Goal: Information Seeking & Learning: Learn about a topic

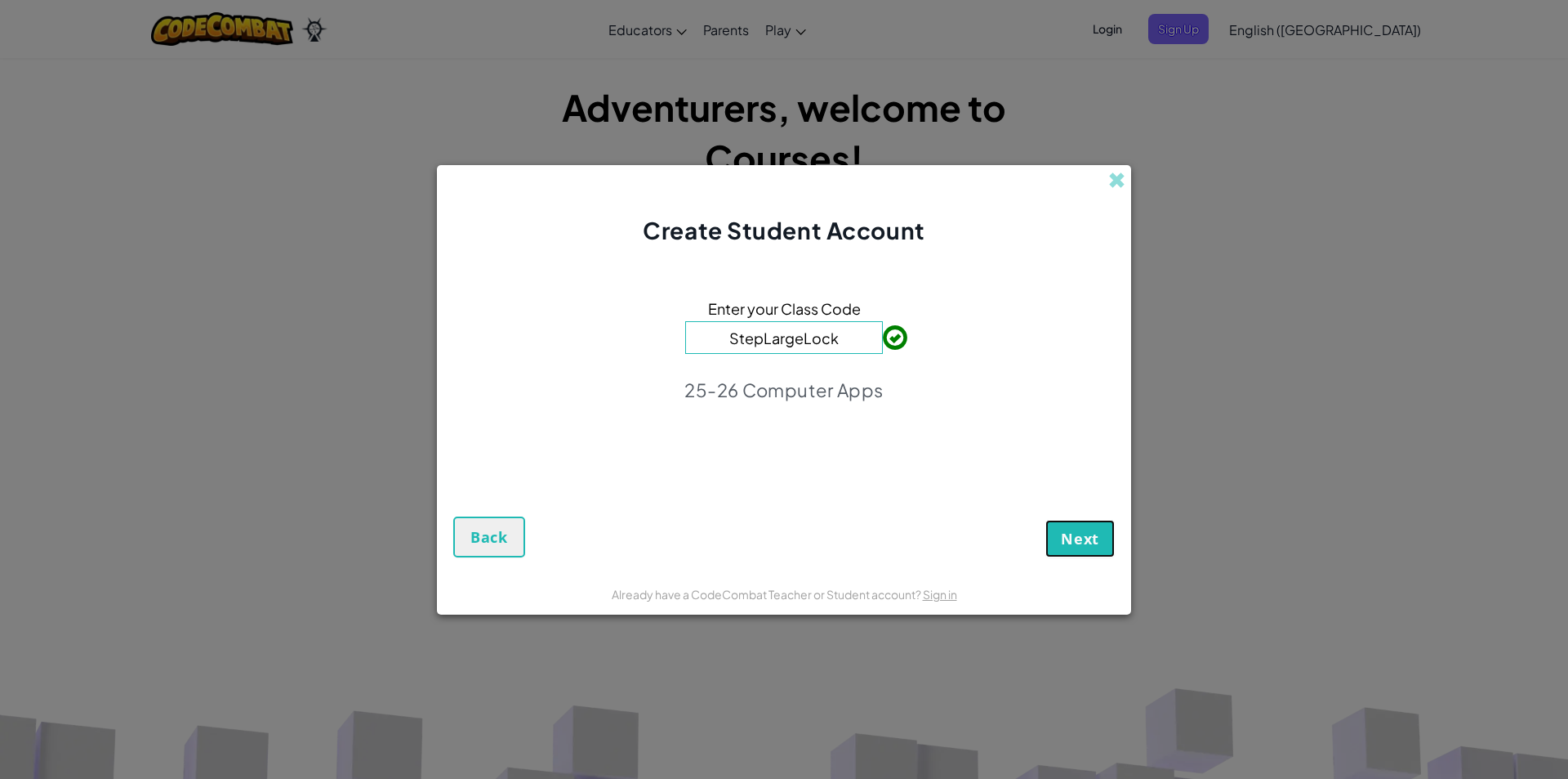
click at [1090, 527] on button "Next" at bounding box center [1080, 538] width 70 height 37
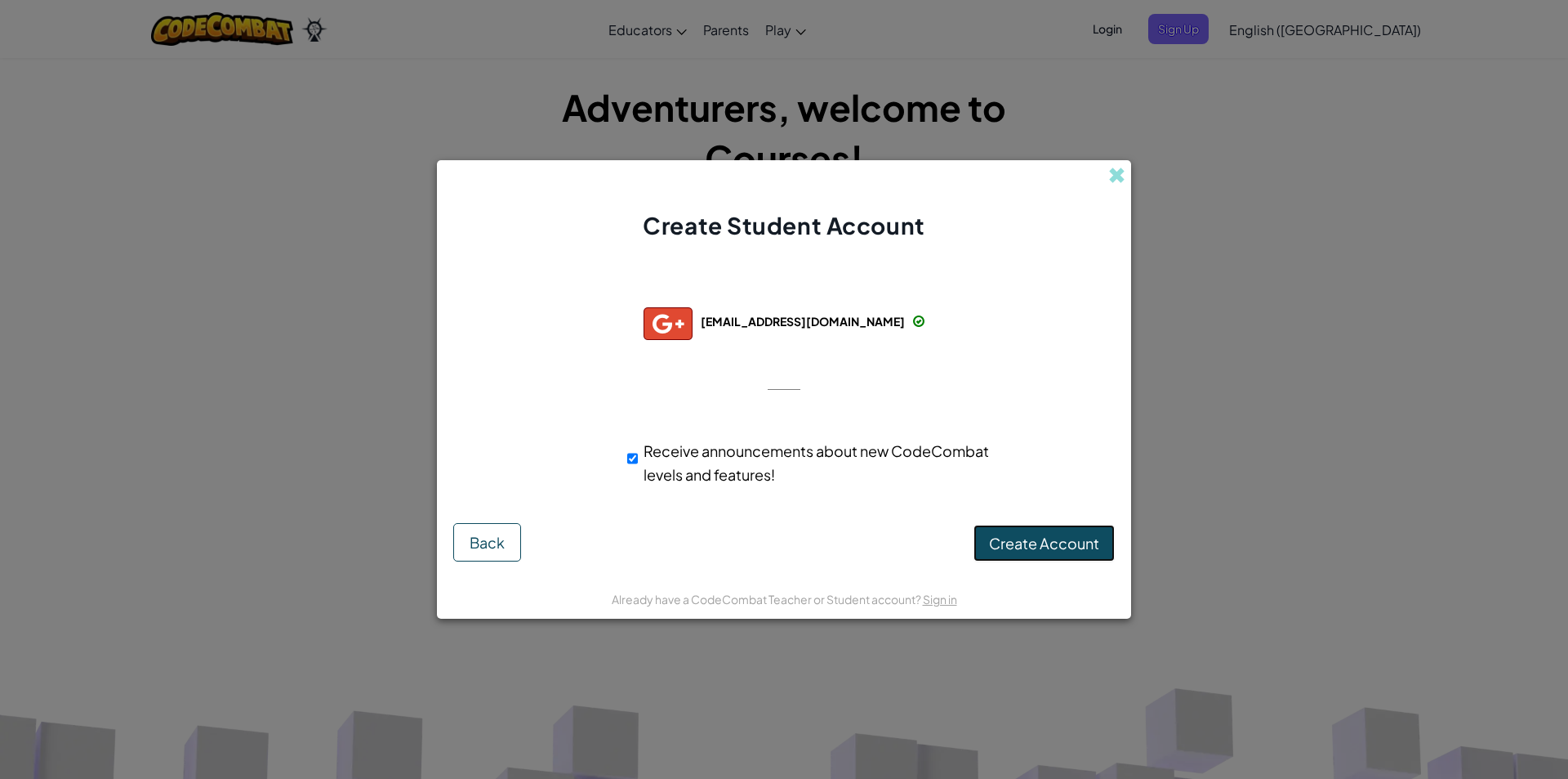
click at [1074, 550] on span "Create Account" at bounding box center [1044, 542] width 110 height 19
click at [1076, 550] on button "Create Account" at bounding box center [1045, 543] width 141 height 37
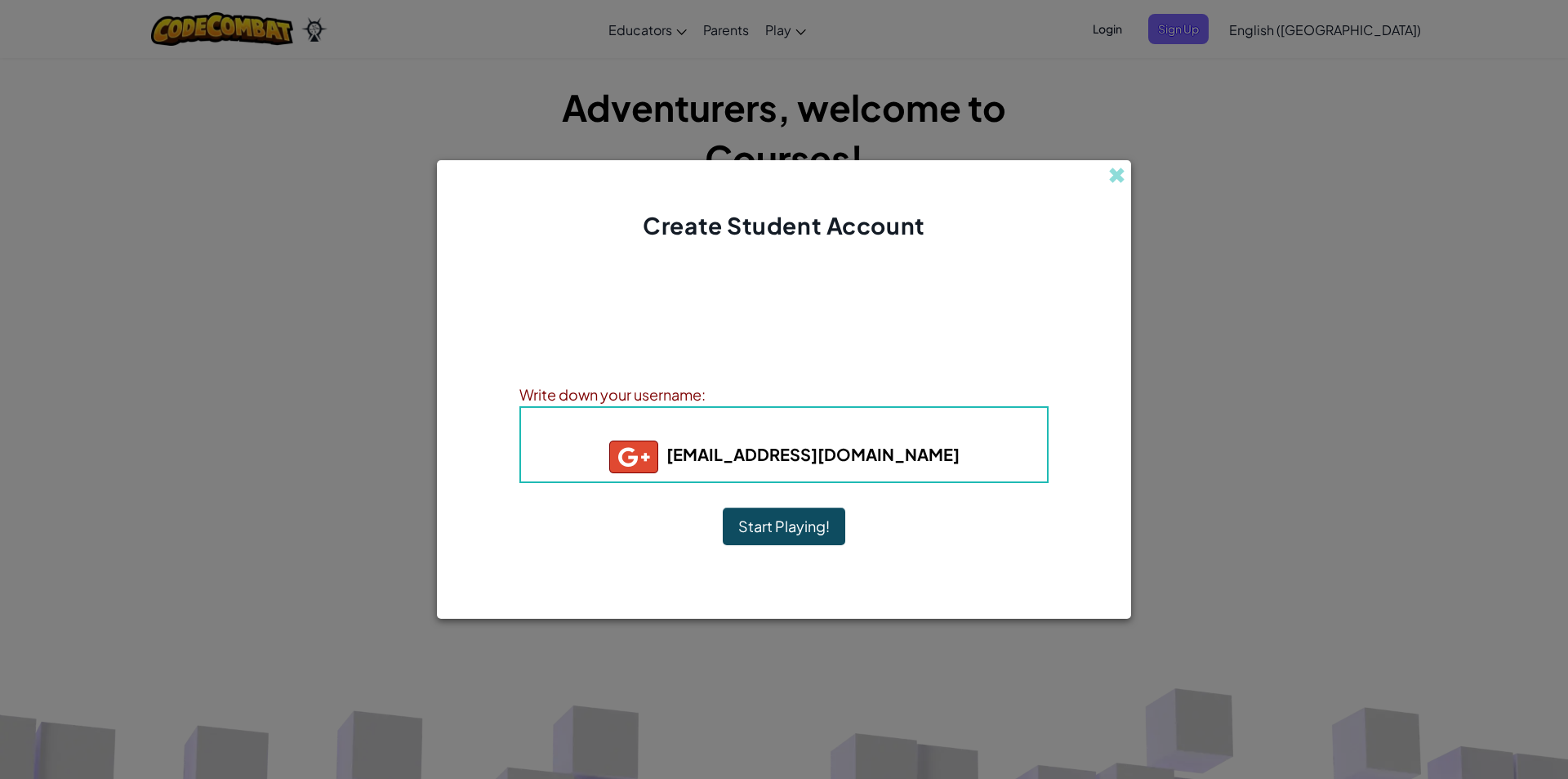
click at [766, 523] on button "Start Playing!" at bounding box center [784, 527] width 123 height 37
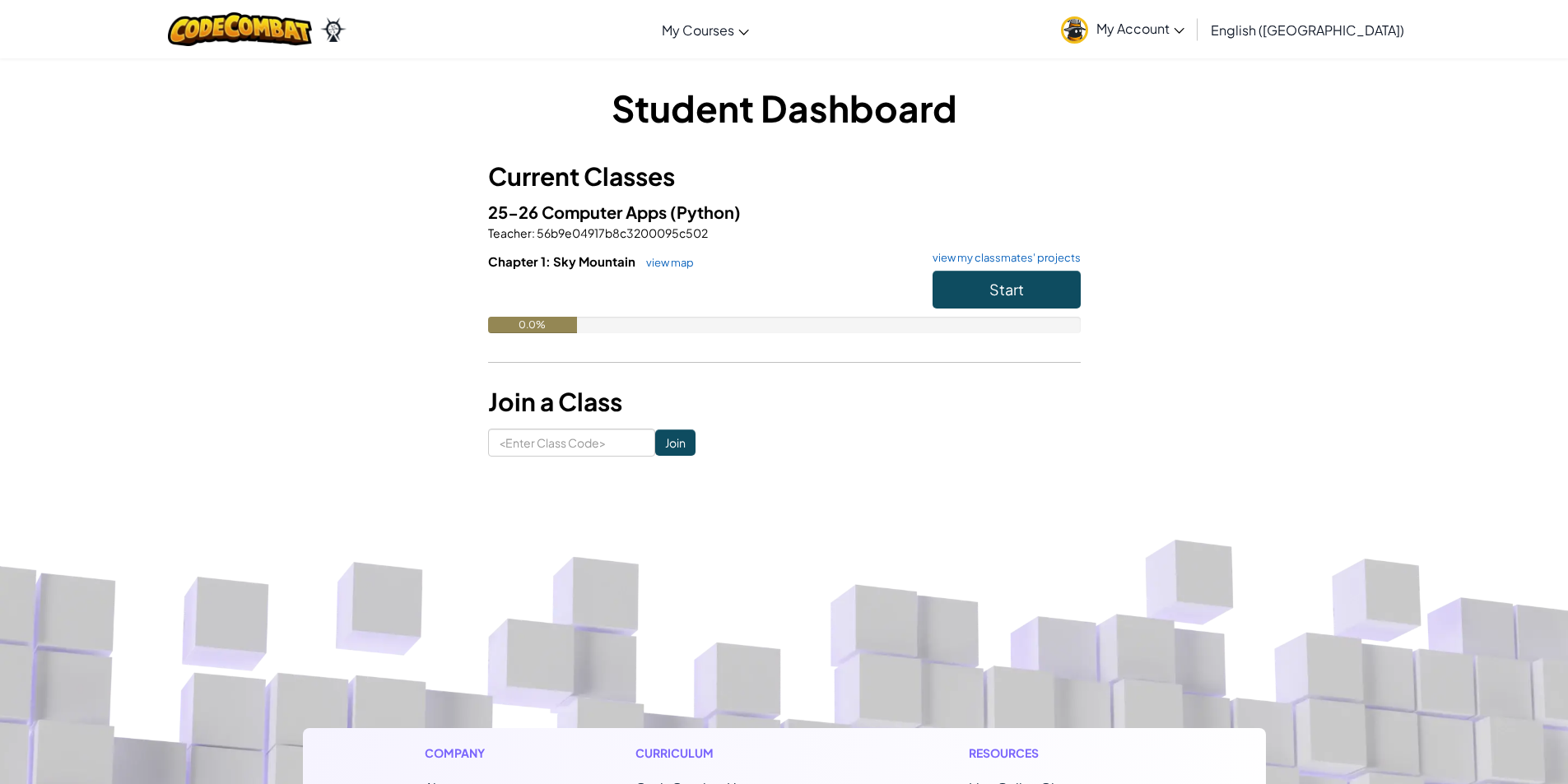
click at [945, 270] on h6 "Chapter 1: Sky Mountain view map view my classmates' projects" at bounding box center [784, 261] width 593 height 18
click at [953, 287] on button "Start" at bounding box center [1007, 290] width 148 height 38
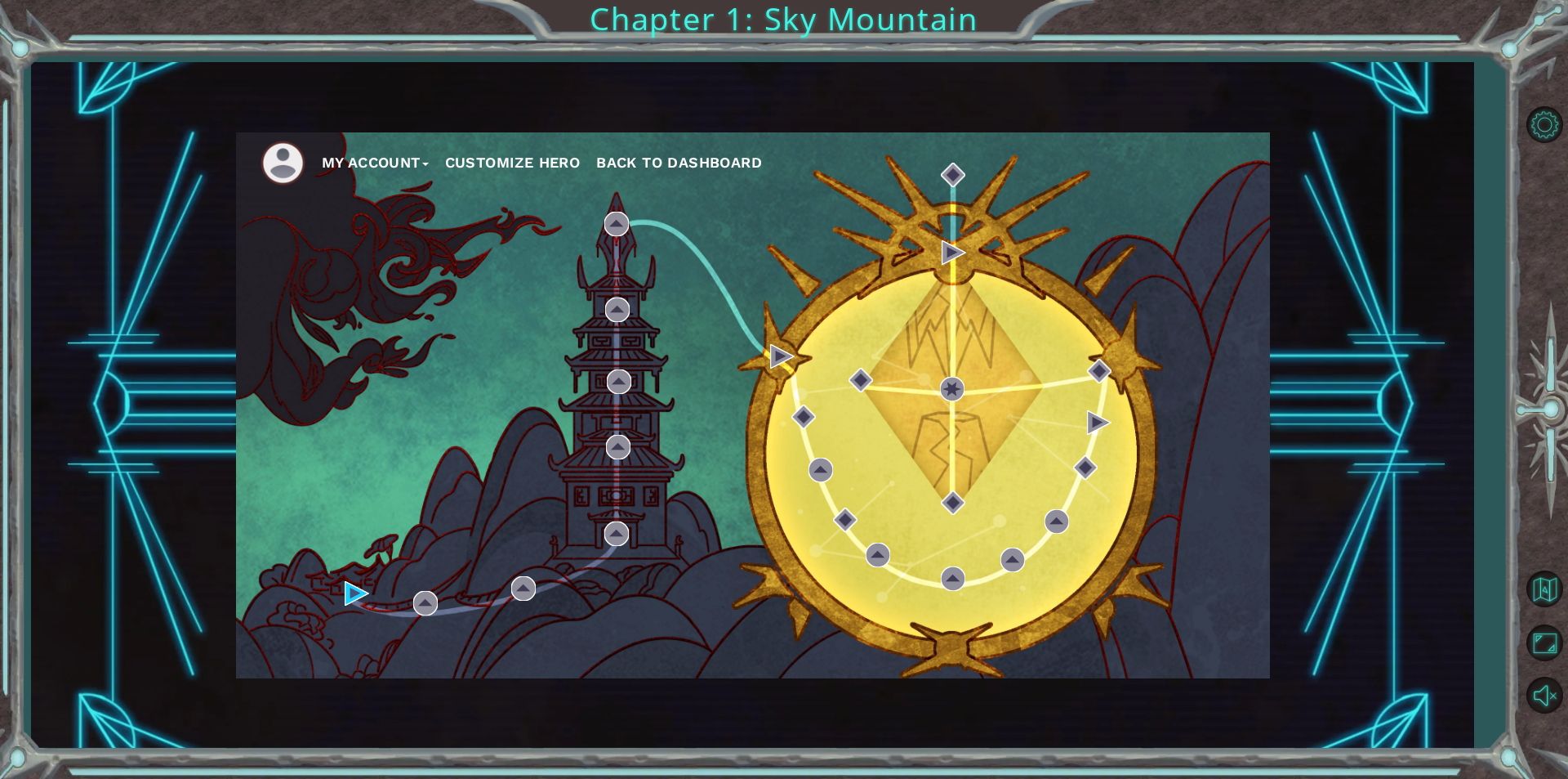
click at [265, 159] on img at bounding box center [283, 163] width 45 height 45
click at [301, 172] on img at bounding box center [283, 163] width 45 height 45
click at [554, 157] on button "Customize Hero" at bounding box center [513, 162] width 135 height 25
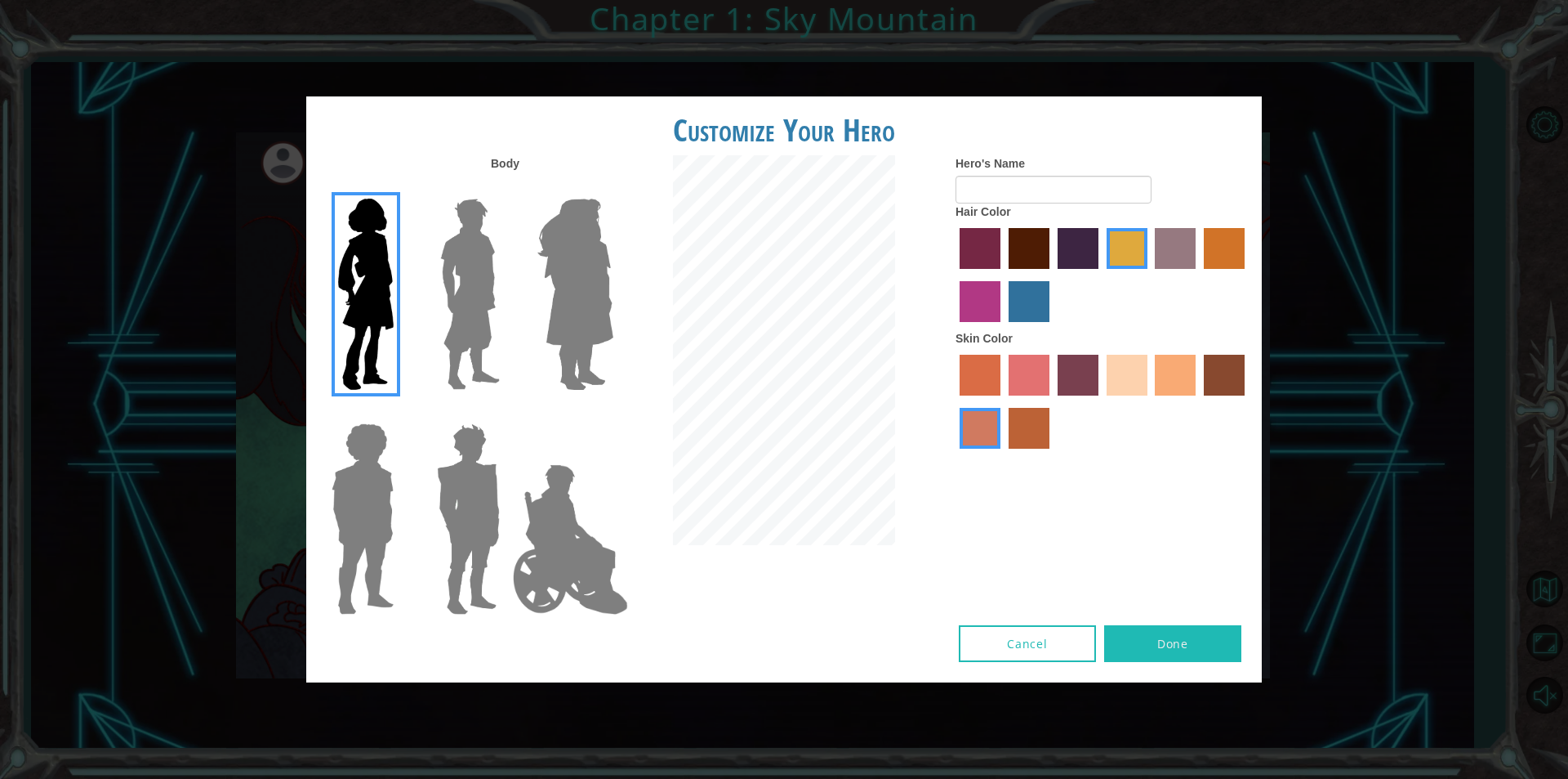
click at [429, 219] on label at bounding box center [465, 295] width 81 height 204
click at [507, 188] on input "Hero Lars" at bounding box center [507, 188] width 0 height 0
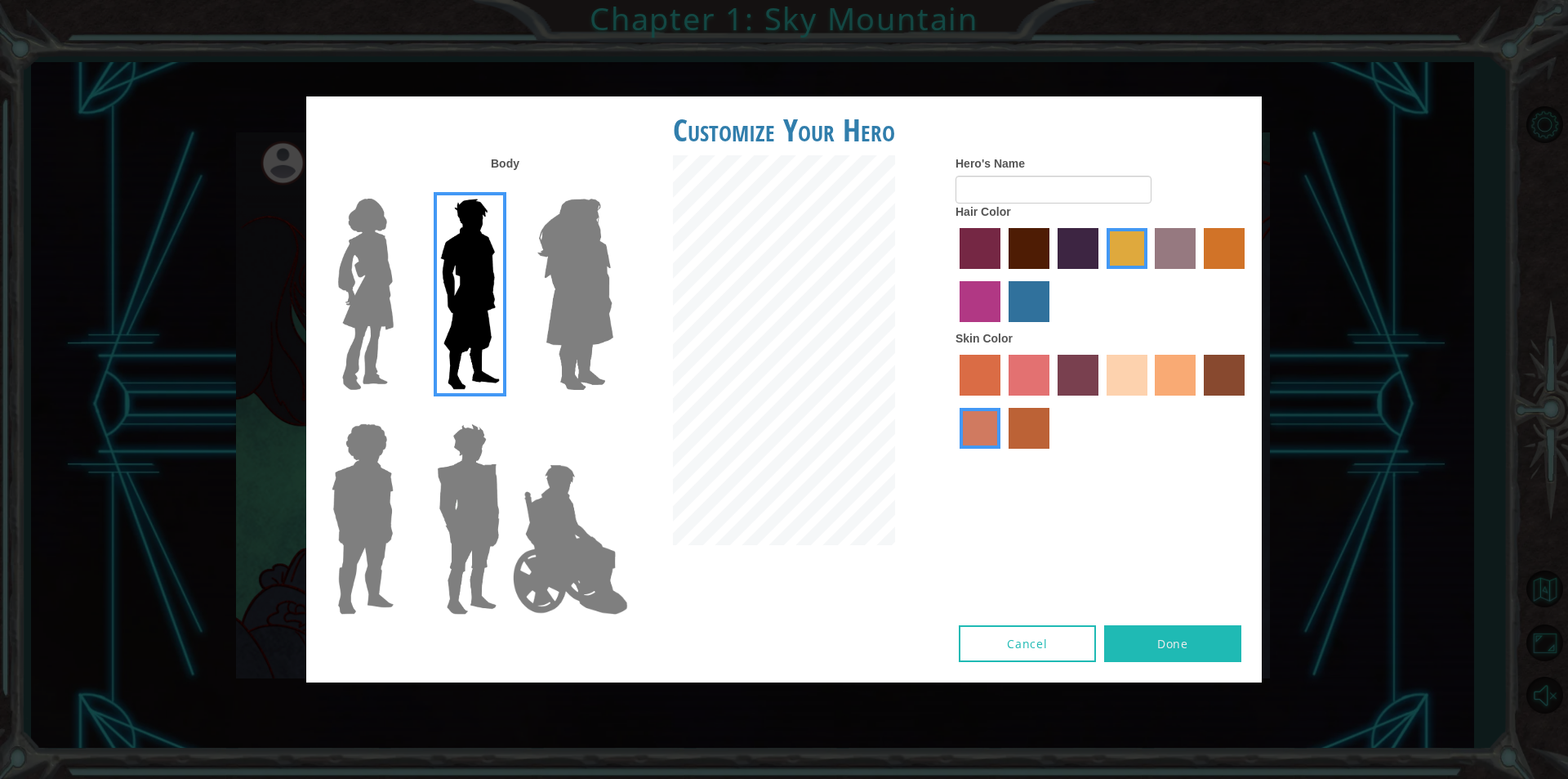
click at [425, 230] on label at bounding box center [465, 295] width 81 height 204
click at [507, 188] on input "Hero Lars" at bounding box center [507, 188] width 0 height 0
click at [404, 238] on div at bounding box center [359, 288] width 106 height 225
click at [368, 226] on img at bounding box center [366, 295] width 69 height 204
click at [401, 188] on input "Hero Connie" at bounding box center [401, 188] width 0 height 0
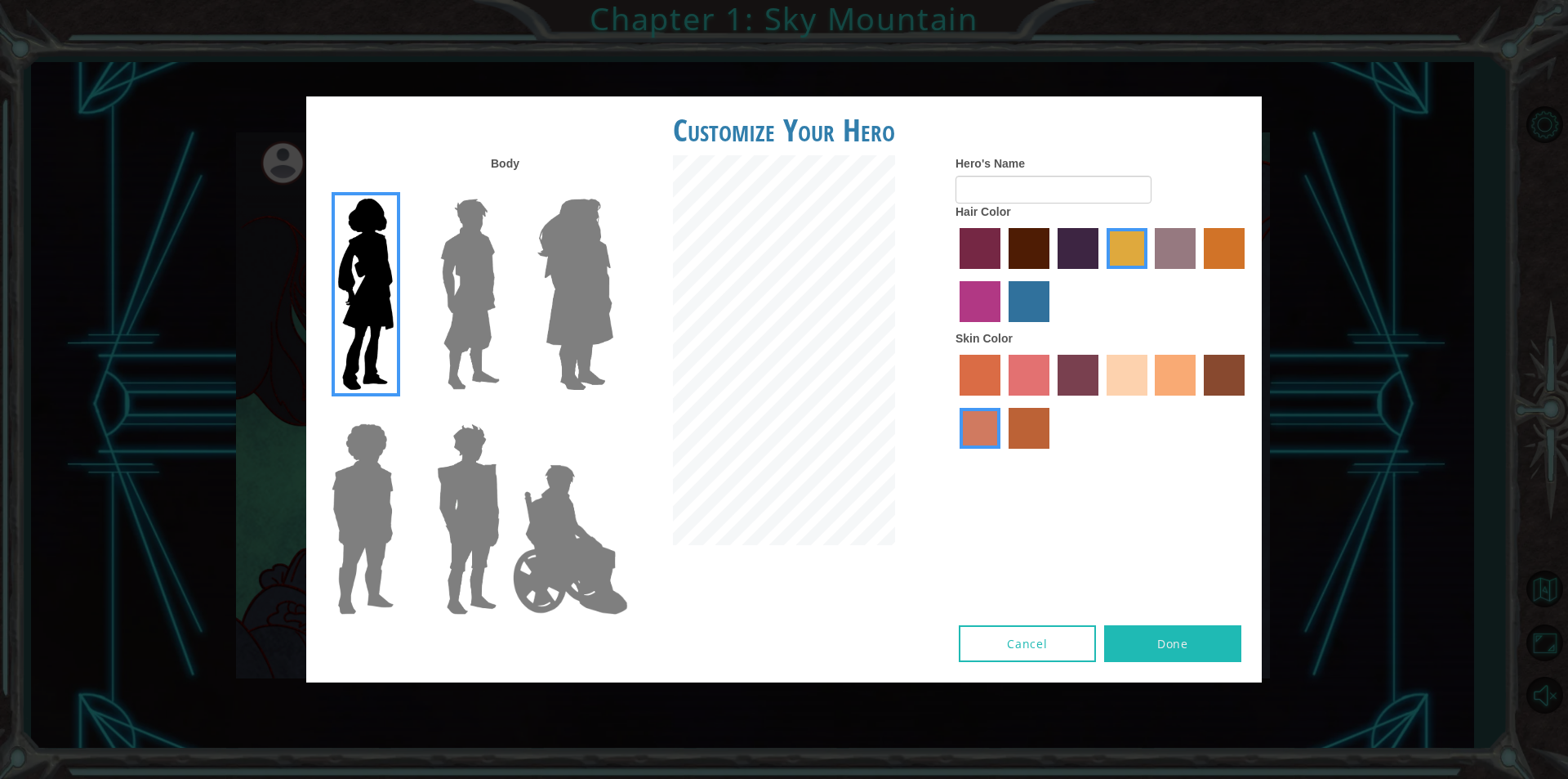
click at [1150, 362] on div at bounding box center [1103, 404] width 295 height 106
click at [1174, 377] on label "tacao skin color" at bounding box center [1175, 375] width 41 height 41
click at [1150, 401] on input "tacao skin color" at bounding box center [1150, 401] width 0 height 0
click at [974, 302] on label "medium red violet hair color" at bounding box center [981, 302] width 41 height 41
click at [1247, 275] on input "medium red violet hair color" at bounding box center [1247, 275] width 0 height 0
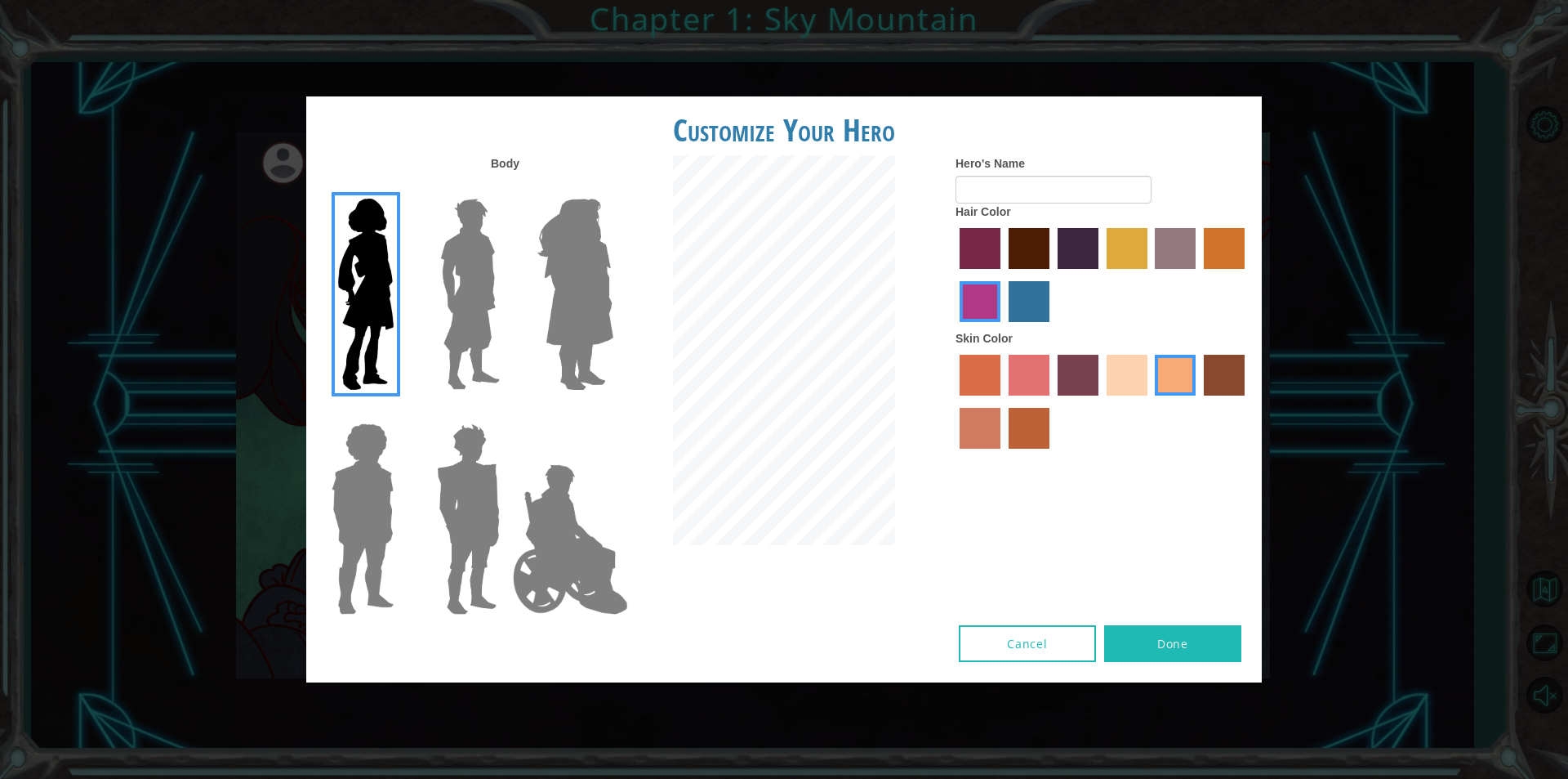
click at [1080, 250] on label "hot purple hair color" at bounding box center [1078, 249] width 41 height 41
click at [1053, 275] on input "hot purple hair color" at bounding box center [1053, 275] width 0 height 0
click at [1028, 300] on label "lachmara hair color" at bounding box center [1029, 302] width 41 height 41
click at [1003, 328] on input "lachmara hair color" at bounding box center [1003, 328] width 0 height 0
click at [968, 309] on label "medium red violet hair color" at bounding box center [981, 302] width 41 height 41
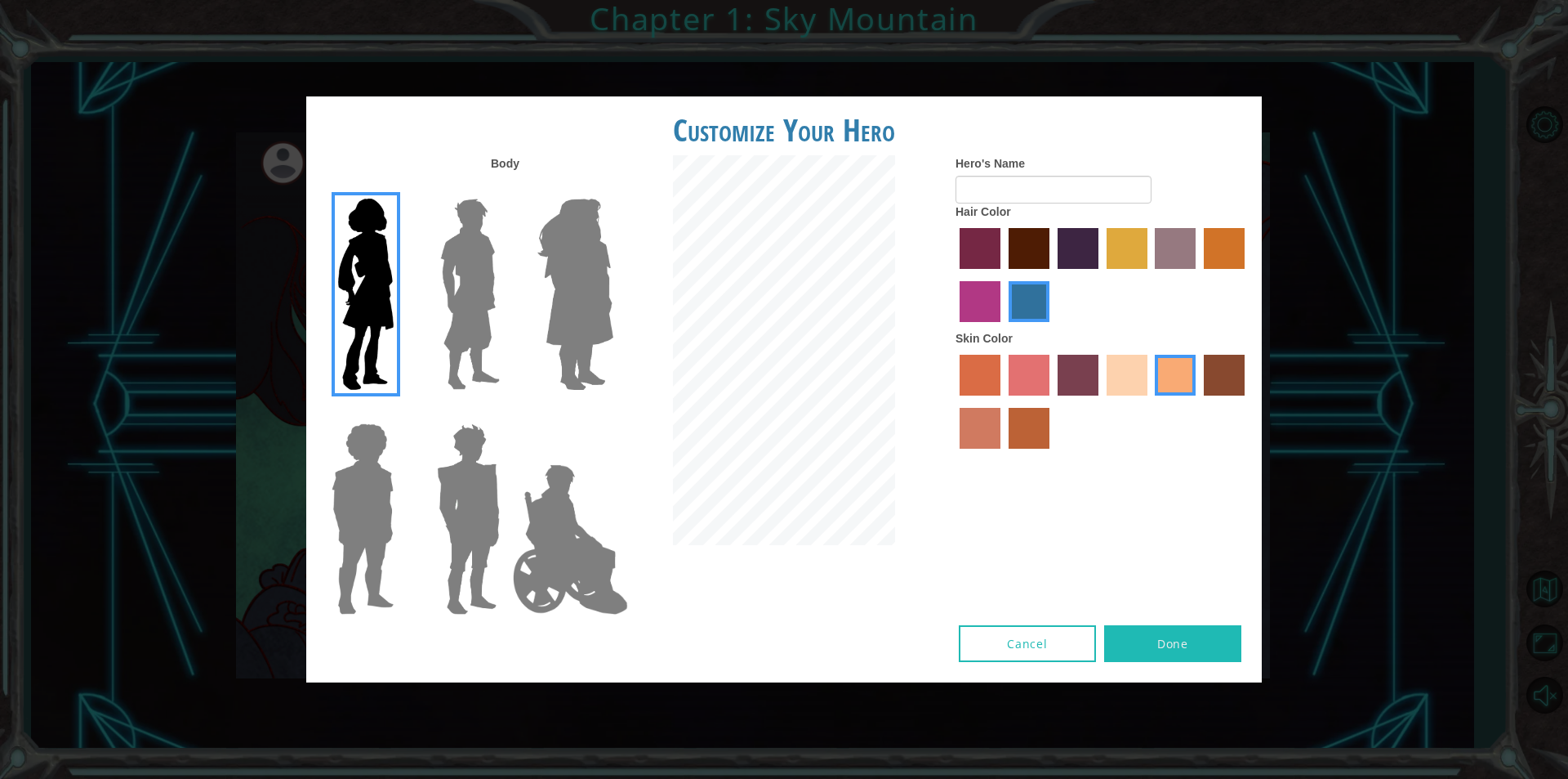
click at [1247, 275] on input "medium red violet hair color" at bounding box center [1247, 275] width 0 height 0
drag, startPoint x: 1147, startPoint y: 241, endPoint x: 1140, endPoint y: 246, distance: 8.6
click at [1143, 244] on div at bounding box center [1103, 277] width 295 height 106
click at [1142, 249] on label "tulip tree hair color" at bounding box center [1127, 249] width 41 height 41
click at [1101, 275] on input "tulip tree hair color" at bounding box center [1101, 275] width 0 height 0
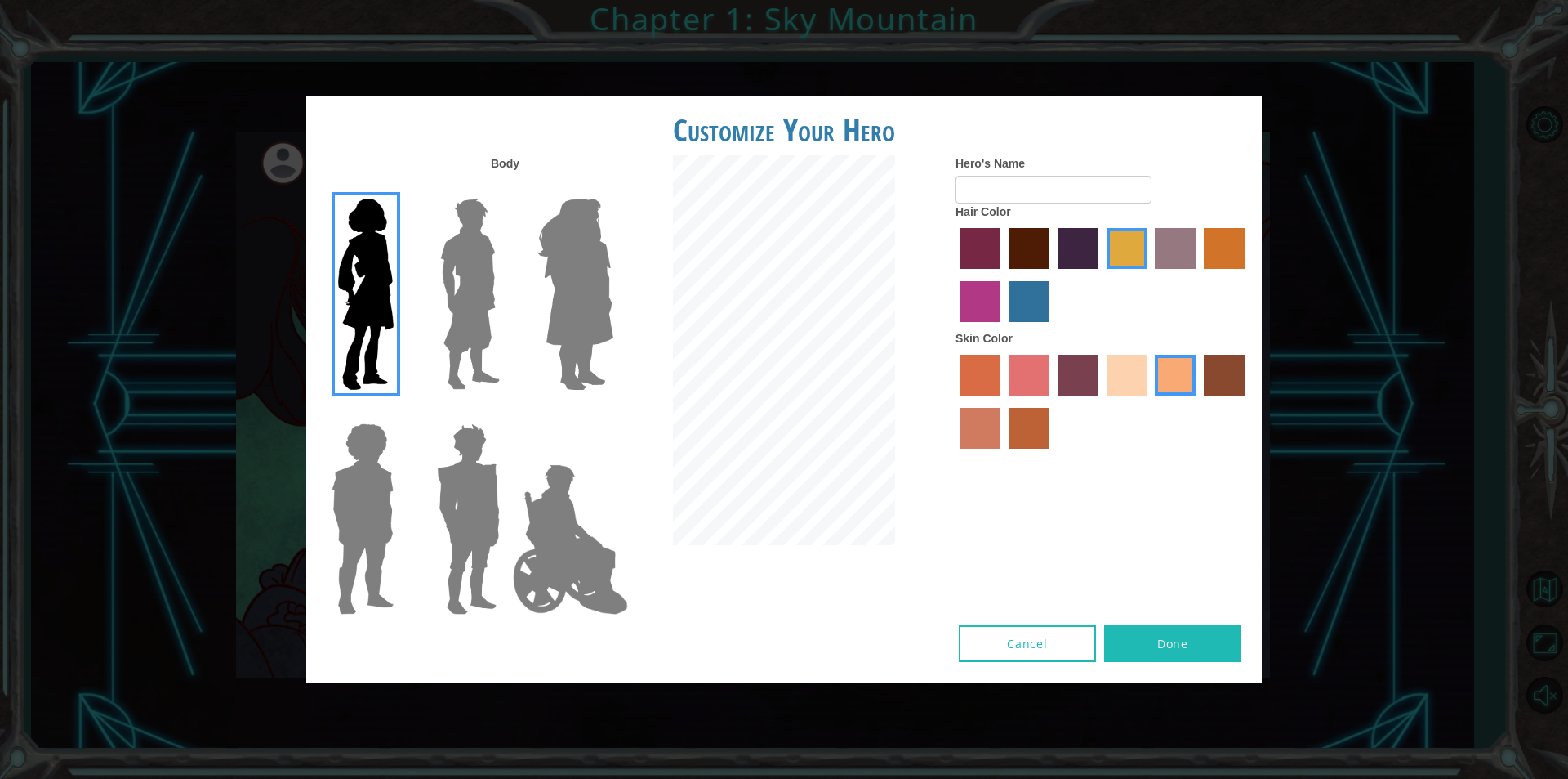
click at [1243, 233] on label "gold drop hair color" at bounding box center [1224, 249] width 41 height 41
click at [1198, 275] on input "gold drop hair color" at bounding box center [1198, 275] width 0 height 0
click at [1171, 266] on label "bazaar hair color" at bounding box center [1175, 249] width 41 height 41
click at [1150, 275] on input "bazaar hair color" at bounding box center [1150, 275] width 0 height 0
click at [996, 241] on label "paprika hair color" at bounding box center [981, 249] width 41 height 41
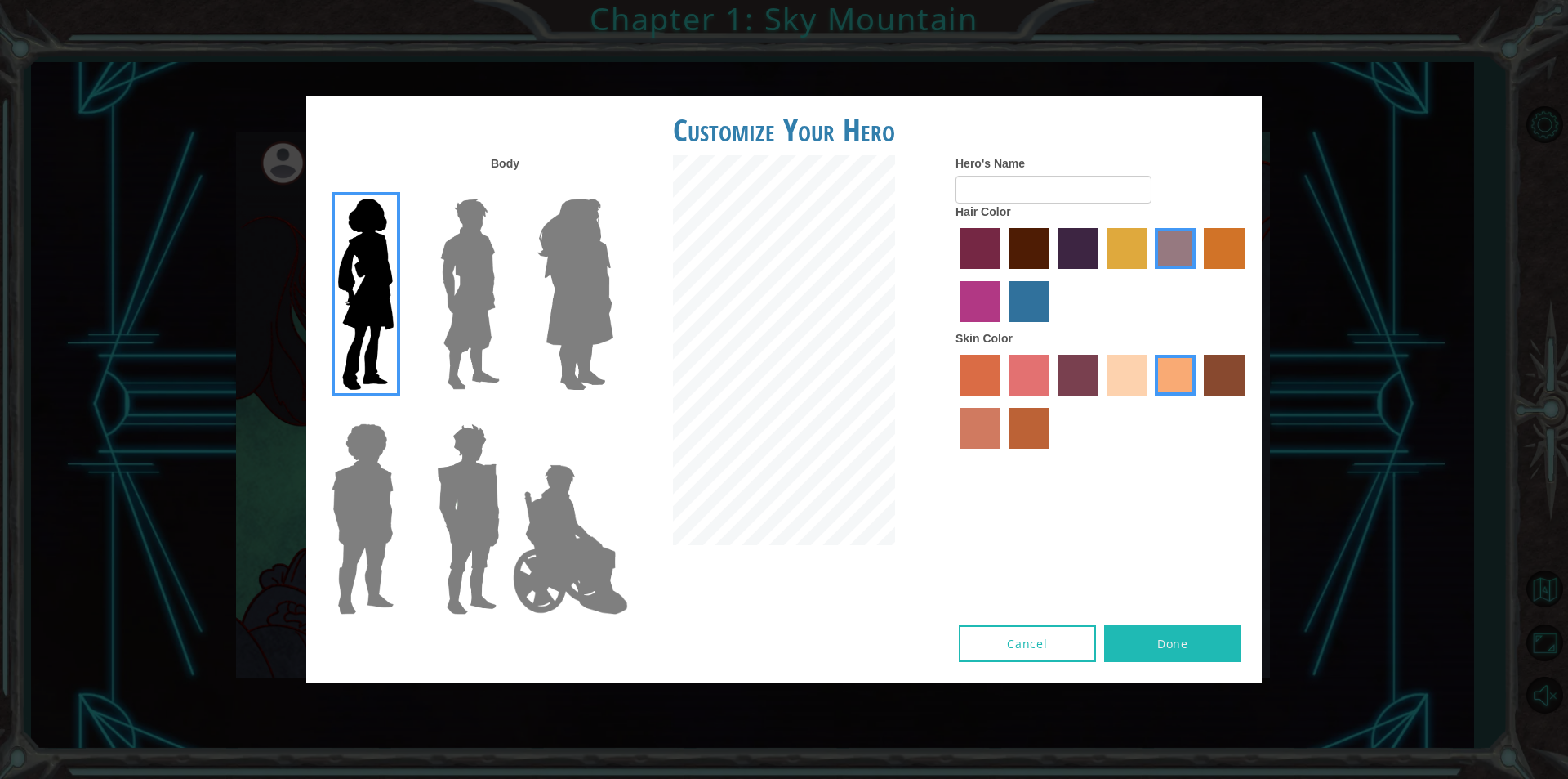
click at [954, 275] on input "paprika hair color" at bounding box center [954, 275] width 0 height 0
click at [1047, 249] on label "maroon hair color" at bounding box center [1029, 249] width 41 height 41
click at [1003, 275] on input "maroon hair color" at bounding box center [1003, 275] width 0 height 0
click at [1077, 250] on label "hot purple hair color" at bounding box center [1078, 249] width 41 height 41
click at [1053, 275] on input "hot purple hair color" at bounding box center [1053, 275] width 0 height 0
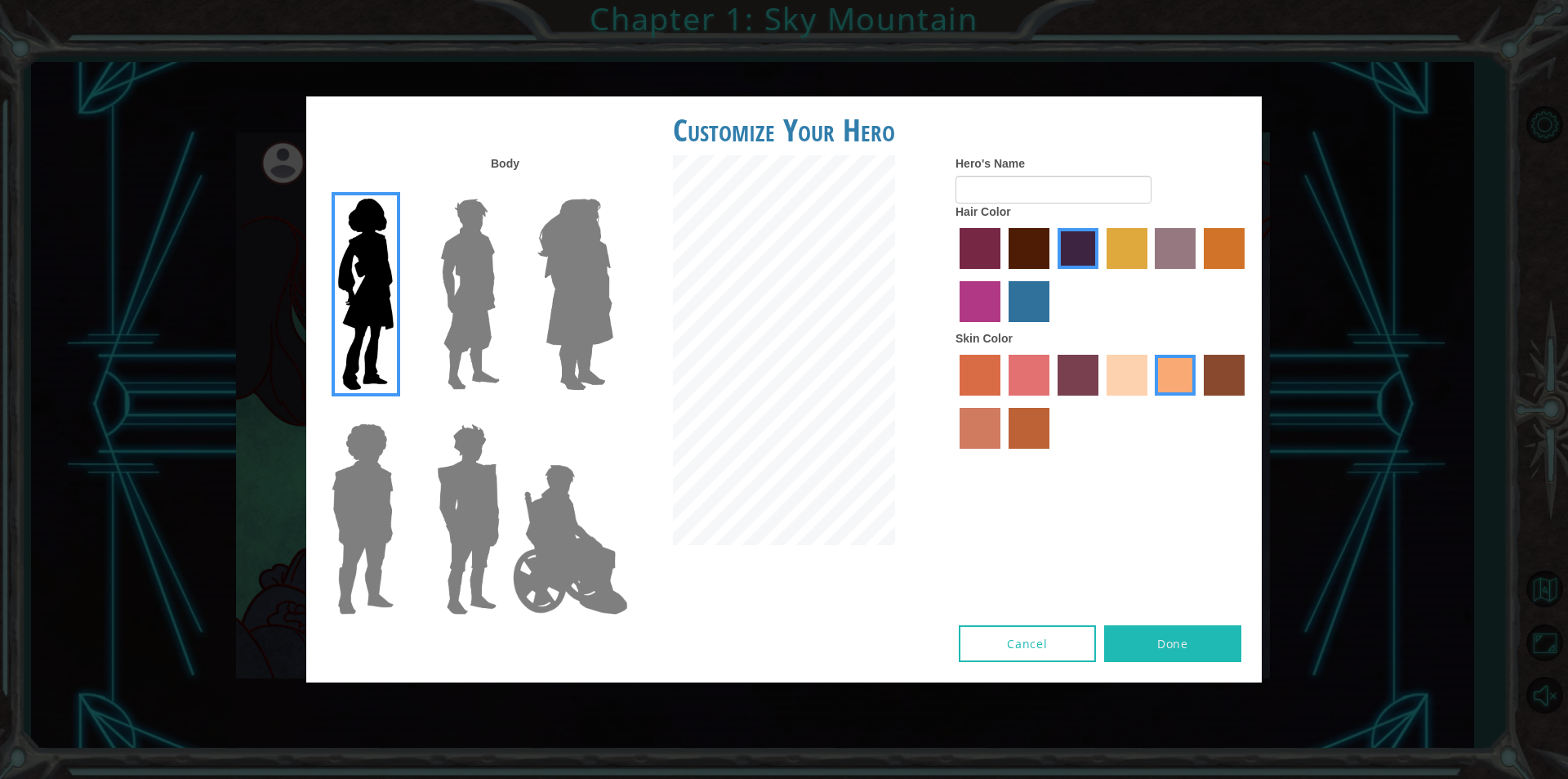
click at [990, 290] on label "medium red violet hair color" at bounding box center [981, 302] width 41 height 41
click at [1247, 275] on input "medium red violet hair color" at bounding box center [1247, 275] width 0 height 0
click at [965, 189] on input "Hero's Name" at bounding box center [1054, 190] width 196 height 28
click at [968, 193] on input "Hero's Name" at bounding box center [1054, 190] width 196 height 28
type input "kai"
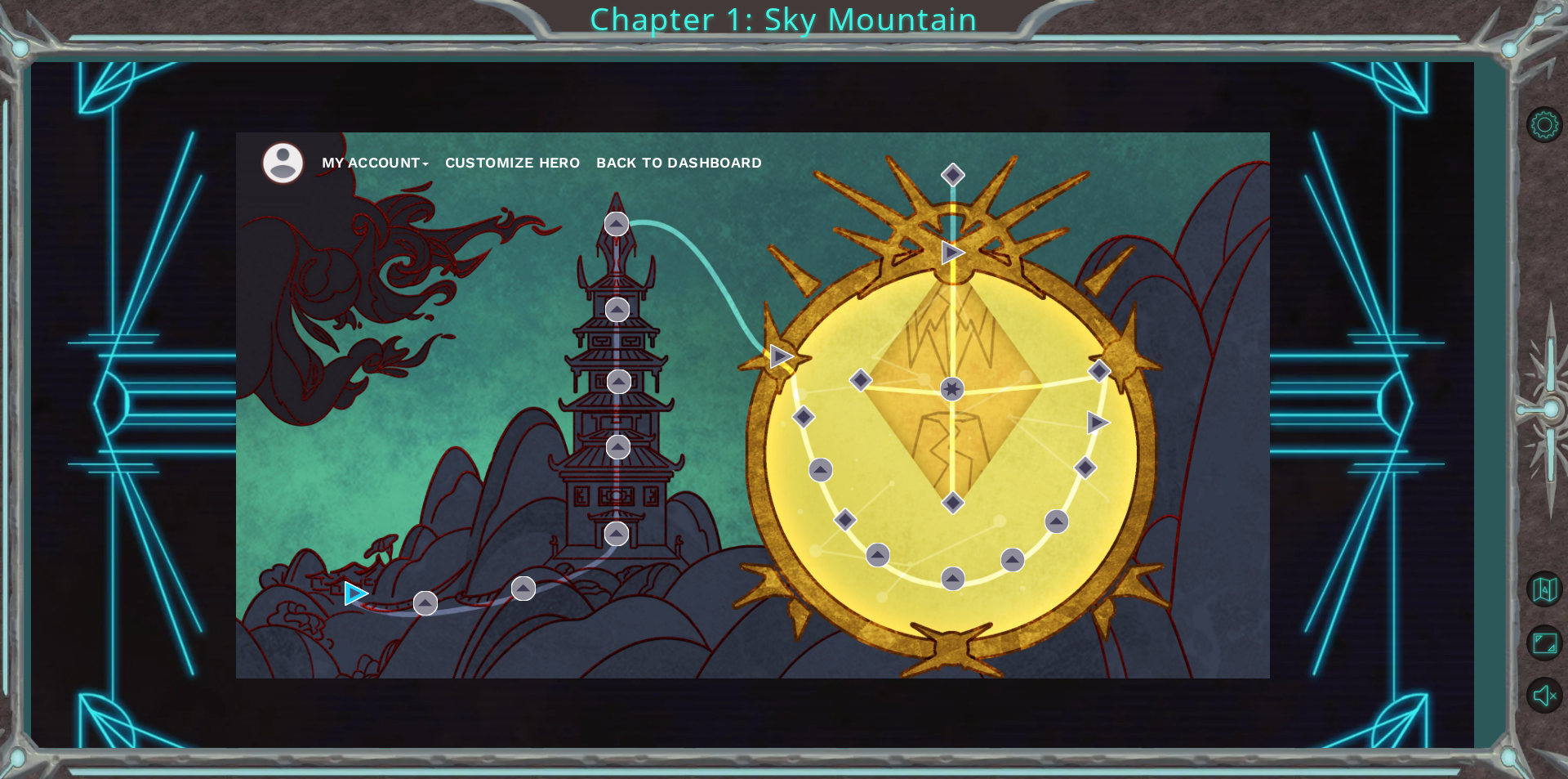
click at [390, 164] on button "My Account" at bounding box center [375, 162] width 107 height 25
click at [495, 163] on button "Customize Hero" at bounding box center [513, 162] width 135 height 25
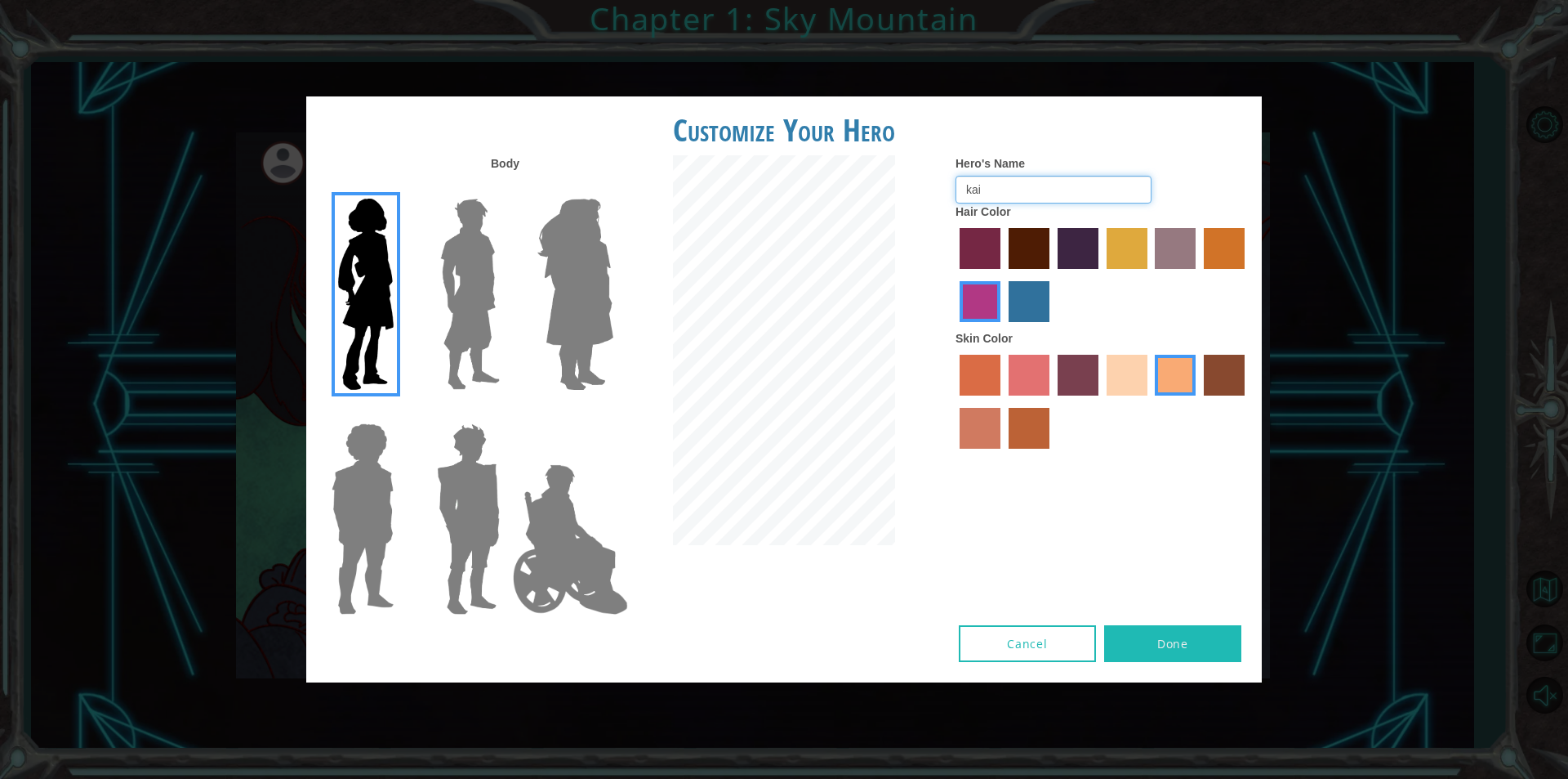
click at [1065, 185] on input "kai" at bounding box center [1054, 190] width 196 height 28
type input "k"
type input "j"
type input "k"
type input "w"
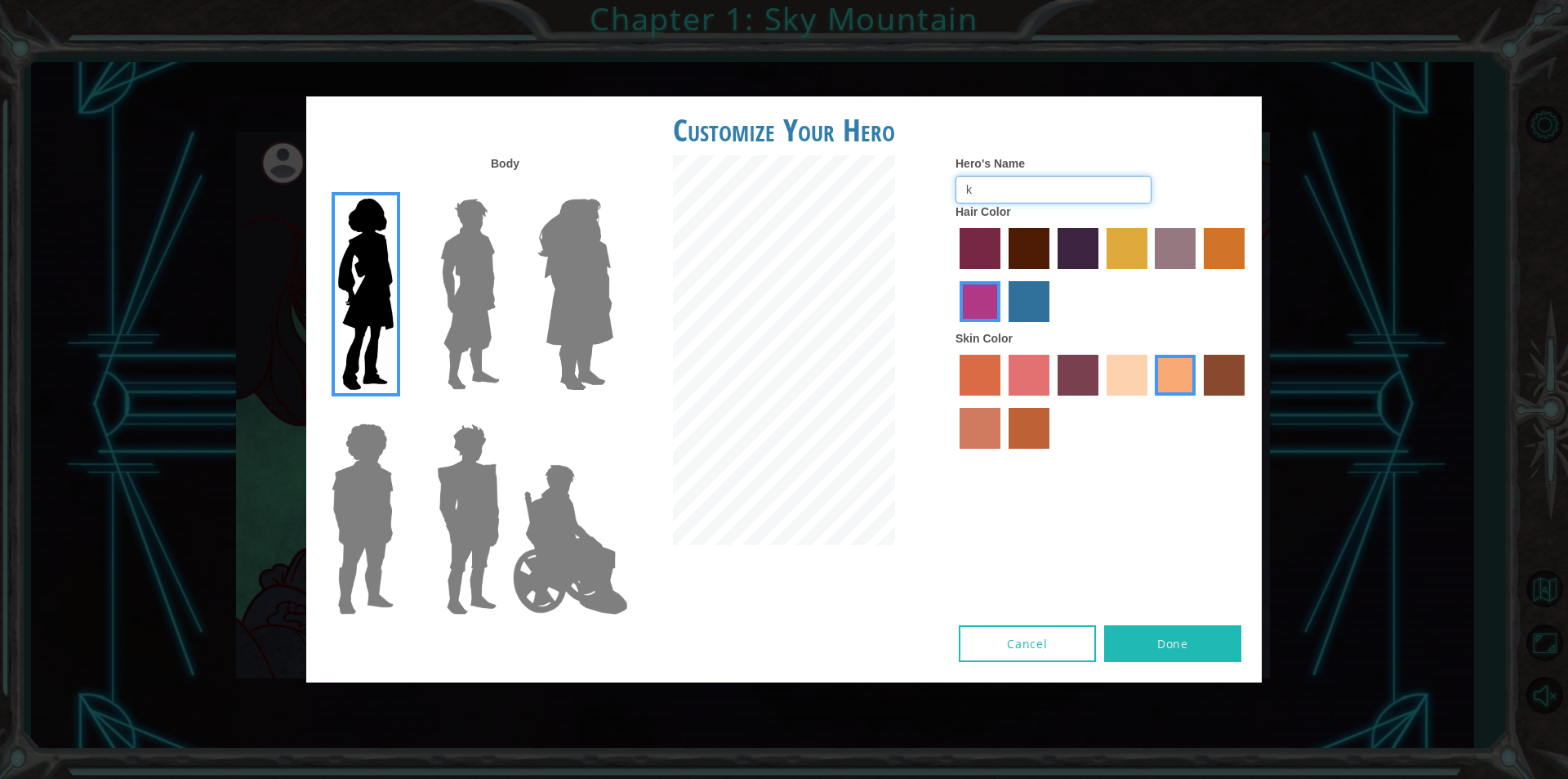
type input "kai"
click at [1166, 647] on button "Done" at bounding box center [1173, 642] width 137 height 36
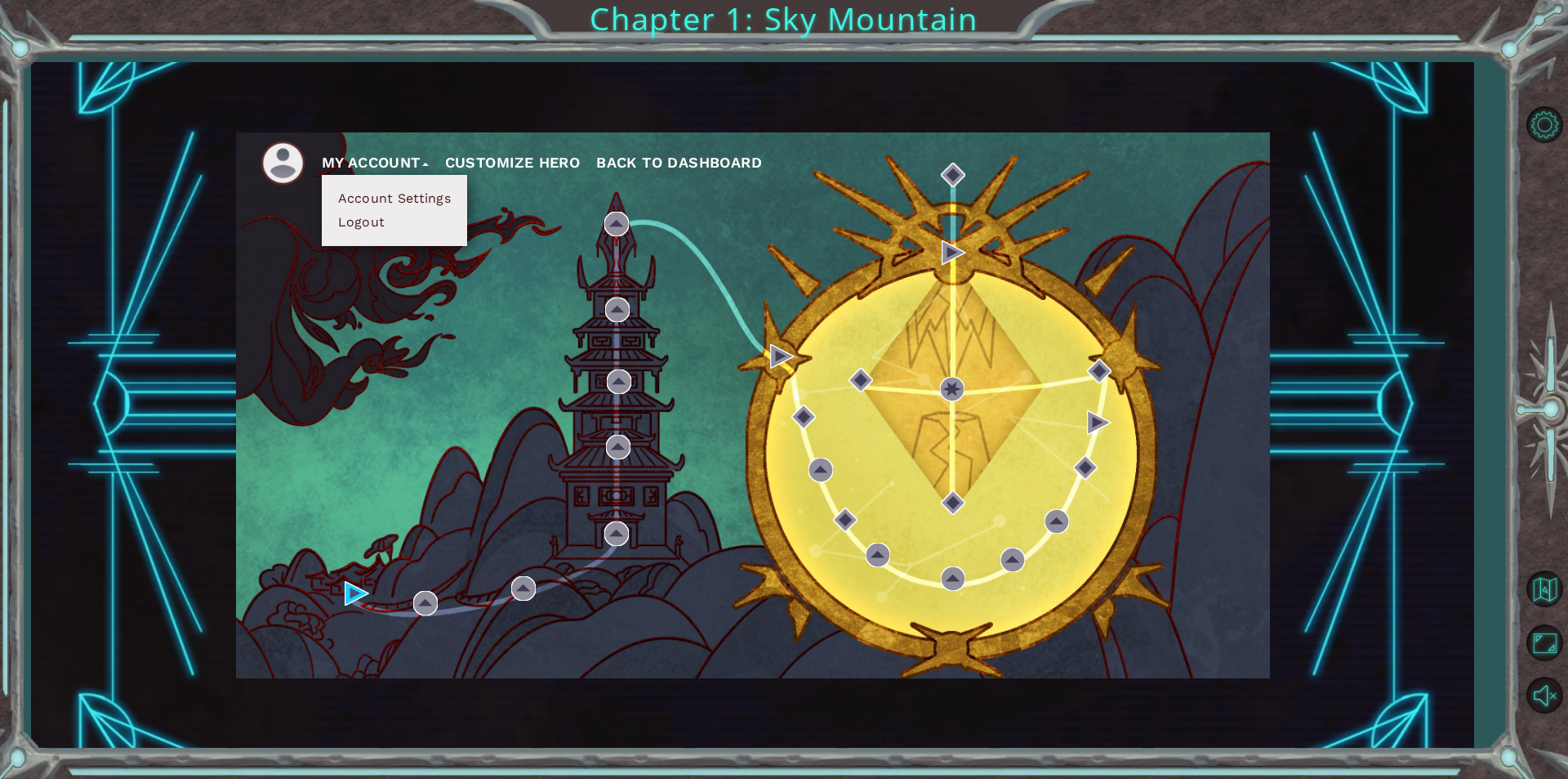
click at [386, 167] on button "My Account" at bounding box center [375, 162] width 107 height 25
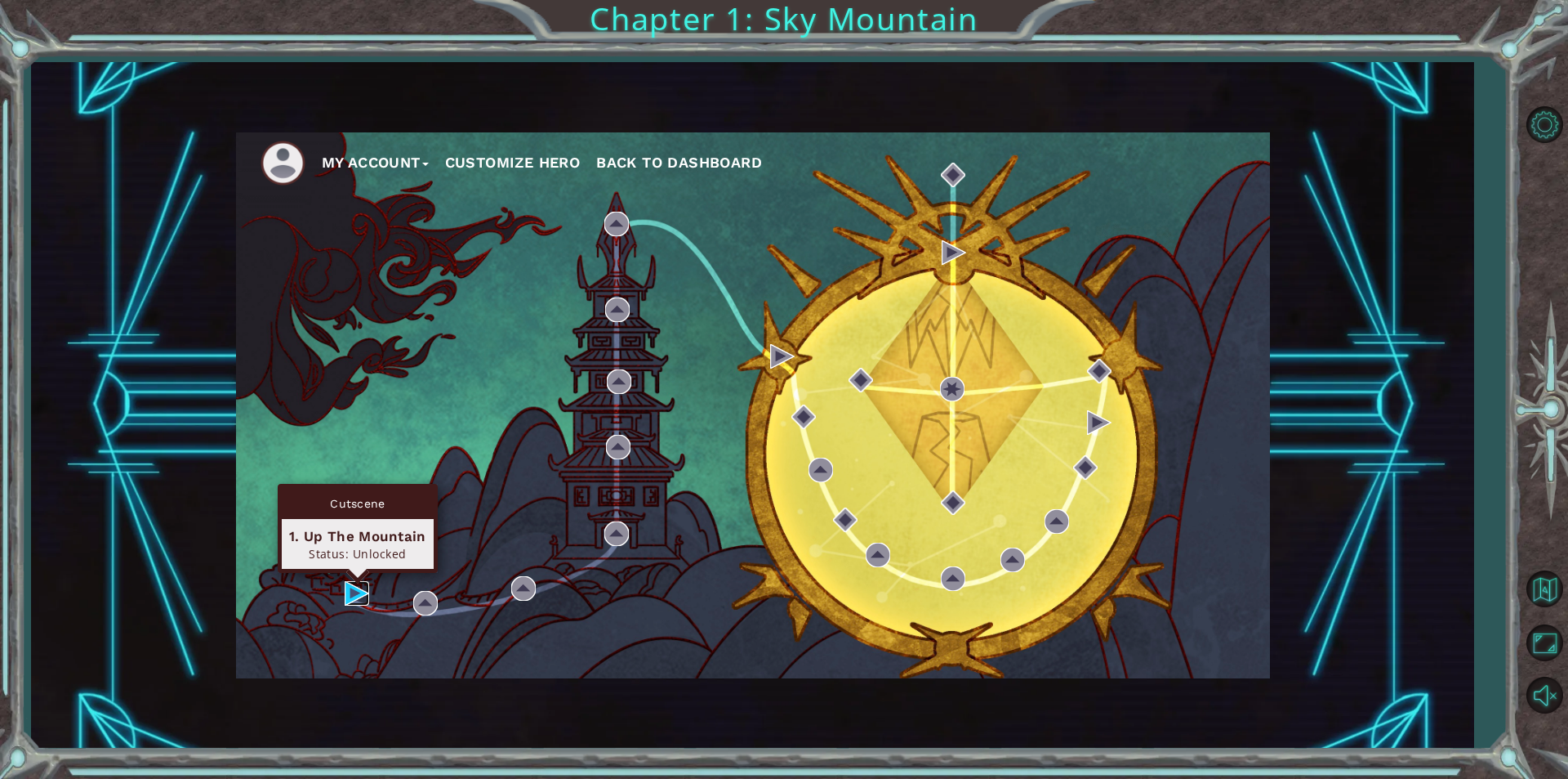
click at [357, 590] on img at bounding box center [356, 593] width 25 height 25
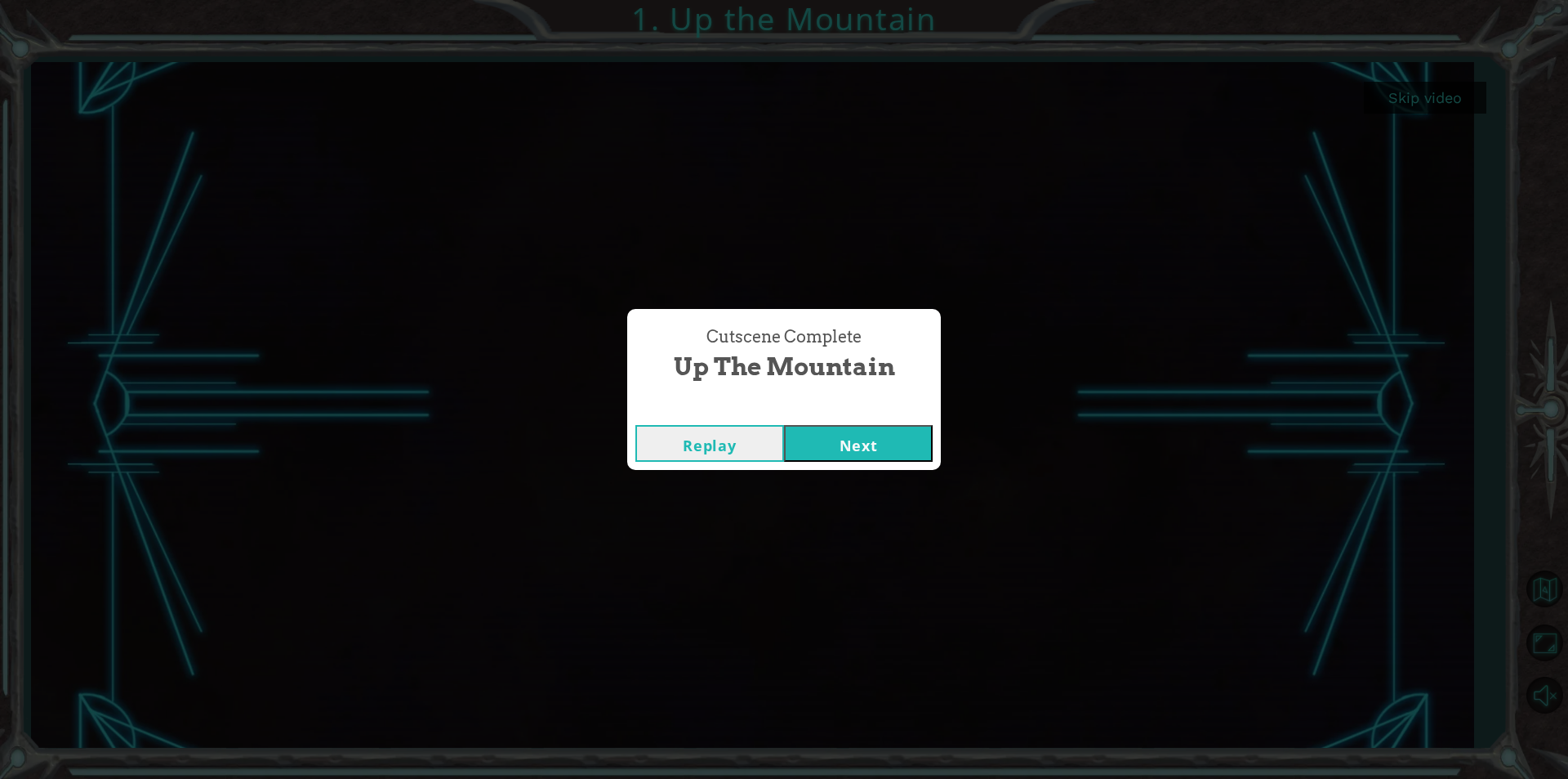
click at [803, 438] on button "Next" at bounding box center [858, 443] width 148 height 36
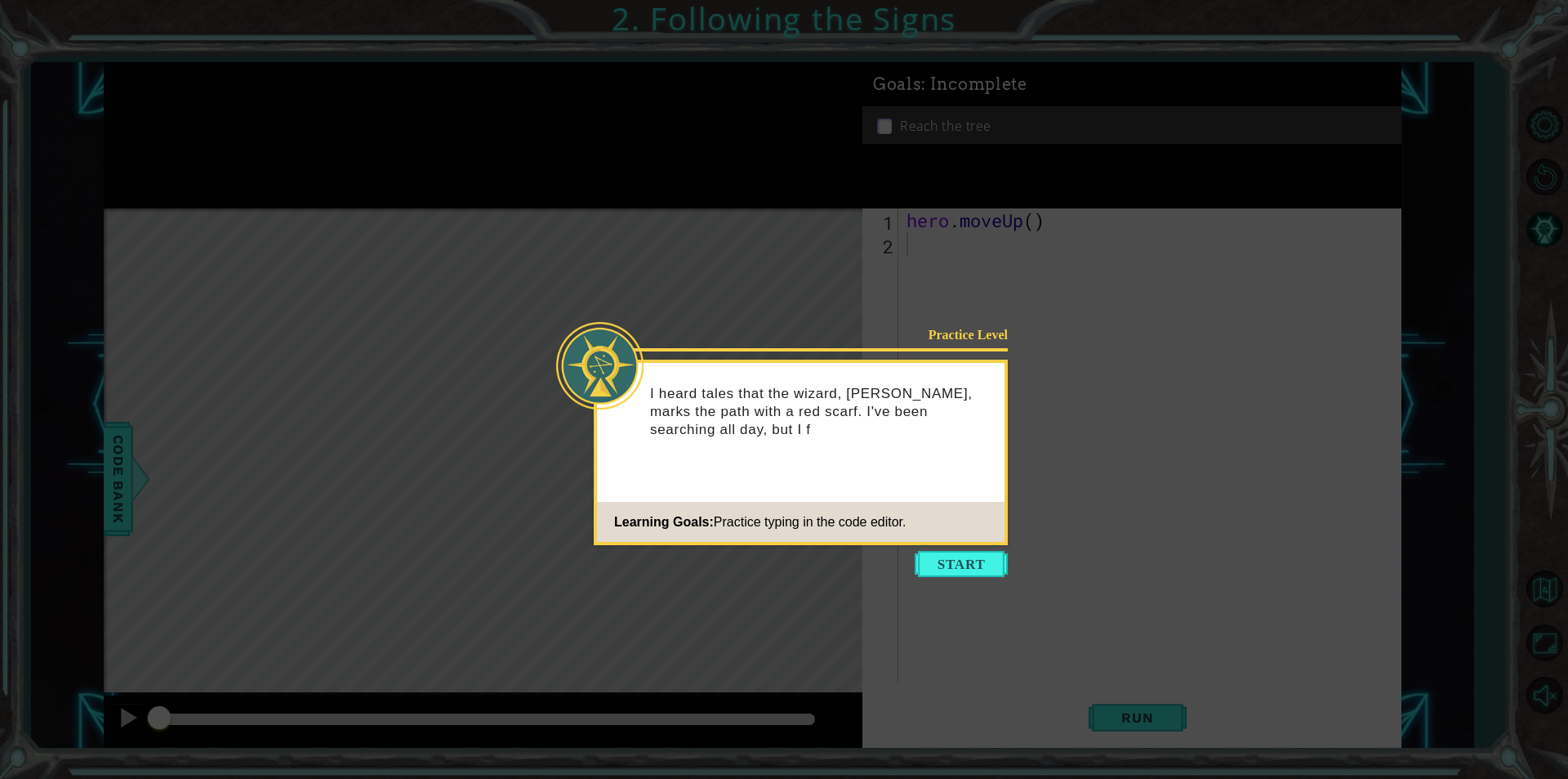
drag, startPoint x: 950, startPoint y: 548, endPoint x: 949, endPoint y: 540, distance: 8.1
click at [952, 548] on icon at bounding box center [784, 389] width 1568 height 779
click at [950, 557] on button "Start" at bounding box center [961, 564] width 93 height 27
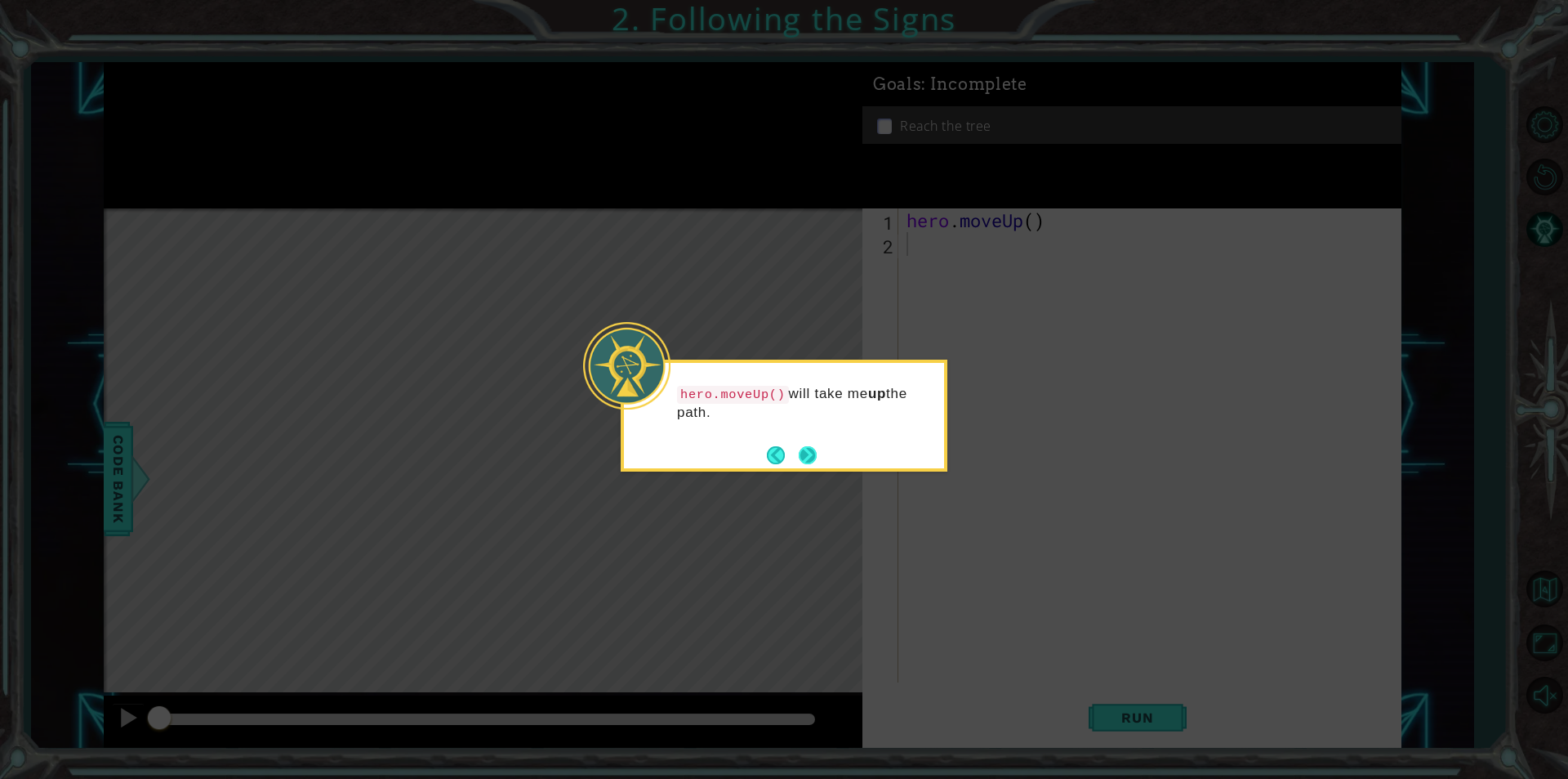
click at [806, 460] on button "Next" at bounding box center [807, 455] width 25 height 25
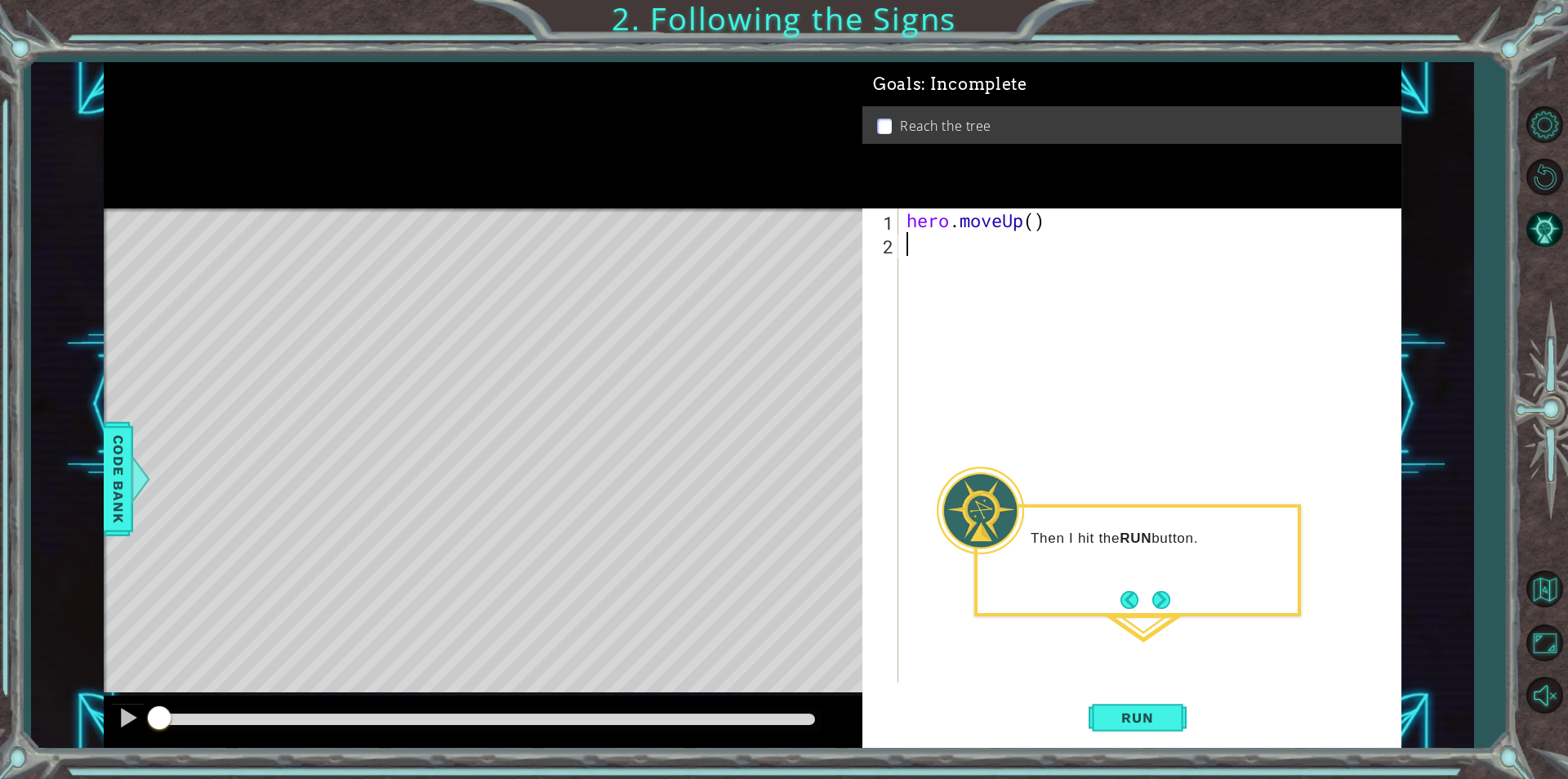
type textarea "h"
click at [1150, 712] on span "Run" at bounding box center [1138, 717] width 65 height 17
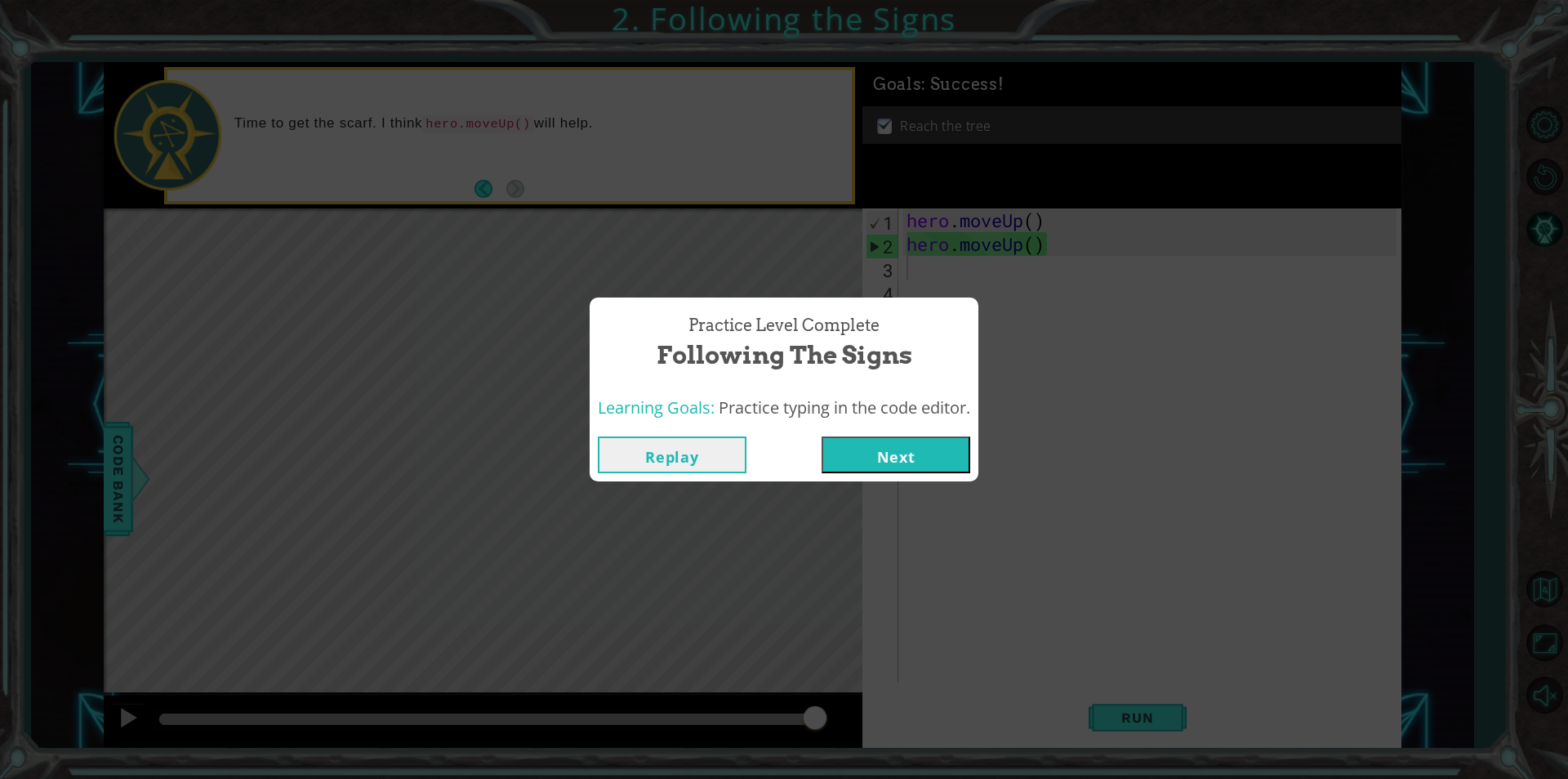
click at [873, 437] on button "Next" at bounding box center [895, 454] width 148 height 36
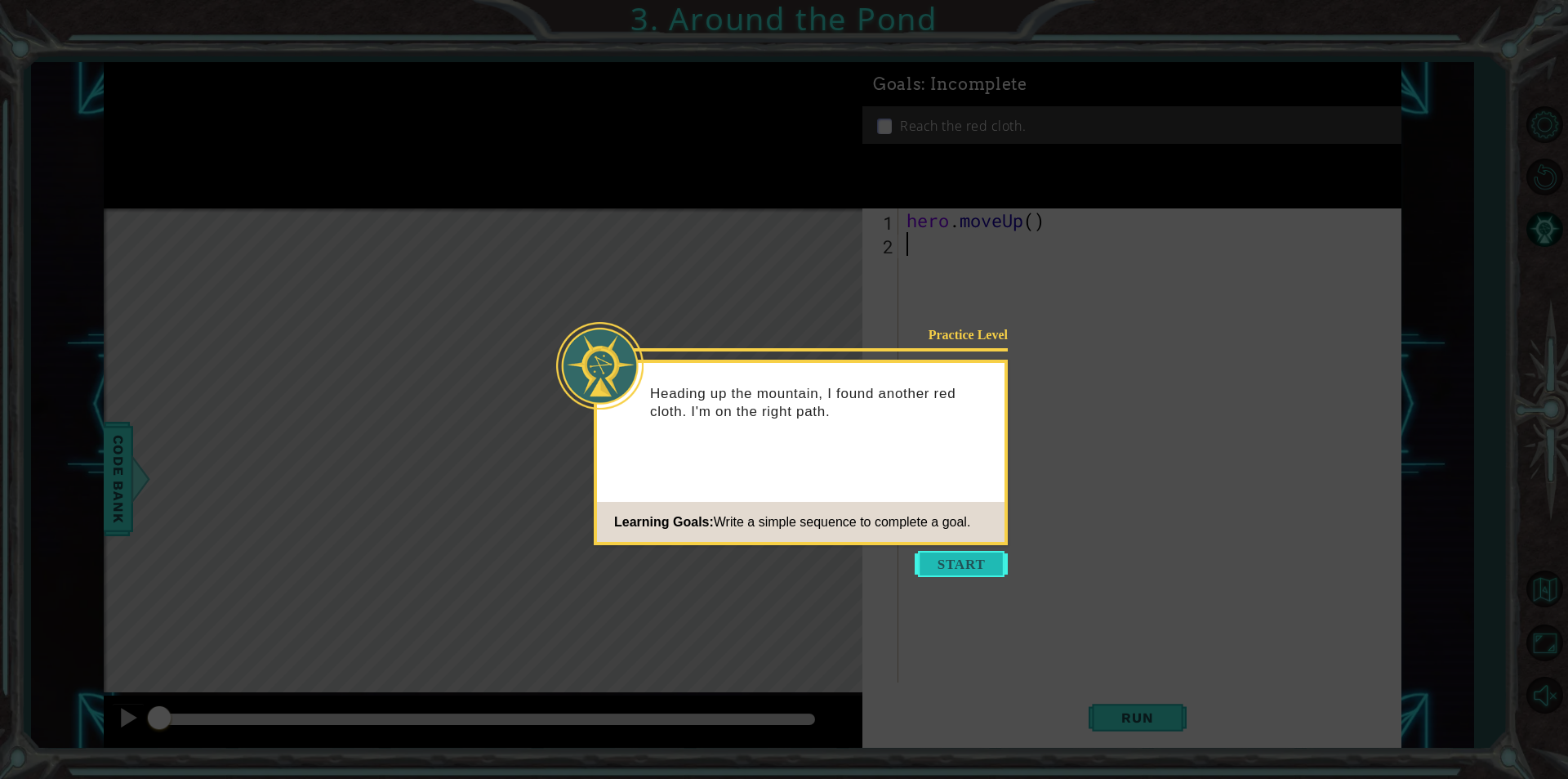
click at [966, 557] on button "Start" at bounding box center [961, 564] width 93 height 27
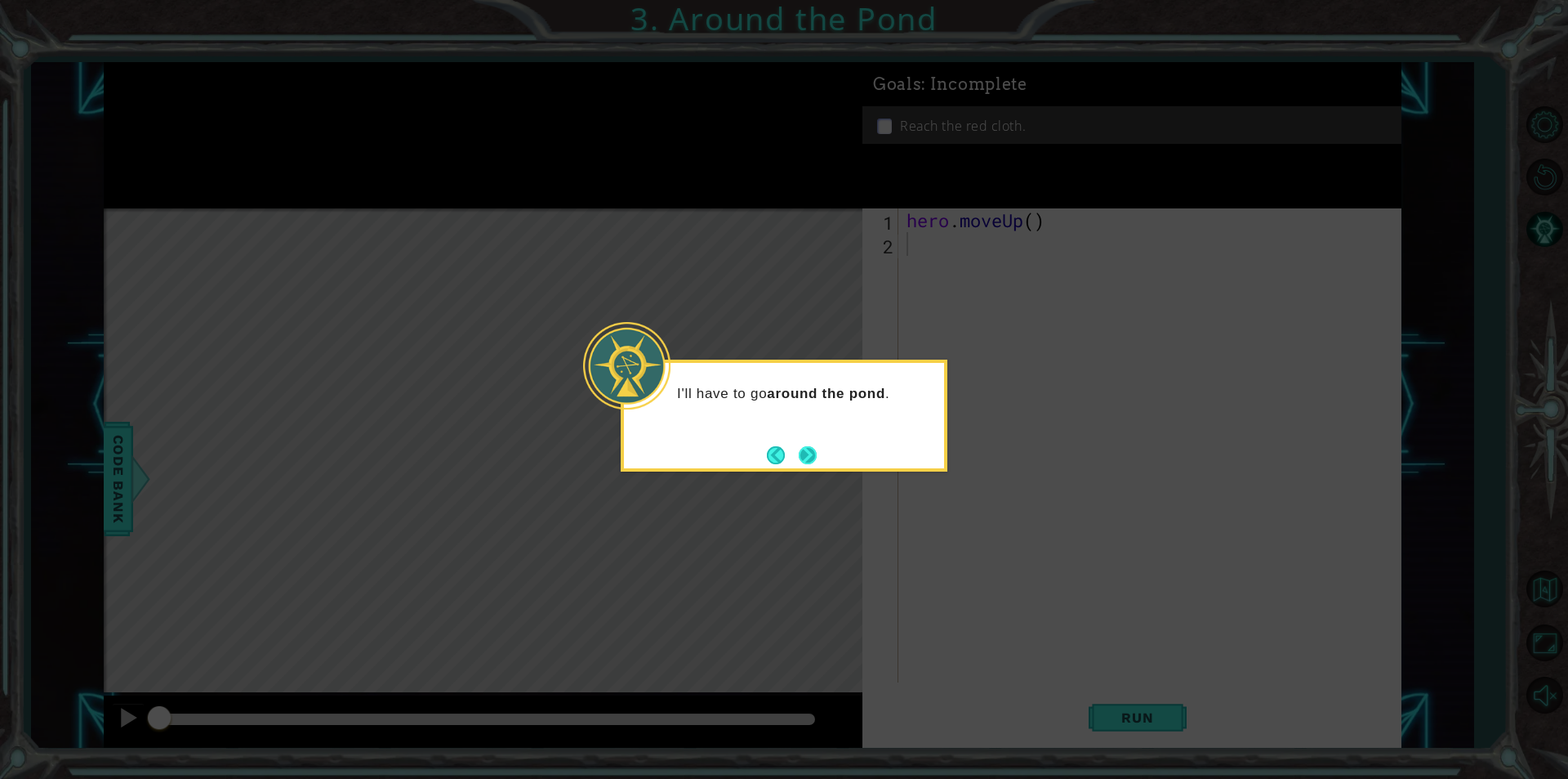
click at [816, 451] on button "Next" at bounding box center [808, 455] width 18 height 18
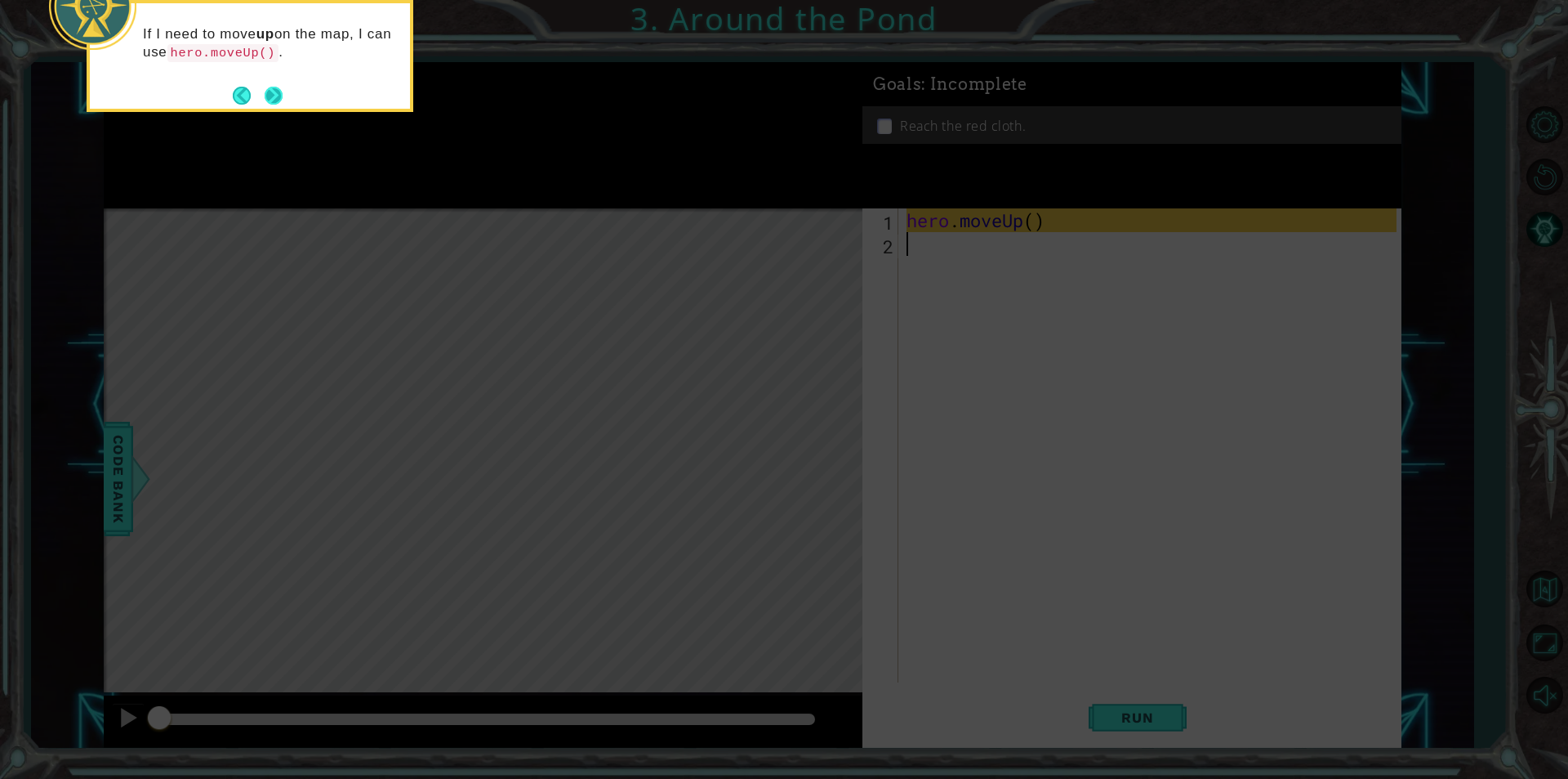
click at [283, 87] on button "Next" at bounding box center [274, 95] width 18 height 18
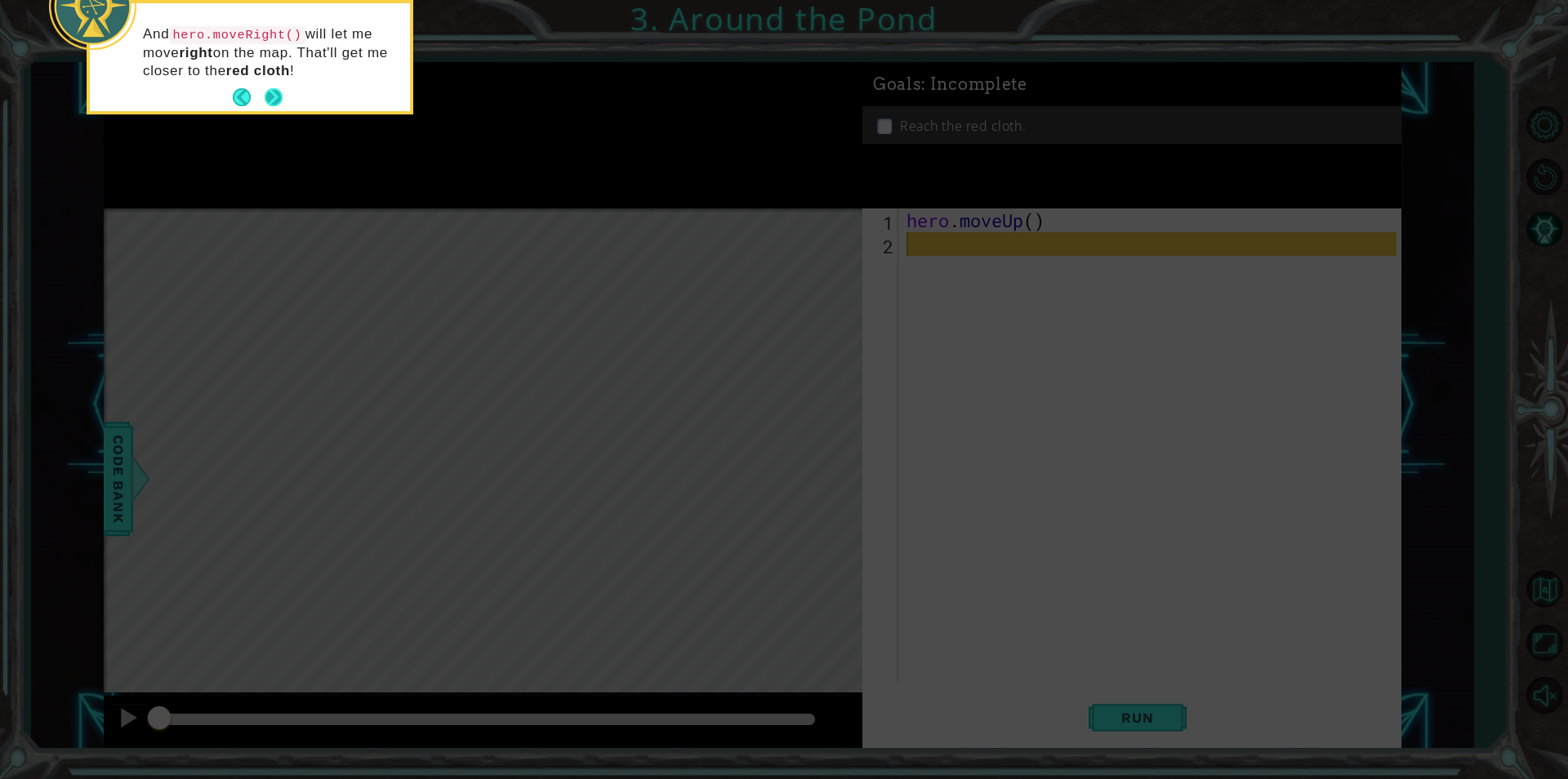
click at [276, 94] on button "Next" at bounding box center [274, 97] width 18 height 18
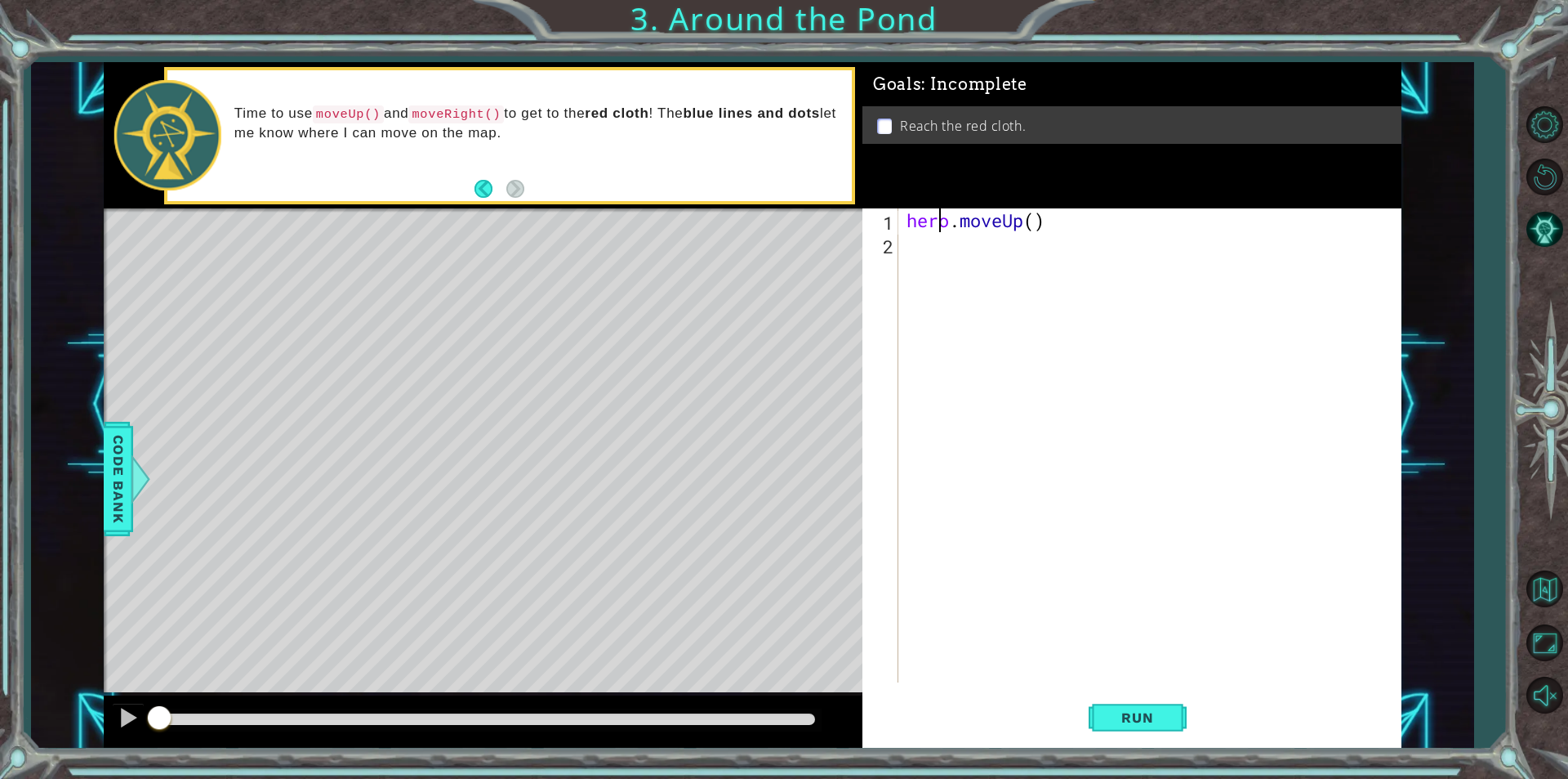
click at [941, 221] on div "hero . moveUp ( )" at bounding box center [1154, 469] width 502 height 522
drag, startPoint x: 324, startPoint y: 119, endPoint x: 329, endPoint y: 108, distance: 12.1
click at [332, 109] on code "moveUp()" at bounding box center [349, 114] width 71 height 18
drag, startPoint x: 325, startPoint y: 110, endPoint x: 505, endPoint y: 146, distance: 183.6
click at [369, 96] on div "Time to use moveUp() and moveRight() to get to the red cloth ! The blue lines a…" at bounding box center [537, 135] width 629 height 77
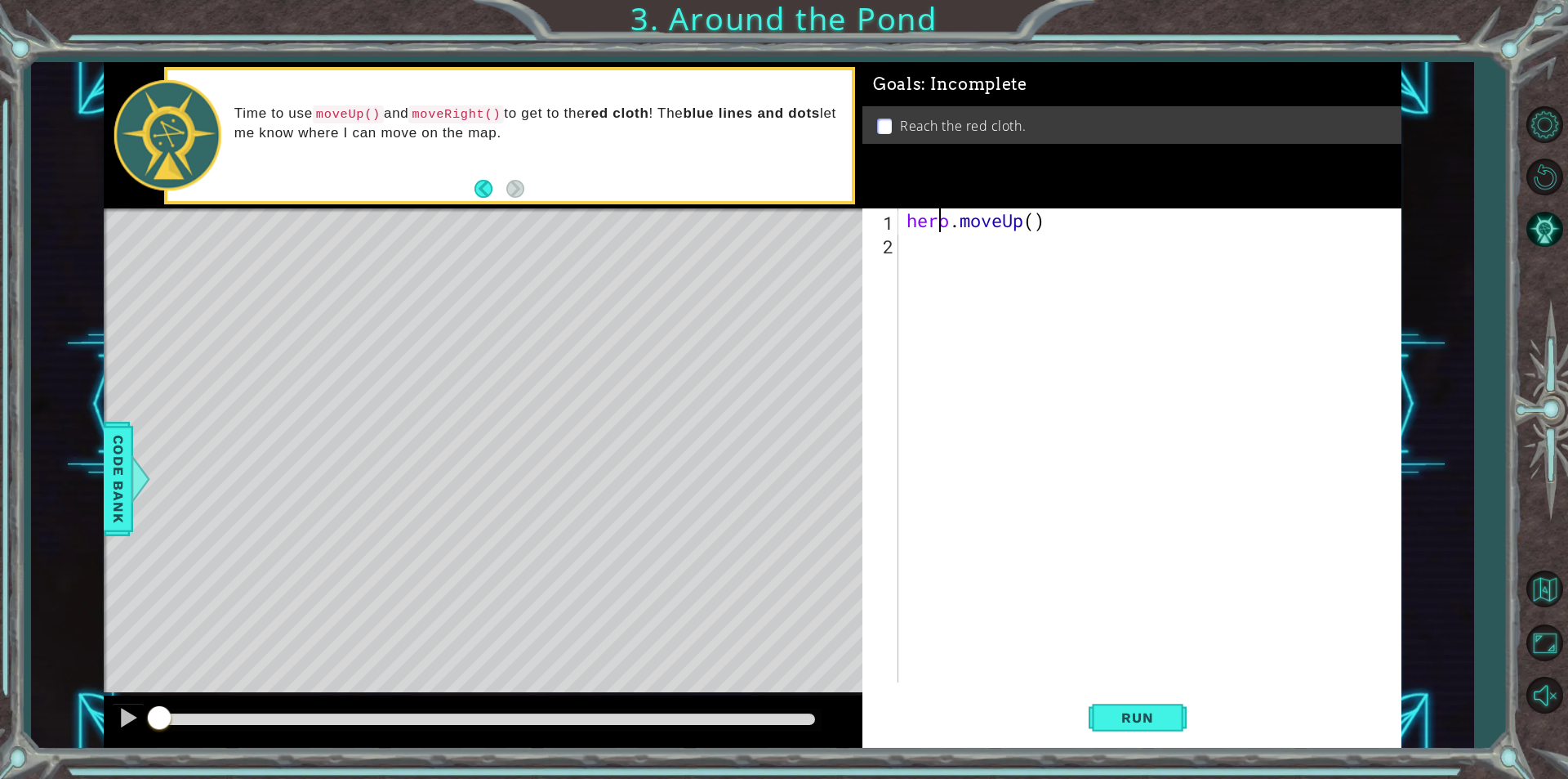
drag, startPoint x: 889, startPoint y: 216, endPoint x: 907, endPoint y: 221, distance: 18.7
click at [912, 216] on div "hero.moveUp() 1 2 hero . moveUp ( ) ההההההההההההההההההההההההההההההההההההההההההה…" at bounding box center [1130, 445] width 534 height 474
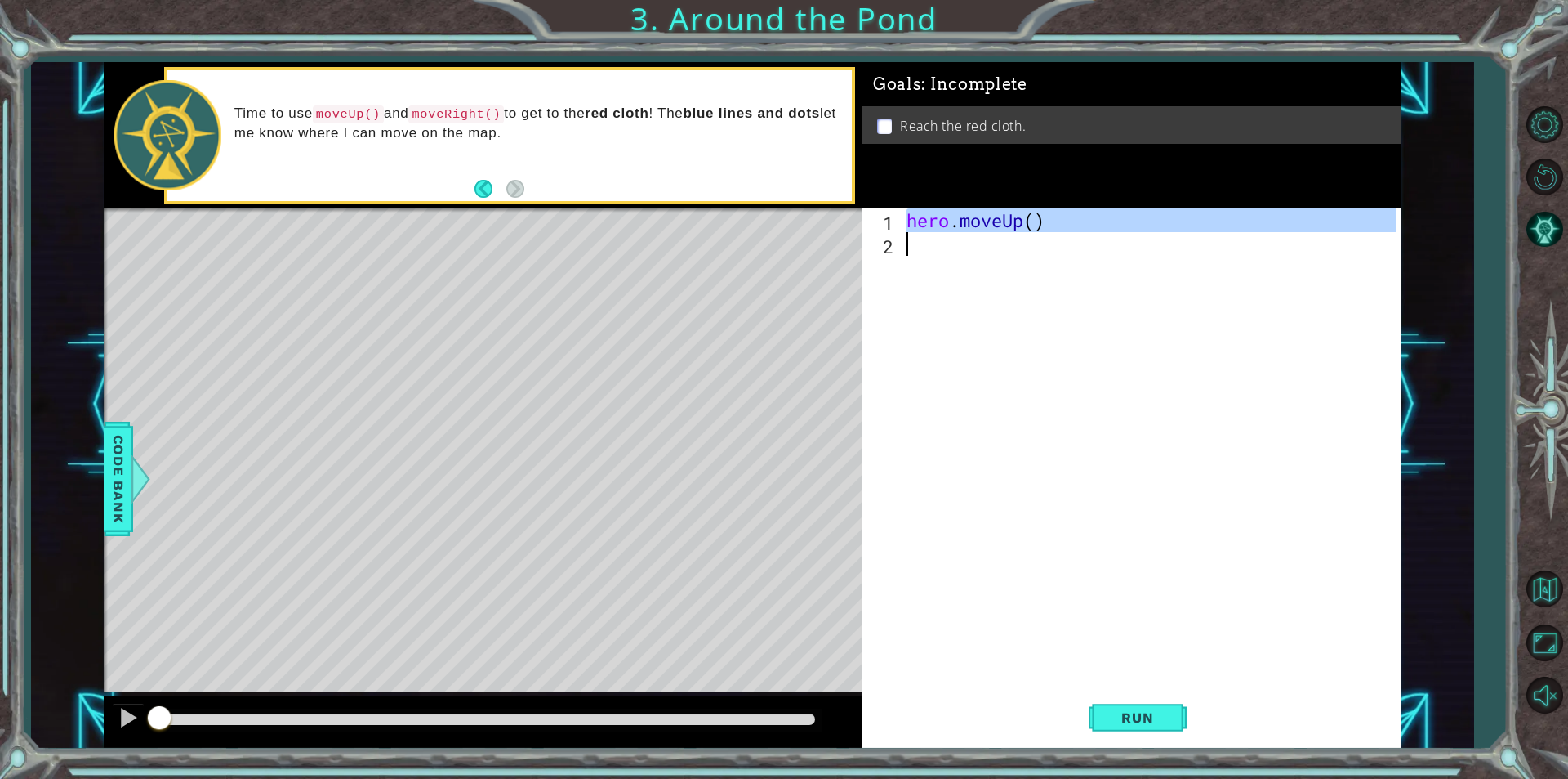
drag, startPoint x: 905, startPoint y: 223, endPoint x: 1067, endPoint y: 236, distance: 162.5
click at [1072, 236] on div "hero . moveUp ( )" at bounding box center [1154, 469] width 502 height 522
type textarea "hero.moveUp()"
click at [962, 258] on div "hero . moveUp ( )" at bounding box center [1150, 445] width 493 height 474
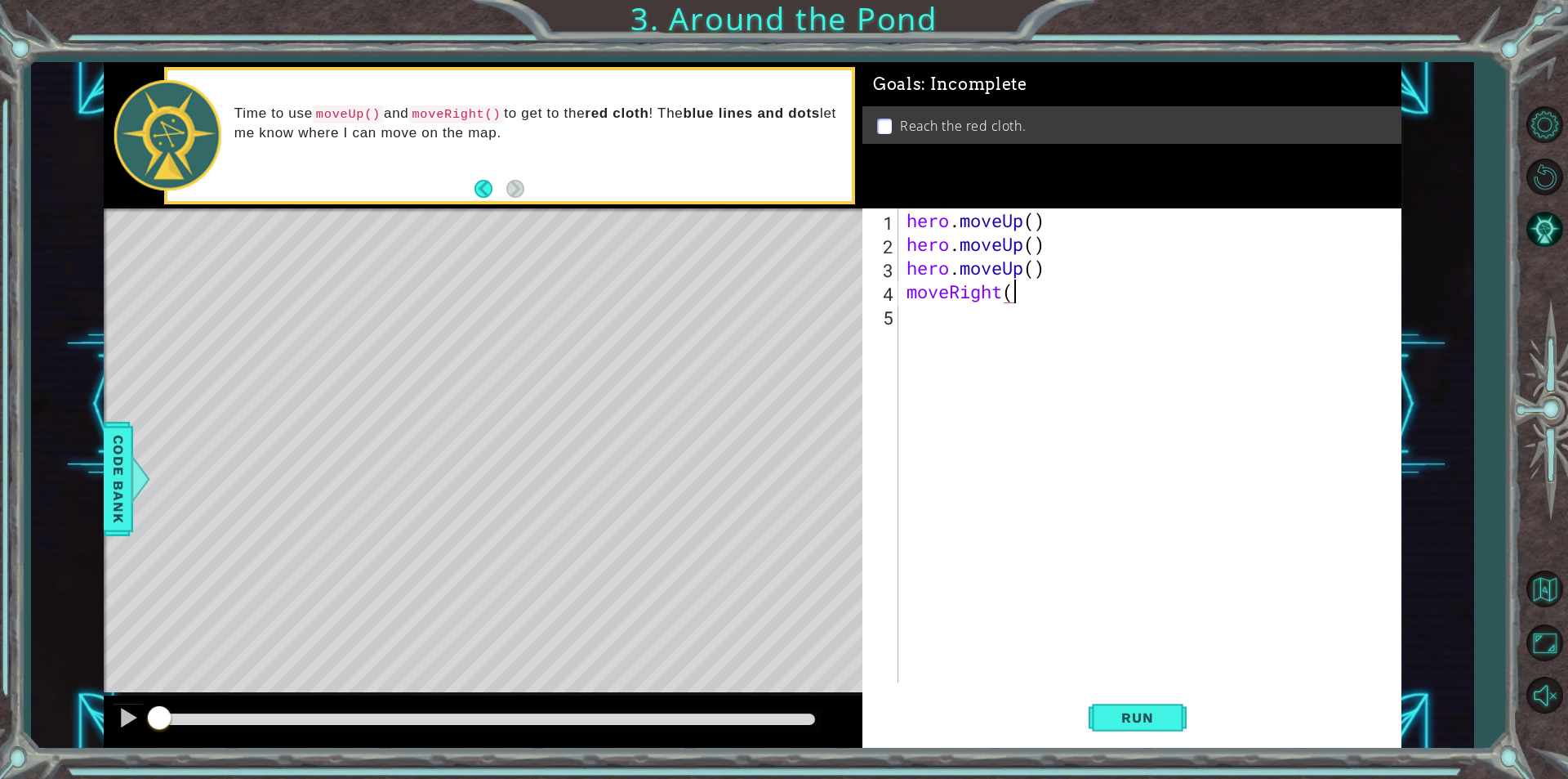
scroll to position [0, 4]
click at [1128, 704] on button "Run" at bounding box center [1138, 717] width 98 height 54
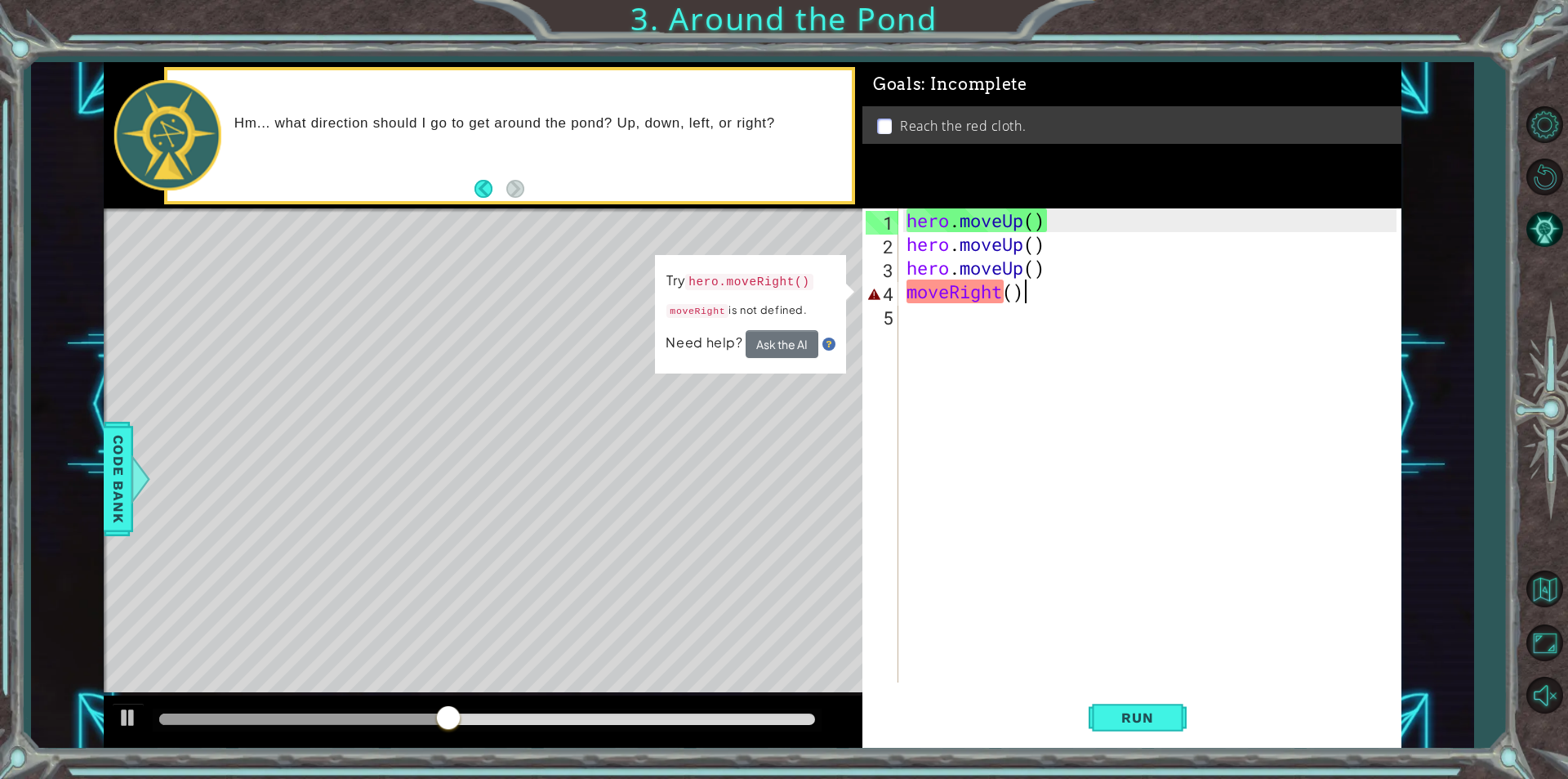
click at [1040, 260] on div "hero . moveUp ( ) hero . moveUp ( ) hero . moveUp ( ) moveRight ( )" at bounding box center [1154, 469] width 502 height 522
drag, startPoint x: 1052, startPoint y: 270, endPoint x: 965, endPoint y: 268, distance: 87.0
click at [965, 268] on div "hero . moveUp ( ) hero . moveUp ( ) hero . moveUp ( ) moveRight ( )" at bounding box center [1154, 469] width 502 height 522
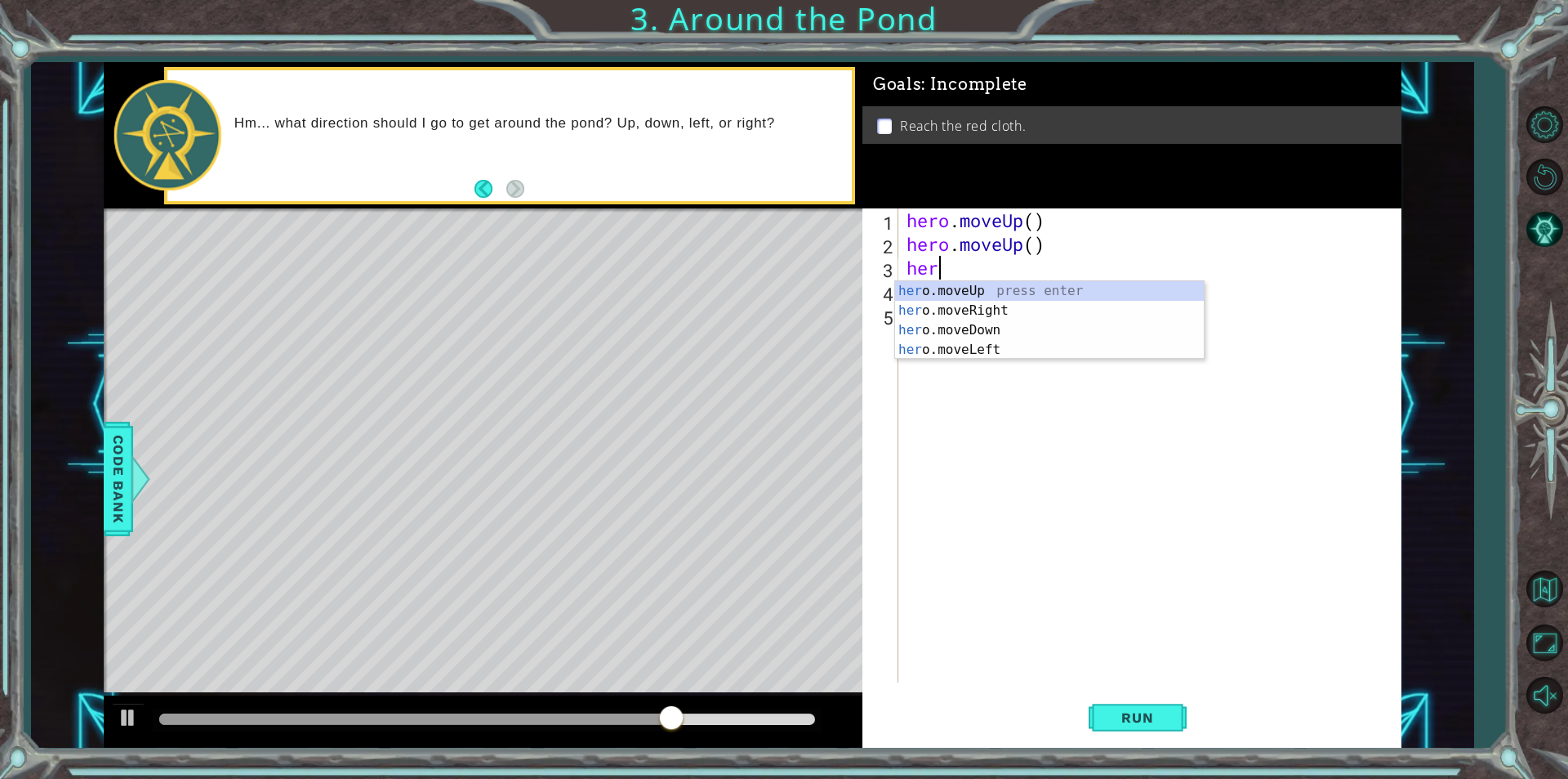
scroll to position [0, 0]
type textarea "h"
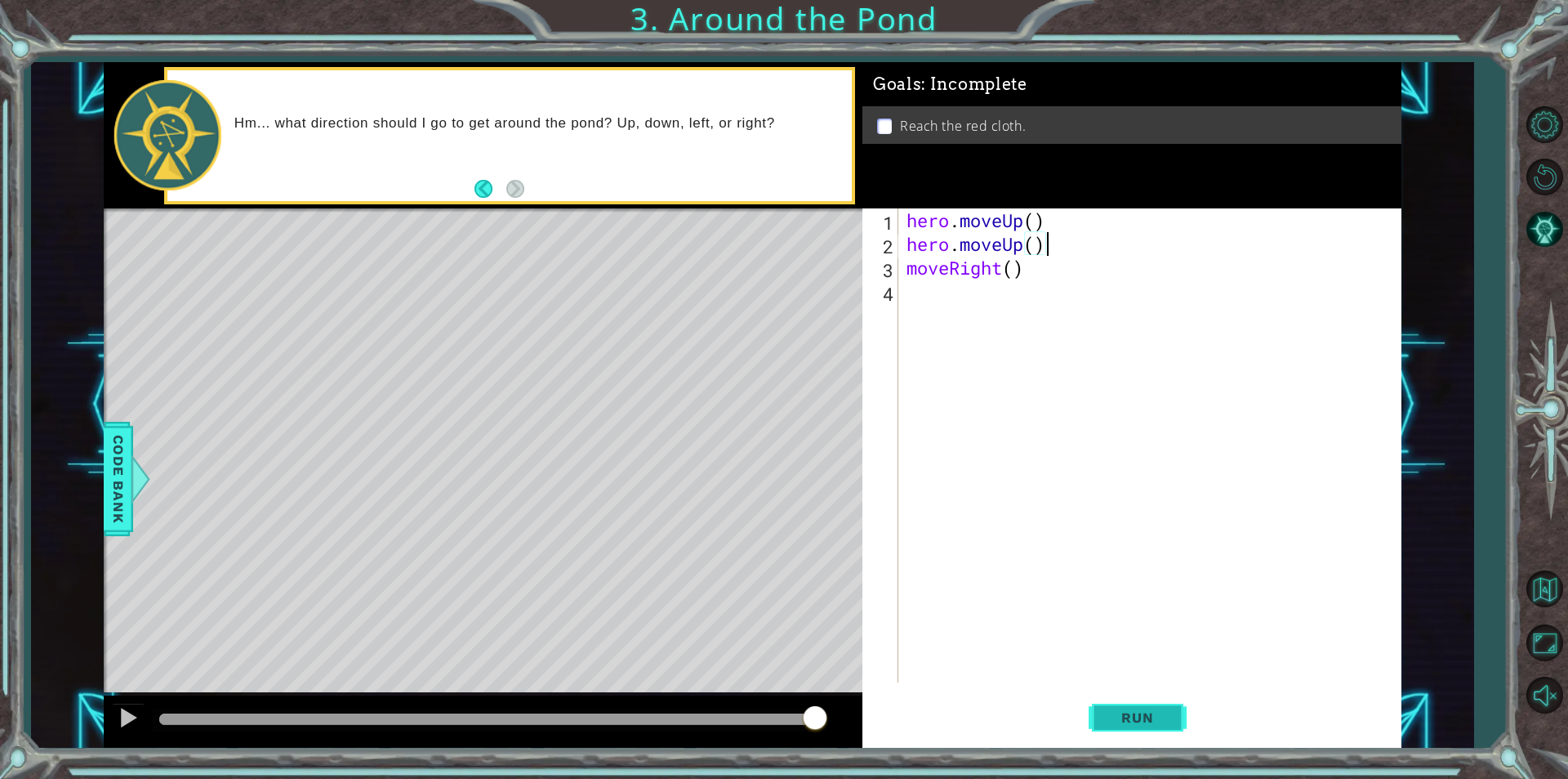
click at [1140, 700] on button "Run" at bounding box center [1138, 717] width 98 height 54
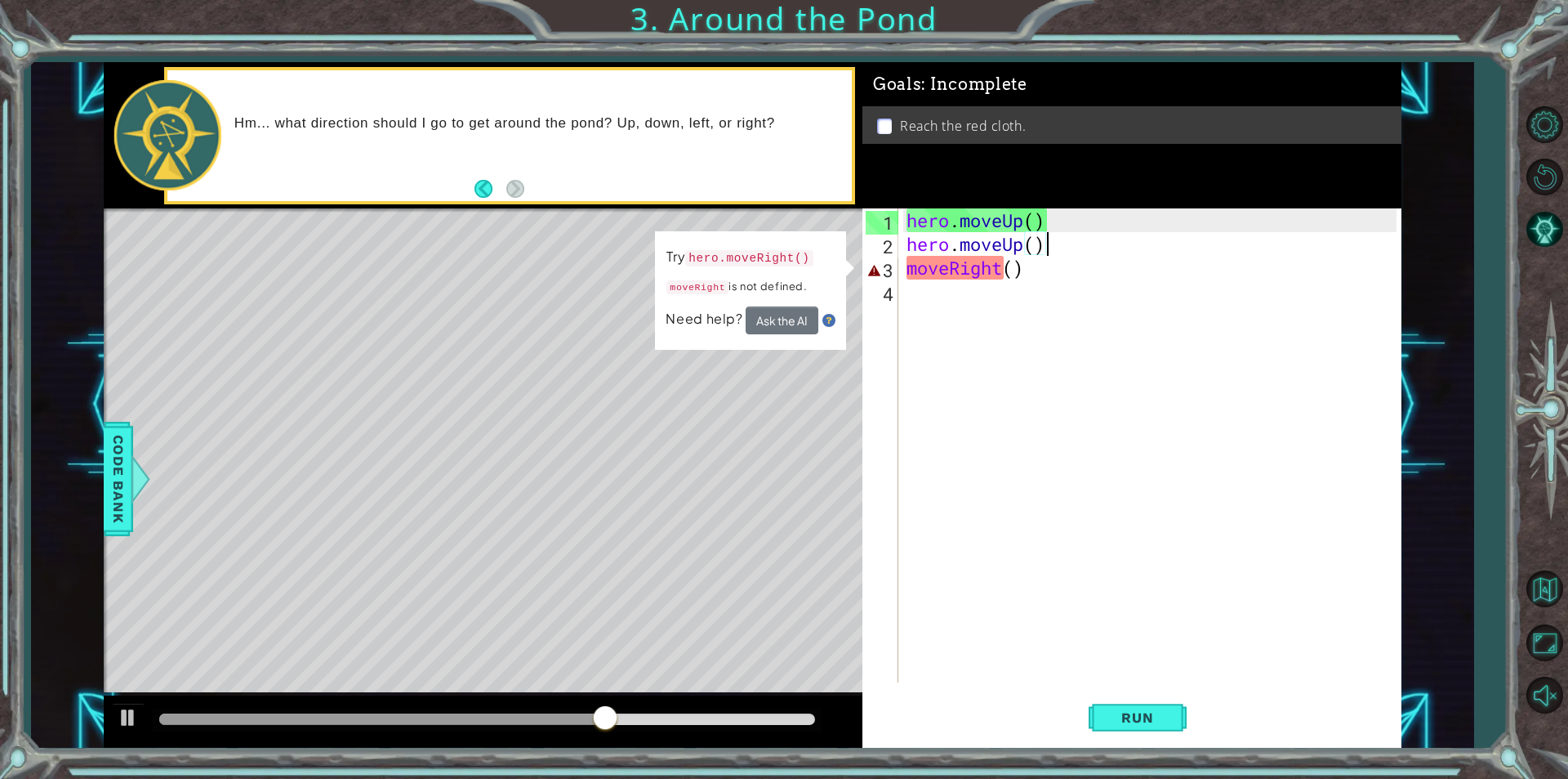
click at [1113, 253] on div "hero . moveUp ( ) hero . moveUp ( ) moveRight ( )" at bounding box center [1154, 469] width 502 height 522
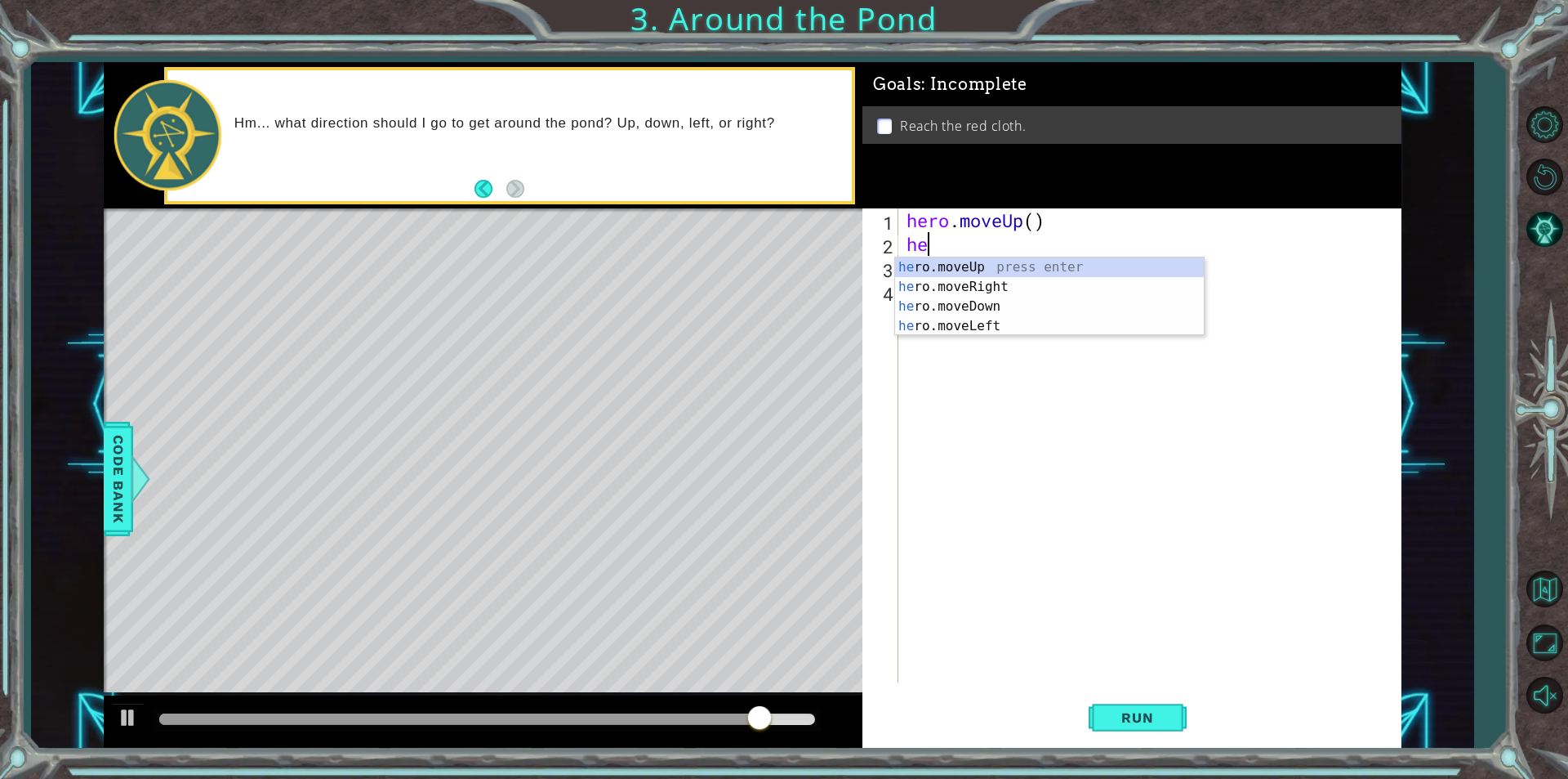
type textarea "h"
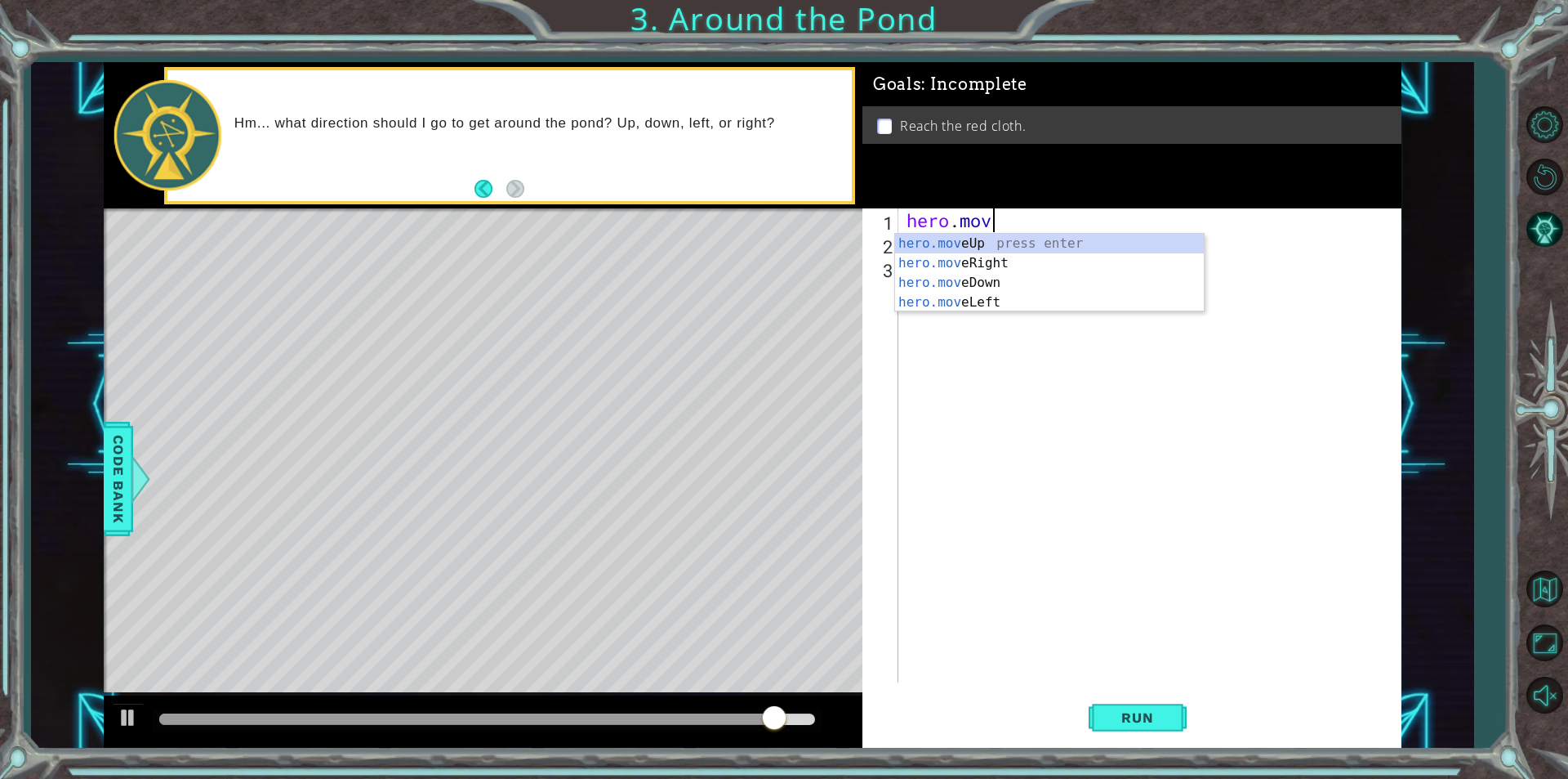
type textarea "hero.mo"
click at [967, 247] on div "hero.mo veUp press enter hero.mo veRight press enter hero.mo veDown press enter…" at bounding box center [1050, 293] width 308 height 118
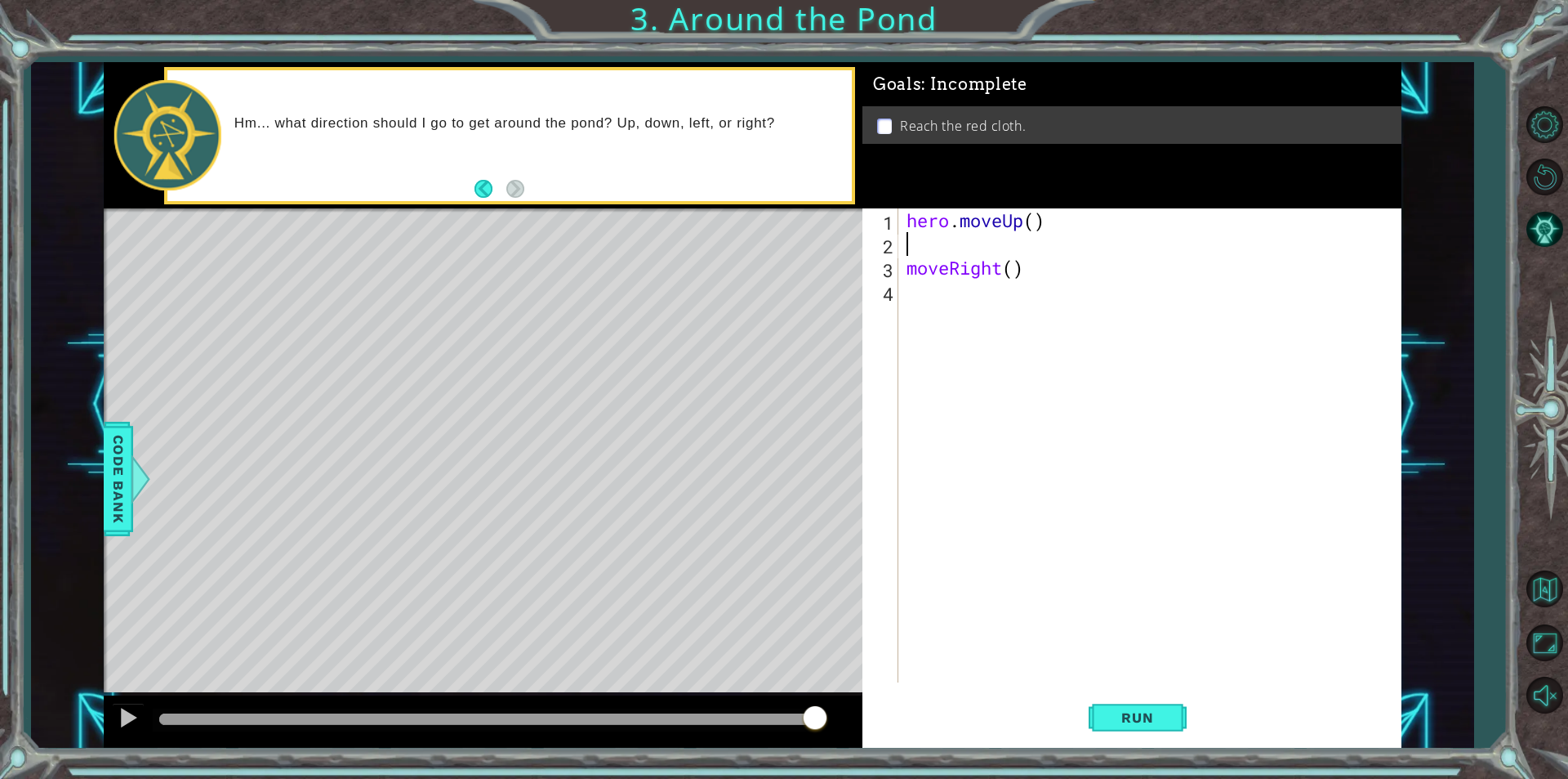
type textarea "\"
click at [1120, 732] on button "Run" at bounding box center [1138, 717] width 98 height 54
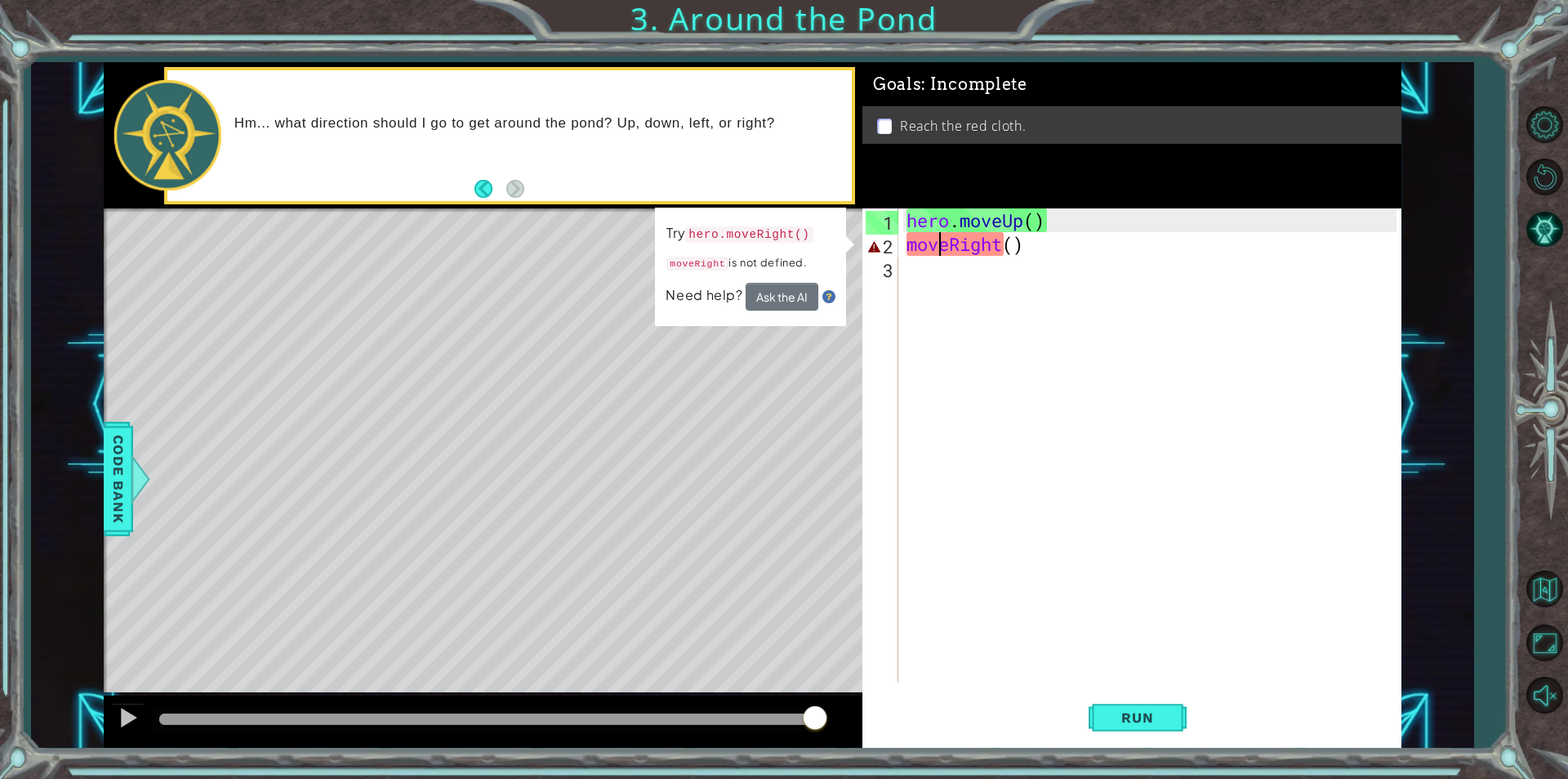
click at [941, 246] on div "hero . moveUp ( ) moveRight ( )" at bounding box center [1154, 469] width 502 height 522
click at [1048, 242] on div "hero . moveUp ( ) moveRight ( )" at bounding box center [1154, 469] width 502 height 522
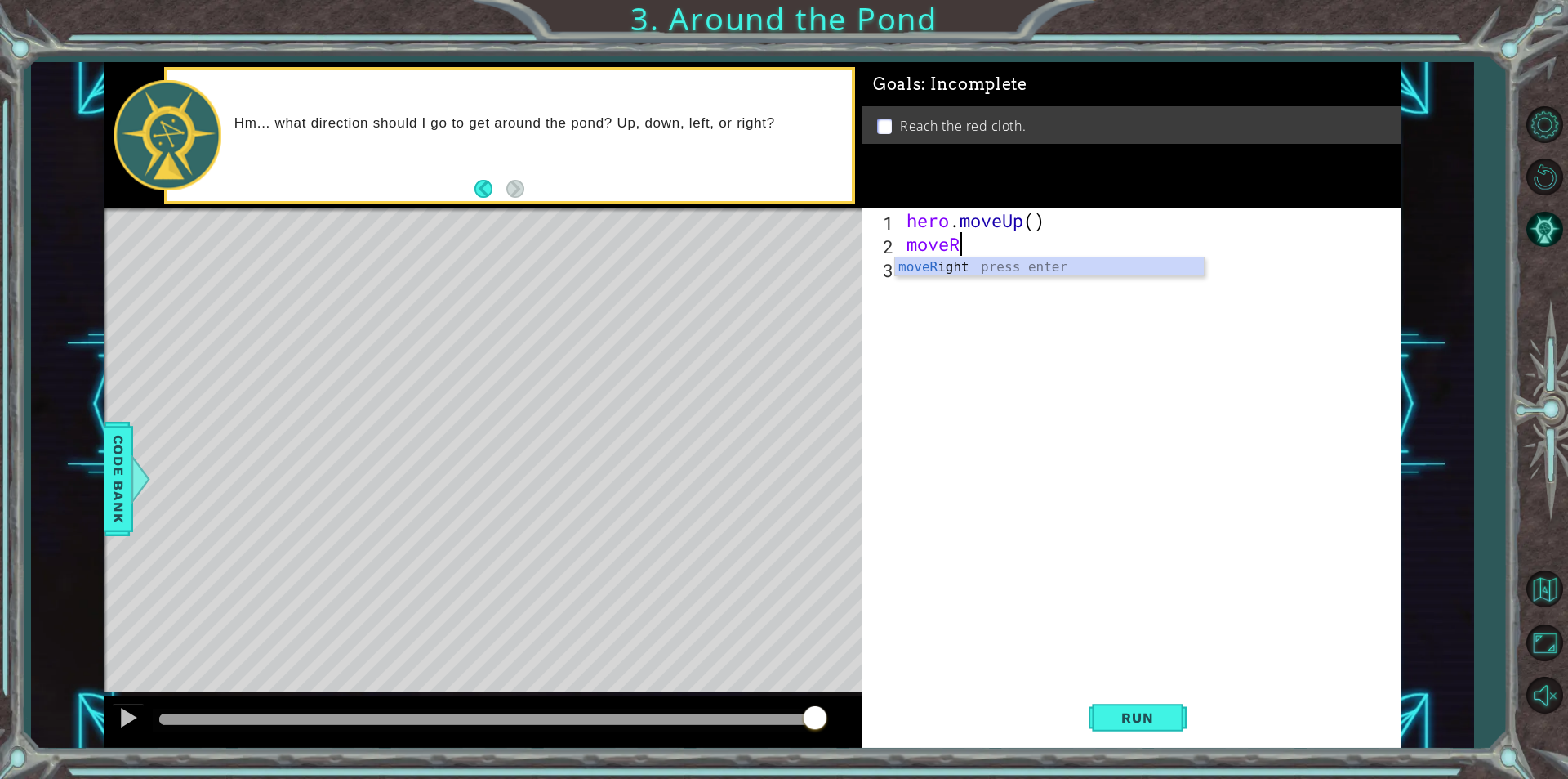
type textarea "move"
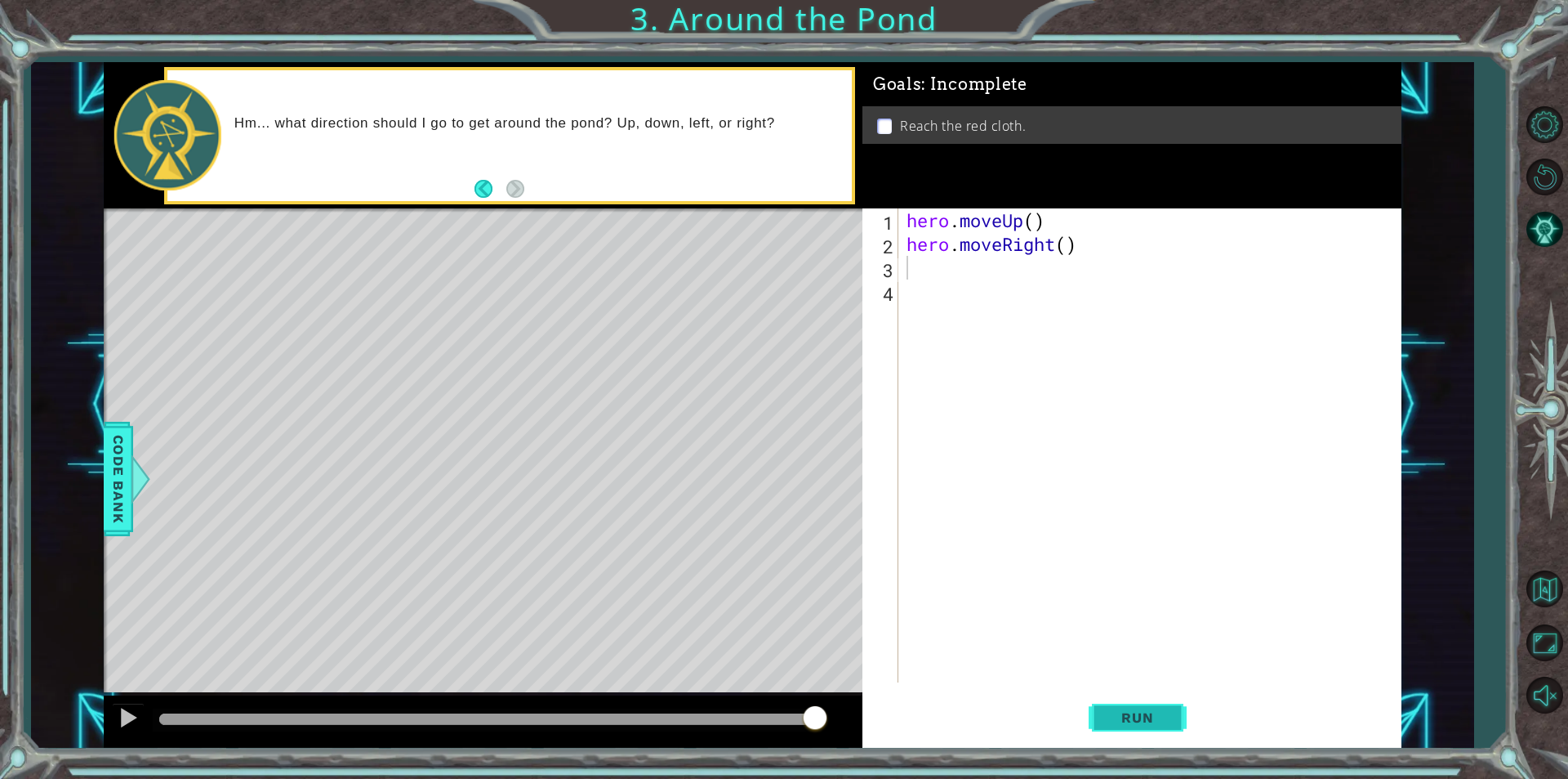
click at [1121, 718] on span "Run" at bounding box center [1138, 717] width 65 height 17
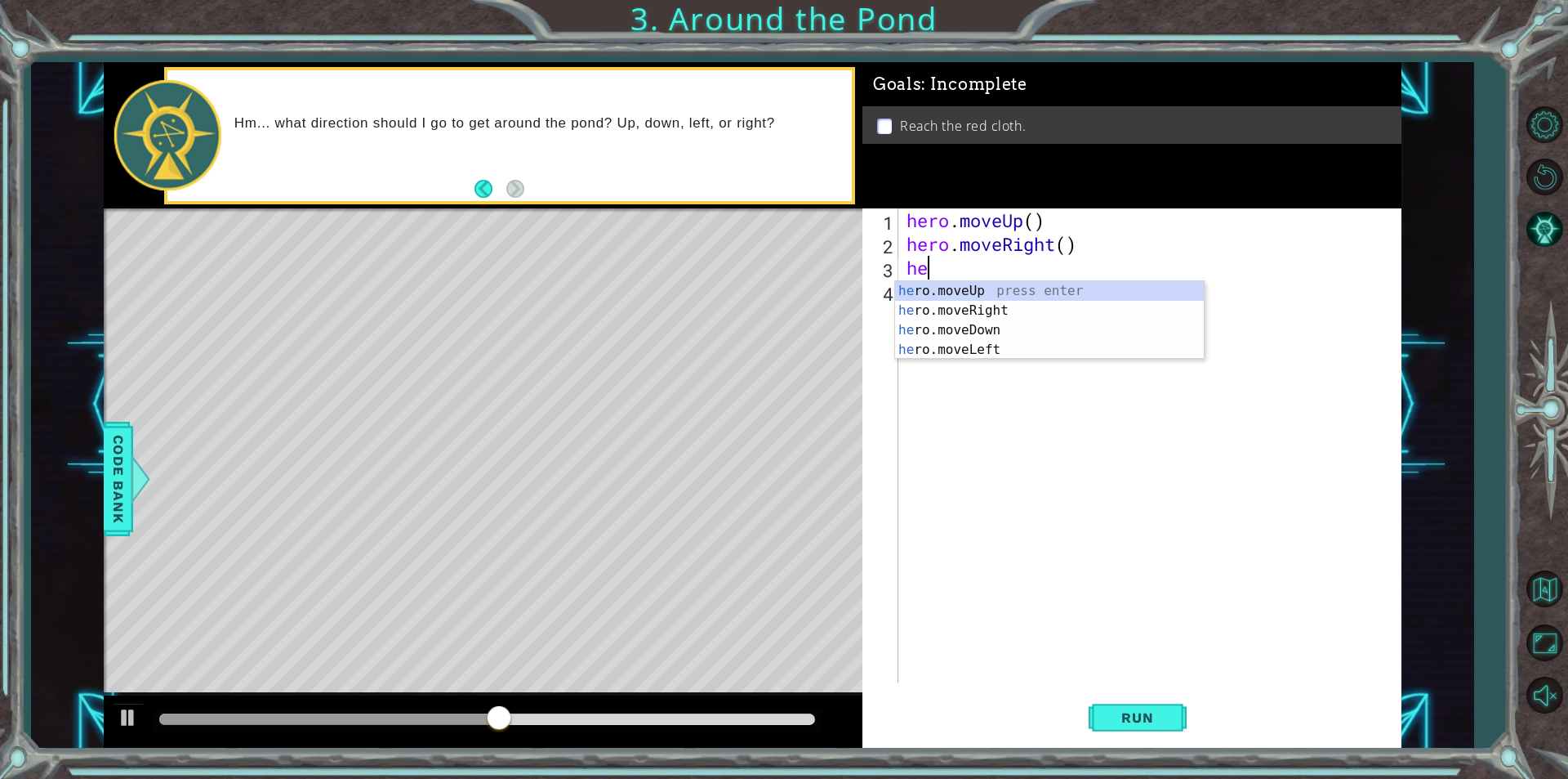
type textarea "her"
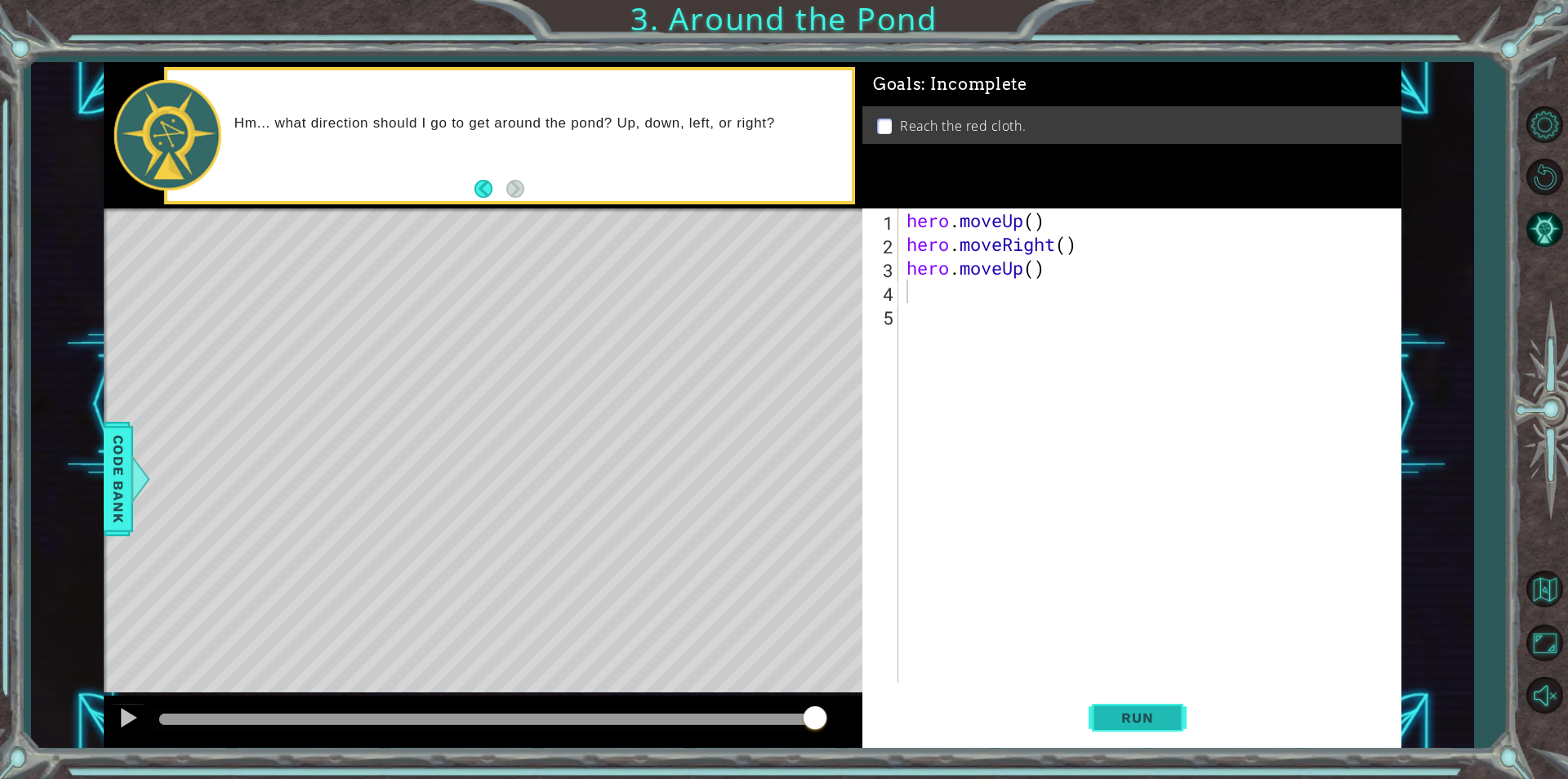
click at [1091, 702] on button "Run" at bounding box center [1138, 717] width 98 height 54
click at [1120, 714] on span "Run" at bounding box center [1138, 717] width 65 height 17
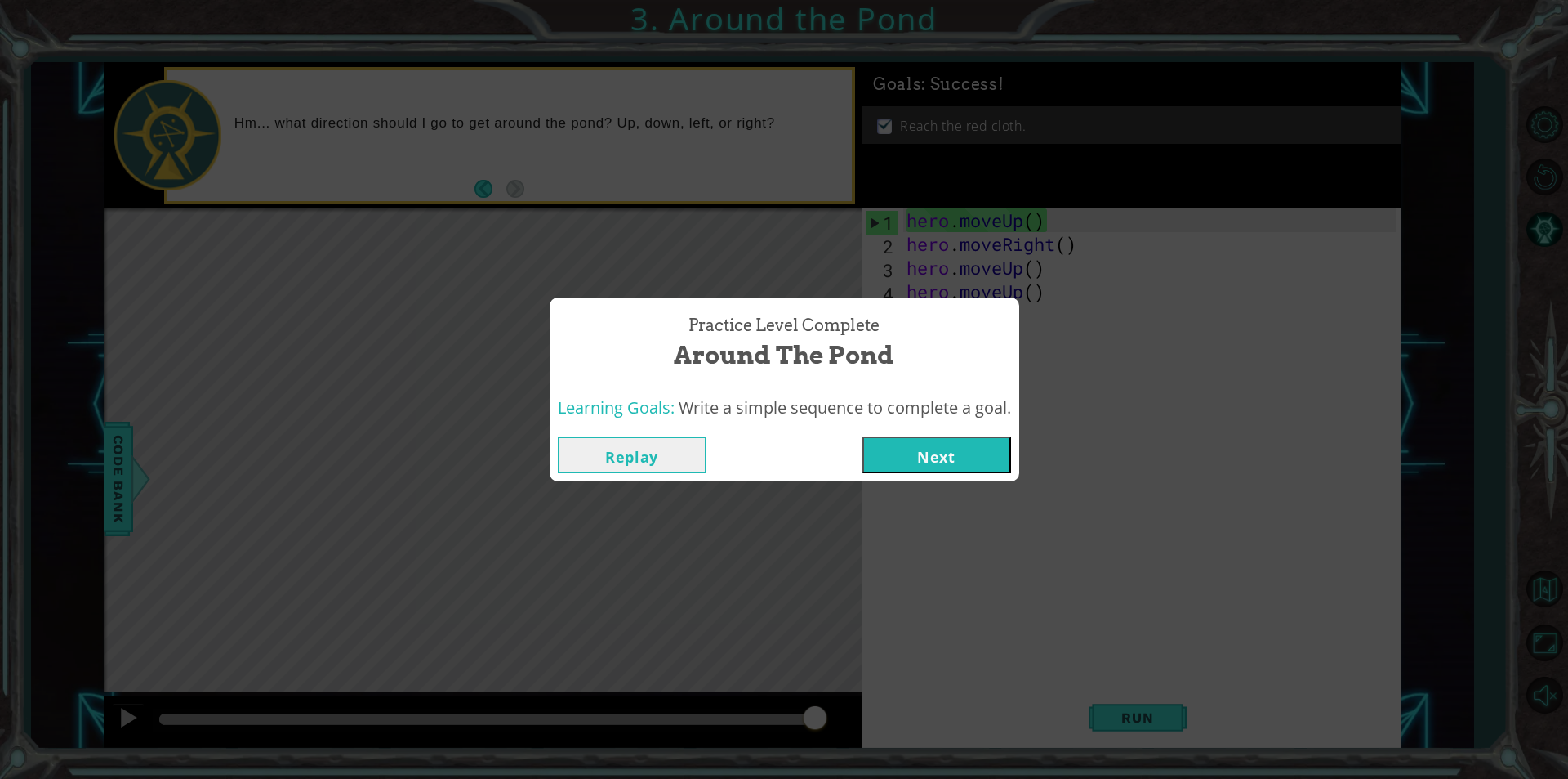
click at [914, 447] on button "Next" at bounding box center [937, 454] width 148 height 36
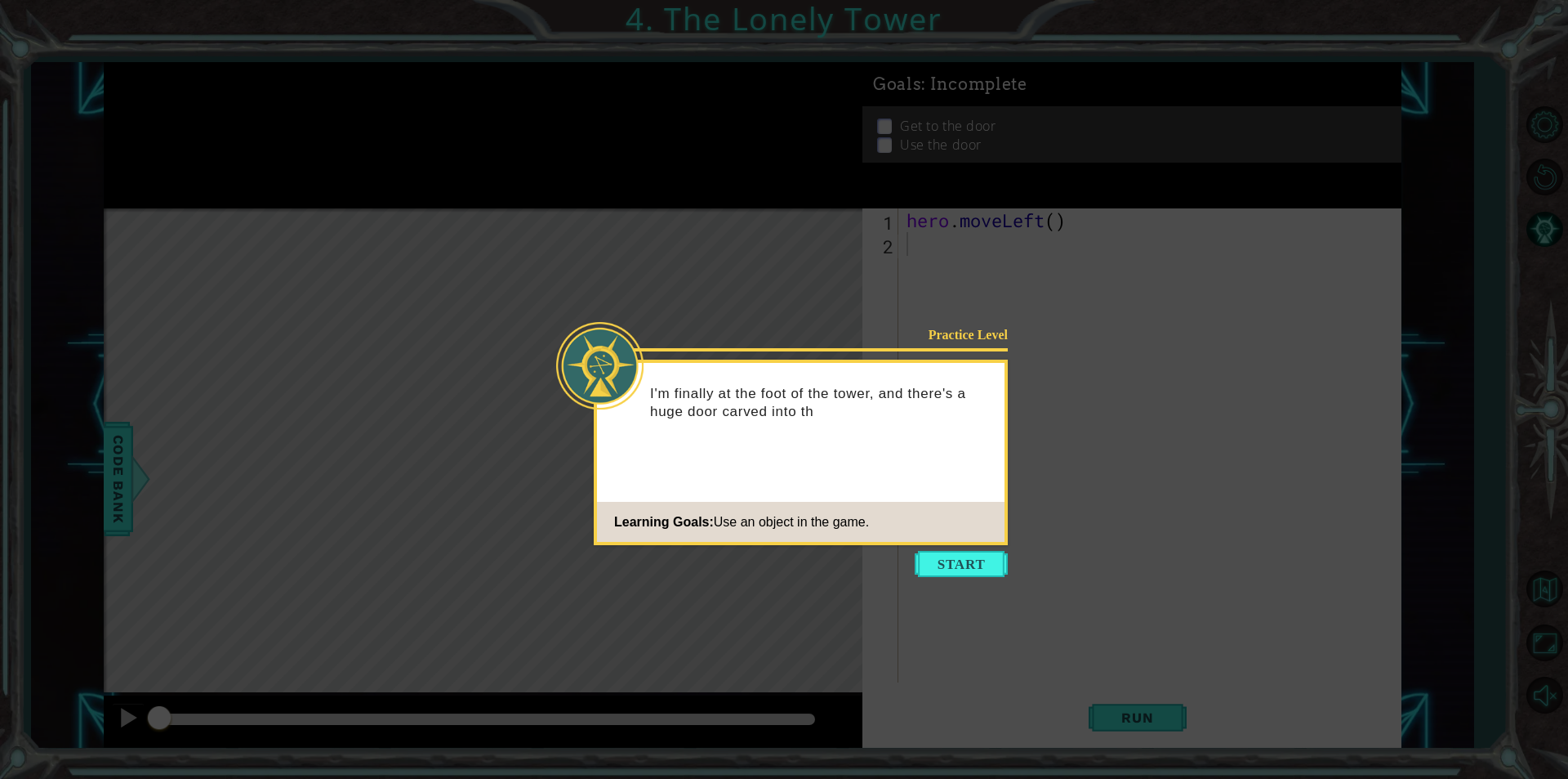
drag, startPoint x: 985, startPoint y: 557, endPoint x: 1000, endPoint y: 550, distance: 16.6
click at [991, 556] on button "Start" at bounding box center [961, 564] width 93 height 27
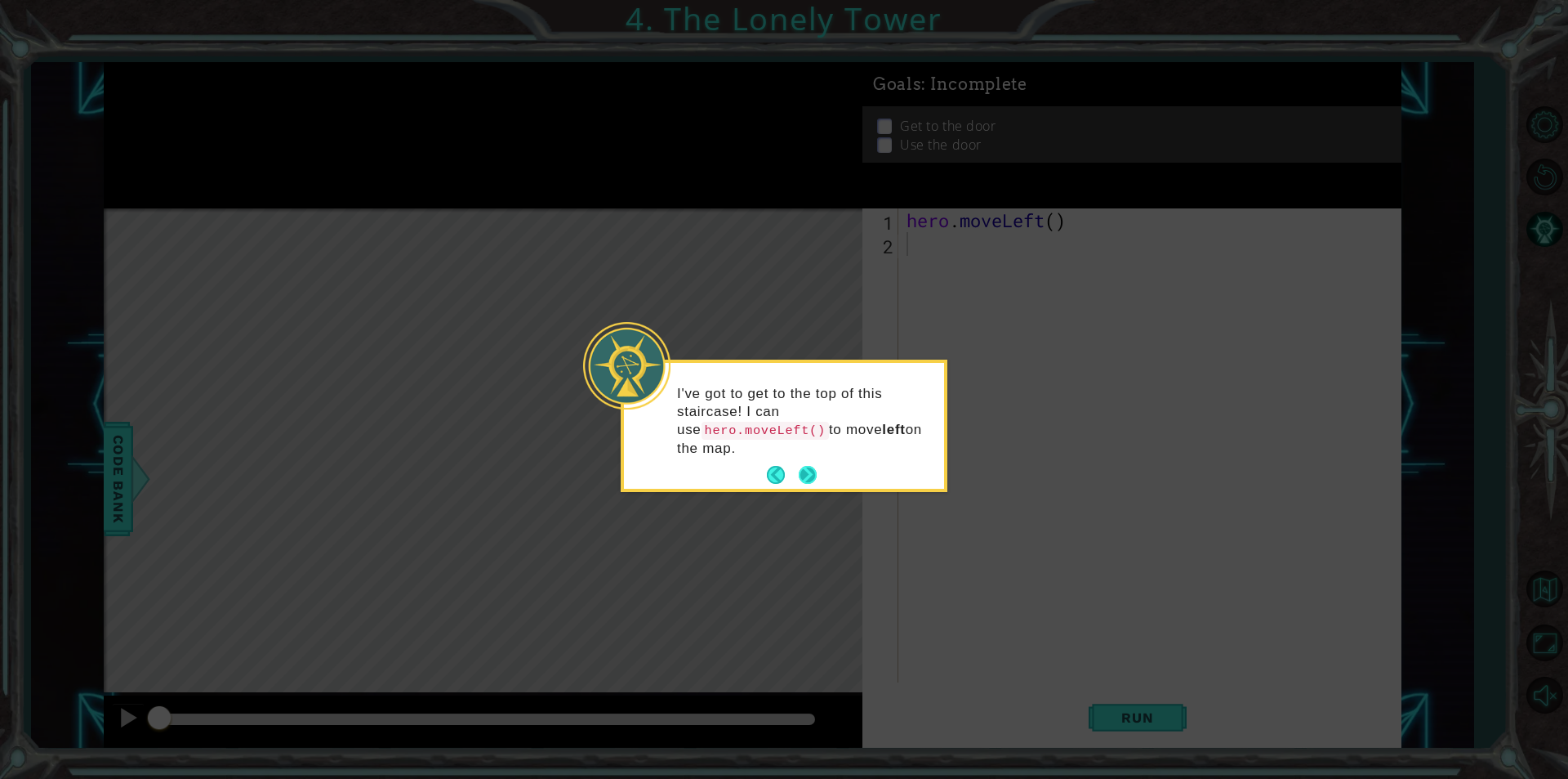
click at [799, 466] on button "Next" at bounding box center [808, 474] width 18 height 18
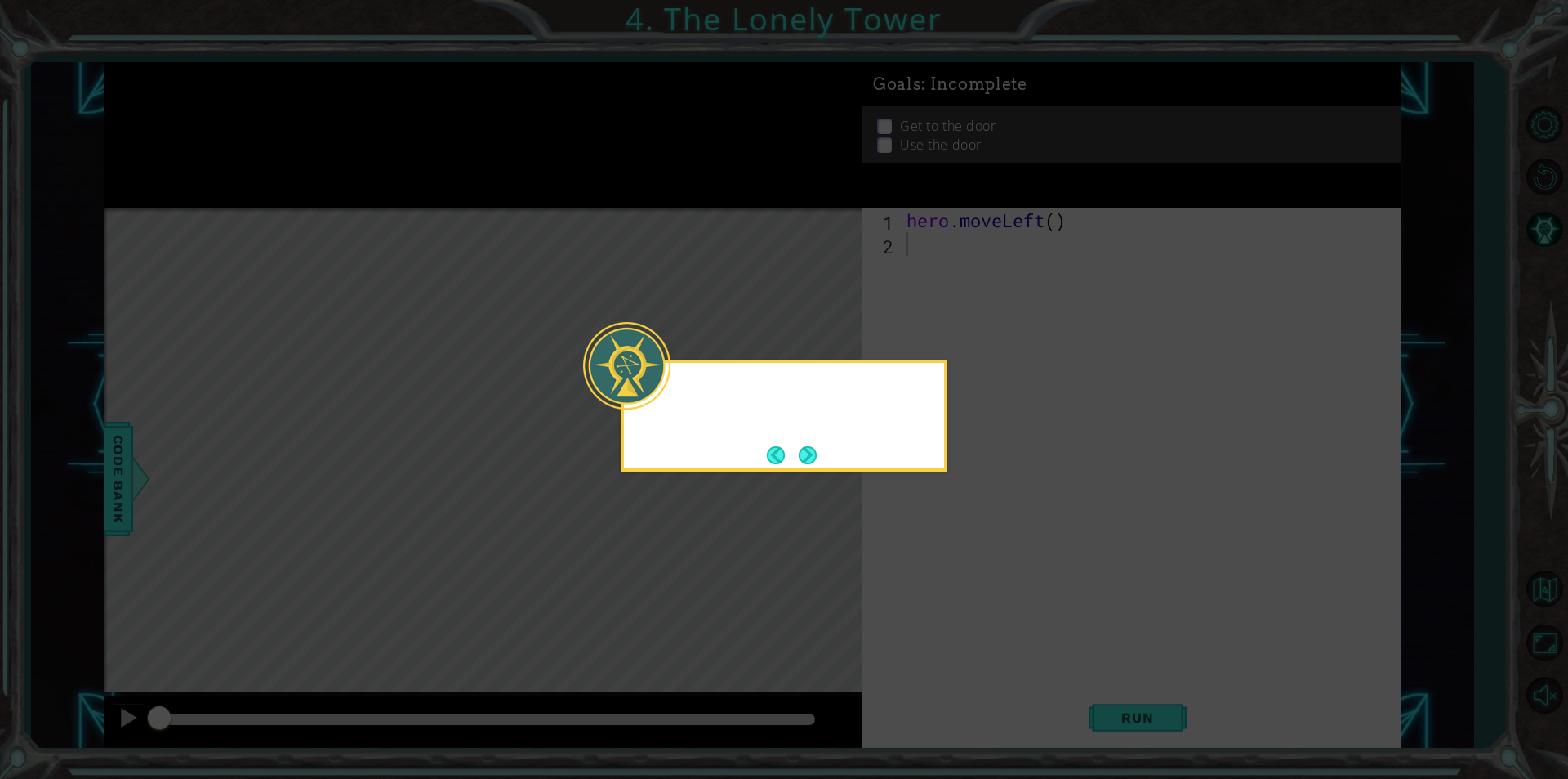
click at [799, 450] on button "Next" at bounding box center [808, 455] width 18 height 18
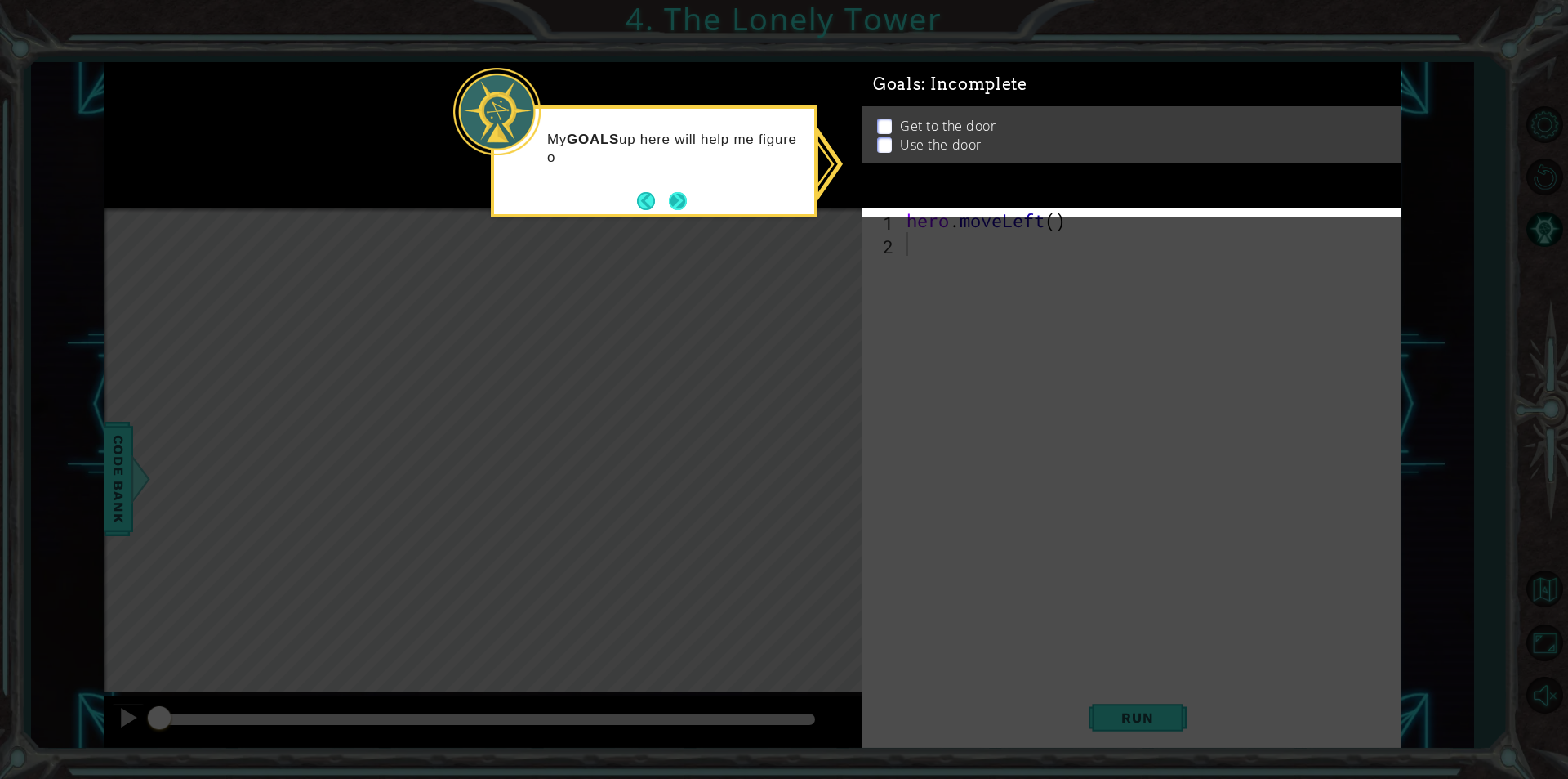
click at [672, 193] on button "Next" at bounding box center [677, 201] width 18 height 18
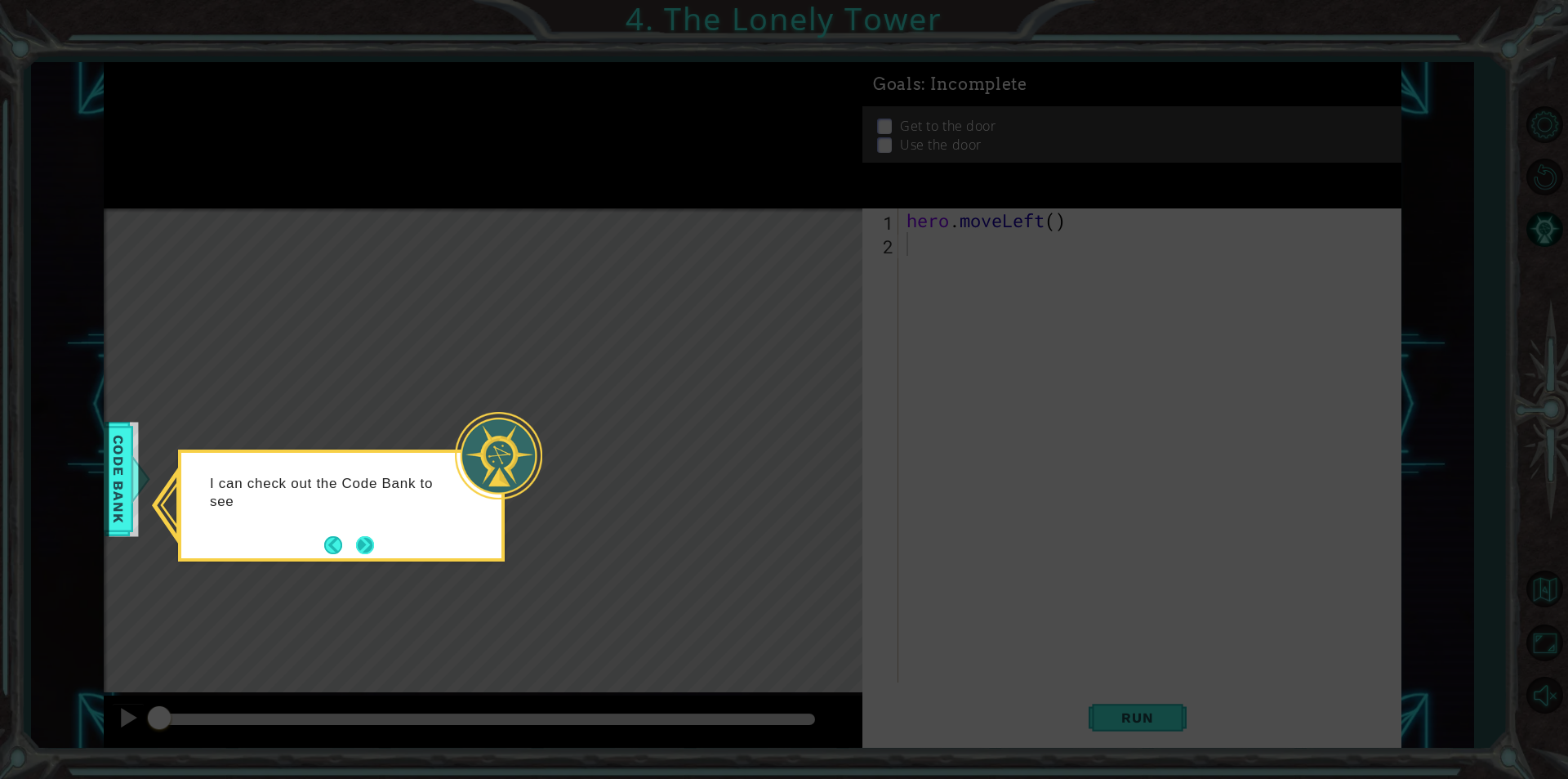
click at [362, 548] on button "Next" at bounding box center [365, 544] width 19 height 19
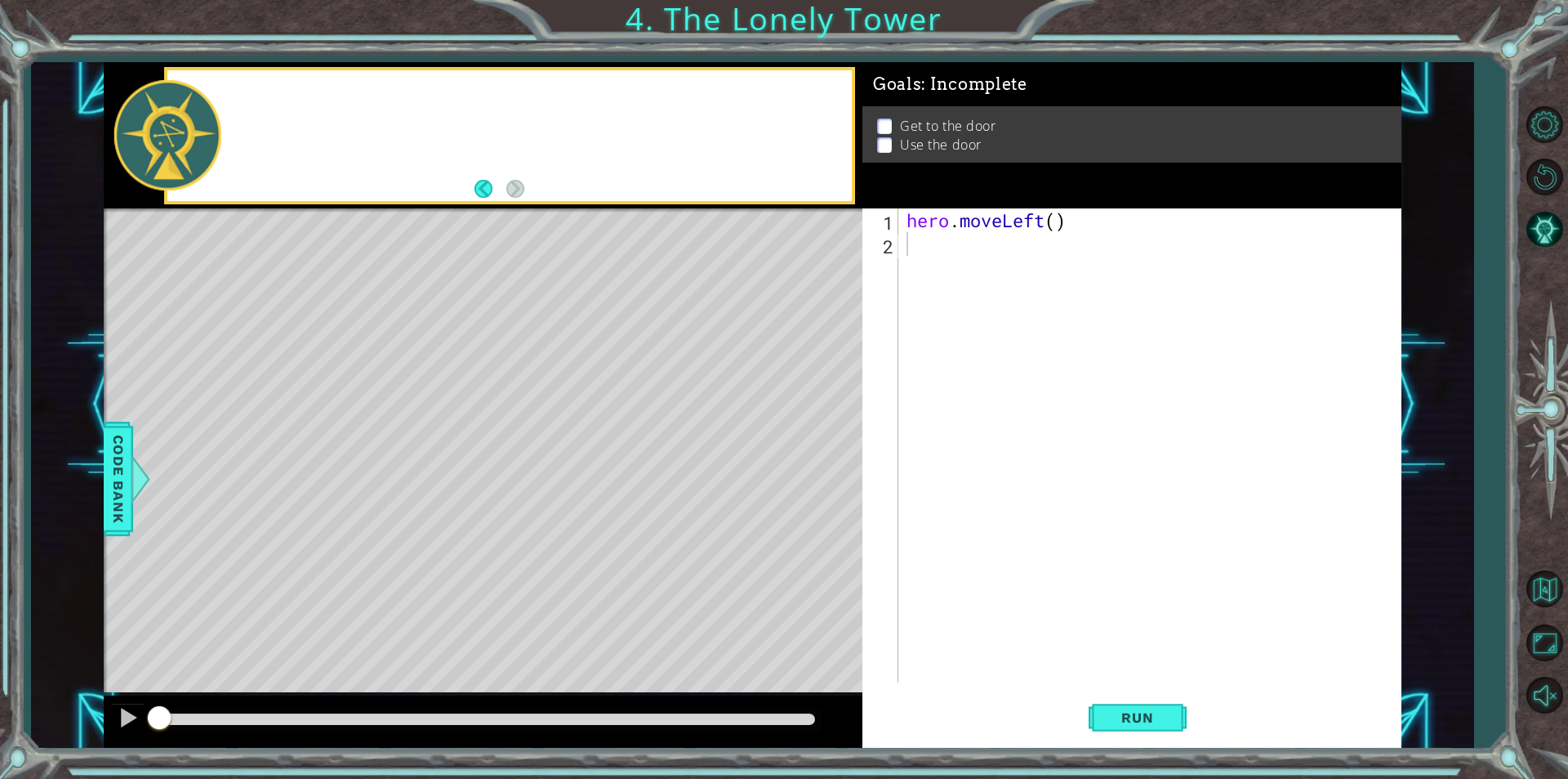
click at [362, 545] on div "Level Map" at bounding box center [481, 449] width 755 height 481
type textarea "hero.moveLeft()"
click at [1086, 226] on div "hero . moveLeft ( )" at bounding box center [1154, 469] width 502 height 522
click at [1121, 716] on span "Run" at bounding box center [1138, 717] width 65 height 17
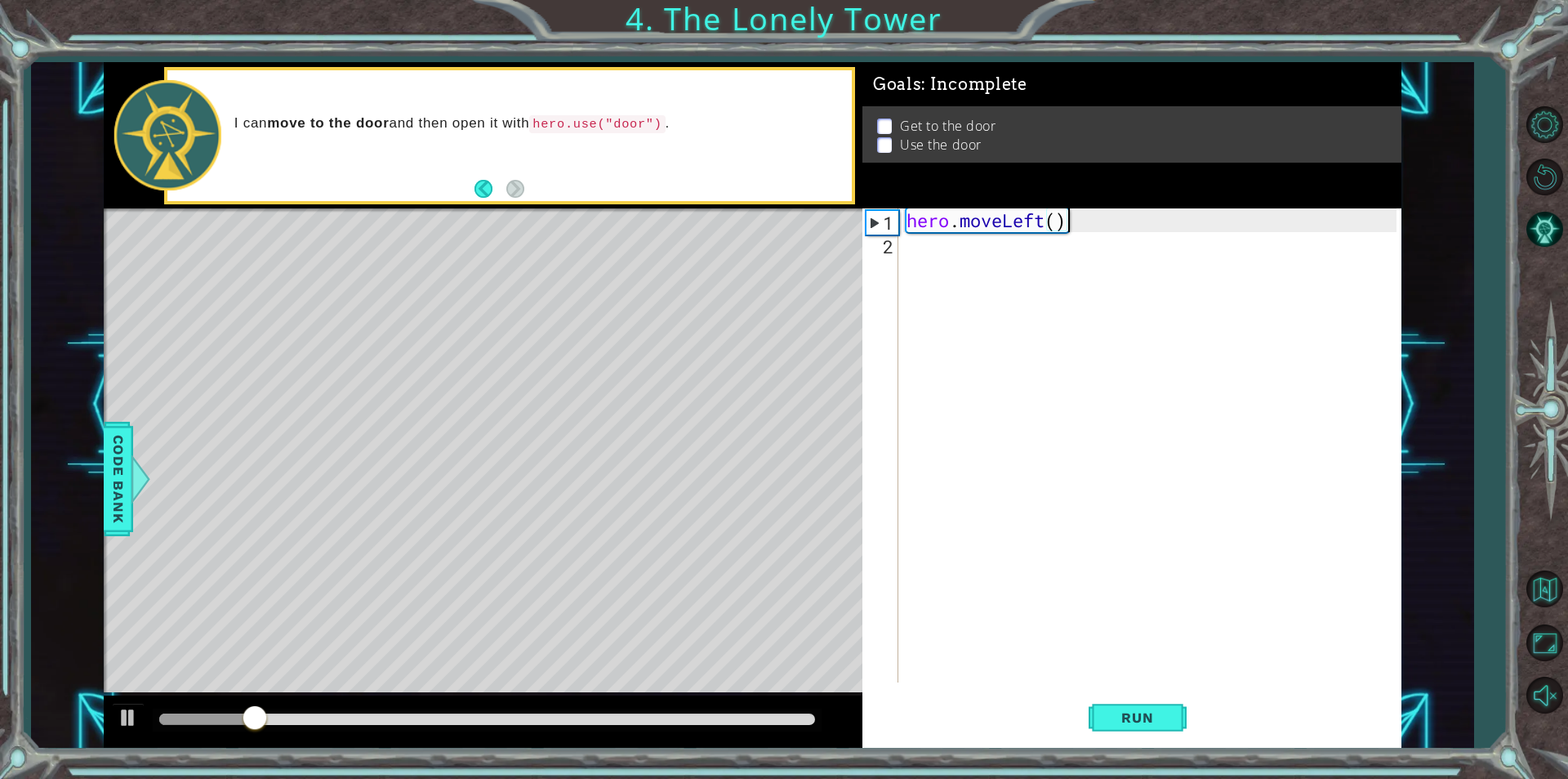
click at [959, 257] on div "hero . moveLeft ( )" at bounding box center [1154, 469] width 502 height 522
drag, startPoint x: 1071, startPoint y: 220, endPoint x: 906, endPoint y: 225, distance: 165.1
click at [906, 225] on div "hero . moveLeft ( )" at bounding box center [1154, 469] width 502 height 522
type textarea "hero.moveLeft()"
click at [970, 265] on div "hero . moveLeft ( )" at bounding box center [1154, 469] width 502 height 522
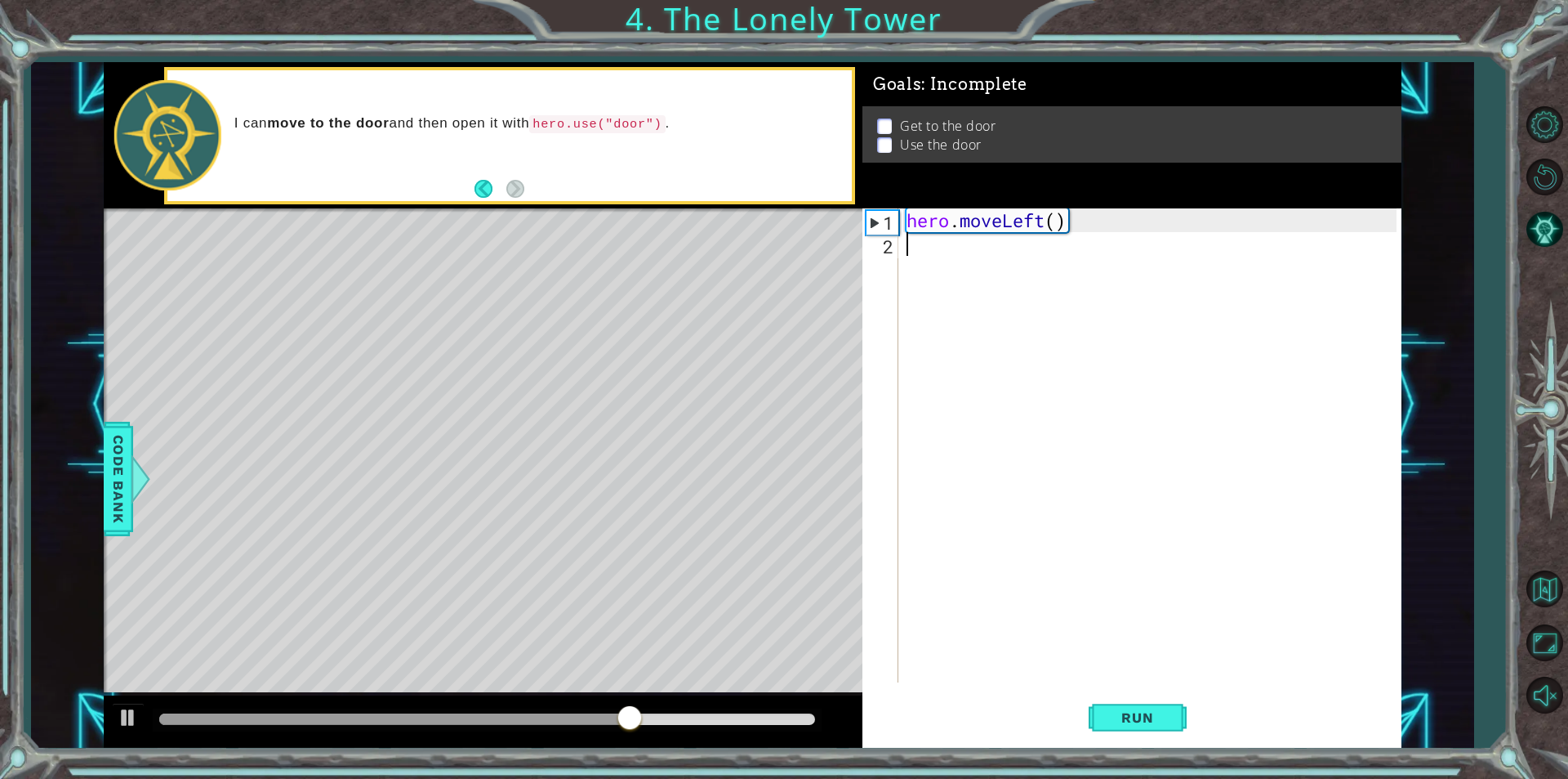
paste textarea "hero.moveLeft()"
type textarea "hero.moveLeft()"
click at [1172, 718] on button "Run" at bounding box center [1138, 717] width 98 height 54
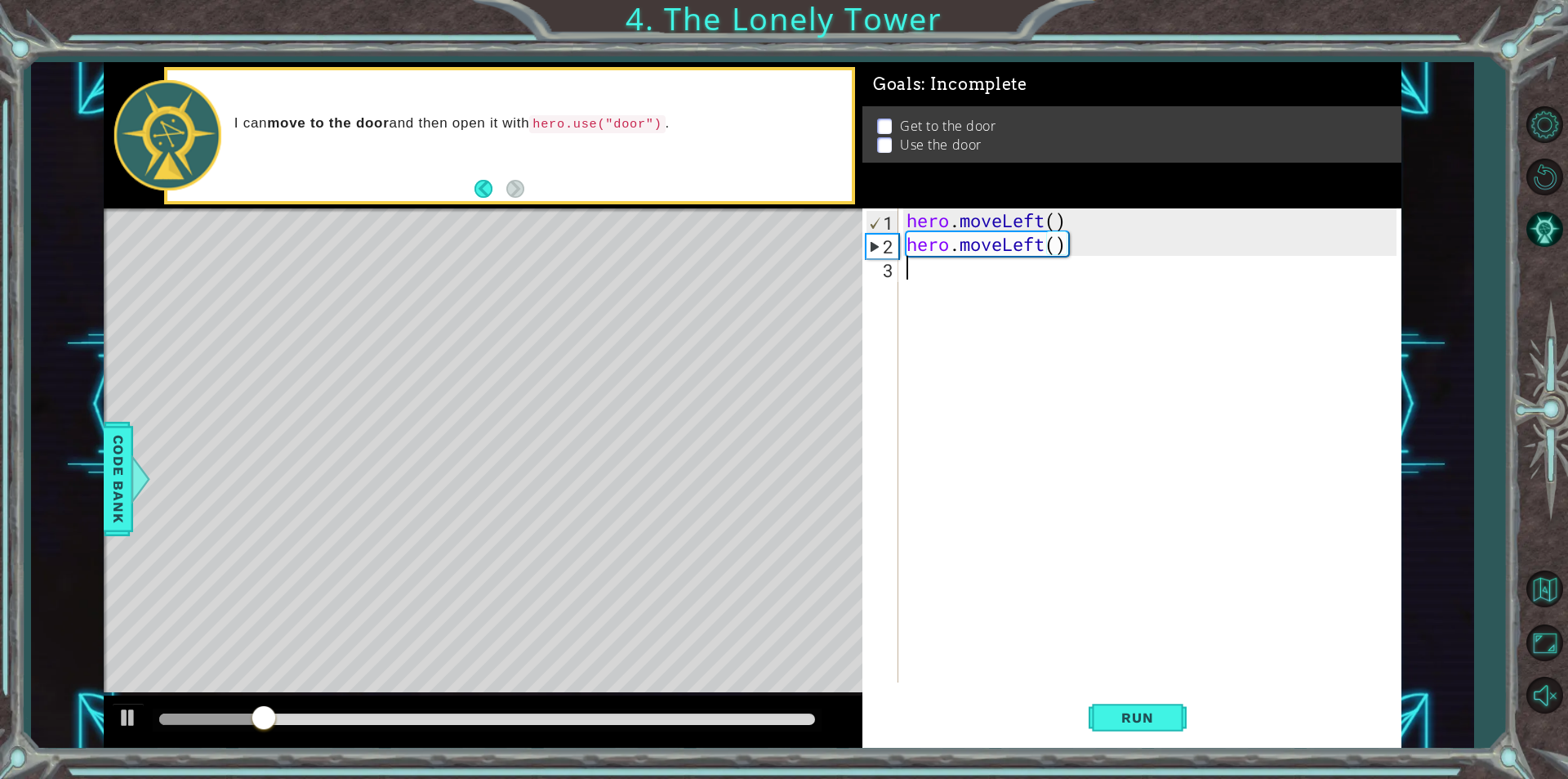
click at [946, 267] on div "hero . moveLeft ( ) hero . moveLeft ( )" at bounding box center [1154, 469] width 502 height 522
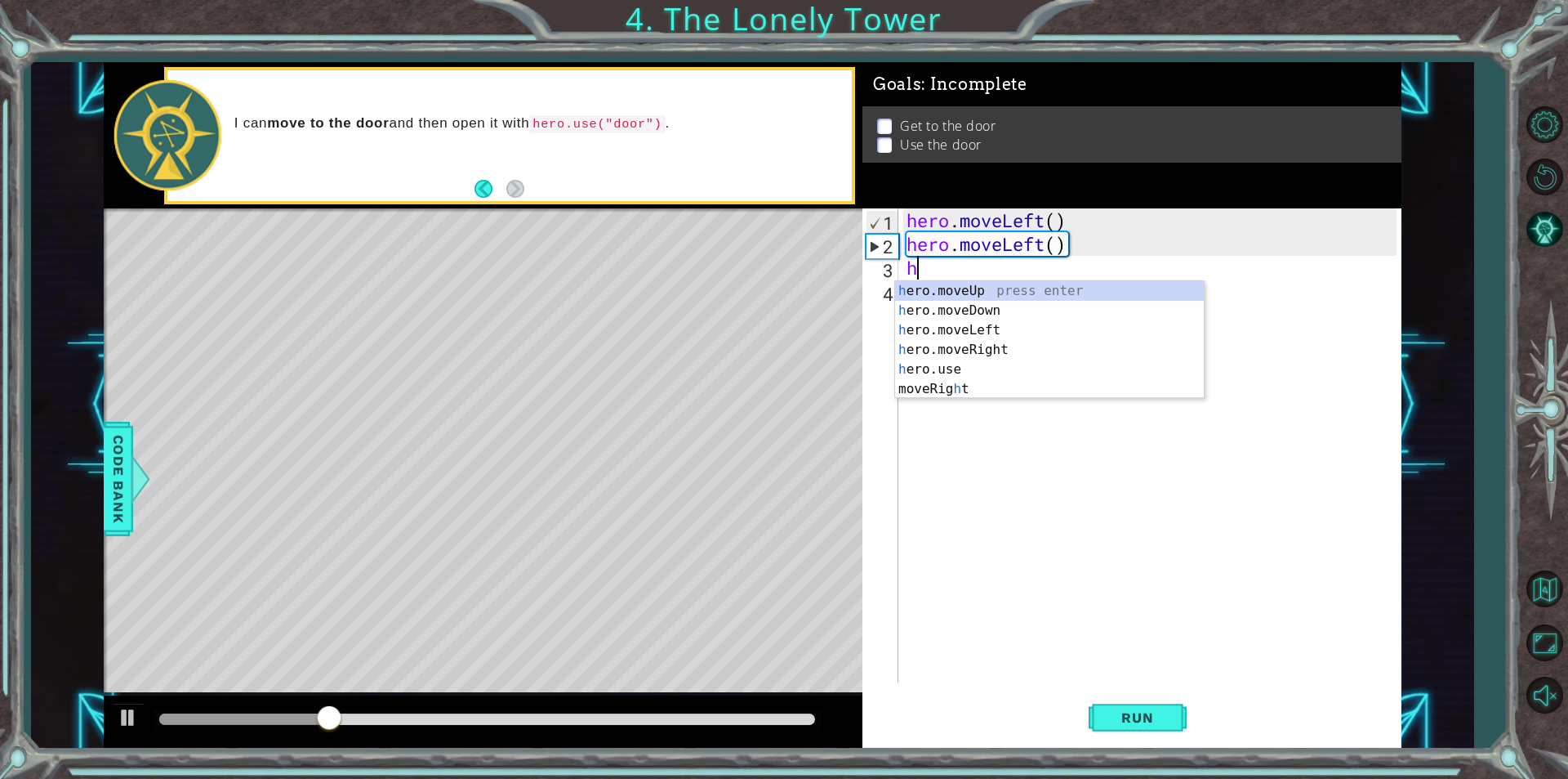
type textarea "he"
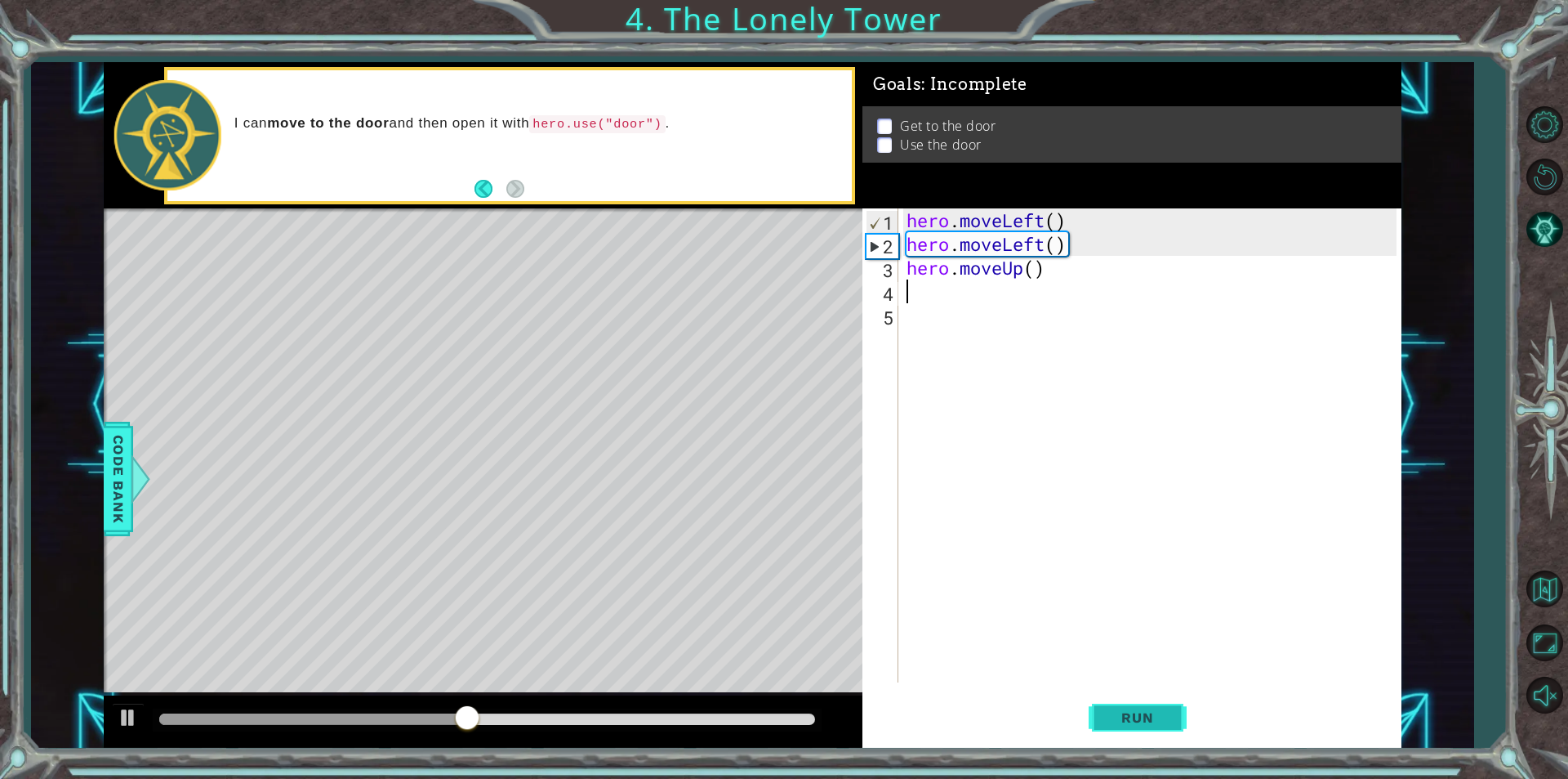
drag, startPoint x: 1136, startPoint y: 696, endPoint x: 1131, endPoint y: 710, distance: 14.9
click at [1131, 706] on button "Run" at bounding box center [1138, 717] width 98 height 54
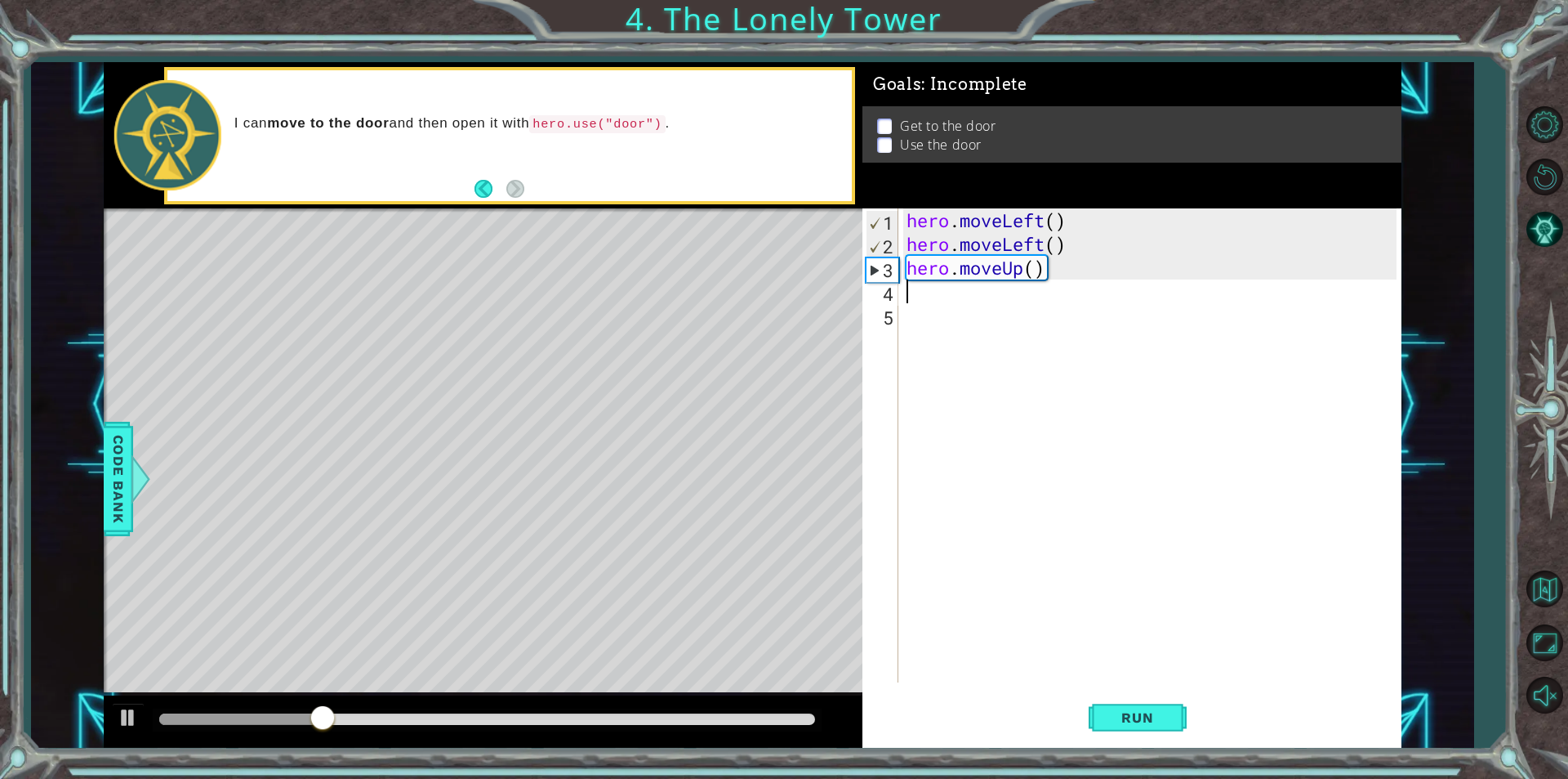
paste textarea "hero.moveLeft()"
type textarea "hero.moveLeft()"
paste textarea "hero.moveLeft()"
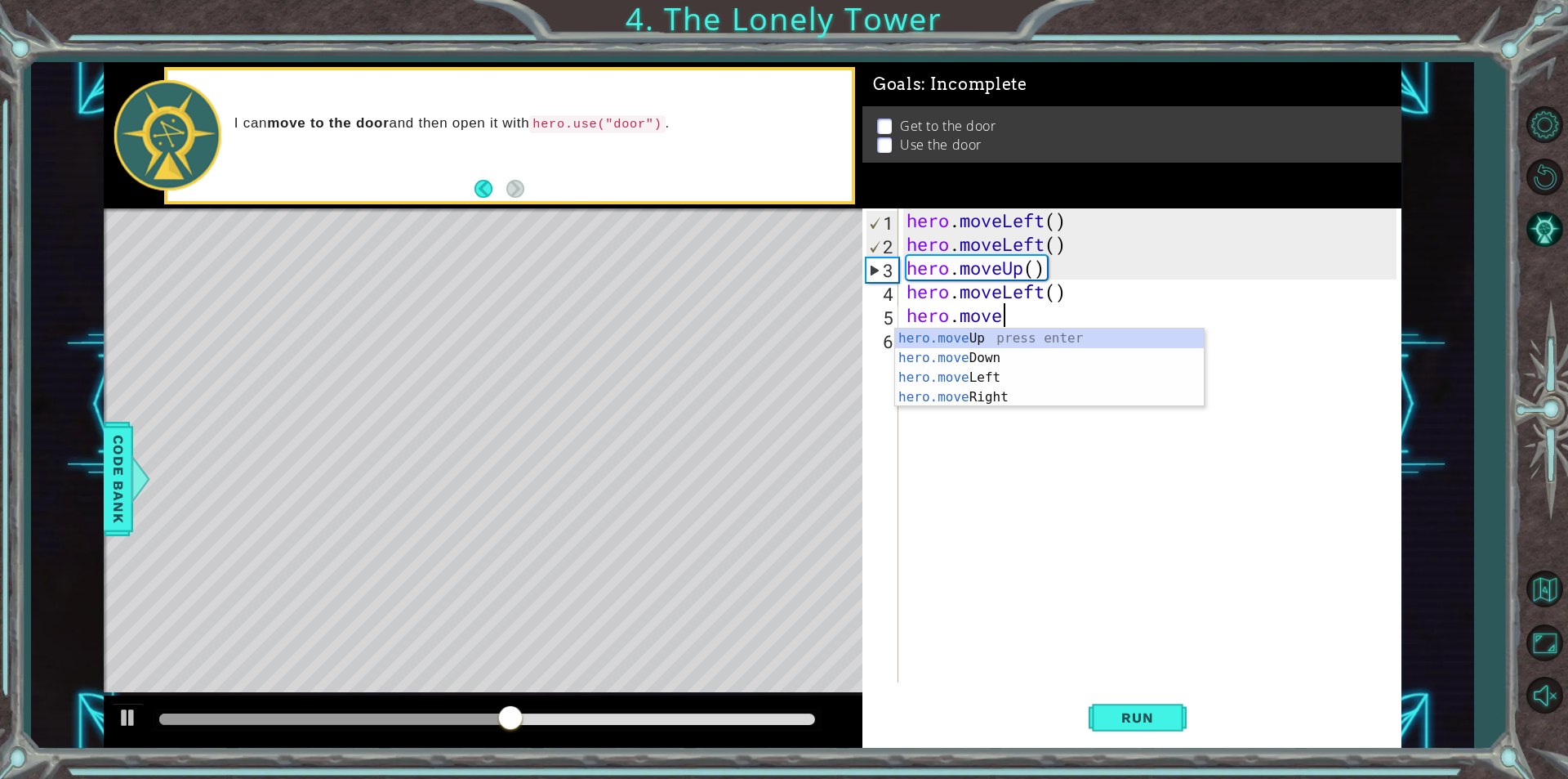
type textarea "h"
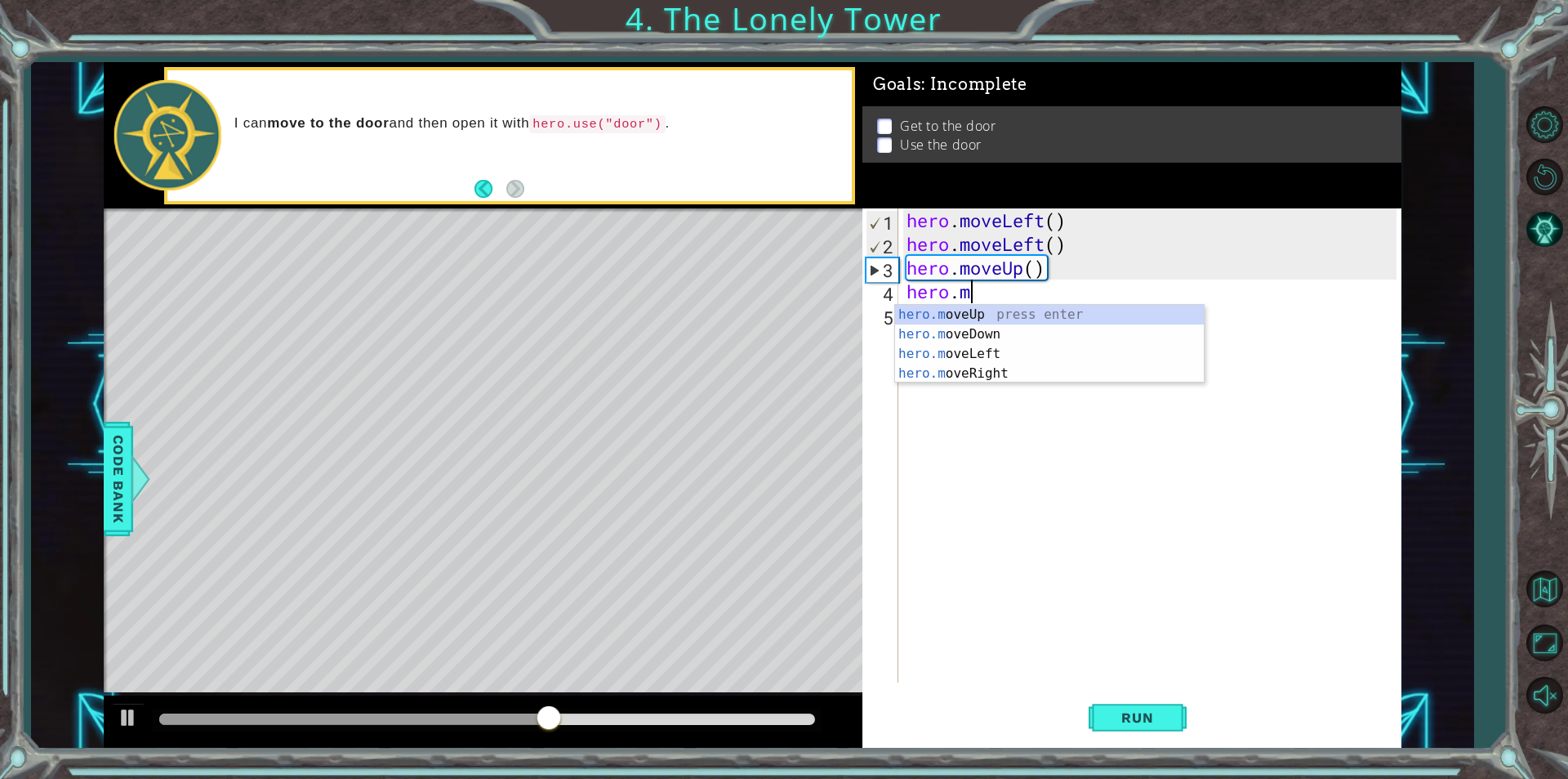
type textarea "hero."
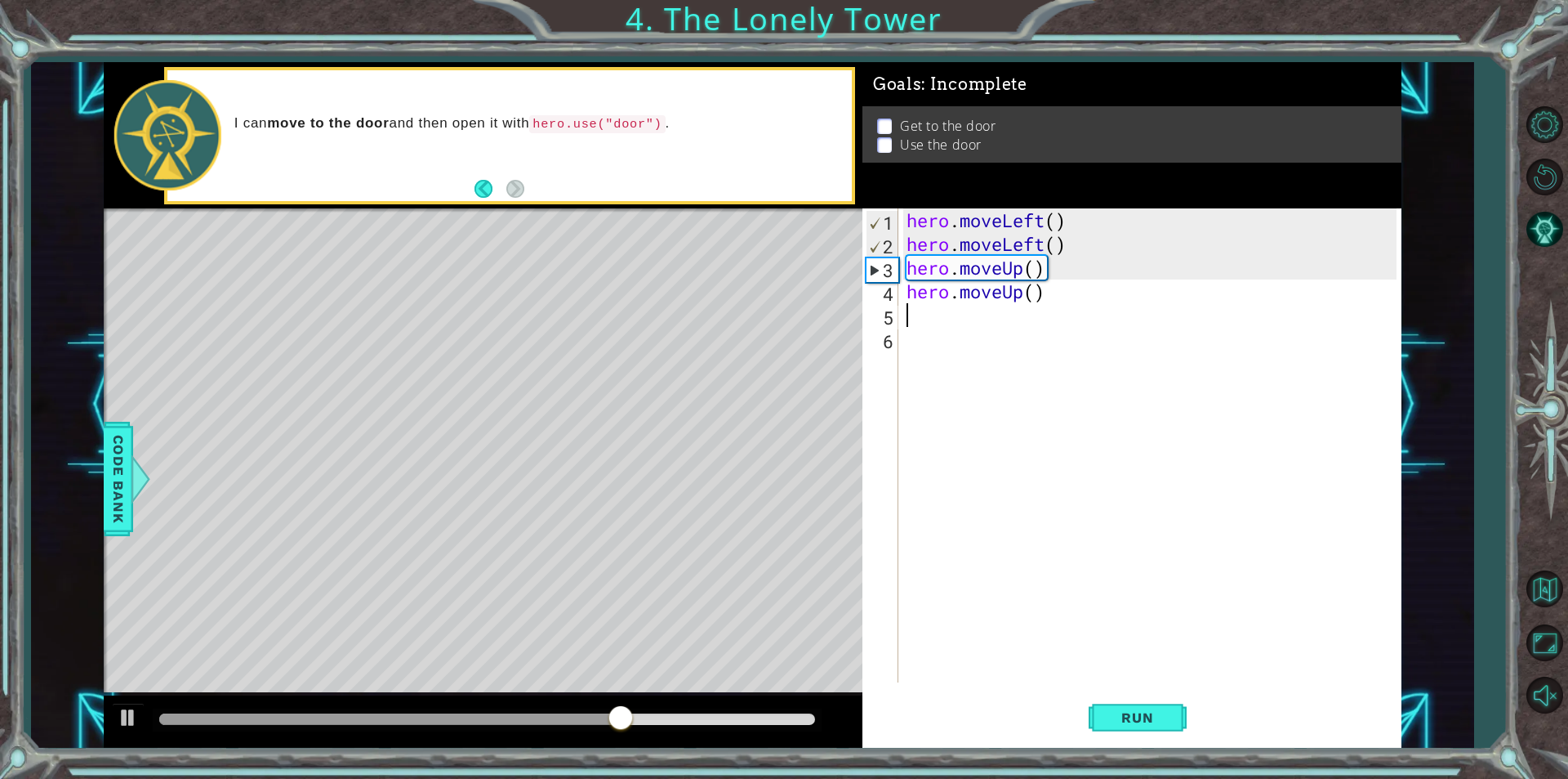
type textarea "h"
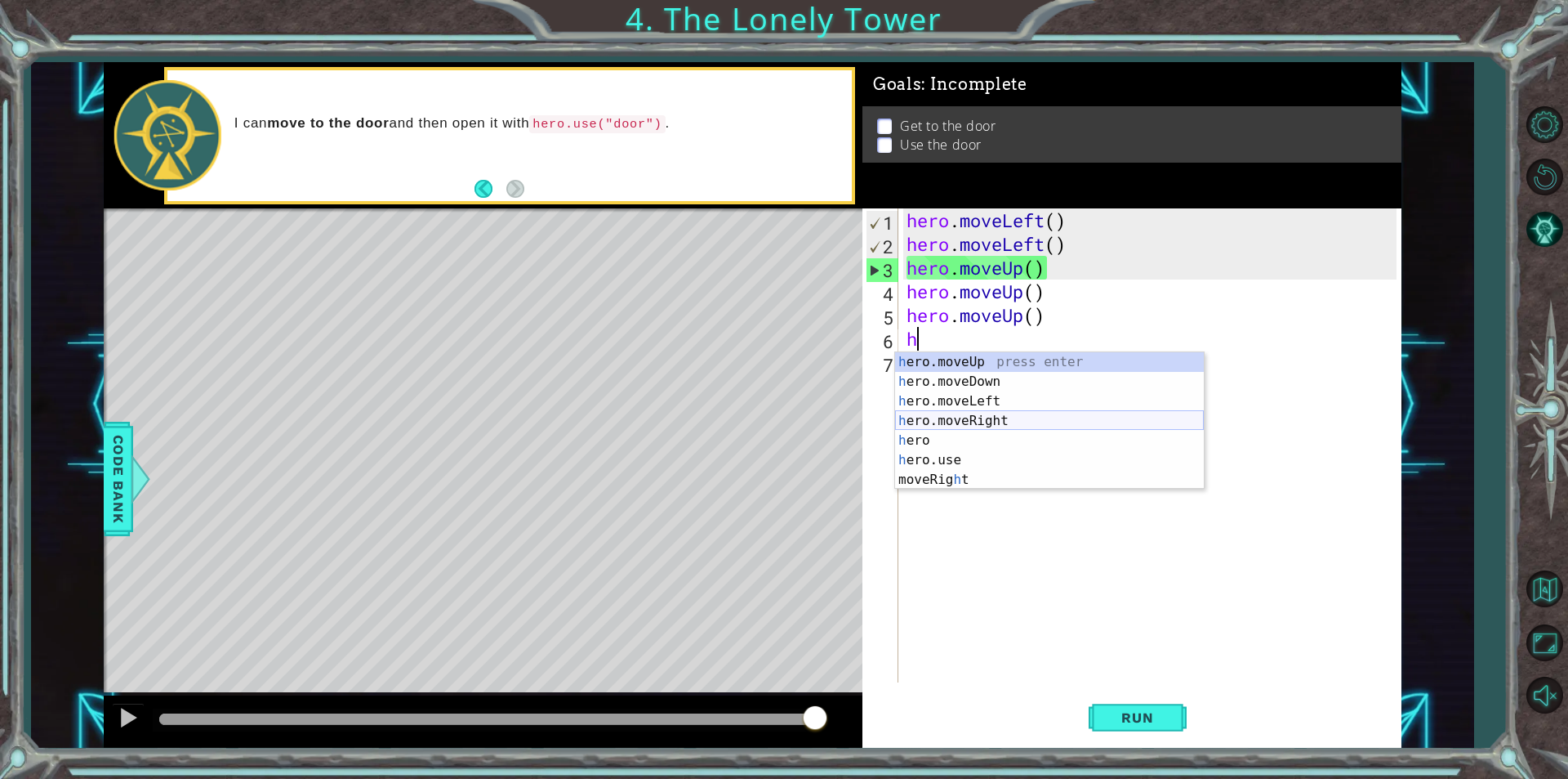
click at [1009, 417] on div "h ero.moveUp press enter h ero.moveDown press enter h ero.moveLeft press enter …" at bounding box center [1050, 441] width 308 height 177
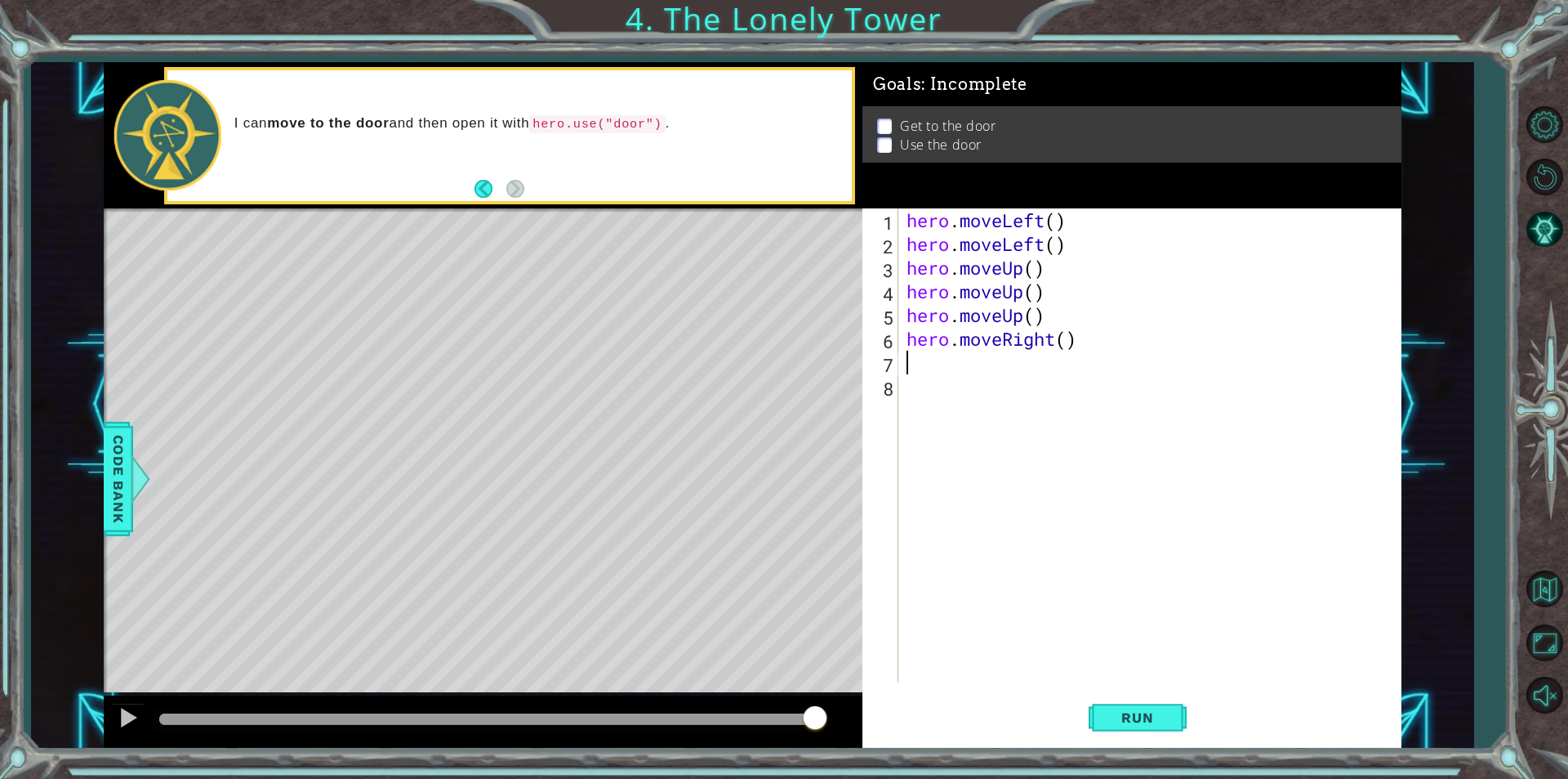
type textarea "h"
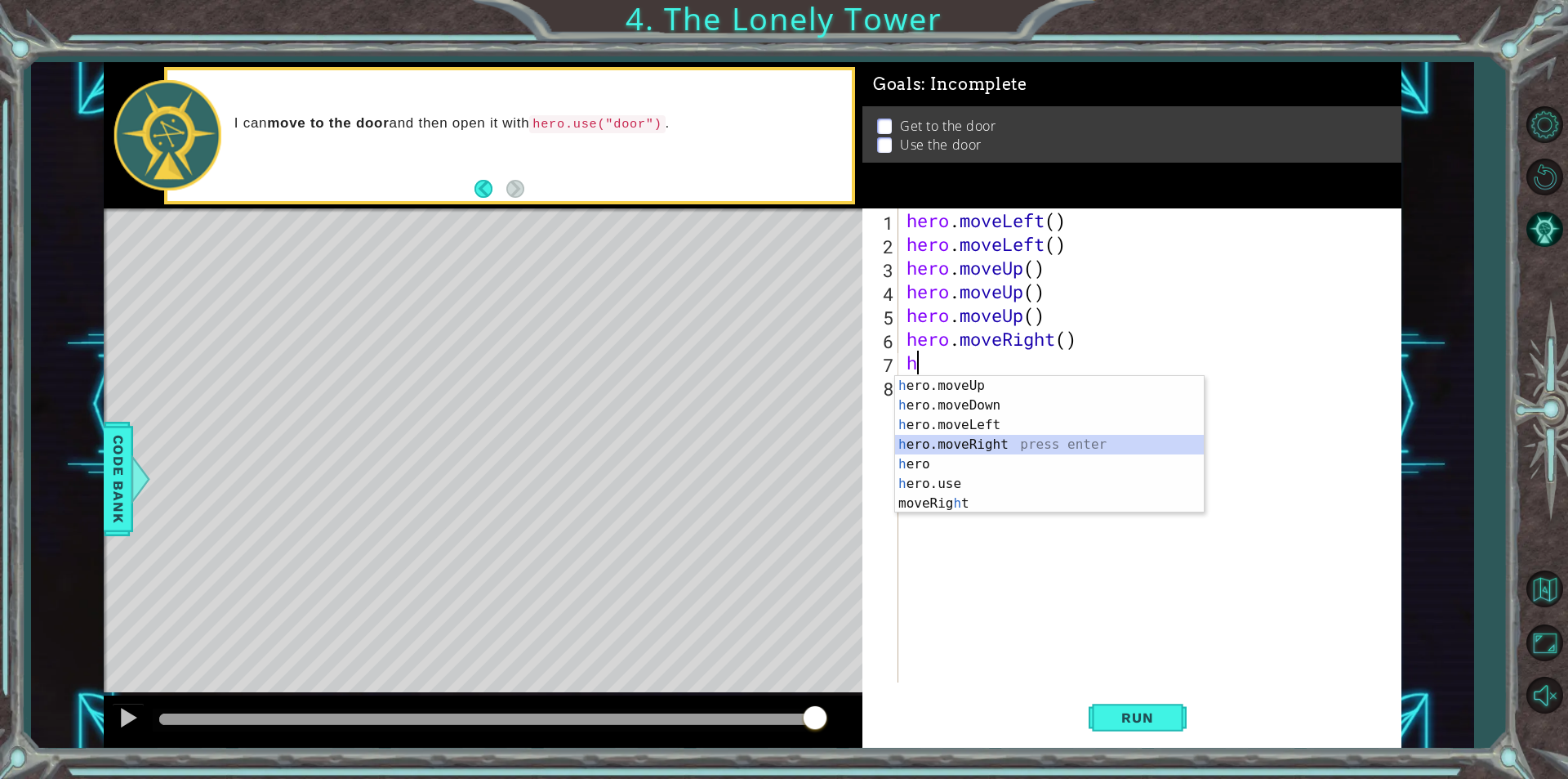
click at [982, 449] on div "h ero.moveUp press enter h ero.moveDown press enter h ero.moveLeft press enter …" at bounding box center [1050, 465] width 308 height 177
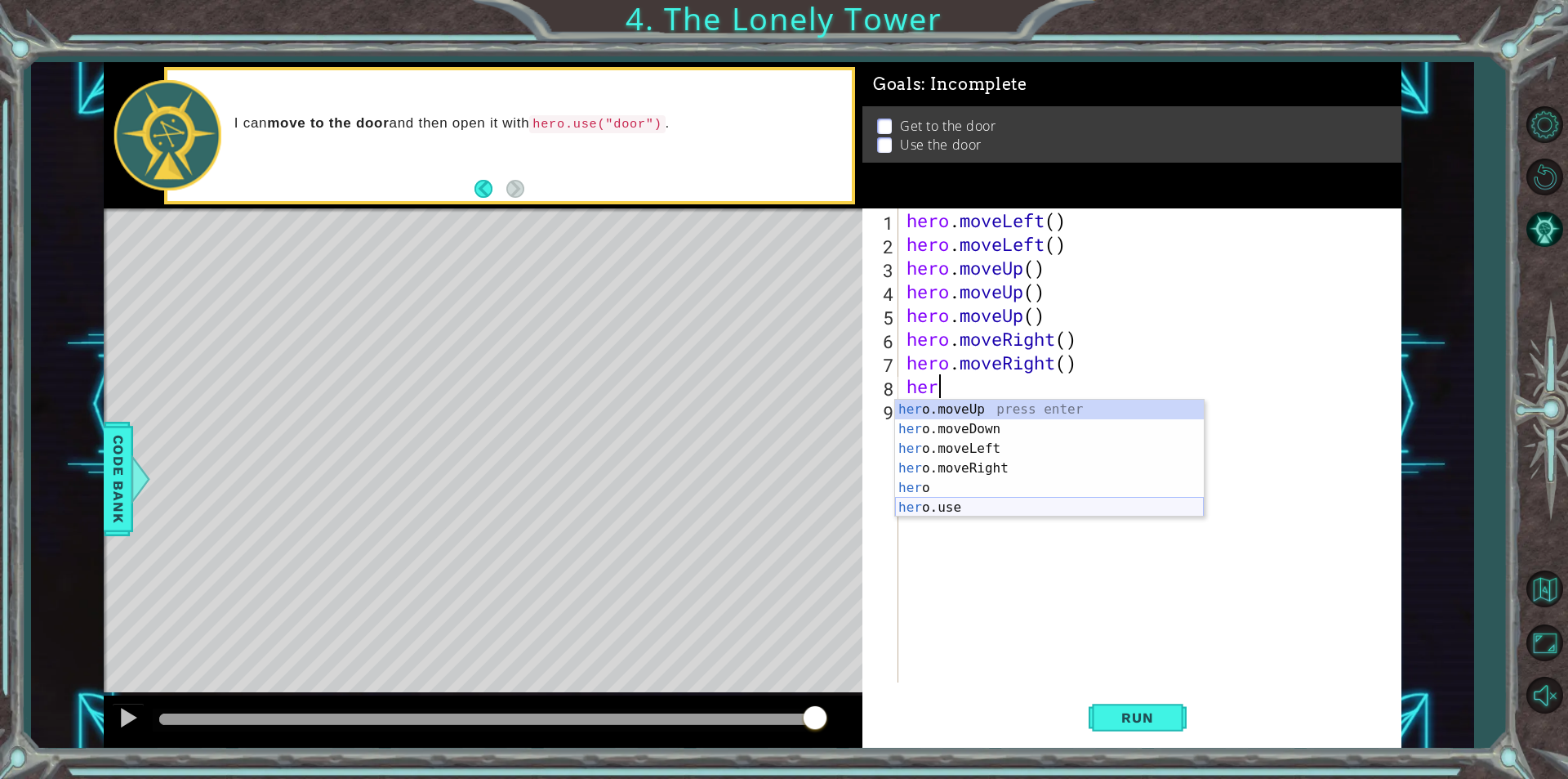
click at [1036, 503] on div "her o.moveUp press enter her o.moveDown press enter her o.moveLeft press enter …" at bounding box center [1050, 478] width 308 height 157
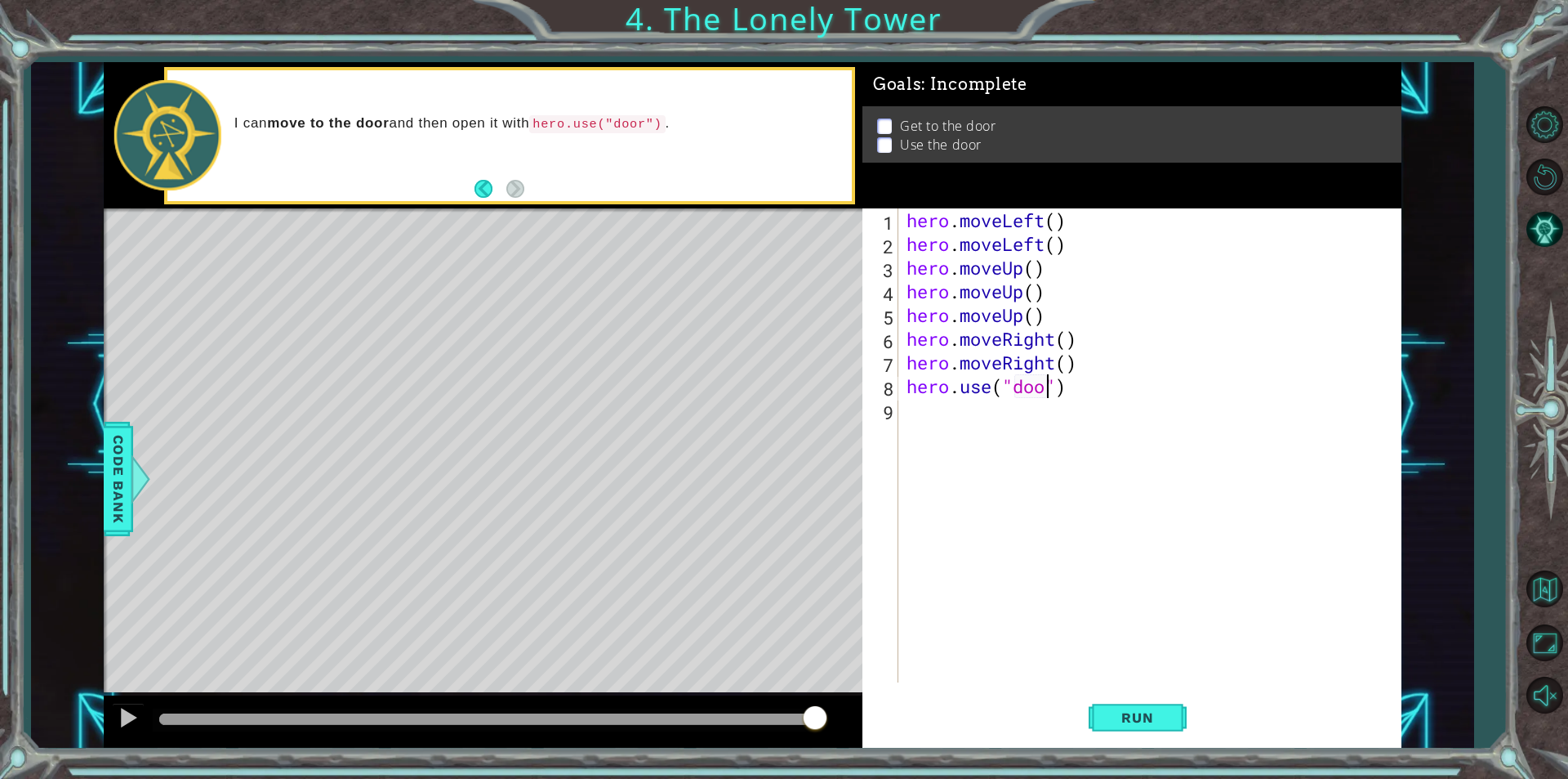
scroll to position [0, 7]
click at [1117, 709] on span "Run" at bounding box center [1138, 717] width 65 height 17
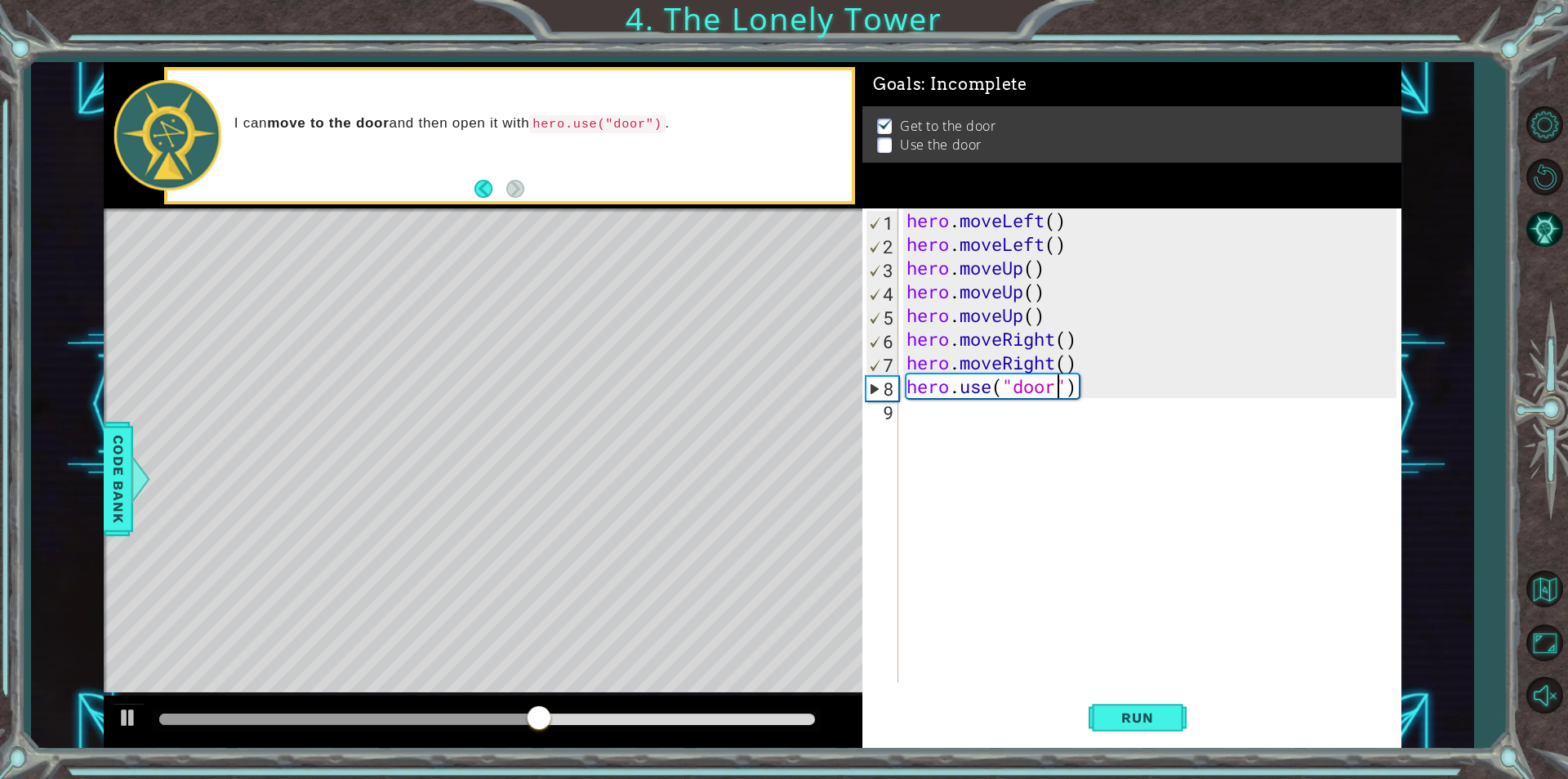
click at [948, 375] on div "hero . moveLeft ( ) hero . moveLeft ( ) hero . moveUp ( ) hero . moveUp ( ) her…" at bounding box center [1154, 469] width 502 height 522
click at [1095, 368] on div "hero . moveLeft ( ) hero . moveLeft ( ) hero . moveUp ( ) hero . moveUp ( ) her…" at bounding box center [1154, 469] width 502 height 522
type textarea "hero.moveRight()"
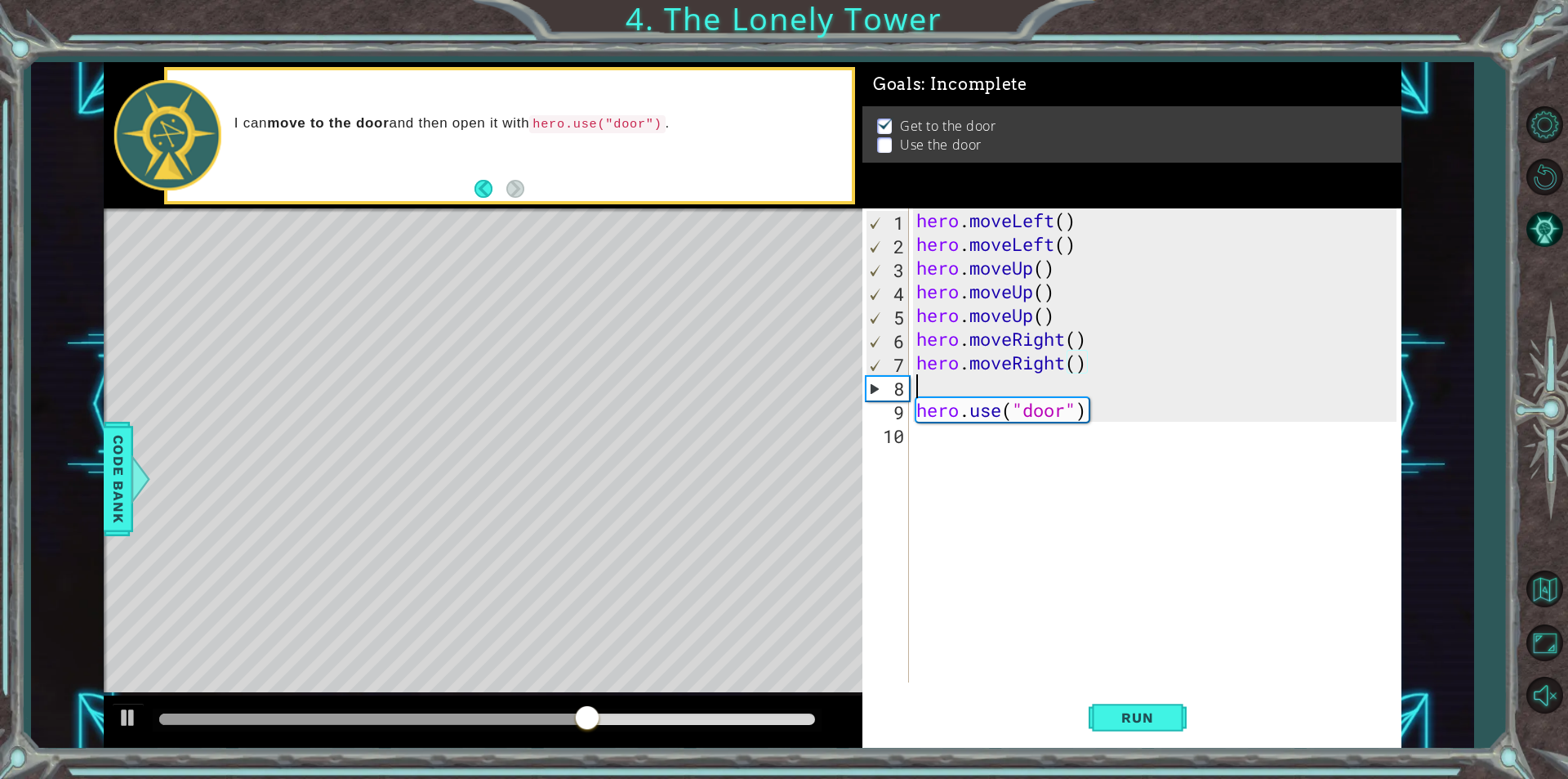
scroll to position [0, 0]
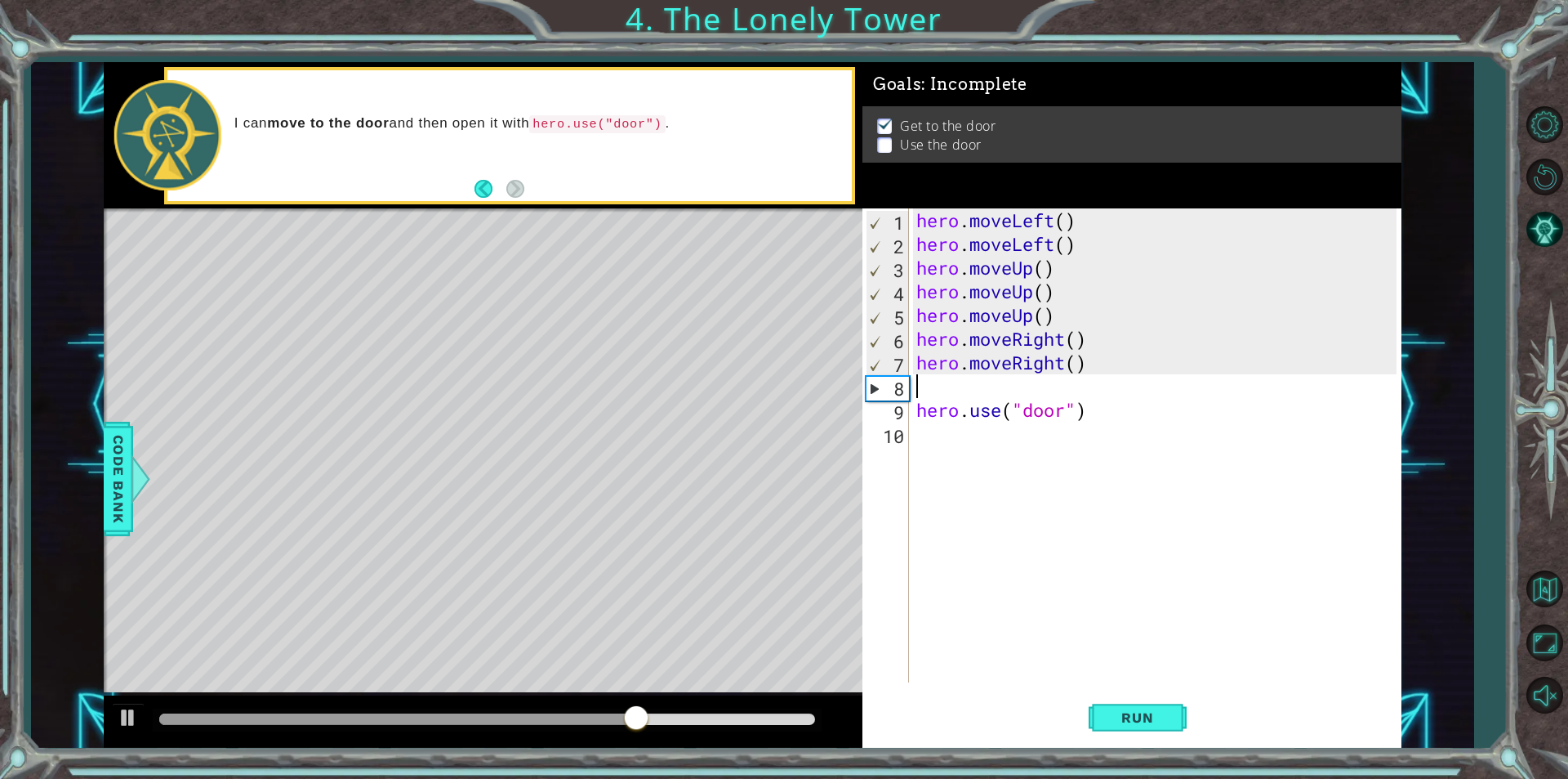
type textarea "h"
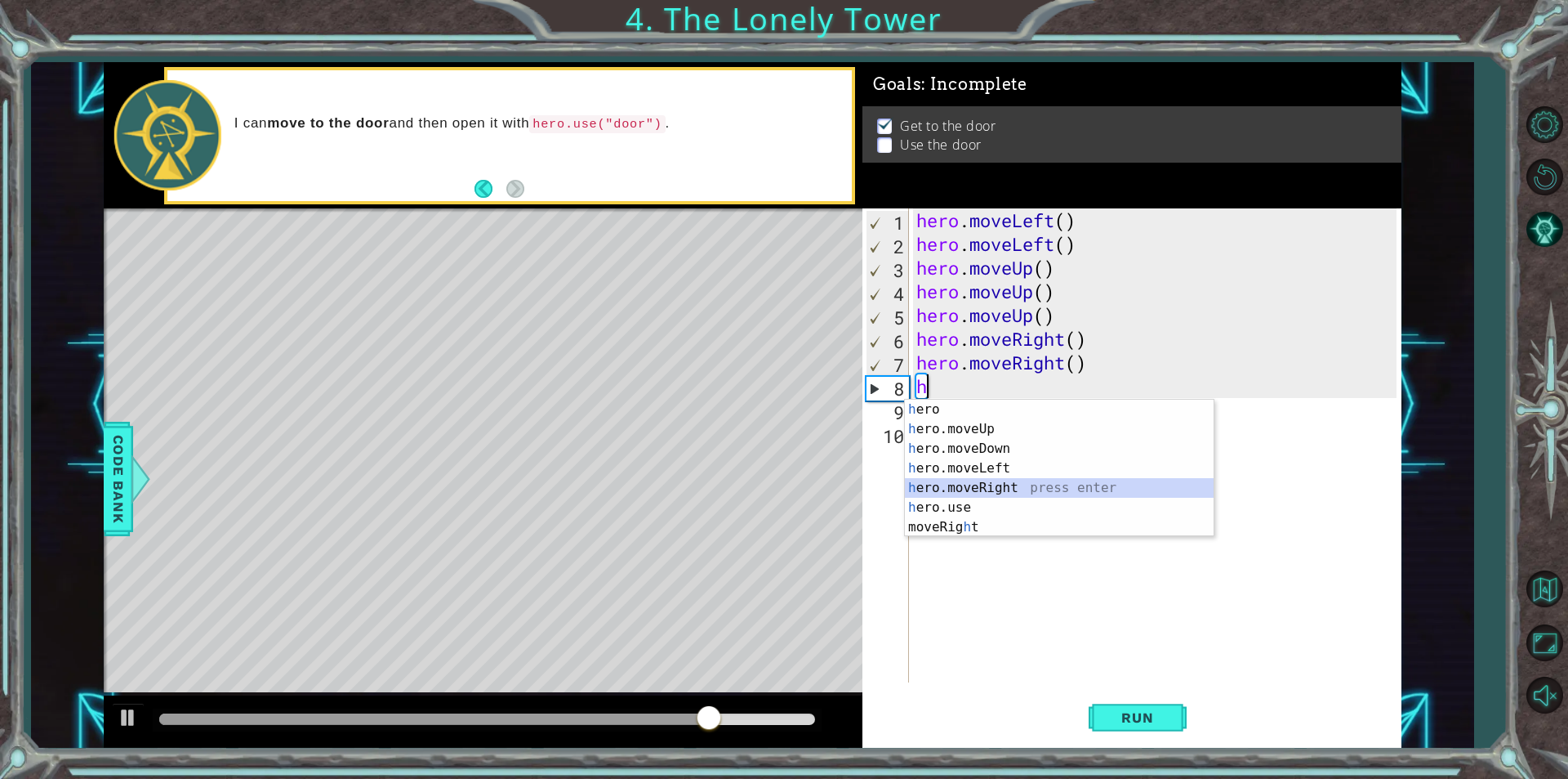
click at [1008, 484] on div "h ero press enter h ero.moveUp press enter h ero.moveDown press enter h ero.mov…" at bounding box center [1059, 488] width 308 height 177
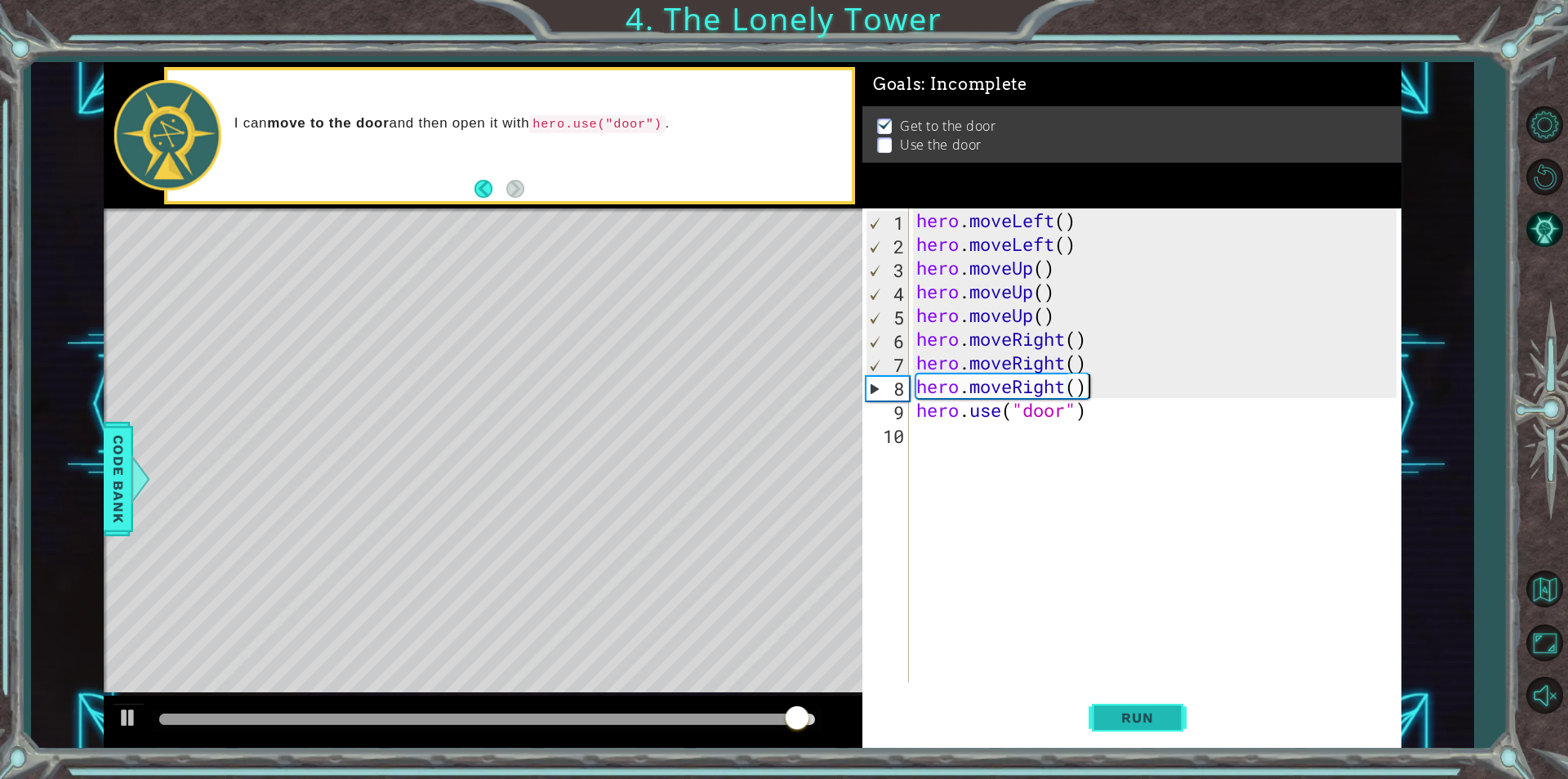
type textarea "hero.moveRight()"
click at [1115, 712] on span "Run" at bounding box center [1138, 717] width 65 height 17
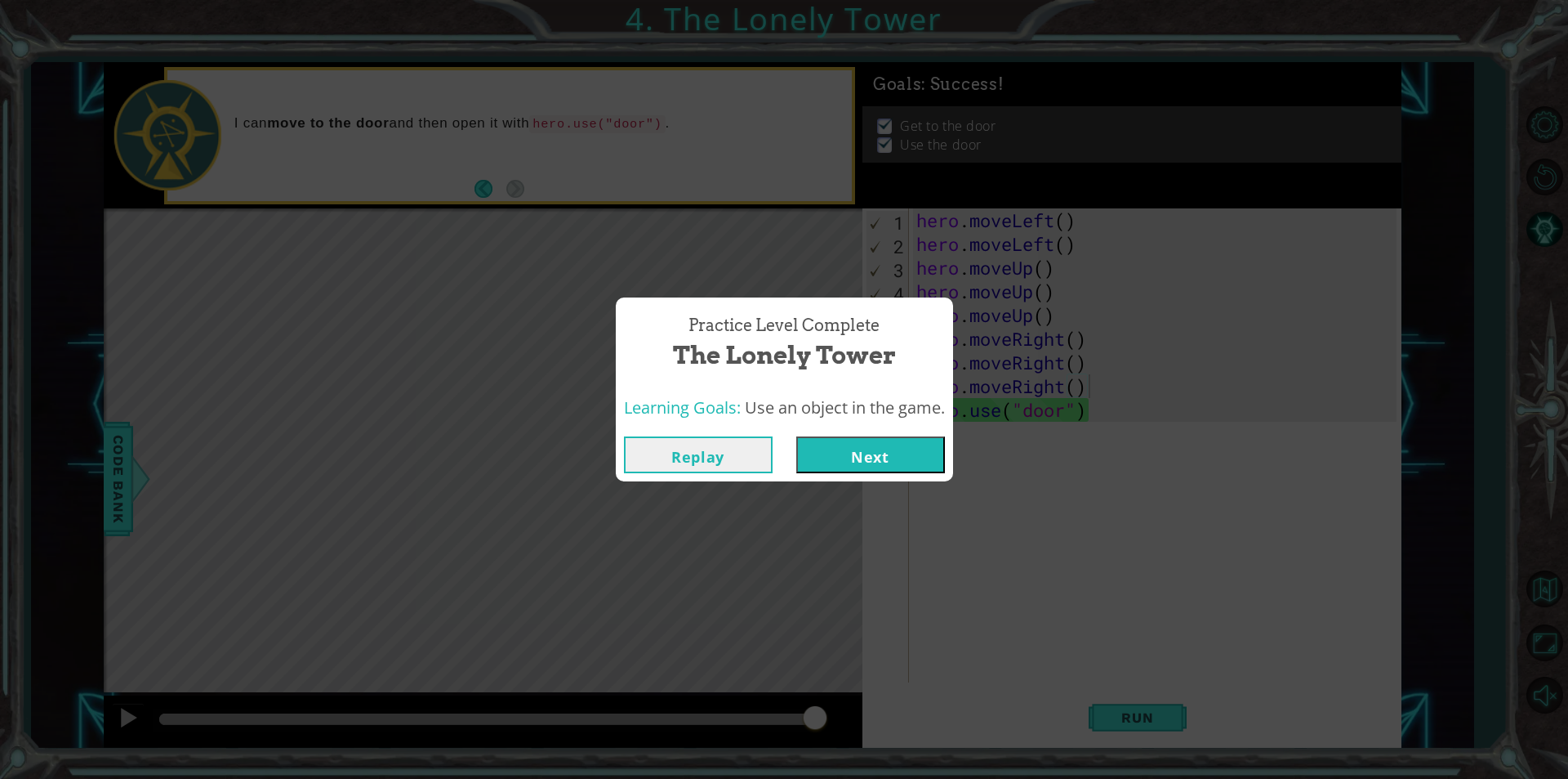
click at [871, 453] on button "Next" at bounding box center [870, 454] width 148 height 36
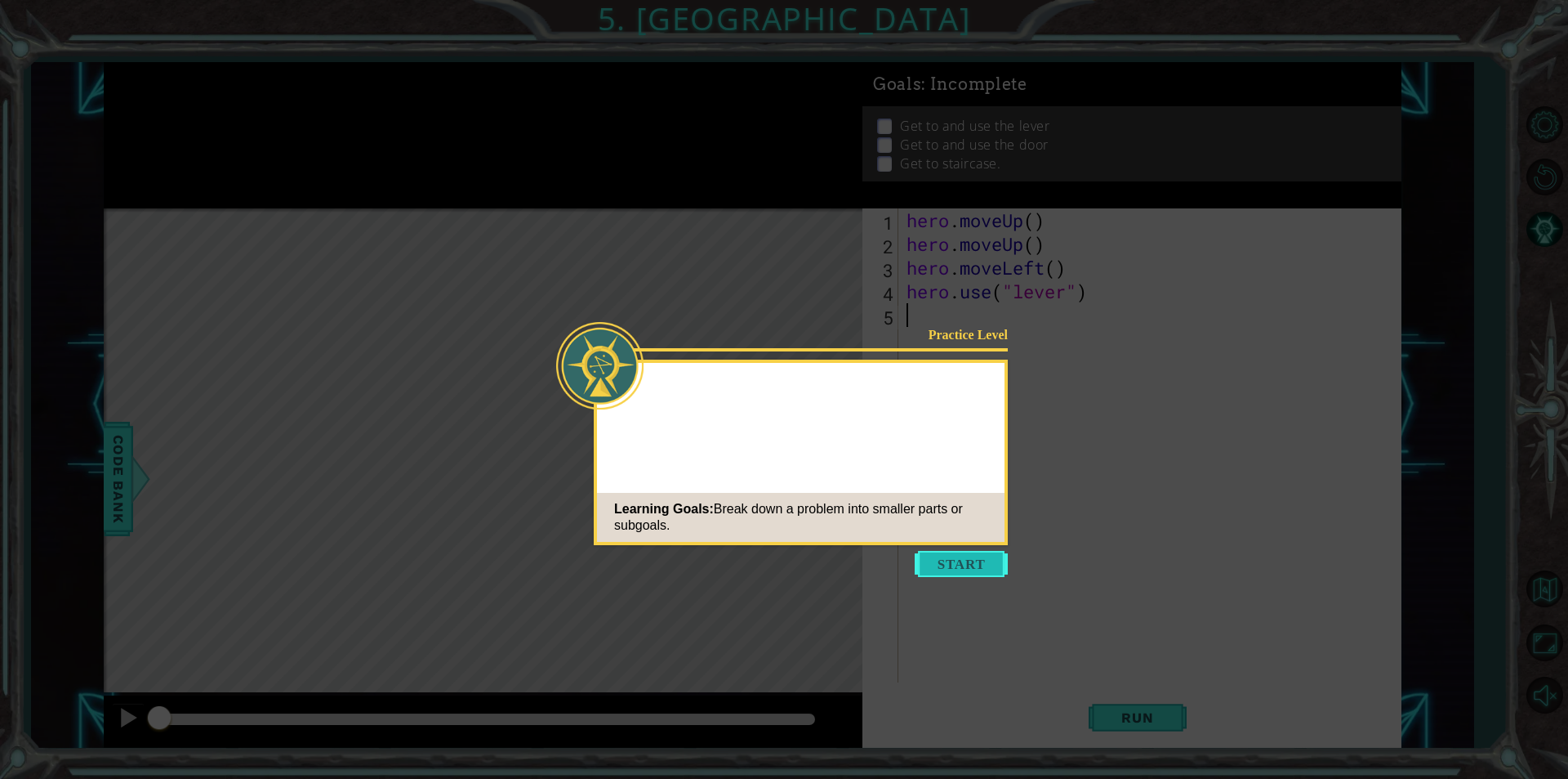
click at [982, 567] on button "Start" at bounding box center [961, 564] width 93 height 27
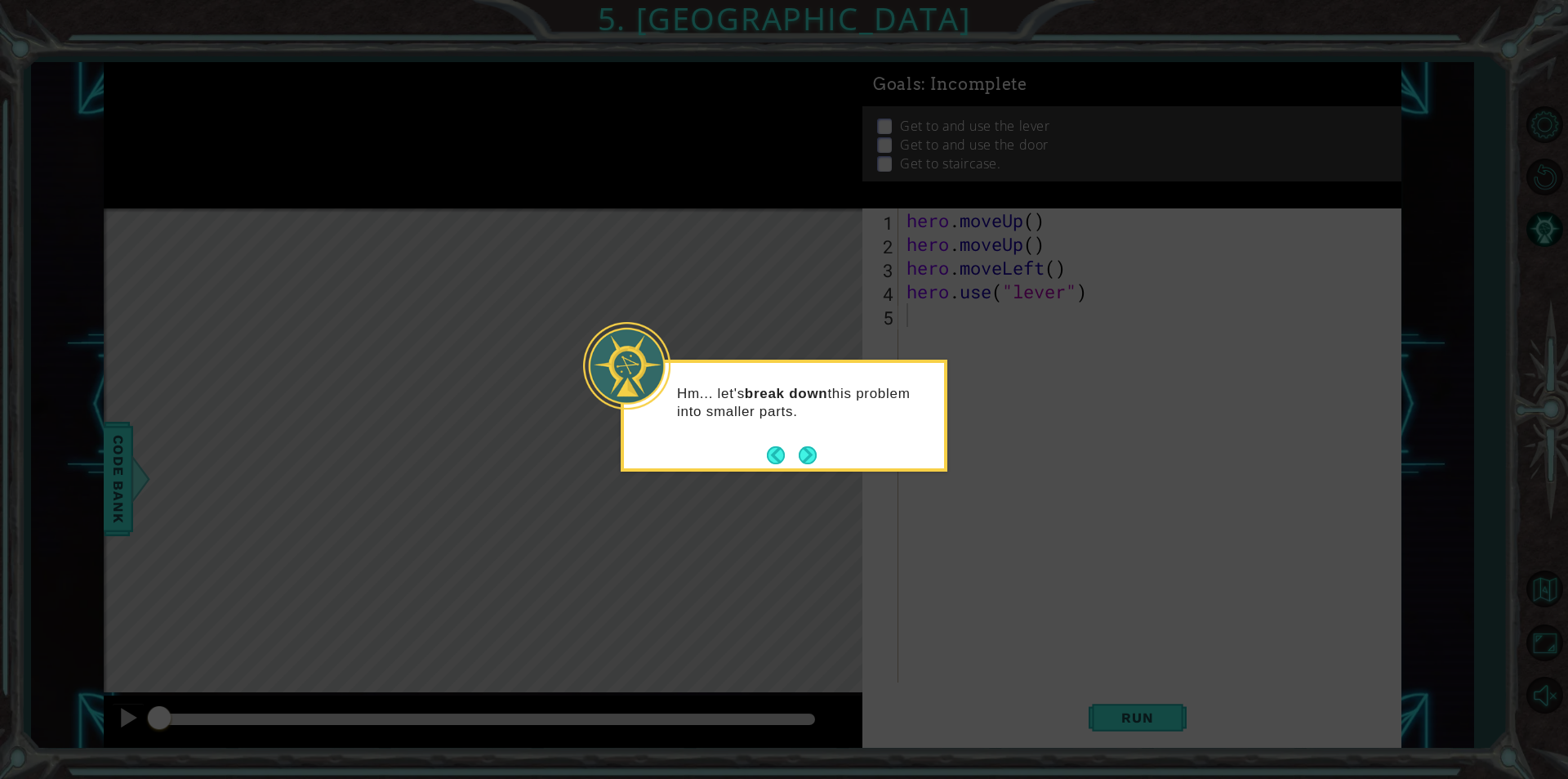
click at [809, 446] on button "Next" at bounding box center [808, 455] width 18 height 18
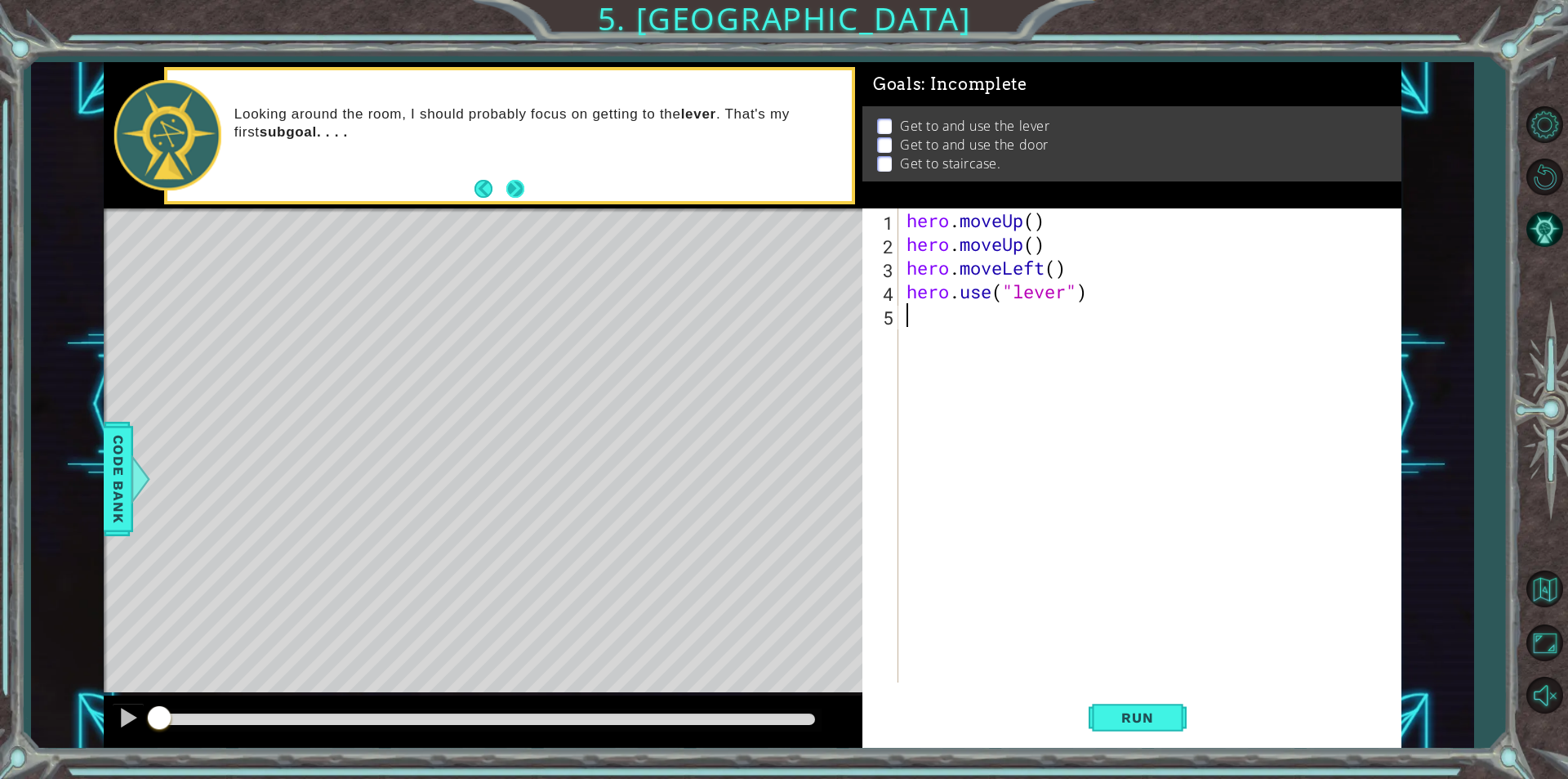
click at [523, 184] on button "Next" at bounding box center [515, 189] width 18 height 18
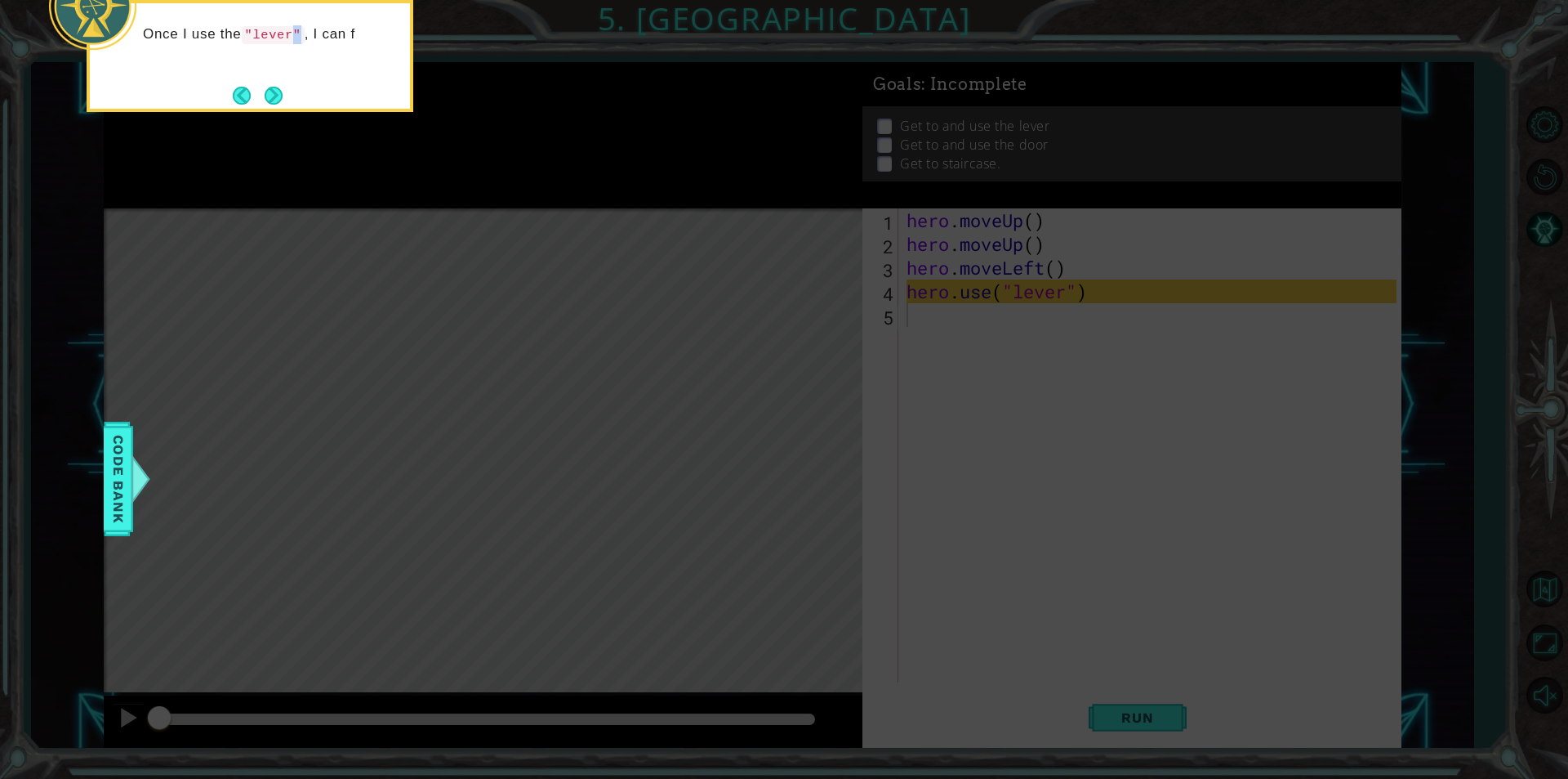
click at [298, 96] on div "Once I use the "lever" , I can f" at bounding box center [249, 56] width 327 height 112
click at [283, 97] on button "Next" at bounding box center [274, 95] width 18 height 18
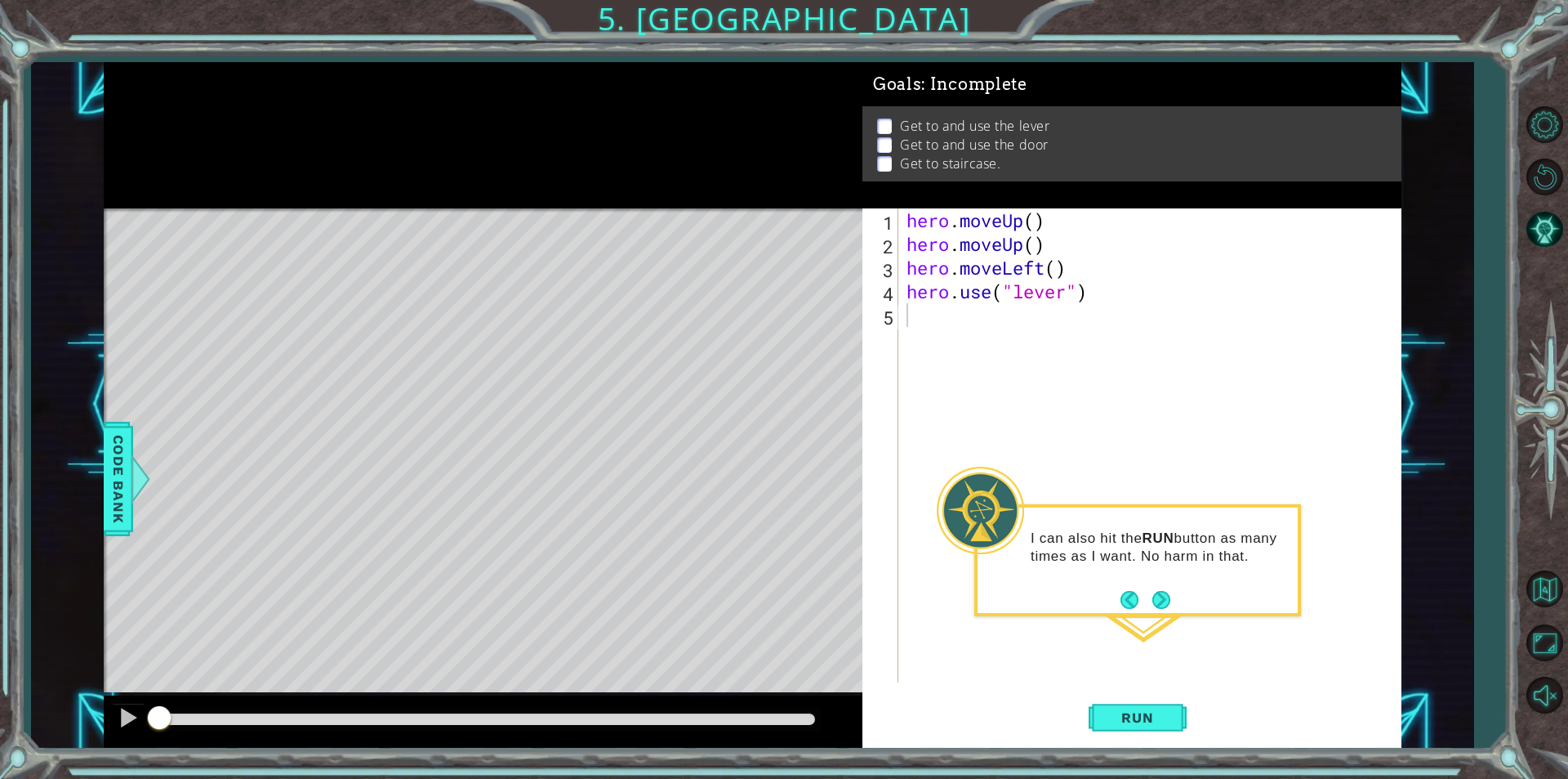
click at [1170, 594] on button "Next" at bounding box center [1162, 600] width 18 height 18
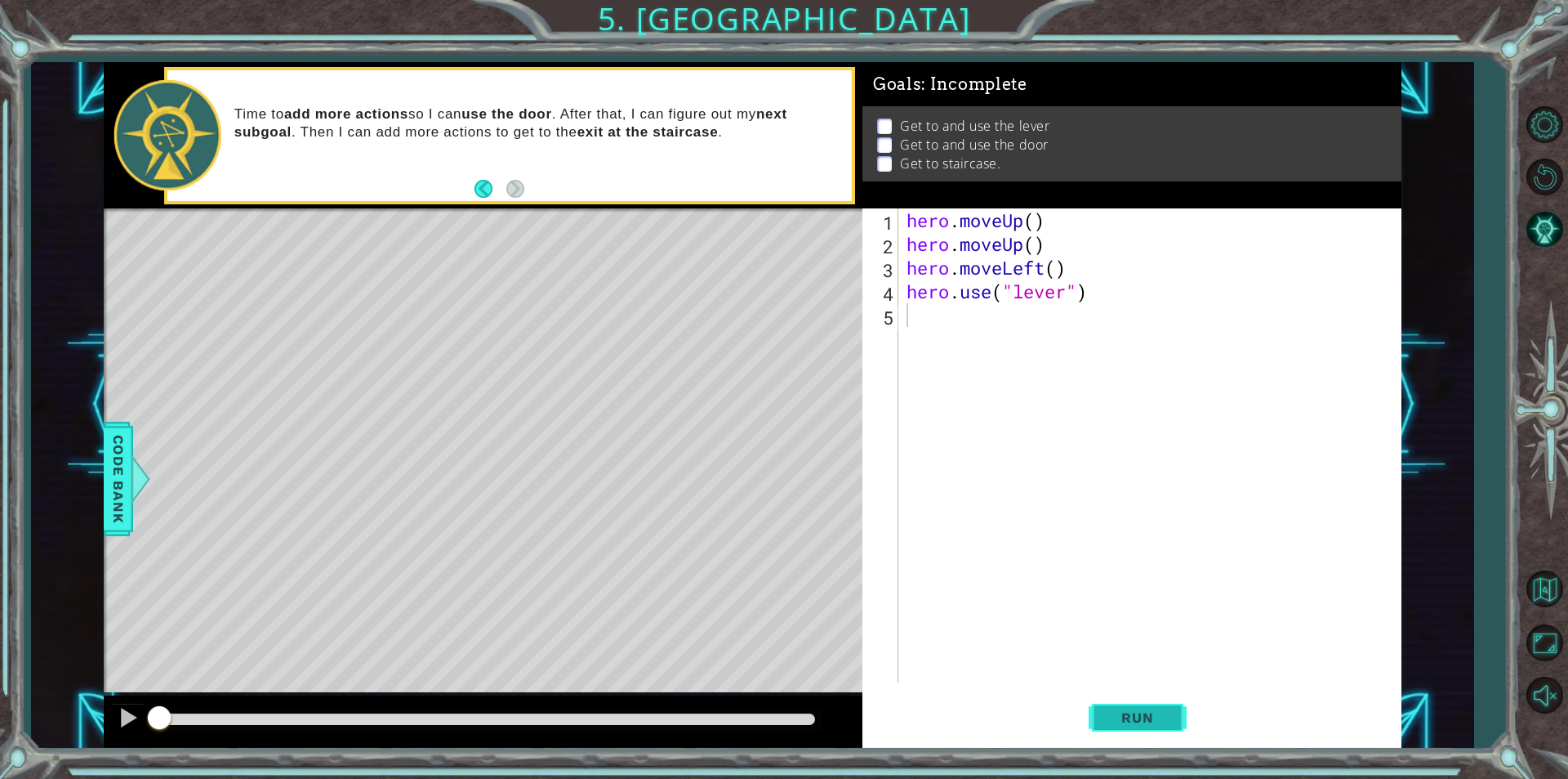
click at [1120, 731] on button "Run" at bounding box center [1138, 717] width 98 height 54
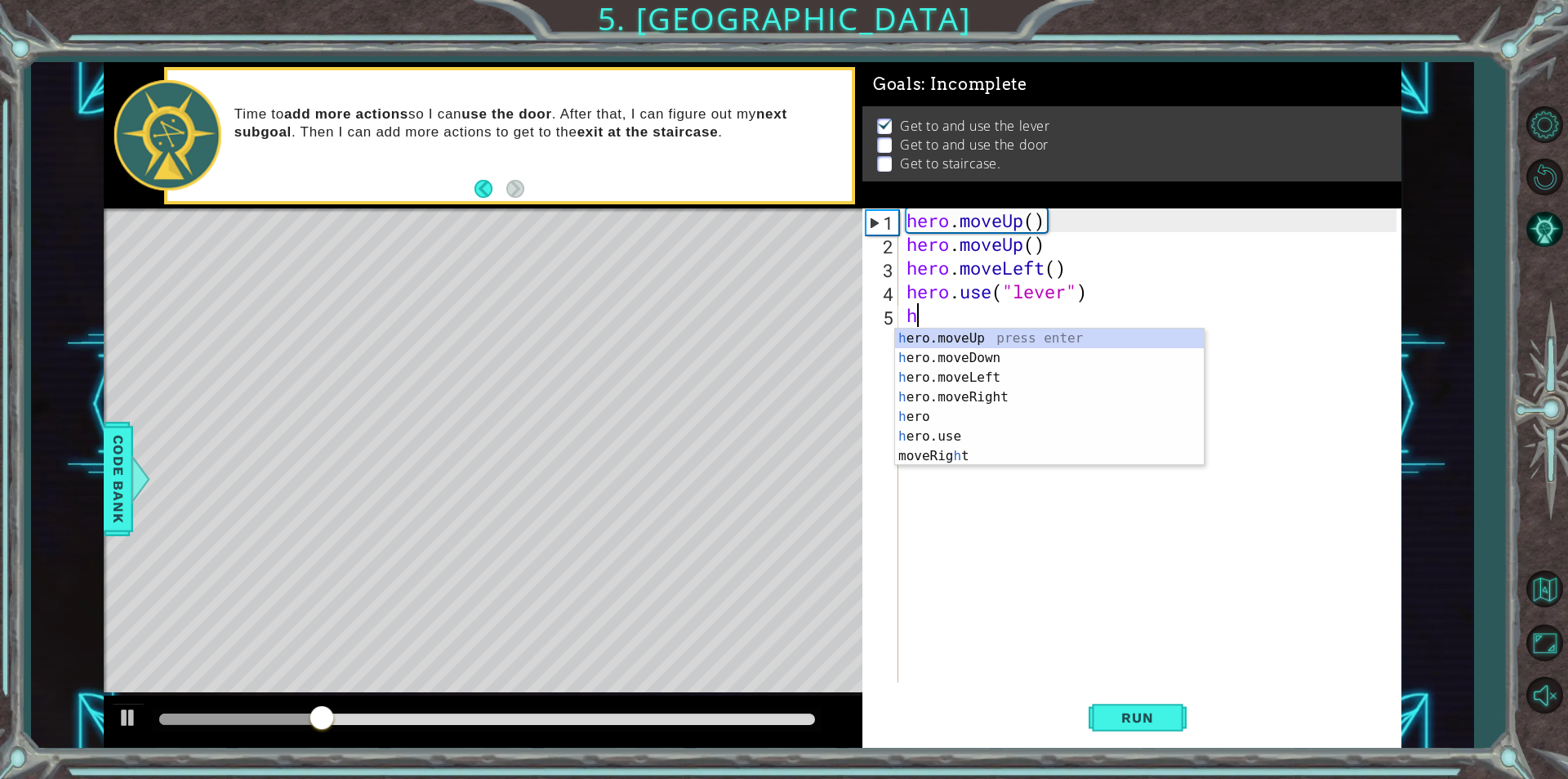
type textarea "he"
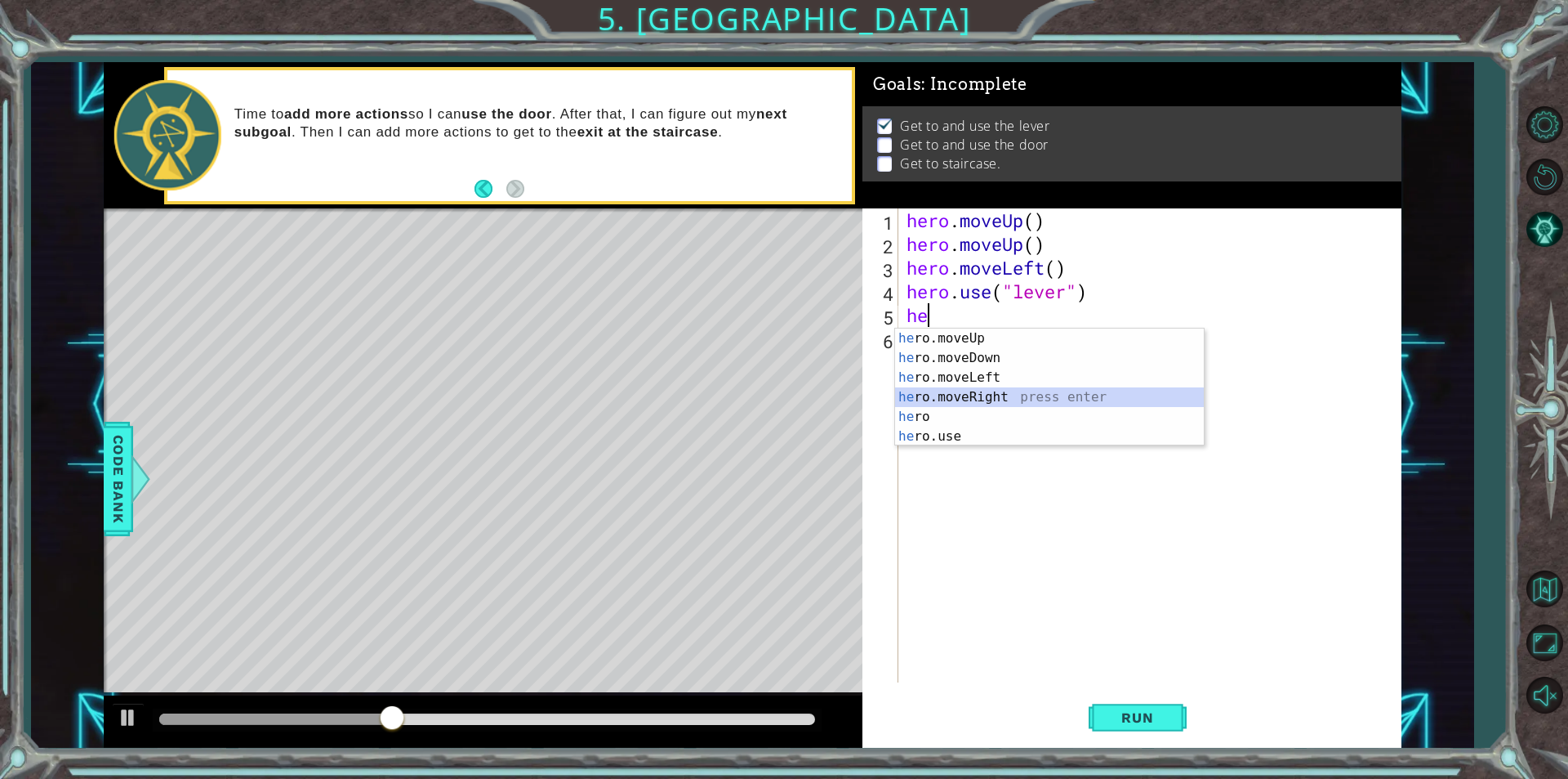
click at [1034, 396] on div "he ro.moveUp press enter he ro.moveDown press enter he ro.moveLeft press enter …" at bounding box center [1050, 407] width 308 height 157
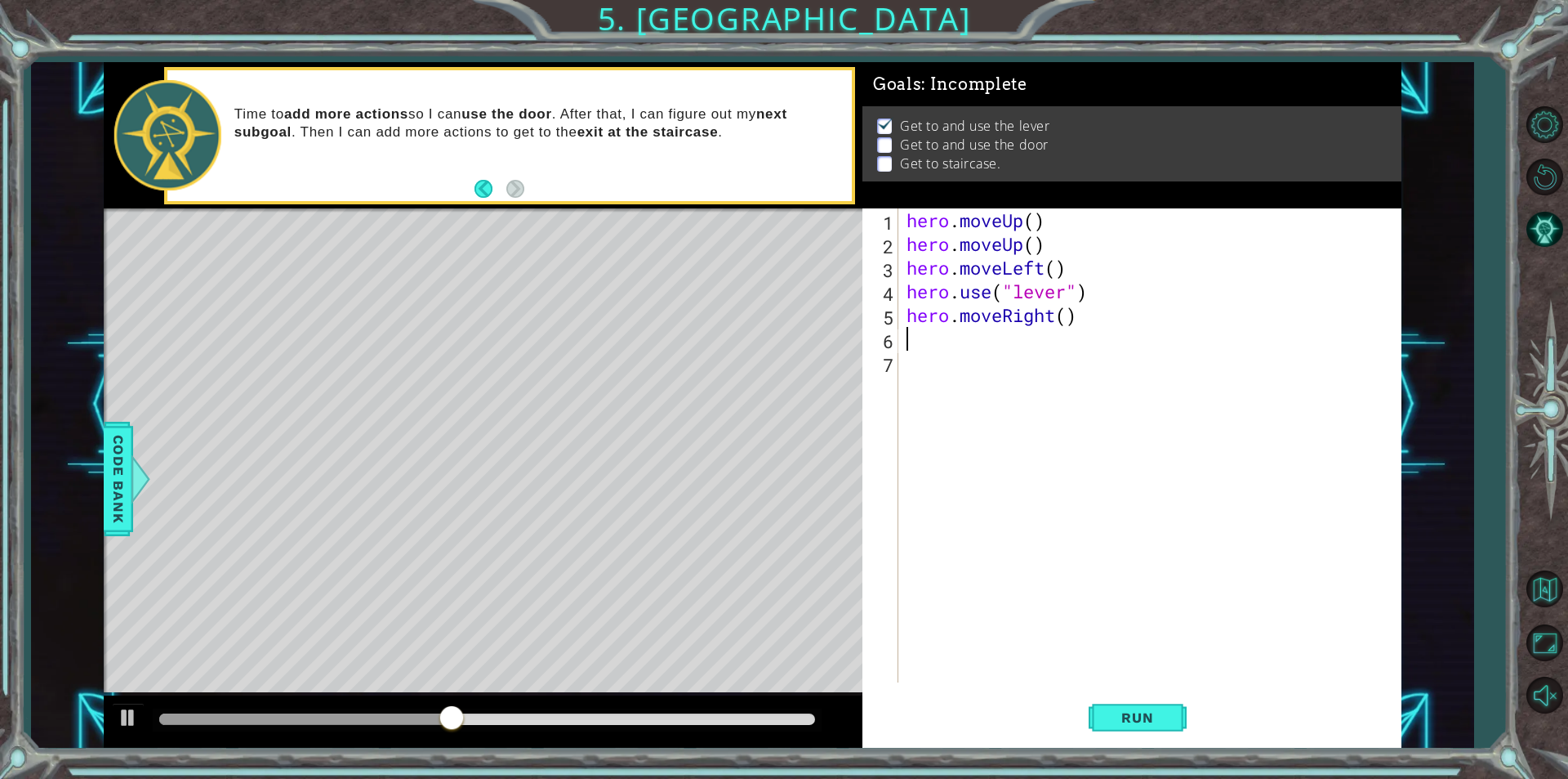
type textarea "h"
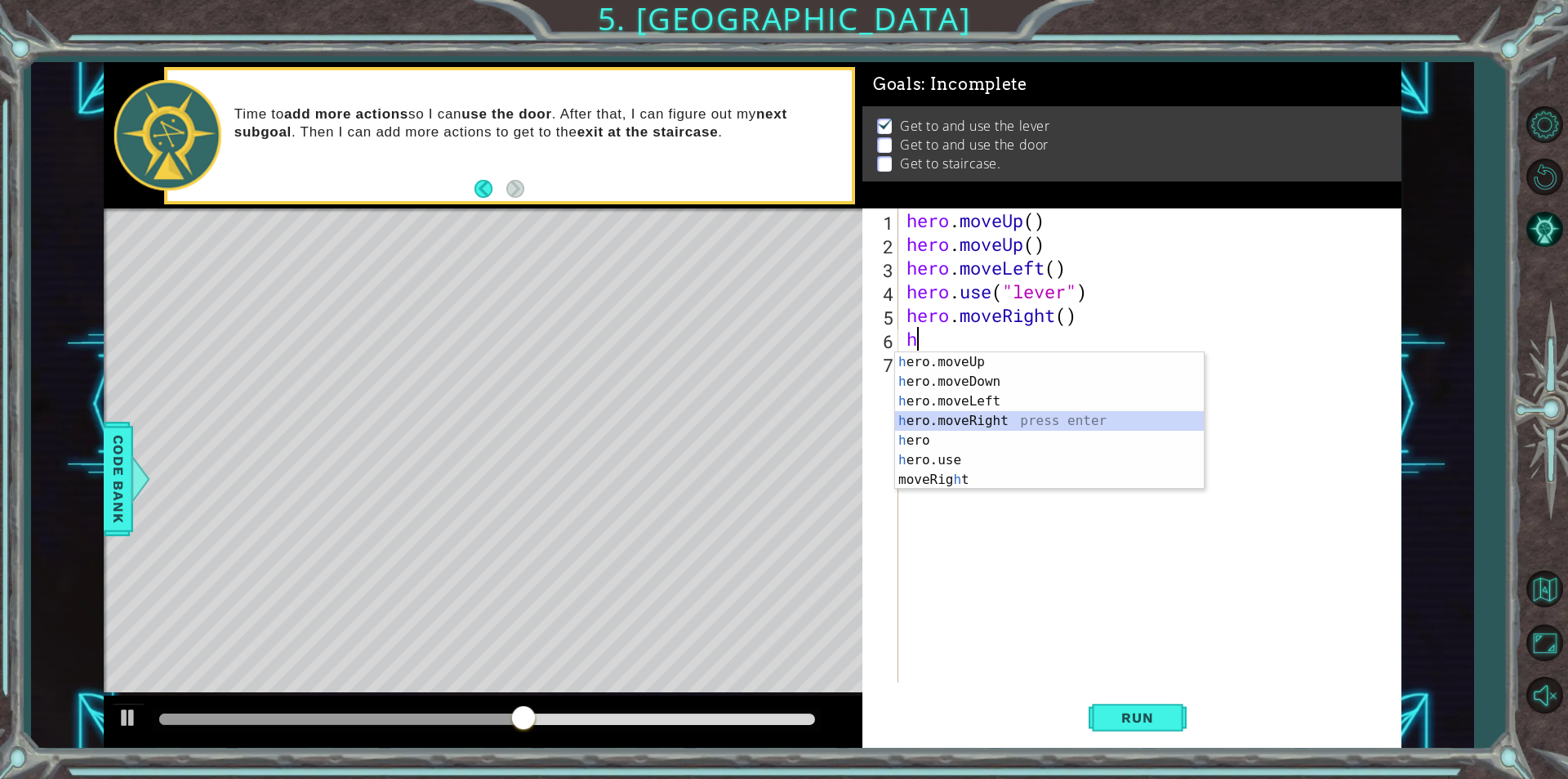
click at [997, 418] on div "h ero.moveUp press enter h ero.moveDown press enter h ero.moveLeft press enter …" at bounding box center [1050, 441] width 308 height 177
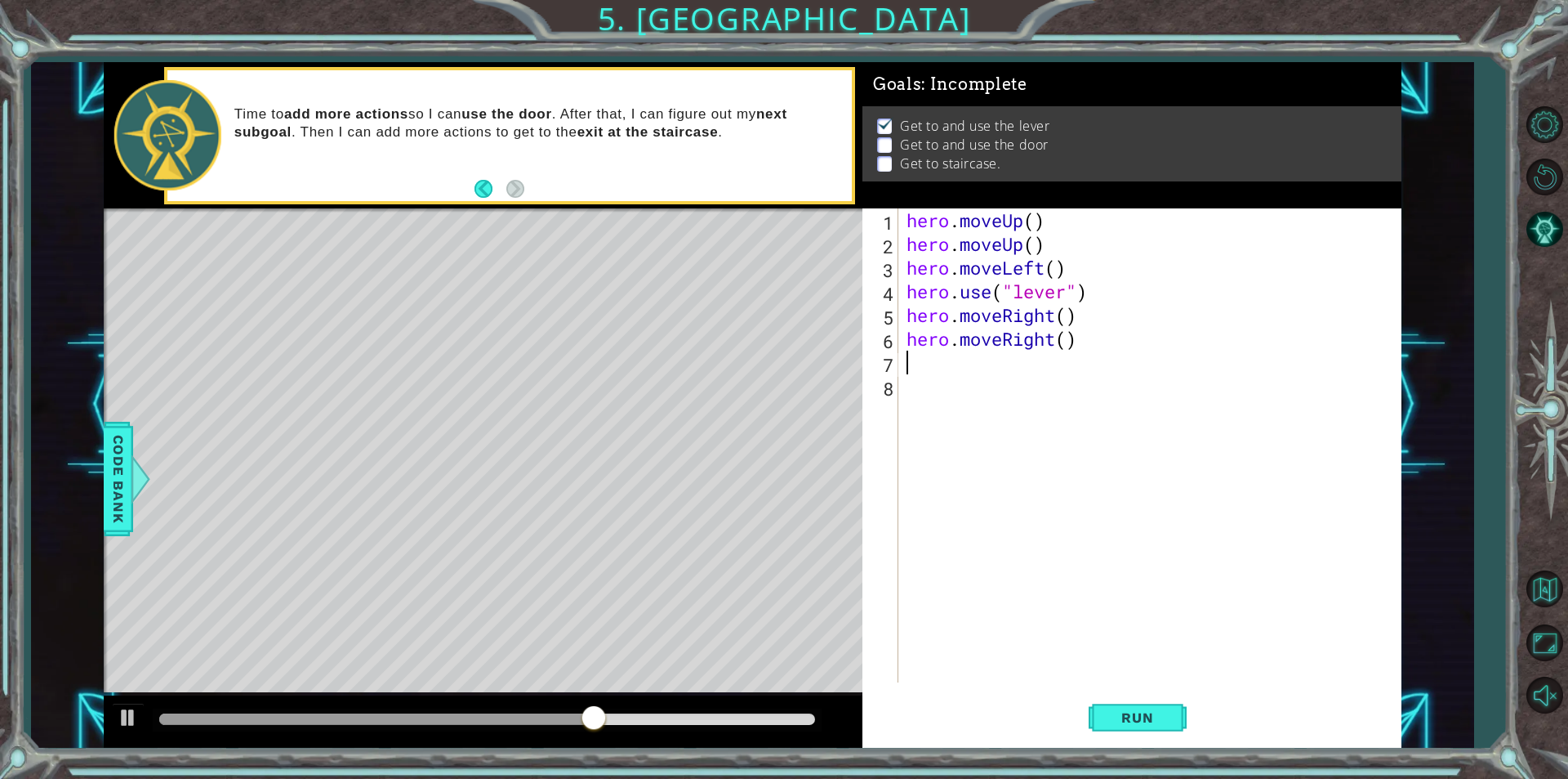
type textarea "h"
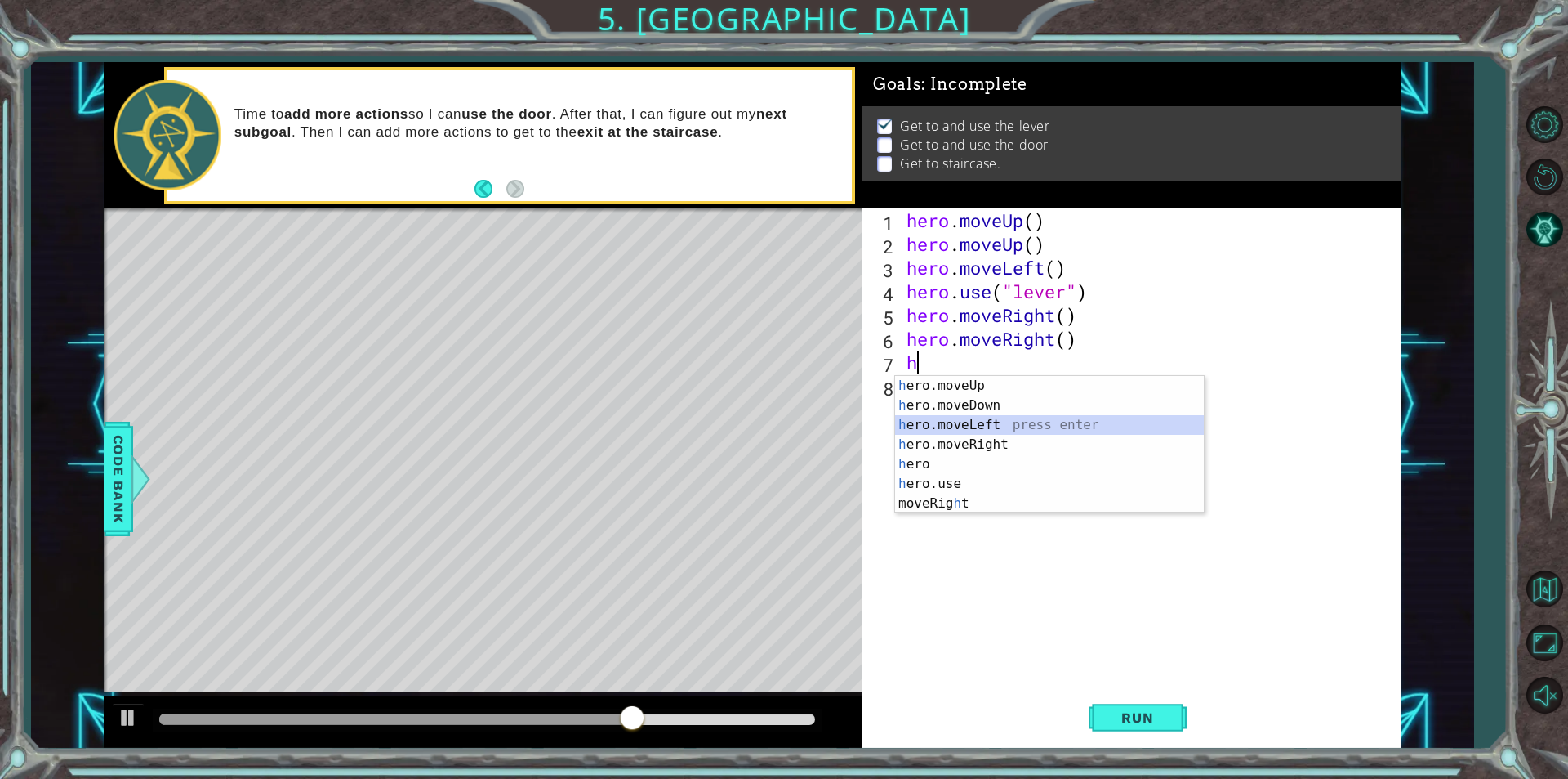
click at [993, 434] on div "h ero.moveUp press enter h ero.moveDown press enter h ero.moveLeft press enter …" at bounding box center [1050, 465] width 308 height 177
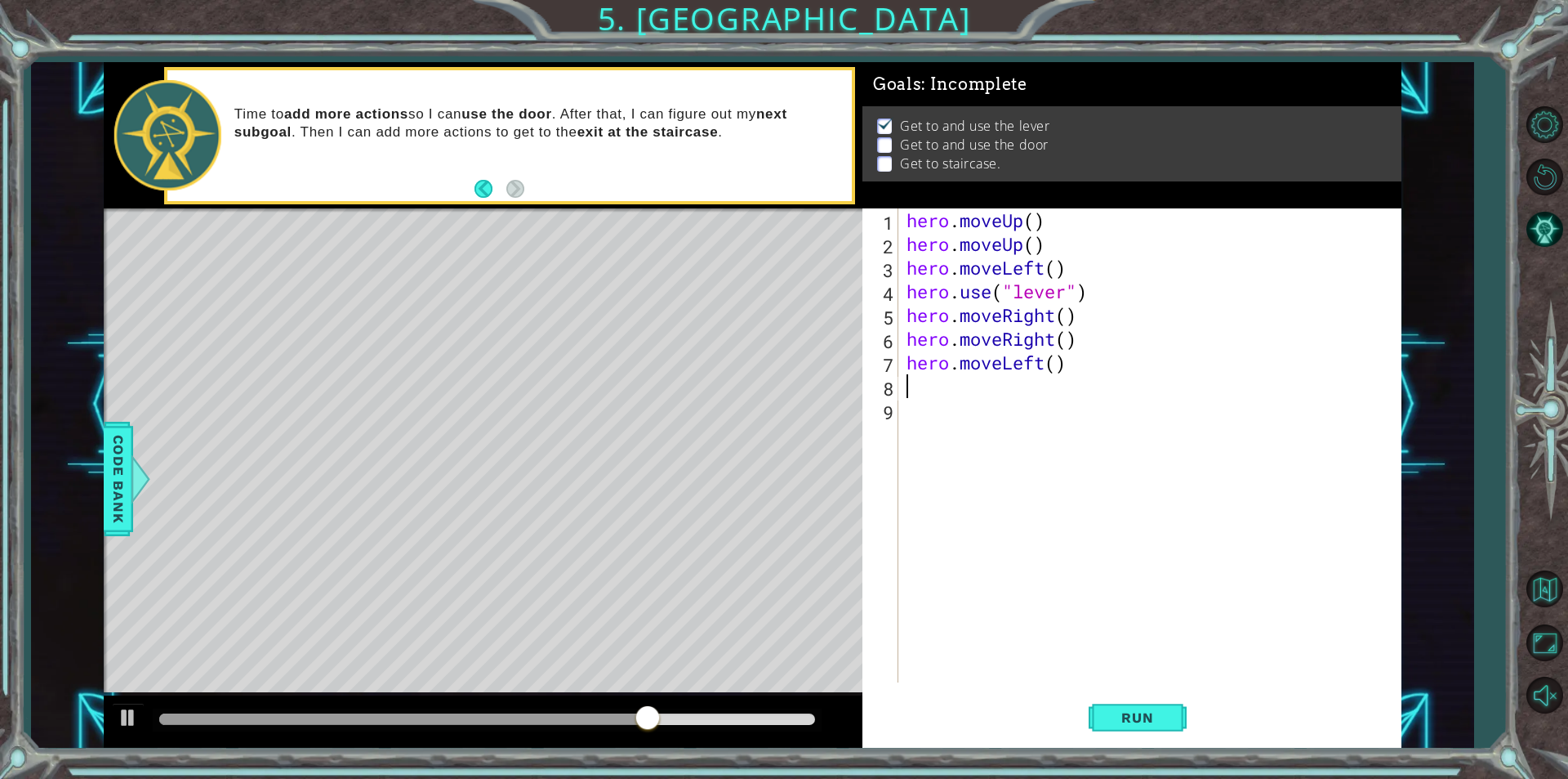
click at [1039, 372] on div "hero . moveUp ( ) hero . moveUp ( ) hero . moveLeft ( ) hero . use ( "lever" ) …" at bounding box center [1154, 469] width 502 height 522
click at [1048, 368] on div "hero . moveUp ( ) hero . moveUp ( ) hero . moveLeft ( ) hero . use ( "lever" ) …" at bounding box center [1154, 469] width 502 height 522
click at [1072, 367] on div "hero . moveUp ( ) hero . moveUp ( ) hero . moveLeft ( ) hero . use ( "lever" ) …" at bounding box center [1154, 469] width 502 height 522
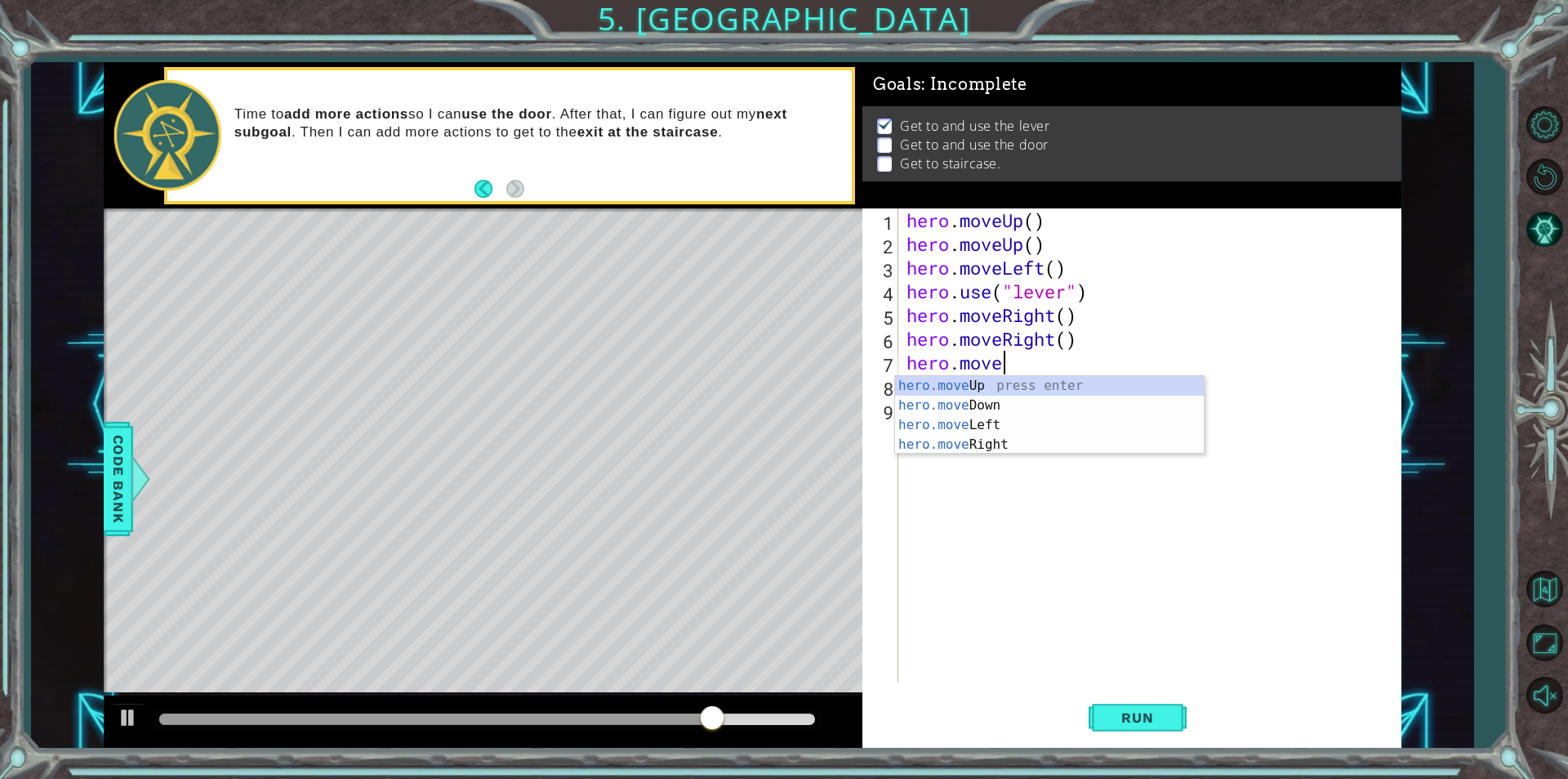
type textarea "hero.mov"
click at [1036, 443] on div "hero.mov eUp press enter hero.mov eDown press enter hero.mov eLeft press enter …" at bounding box center [1050, 435] width 308 height 118
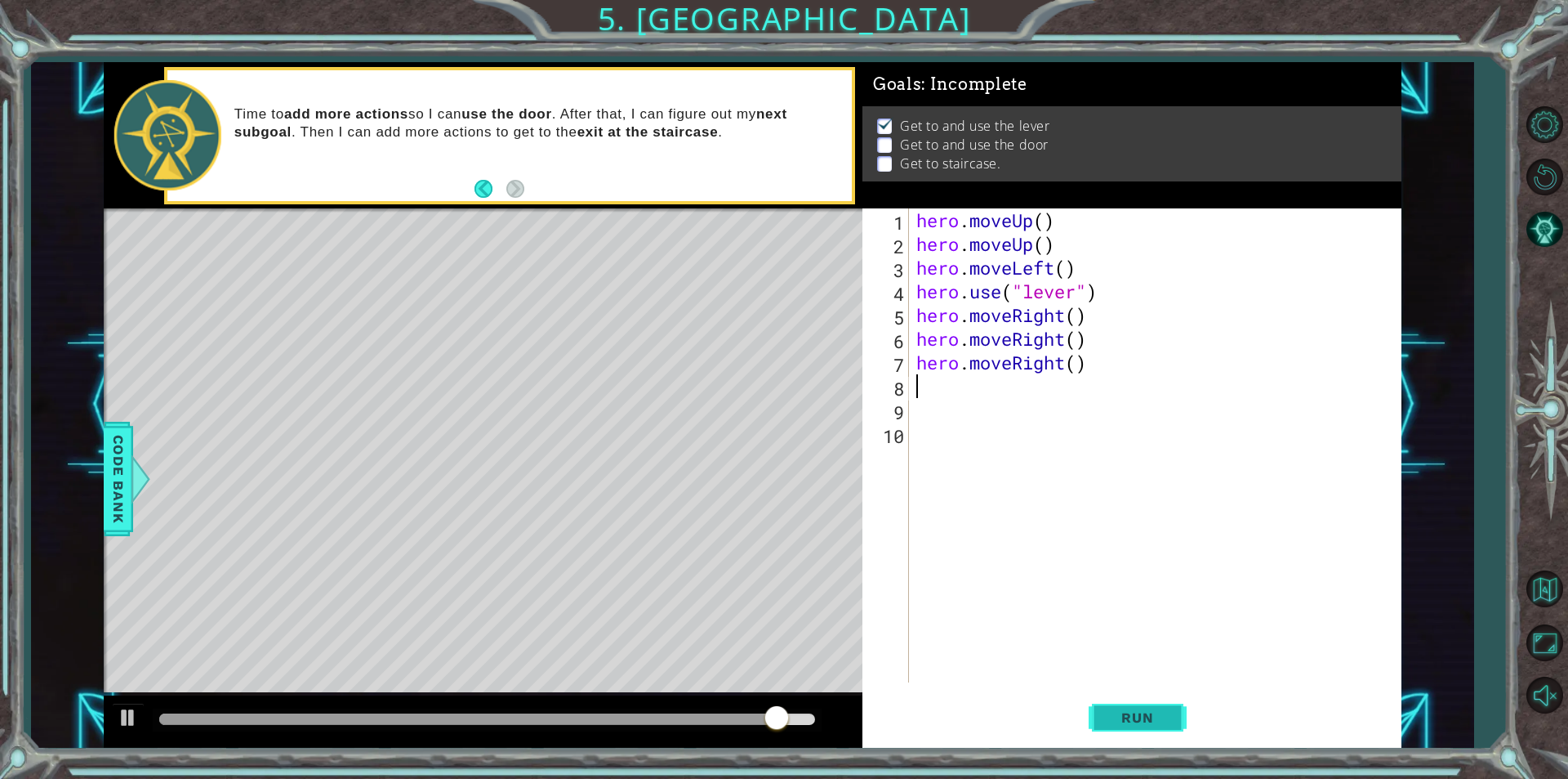
click at [1104, 717] on button "Run" at bounding box center [1138, 717] width 98 height 54
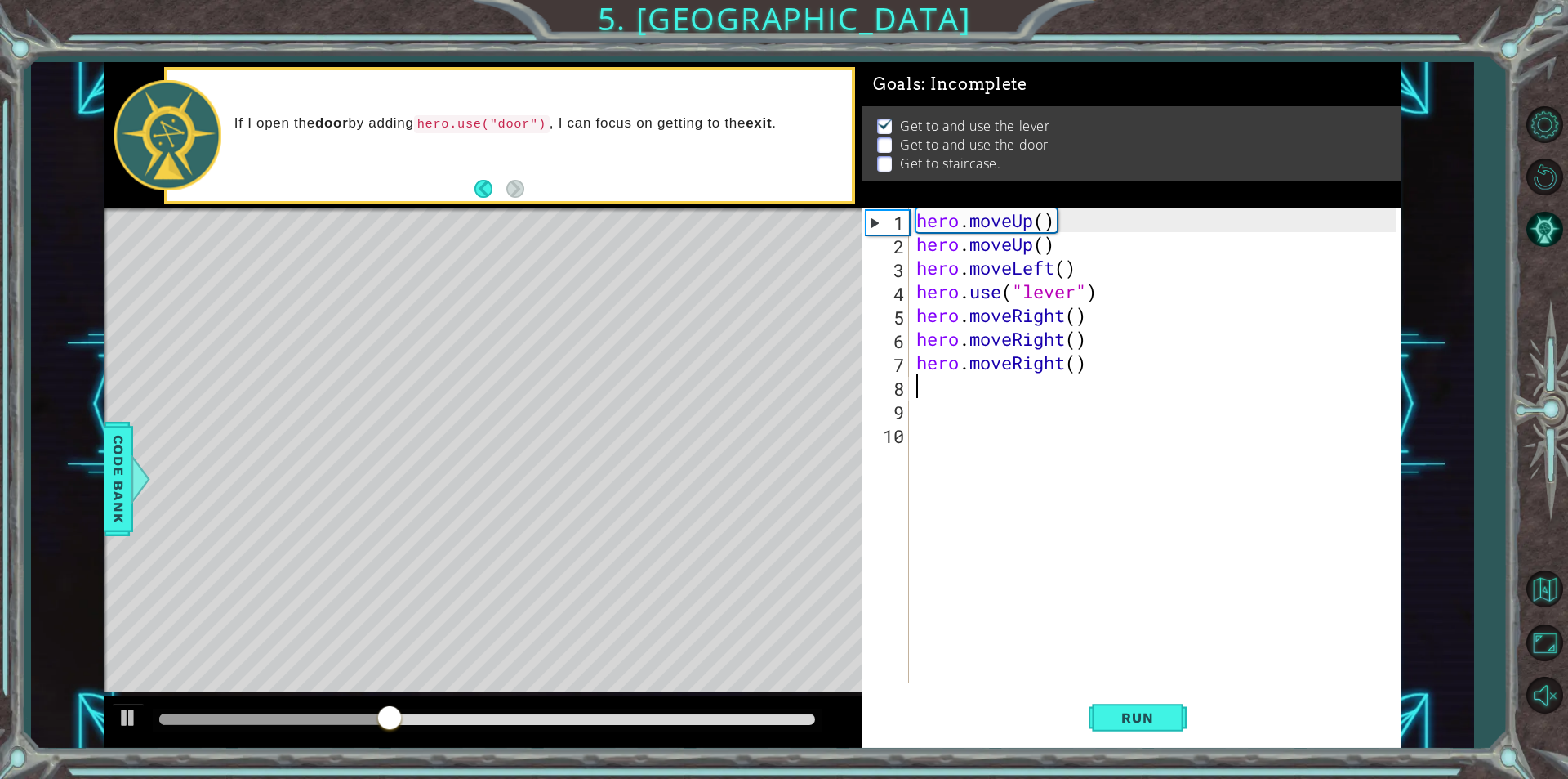
type textarea "h"
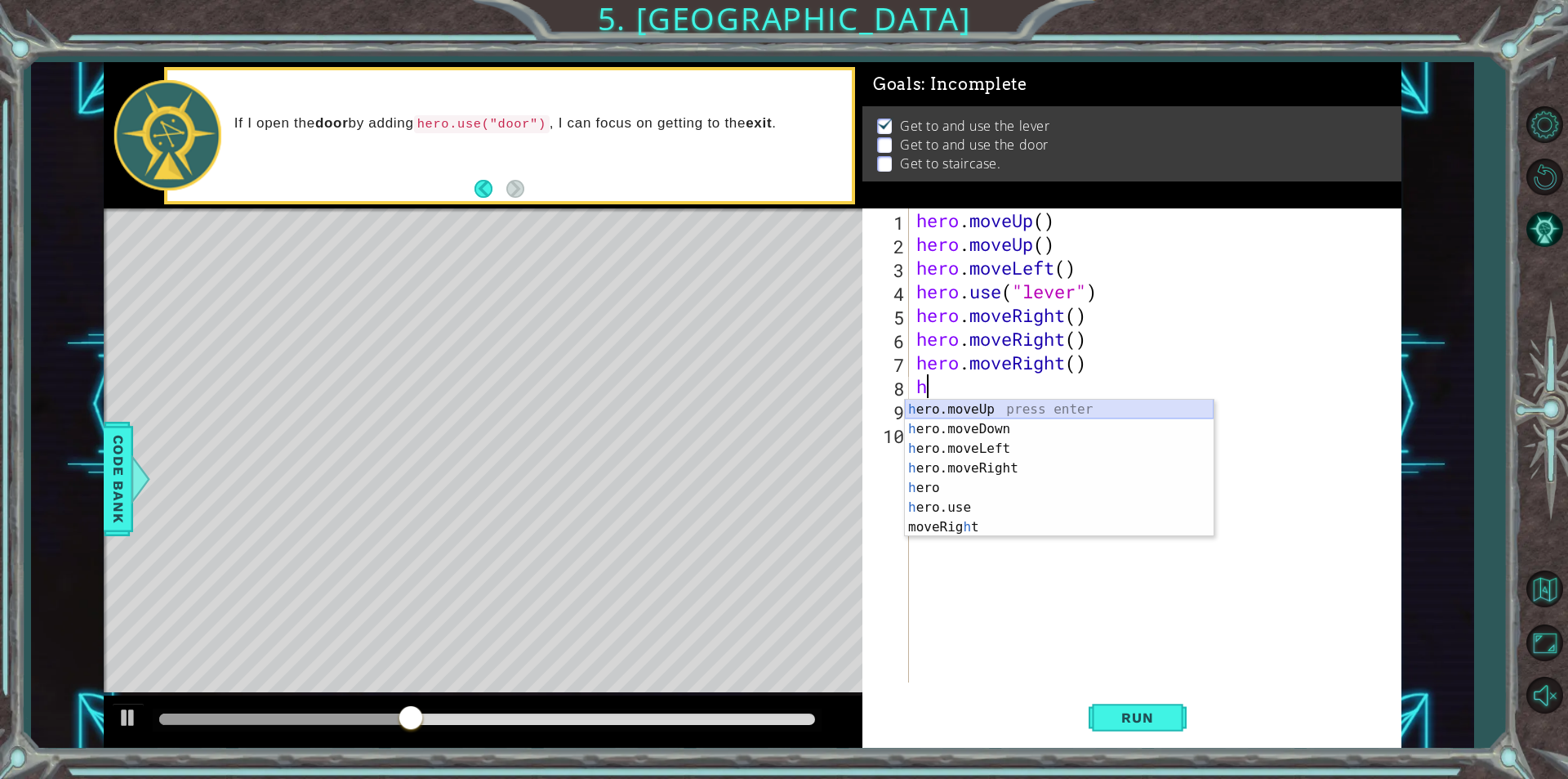
click at [960, 410] on div "h ero.moveUp press enter h ero.moveDown press enter h ero.moveLeft press enter …" at bounding box center [1059, 488] width 308 height 177
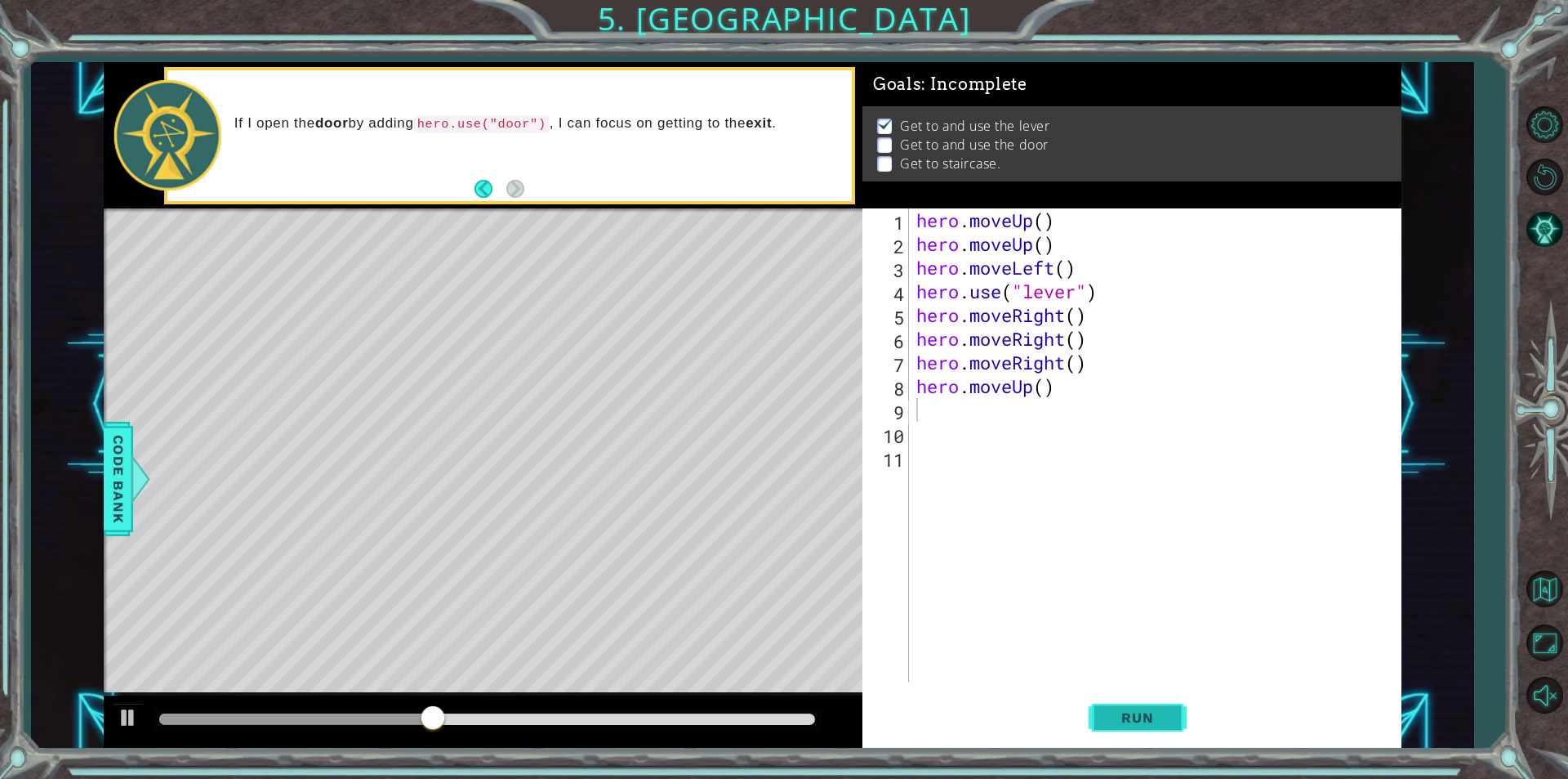
click at [1126, 703] on button "Run" at bounding box center [1138, 717] width 98 height 54
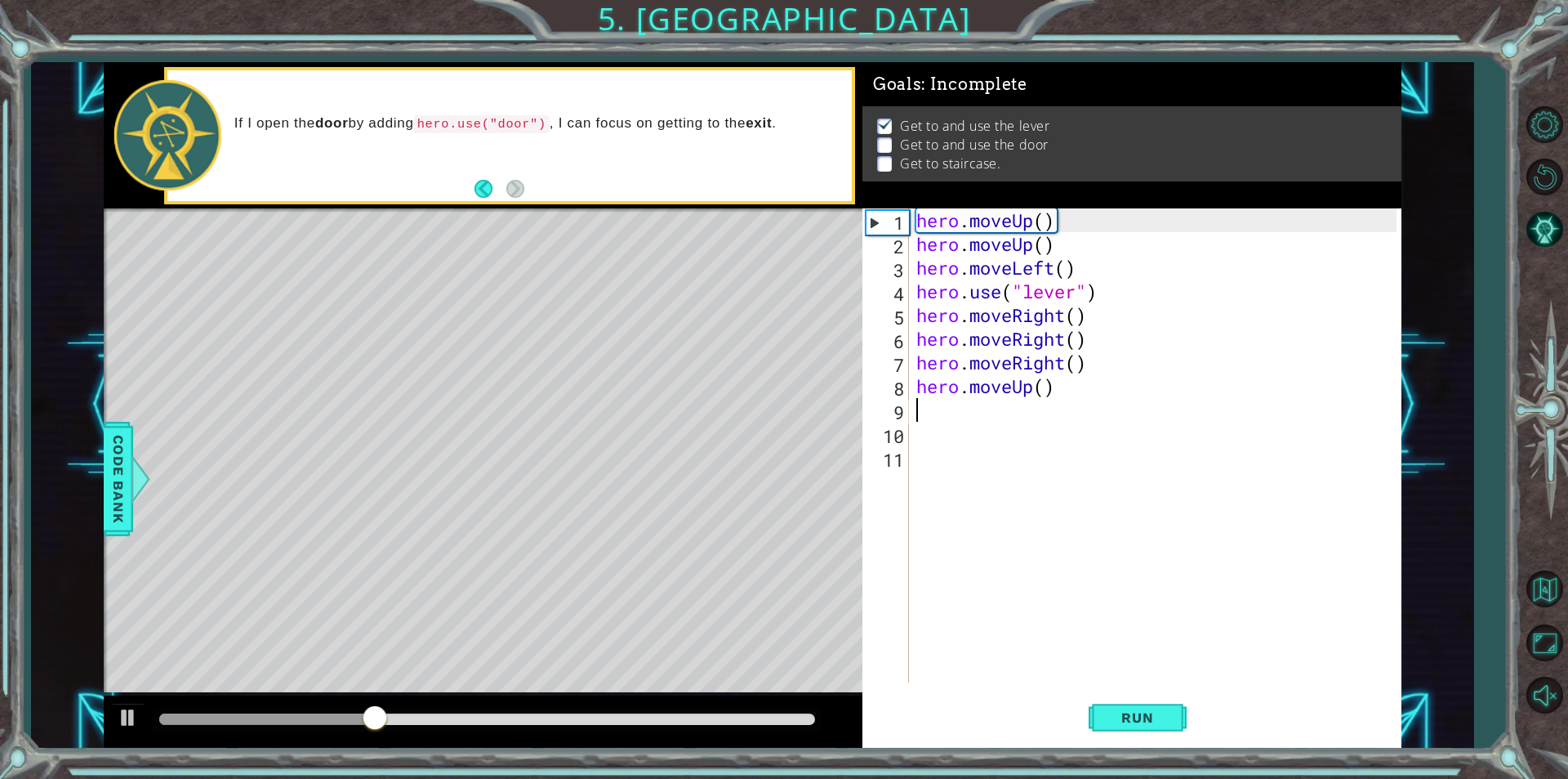
click at [1054, 399] on div "hero . moveUp ( ) hero . moveUp ( ) hero . moveLeft ( ) hero . use ( "lever" ) …" at bounding box center [1159, 469] width 492 height 522
drag, startPoint x: 1051, startPoint y: 392, endPoint x: 1042, endPoint y: 393, distance: 9.1
click at [1048, 392] on div "hero . moveUp ( ) hero . moveUp ( ) hero . moveLeft ( ) hero . use ( "lever" ) …" at bounding box center [1159, 469] width 492 height 522
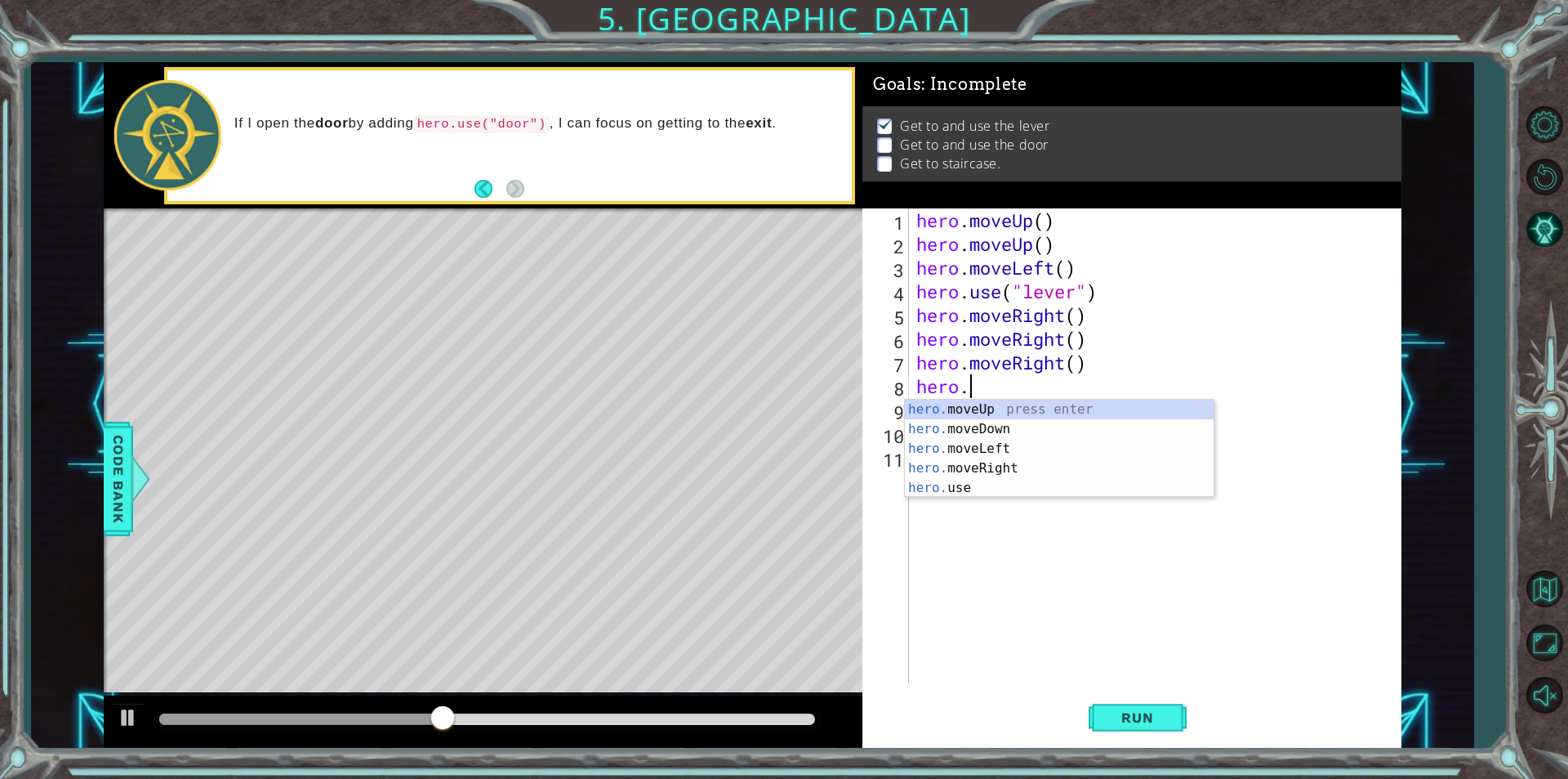
type textarea "hero"
click at [1026, 486] on div "hero press enter hero .moveUp press enter hero .moveDown press enter hero .move…" at bounding box center [1059, 478] width 308 height 157
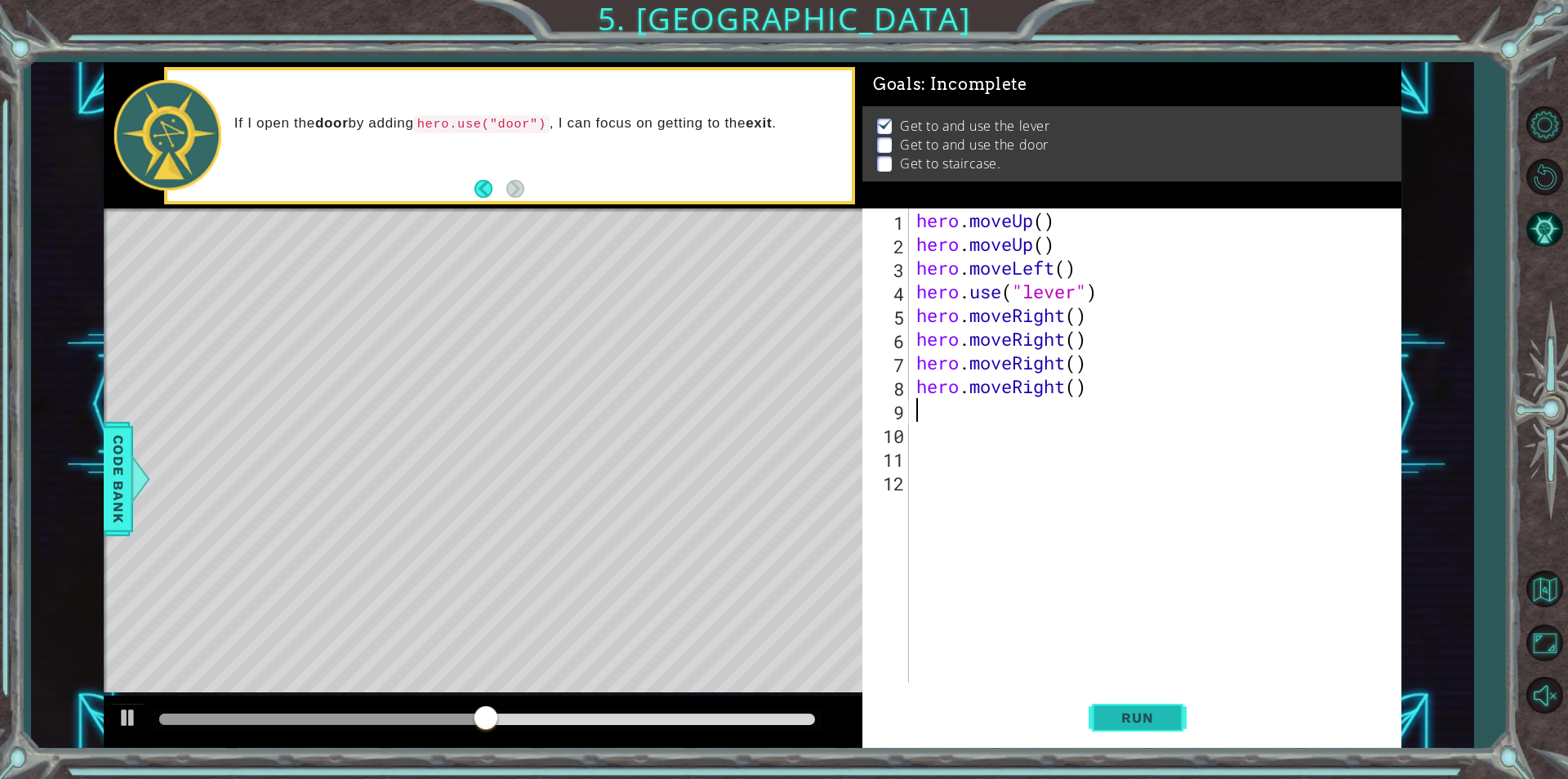
drag, startPoint x: 1110, startPoint y: 720, endPoint x: 1110, endPoint y: 707, distance: 13.0
click at [1110, 716] on span "Run" at bounding box center [1138, 717] width 65 height 17
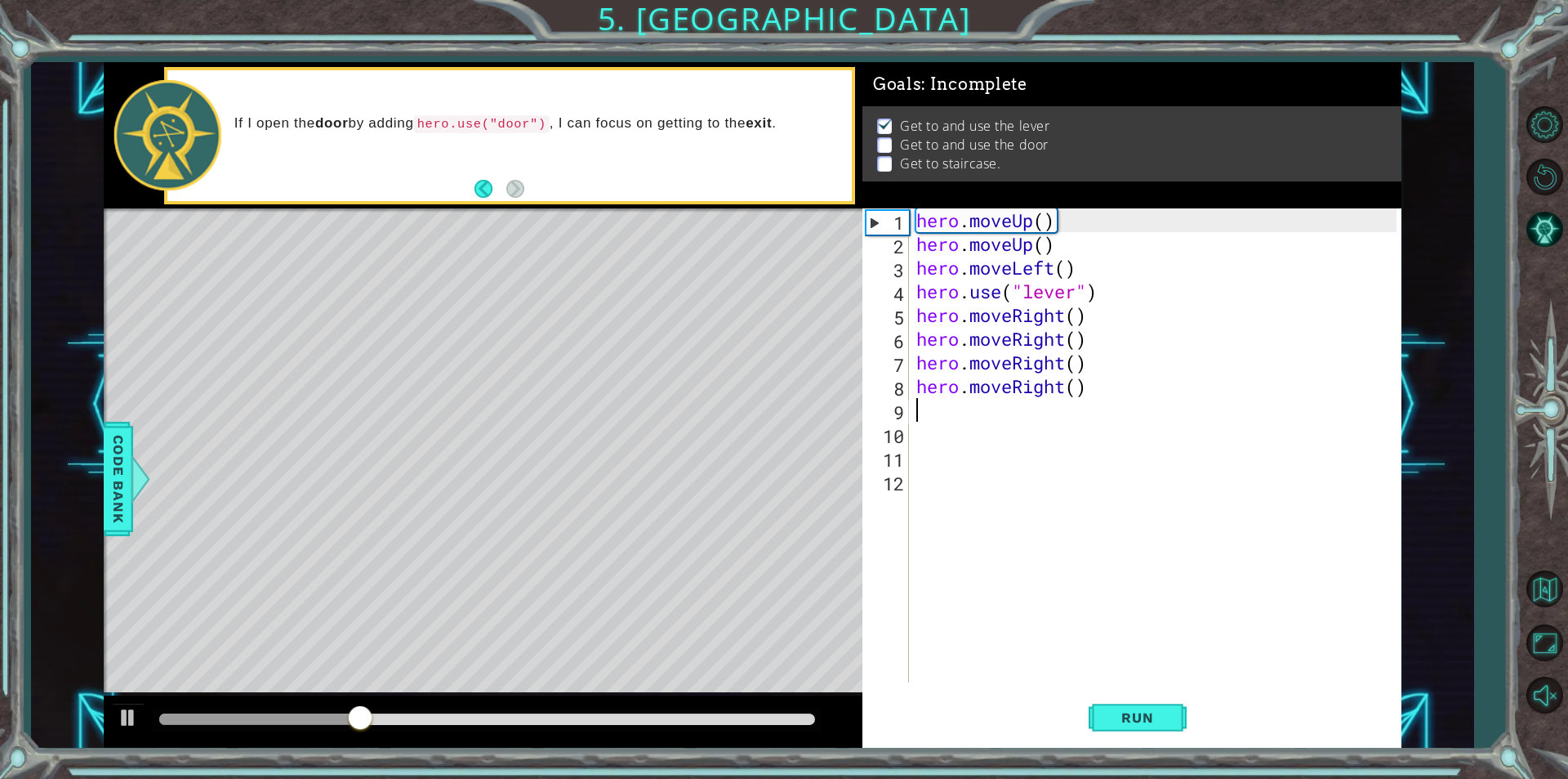
drag, startPoint x: 1123, startPoint y: 401, endPoint x: 1069, endPoint y: 396, distance: 54.2
click at [1121, 401] on div "hero . moveUp ( ) hero . moveUp ( ) hero . moveLeft ( ) hero . use ( "lever" ) …" at bounding box center [1159, 469] width 492 height 522
click at [1079, 392] on div "hero . moveUp ( ) hero . moveUp ( ) hero . moveLeft ( ) hero . use ( "lever" ) …" at bounding box center [1159, 469] width 492 height 522
click at [1103, 392] on div "hero . moveUp ( ) hero . moveUp ( ) hero . moveLeft ( ) hero . use ( "lever" ) …" at bounding box center [1159, 469] width 492 height 522
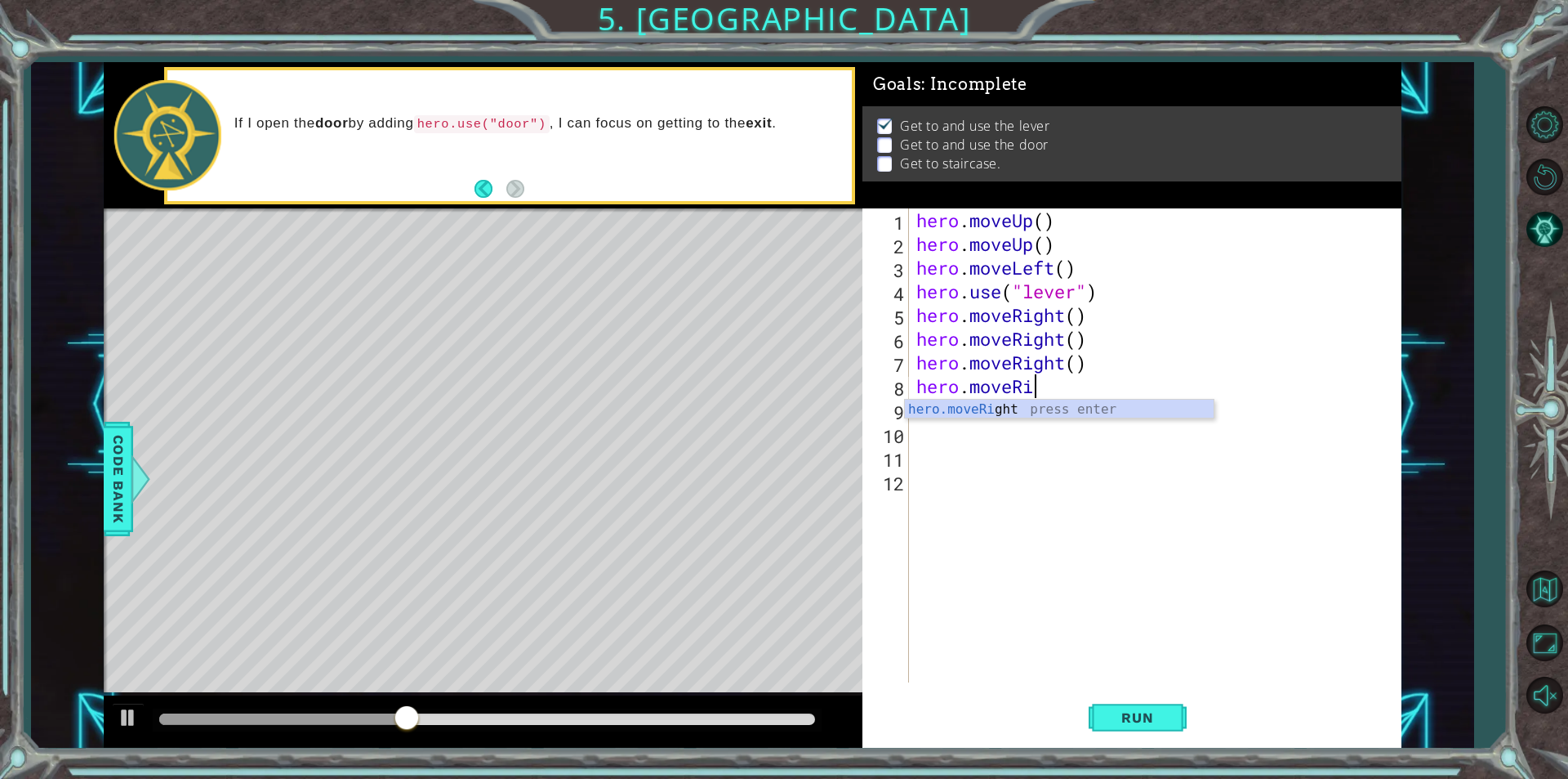
type textarea "hero.mo"
click at [1051, 429] on div "hero.mo veUp press enter hero.mo veDown press enter hero.mo veLeft press enter …" at bounding box center [1059, 459] width 308 height 118
click at [1115, 705] on button "Run" at bounding box center [1138, 717] width 98 height 54
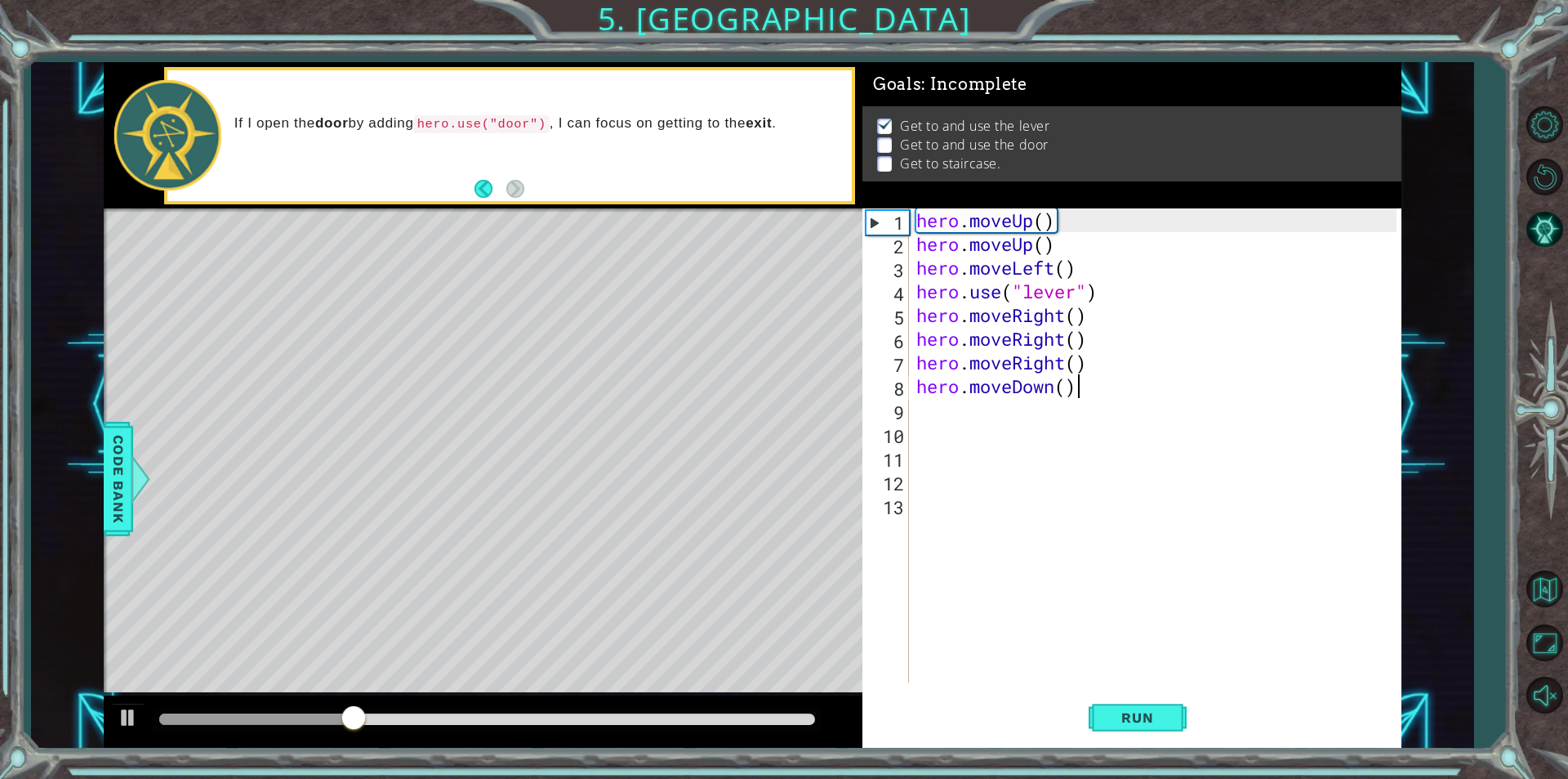
click at [1085, 394] on div "hero . moveUp ( ) hero . moveUp ( ) hero . moveLeft ( ) hero . use ( "lever" ) …" at bounding box center [1159, 469] width 492 height 522
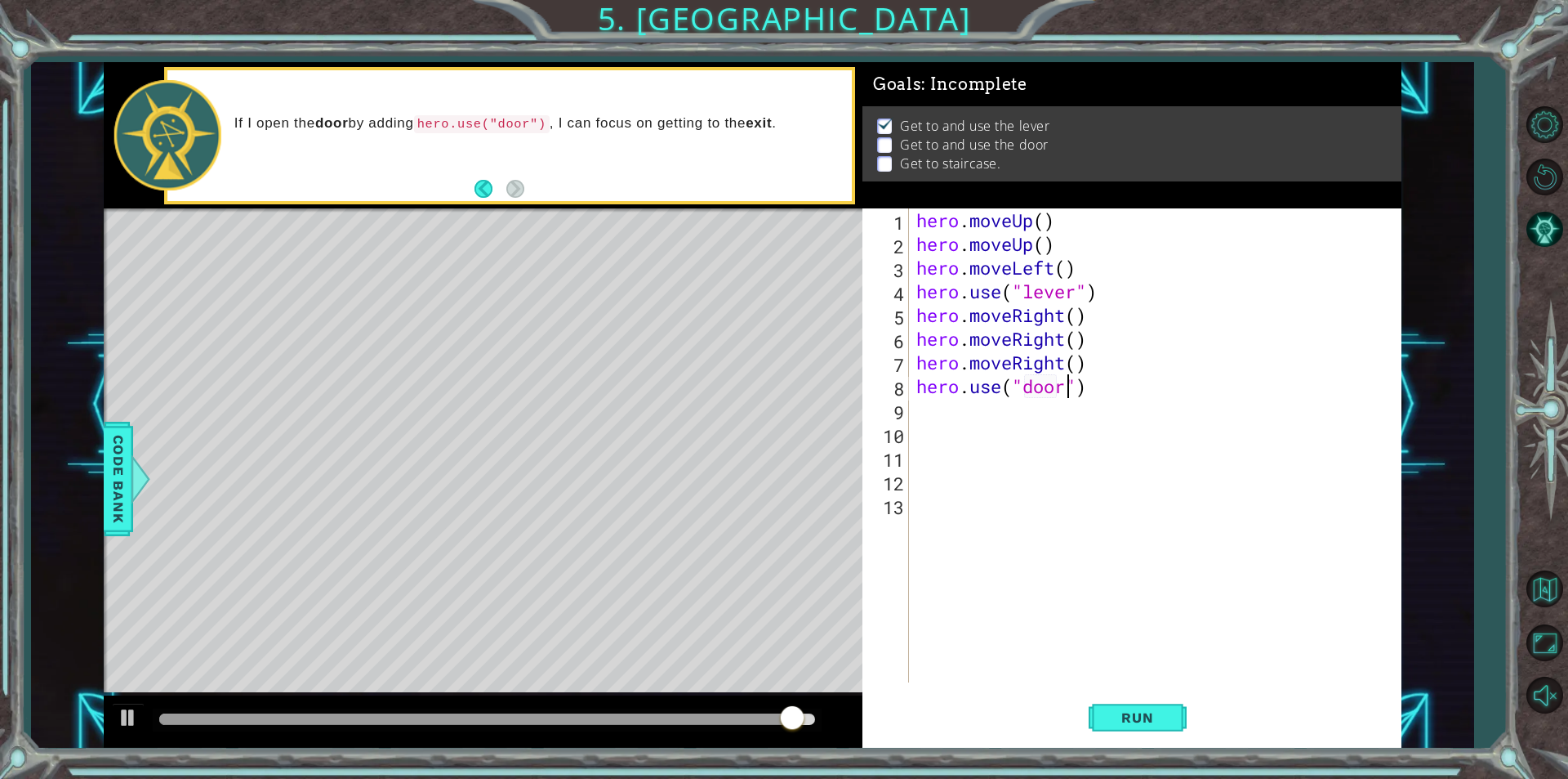
scroll to position [0, 7]
type textarea "hero.use("door")"
click at [1104, 707] on button "Run" at bounding box center [1138, 717] width 98 height 54
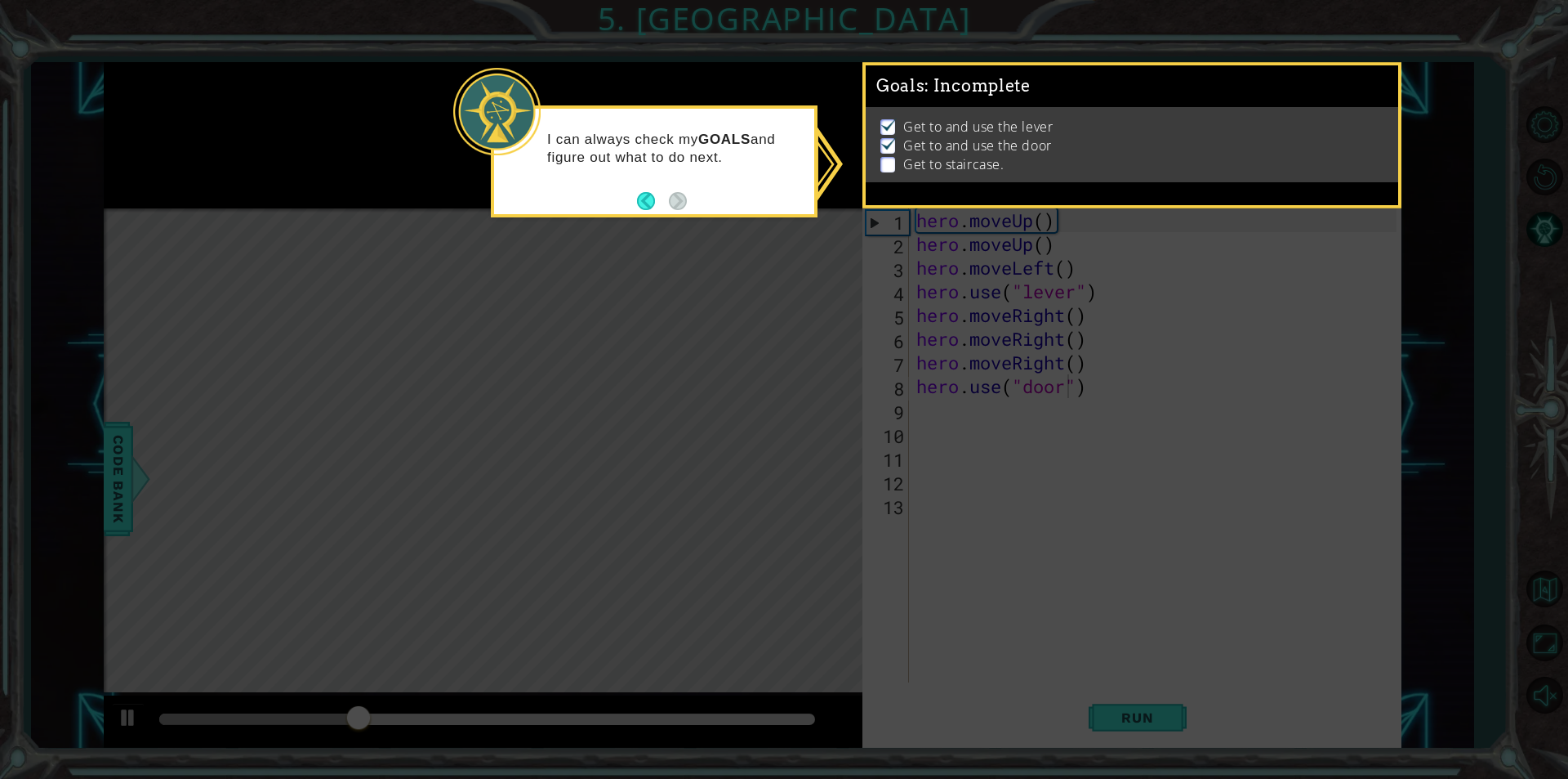
click at [722, 266] on icon at bounding box center [784, 389] width 1568 height 779
drag, startPoint x: 896, startPoint y: 159, endPoint x: 885, endPoint y: 159, distance: 11.0
click at [892, 159] on li "Get to staircase." at bounding box center [1134, 164] width 508 height 19
click at [883, 159] on p at bounding box center [888, 165] width 15 height 16
click at [635, 193] on div "I can always check my GOALS and figure out what to do next." at bounding box center [654, 156] width 320 height 83
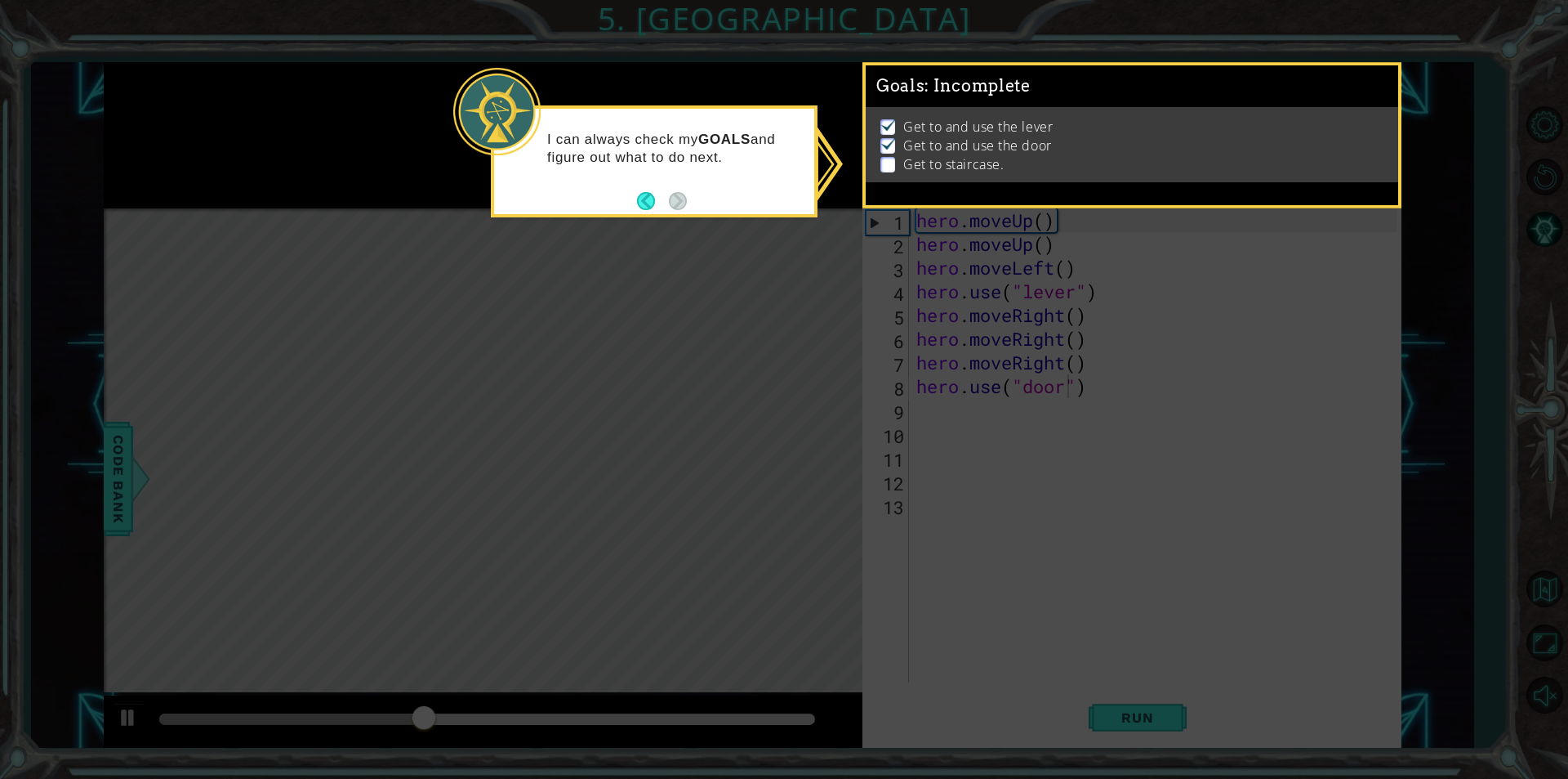
click at [689, 195] on div "I can always check my GOALS and figure out what to do next." at bounding box center [654, 156] width 320 height 83
drag, startPoint x: 676, startPoint y: 308, endPoint x: 622, endPoint y: 199, distance: 121.6
click at [683, 279] on icon at bounding box center [784, 389] width 1568 height 779
click at [640, 197] on div "I can always check my GOALS and figure out what to do next." at bounding box center [654, 153] width 320 height 89
click at [642, 197] on button "Back" at bounding box center [653, 201] width 31 height 18
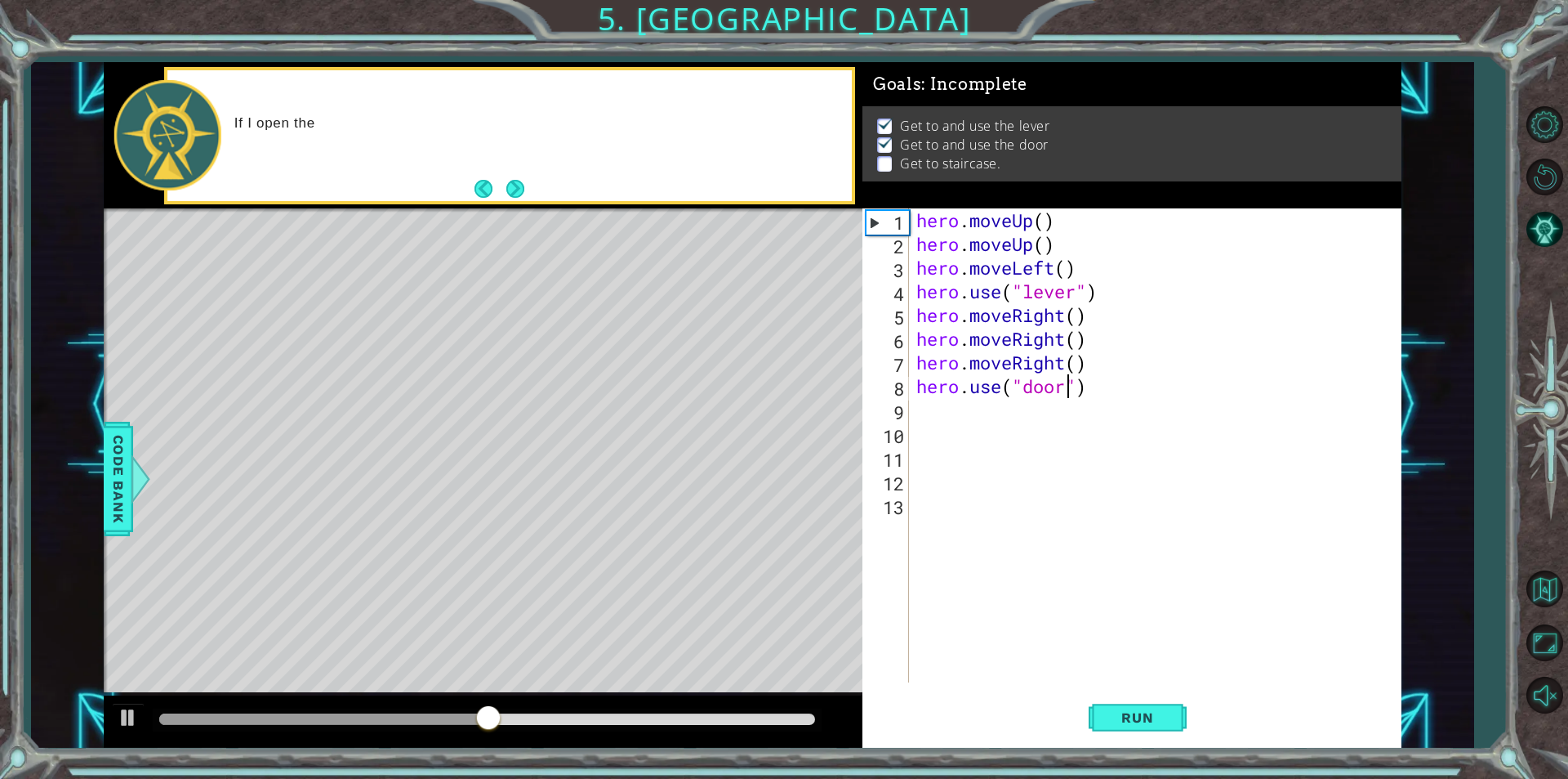
click at [486, 178] on footer at bounding box center [499, 189] width 50 height 25
click at [515, 184] on button "Next" at bounding box center [515, 189] width 18 height 18
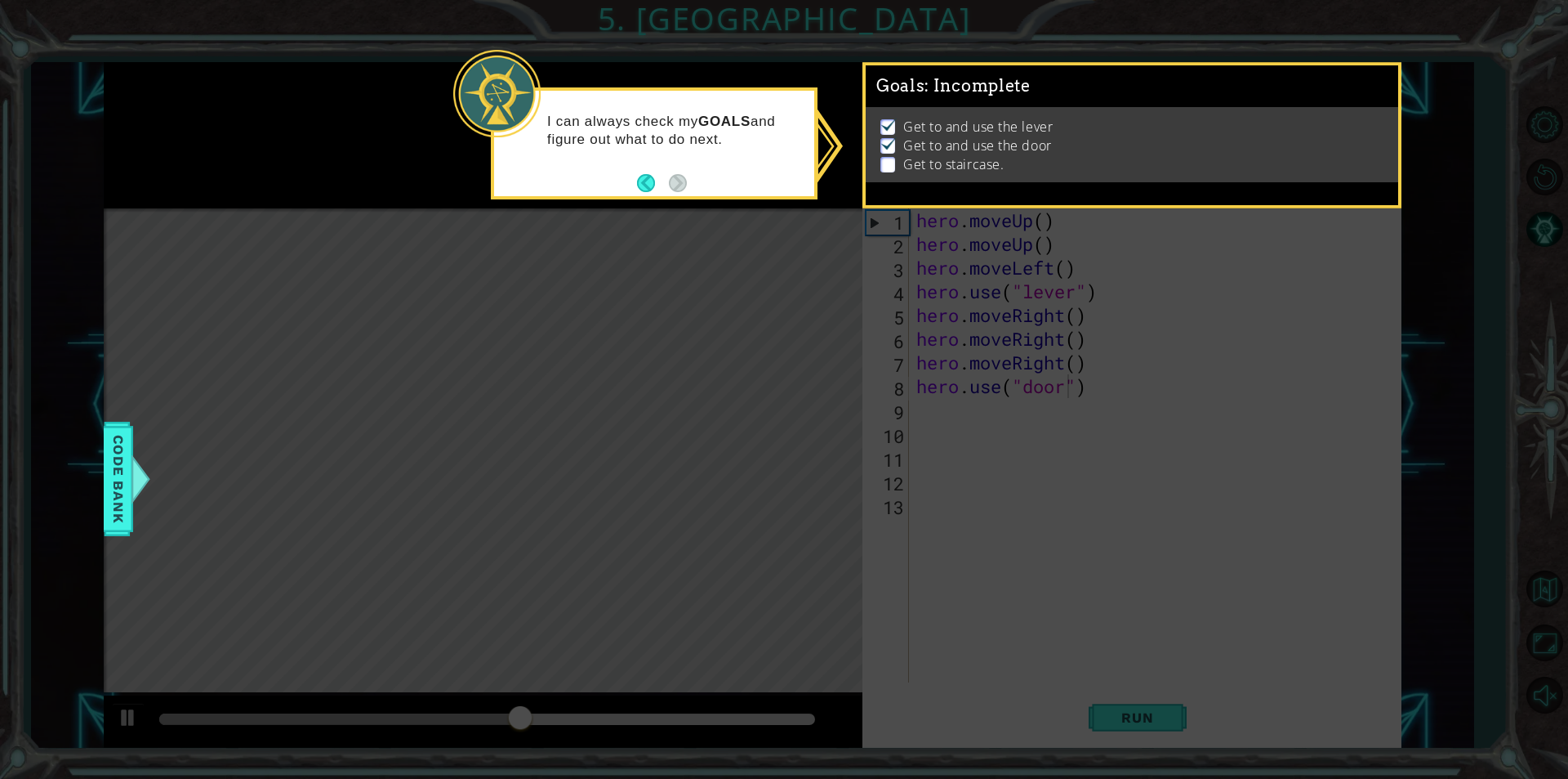
drag, startPoint x: 887, startPoint y: 149, endPoint x: 891, endPoint y: 161, distance: 12.6
click at [892, 155] on ul "Get to and use the lever Get to and use the door Get to staircase." at bounding box center [1132, 145] width 512 height 56
click at [892, 161] on p at bounding box center [888, 165] width 15 height 16
click at [893, 131] on p at bounding box center [888, 127] width 15 height 16
drag, startPoint x: 957, startPoint y: 123, endPoint x: 939, endPoint y: 140, distance: 24.8
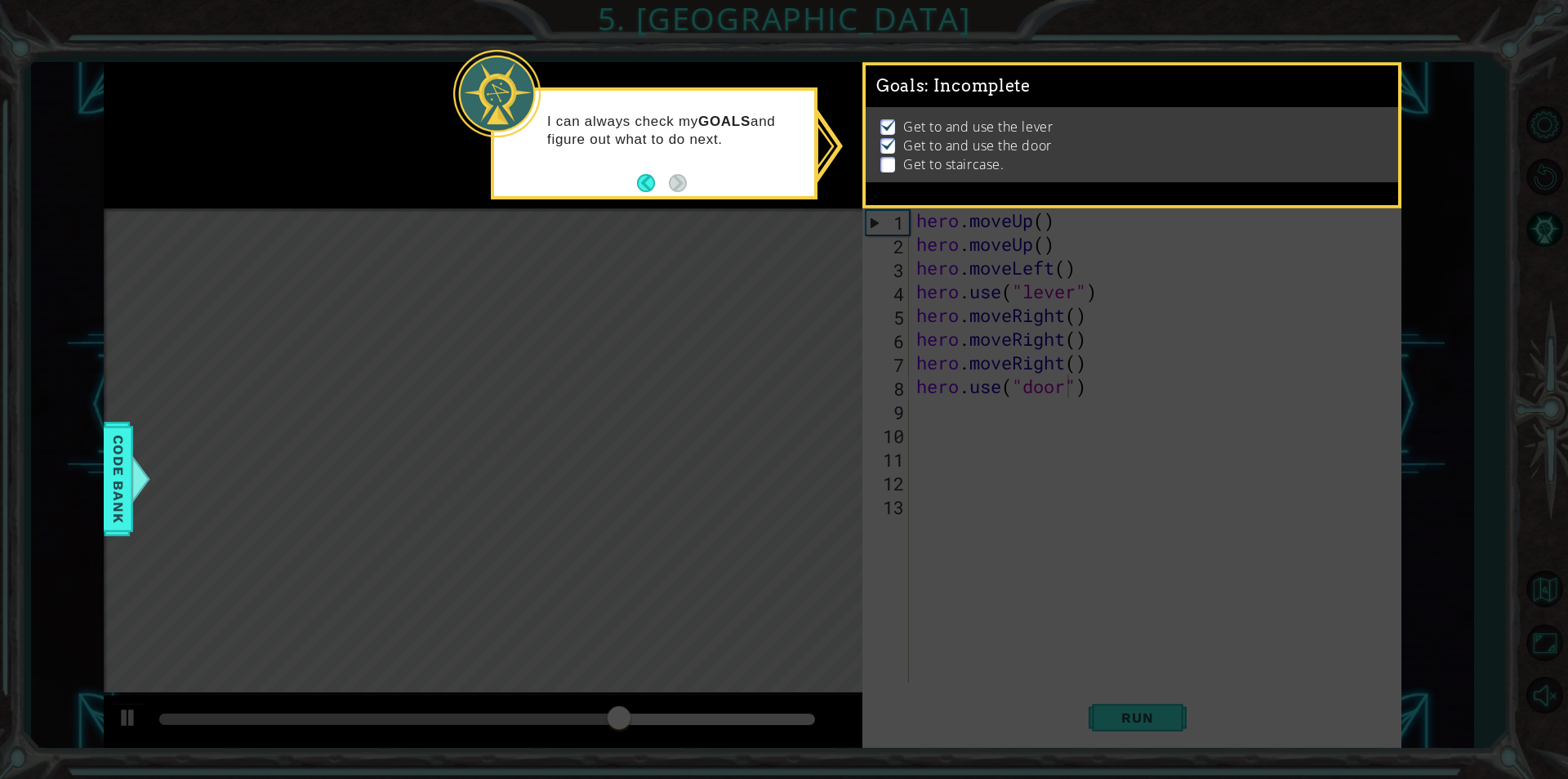
click at [950, 137] on ul "Get to and use the lever Get to and use the door Get to staircase." at bounding box center [1132, 145] width 512 height 56
drag, startPoint x: 1270, startPoint y: 518, endPoint x: 1232, endPoint y: 473, distance: 58.9
click at [1250, 494] on icon at bounding box center [784, 389] width 1568 height 779
drag, startPoint x: 1217, startPoint y: 472, endPoint x: 1203, endPoint y: 493, distance: 25.2
click at [1203, 493] on icon at bounding box center [784, 389] width 1568 height 779
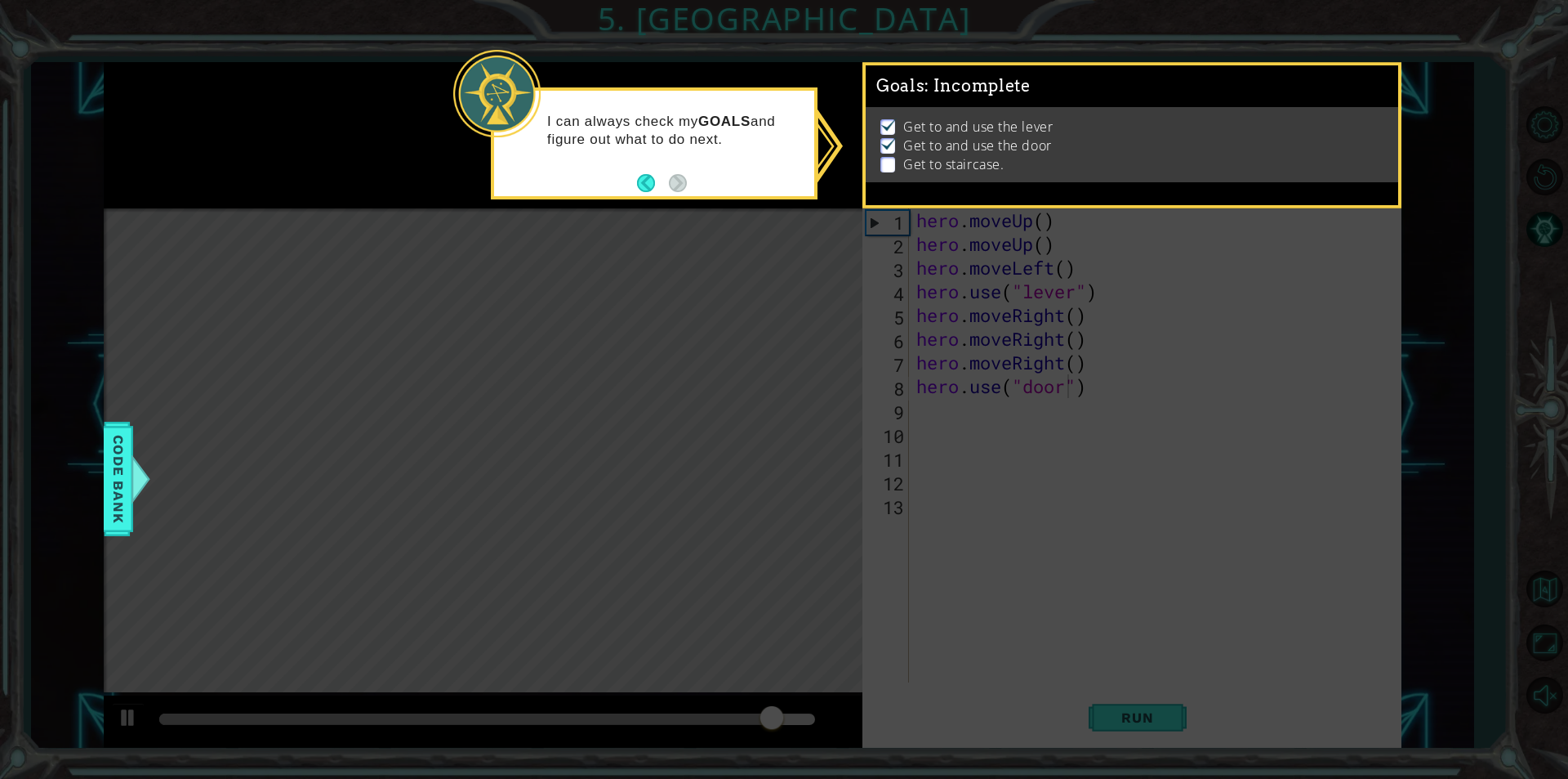
click at [923, 82] on span "Goals : Incomplete" at bounding box center [953, 85] width 154 height 21
drag, startPoint x: 933, startPoint y: 82, endPoint x: 973, endPoint y: 85, distance: 40.1
click at [945, 82] on span ": Incomplete" at bounding box center [977, 85] width 105 height 20
click at [981, 87] on span ": Incomplete" at bounding box center [977, 85] width 105 height 20
click at [981, 149] on p "Get to and use the door" at bounding box center [977, 145] width 148 height 18
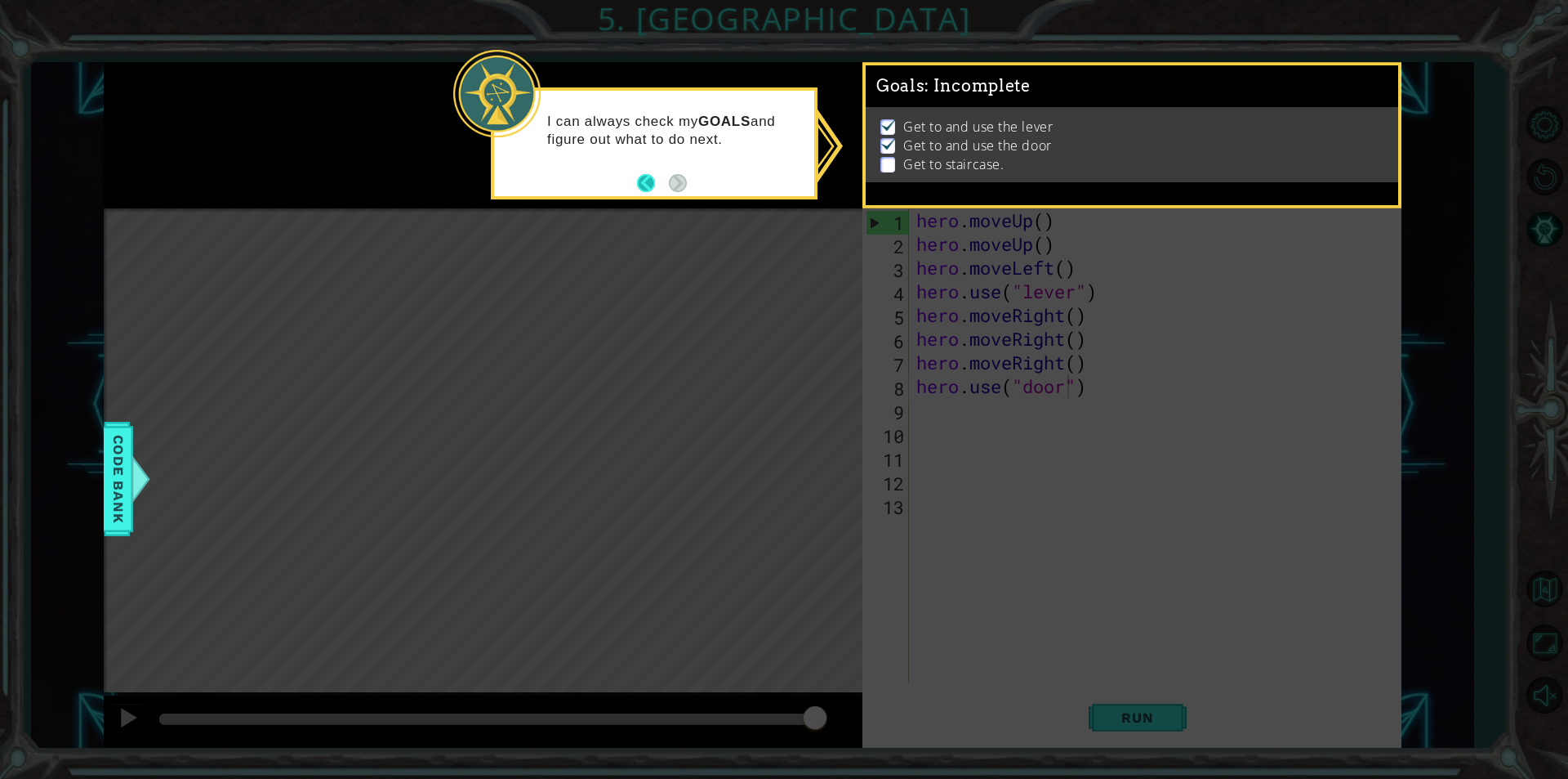
click at [644, 181] on button "Back" at bounding box center [653, 183] width 31 height 18
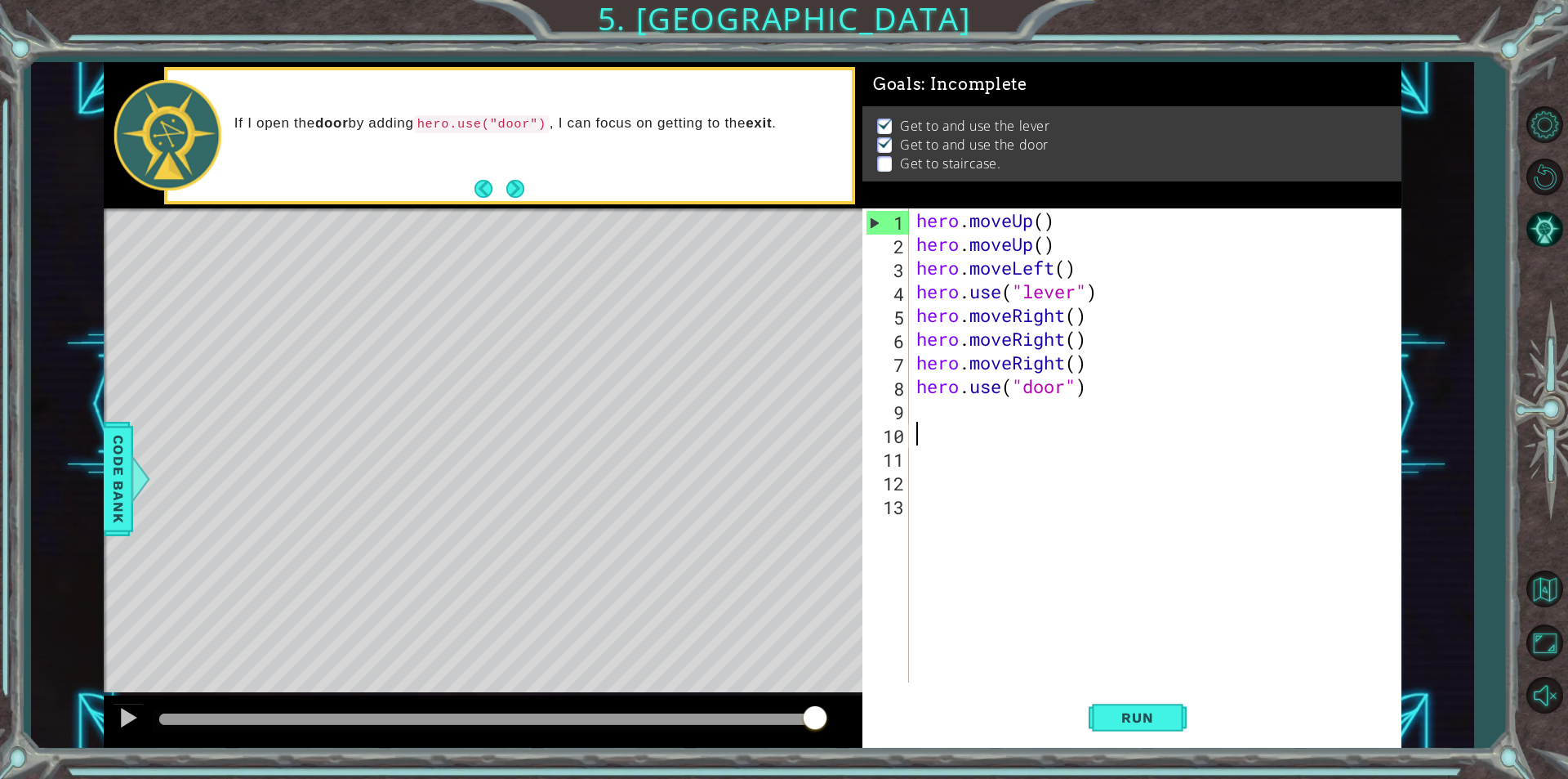
click at [946, 422] on div "hero . moveUp ( ) hero . moveUp ( ) hero . moveLeft ( ) hero . use ( "lever" ) …" at bounding box center [1159, 469] width 492 height 522
click at [943, 409] on div "hero . moveUp ( ) hero . moveUp ( ) hero . moveLeft ( ) hero . use ( "lever" ) …" at bounding box center [1159, 469] width 492 height 522
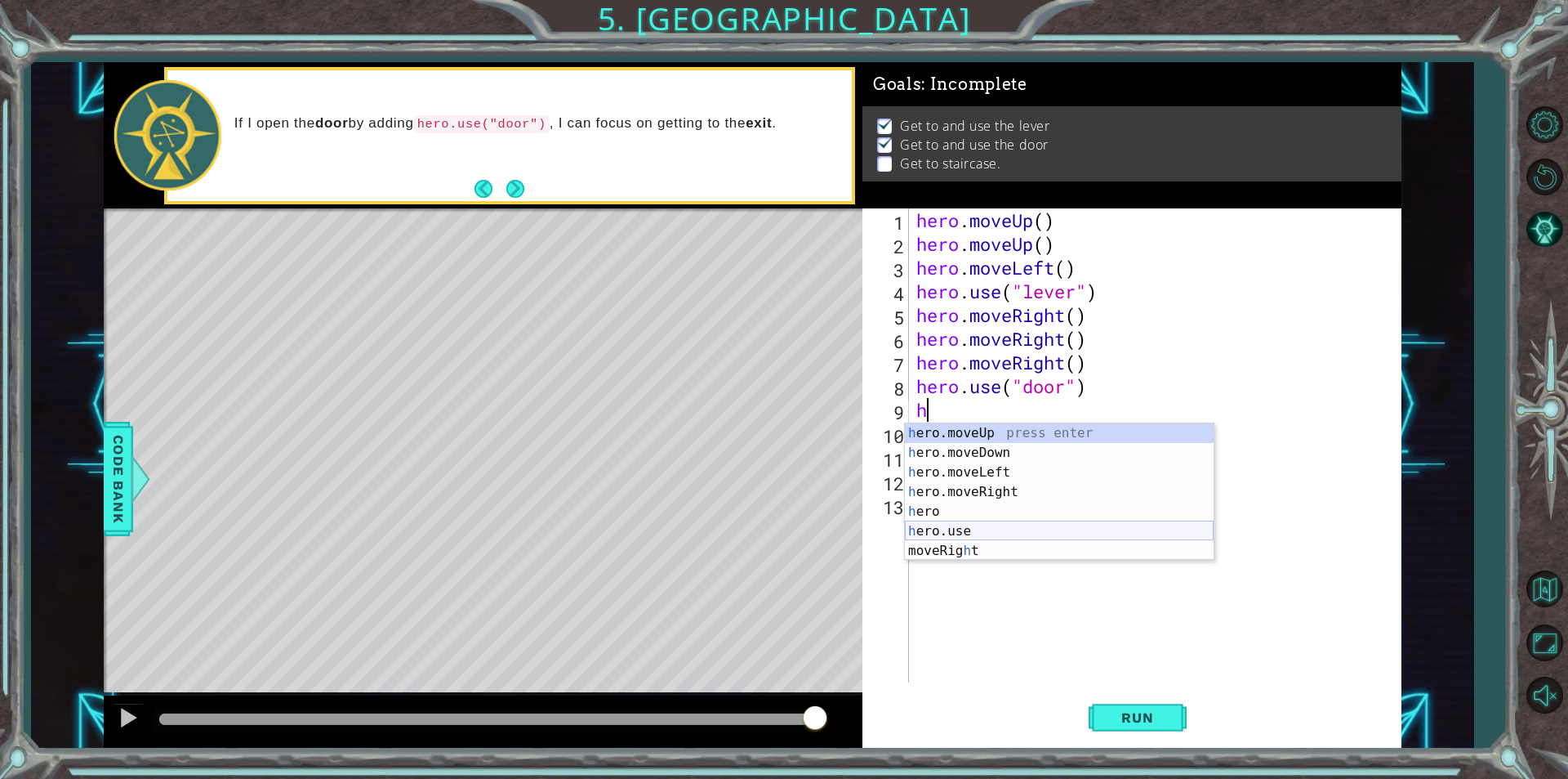
click at [970, 525] on div "h ero.moveUp press enter h ero.moveDown press enter h ero.moveLeft press enter …" at bounding box center [1059, 512] width 308 height 177
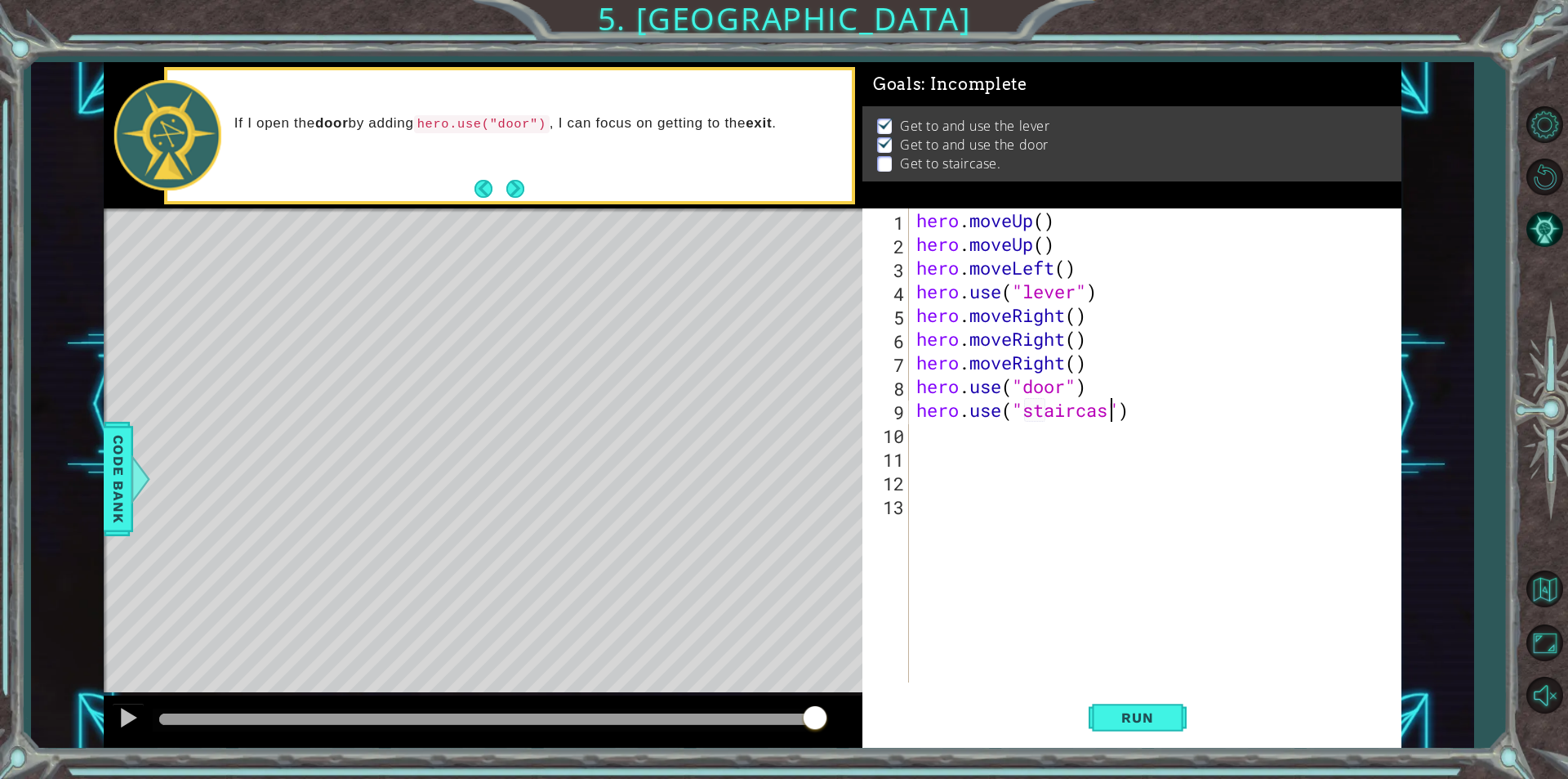
scroll to position [0, 9]
click at [1150, 722] on span "Run" at bounding box center [1138, 717] width 65 height 17
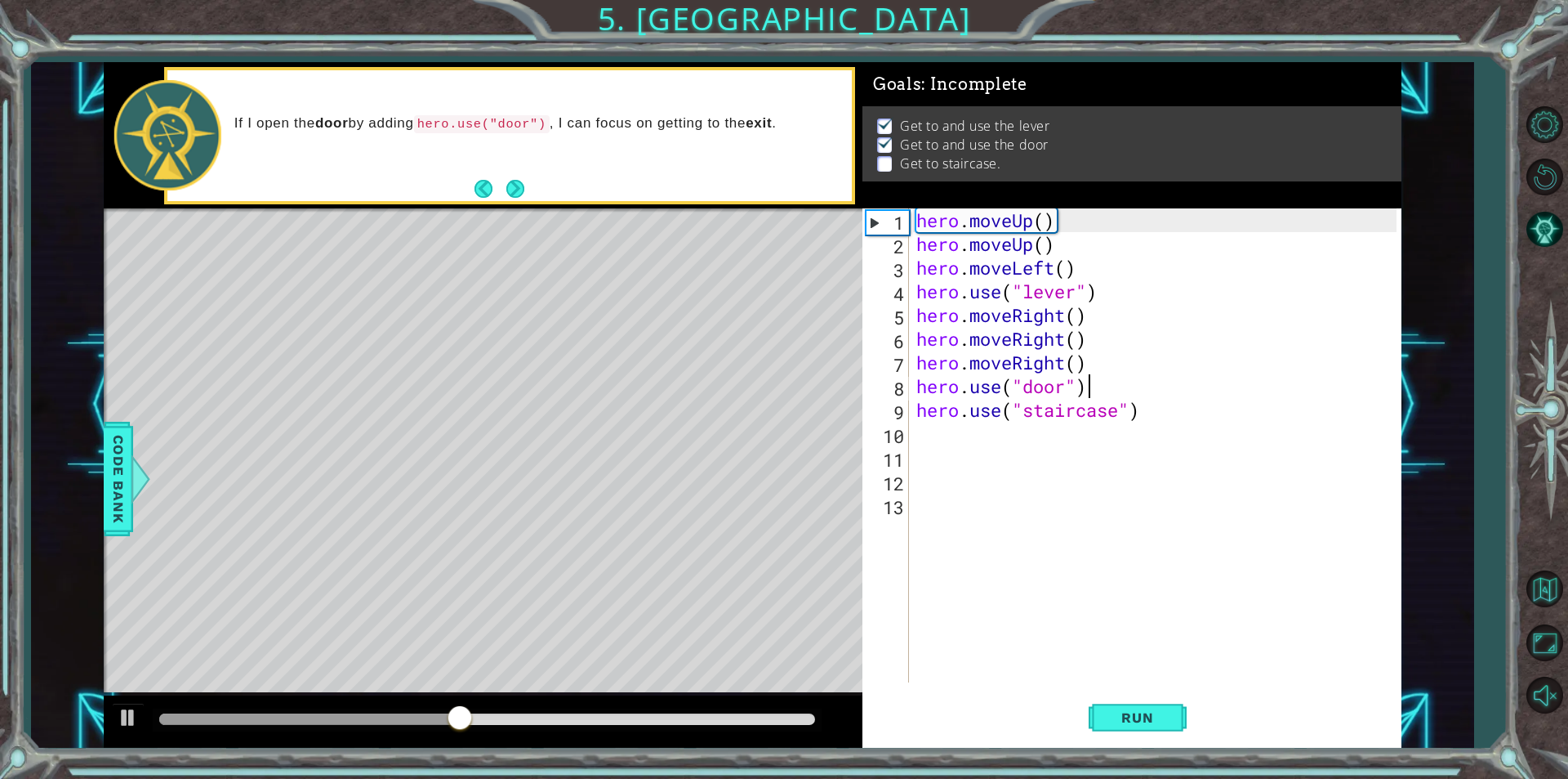
click at [1114, 378] on div "hero . moveUp ( ) hero . moveUp ( ) hero . moveLeft ( ) hero . use ( "lever" ) …" at bounding box center [1159, 469] width 492 height 522
type textarea "hero.use("door")"
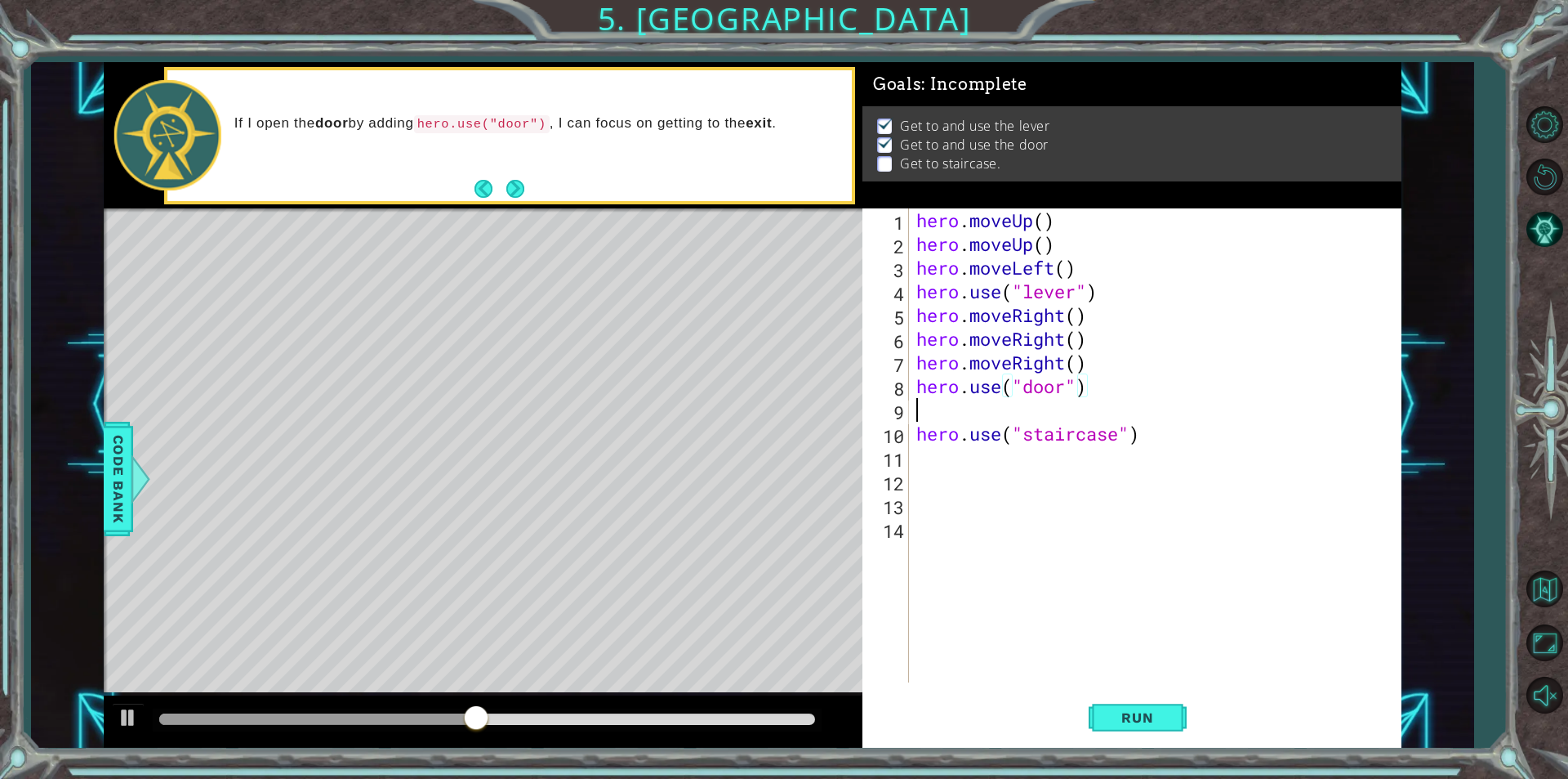
scroll to position [0, 0]
click at [903, 522] on div "14" at bounding box center [888, 530] width 43 height 24
type textarea "hero.use("staircase")"
click at [954, 406] on div "hero . moveUp ( ) hero . moveUp ( ) hero . moveLeft ( ) hero . use ( "lever" ) …" at bounding box center [1159, 469] width 492 height 522
type textarea "h"
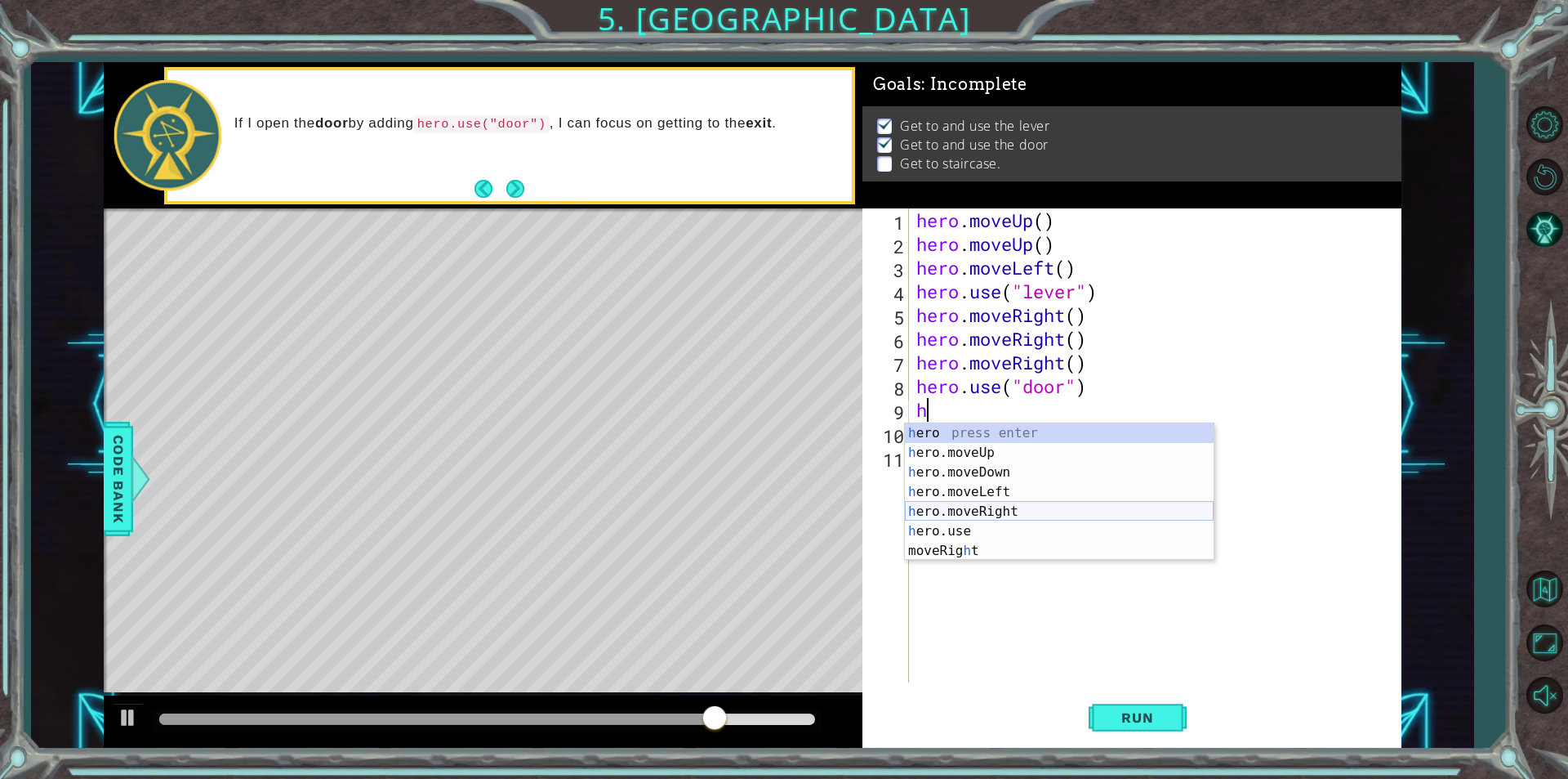
click at [993, 513] on div "h ero press enter h ero.moveUp press enter h ero.moveDown press enter h ero.mov…" at bounding box center [1059, 512] width 308 height 177
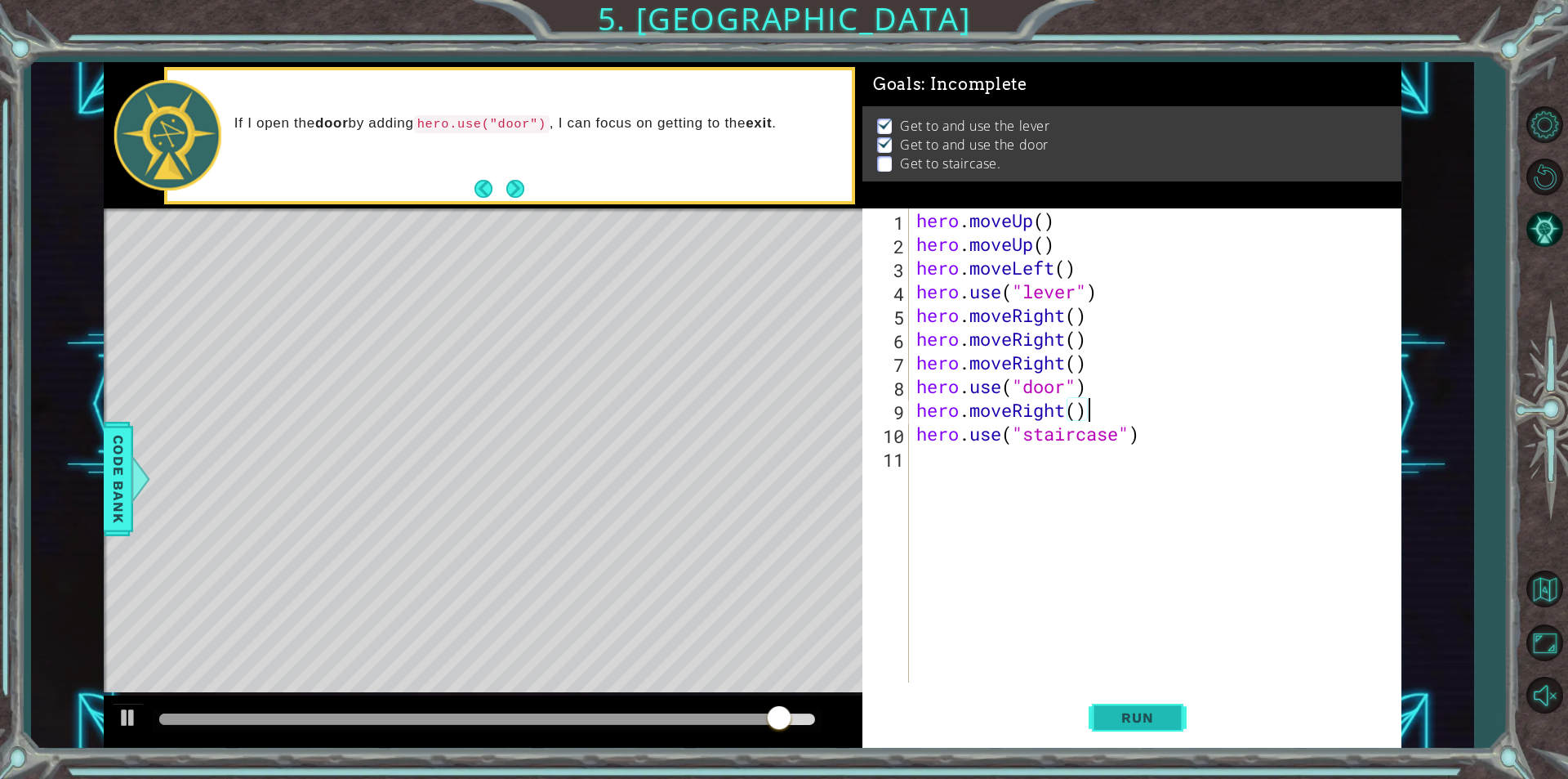
type textarea "hero.moveRight()"
click at [1132, 701] on button "Run" at bounding box center [1138, 717] width 98 height 54
type textarea "hero.goinroom()"
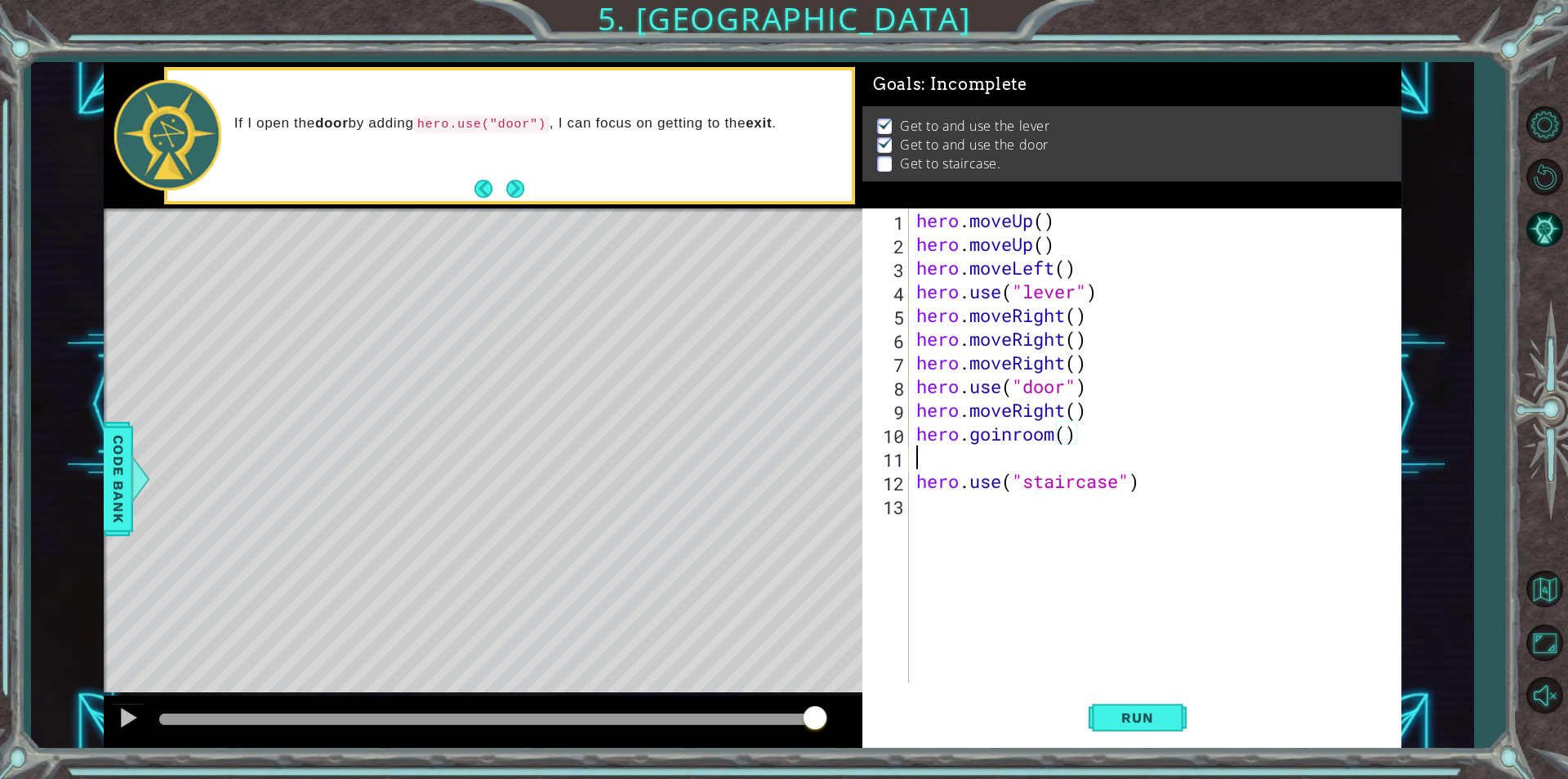
scroll to position [0, 0]
drag, startPoint x: 1187, startPoint y: 525, endPoint x: 1165, endPoint y: 460, distance: 68.6
click at [1189, 514] on div "hero . moveUp ( ) hero . moveUp ( ) hero . moveLeft ( ) hero . use ( "lever" ) …" at bounding box center [1159, 469] width 492 height 522
click at [1161, 473] on div "hero . moveUp ( ) hero . moveUp ( ) hero . moveLeft ( ) hero . use ( "lever" ) …" at bounding box center [1159, 469] width 492 height 522
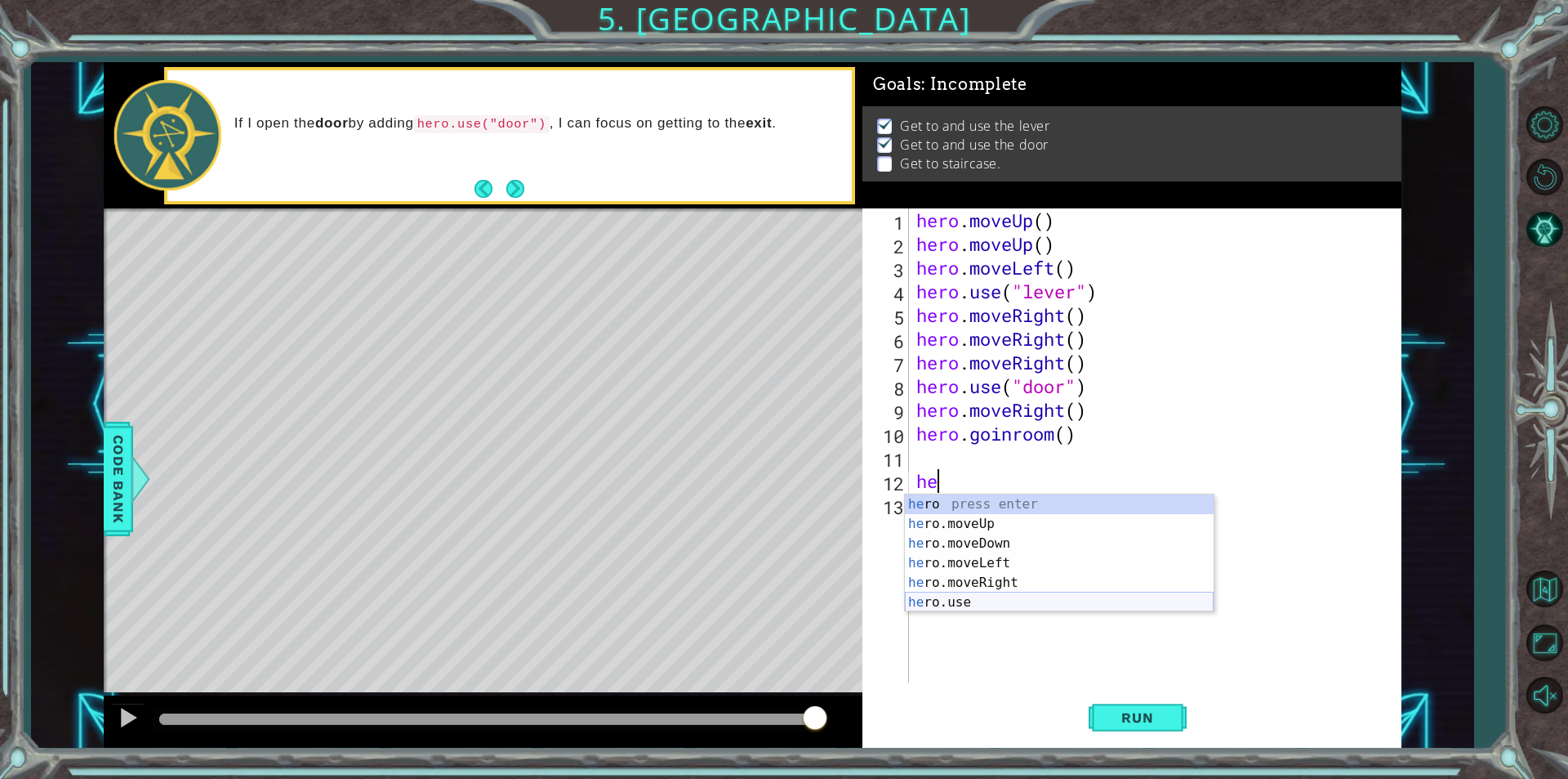
type textarea "h"
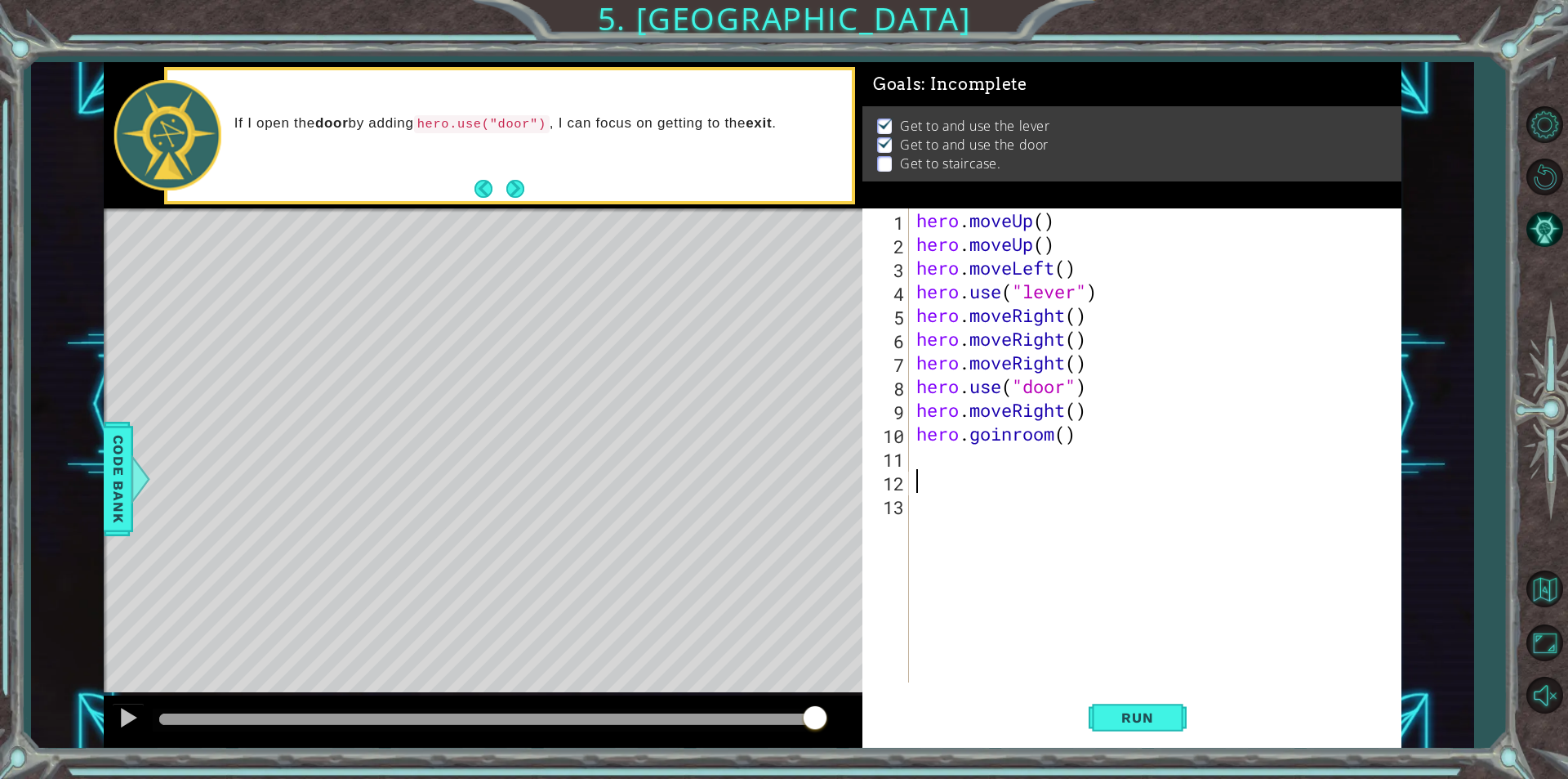
type textarea "hero.goinroom()"
click at [979, 487] on div "hero . moveUp ( ) hero . moveUp ( ) hero . moveLeft ( ) hero . use ( "lever" ) …" at bounding box center [1159, 469] width 492 height 522
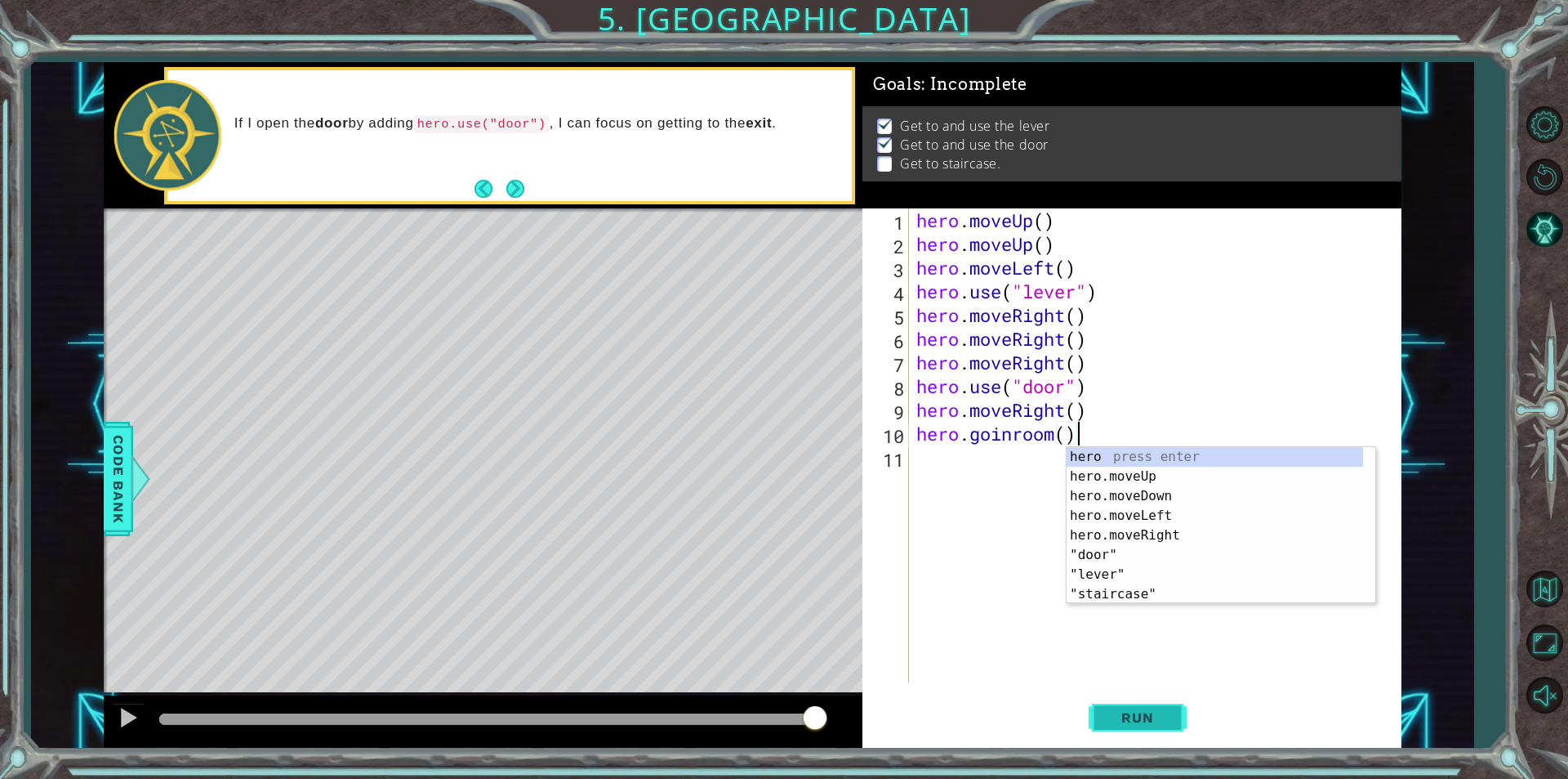
click at [1130, 732] on button "Run" at bounding box center [1138, 717] width 98 height 54
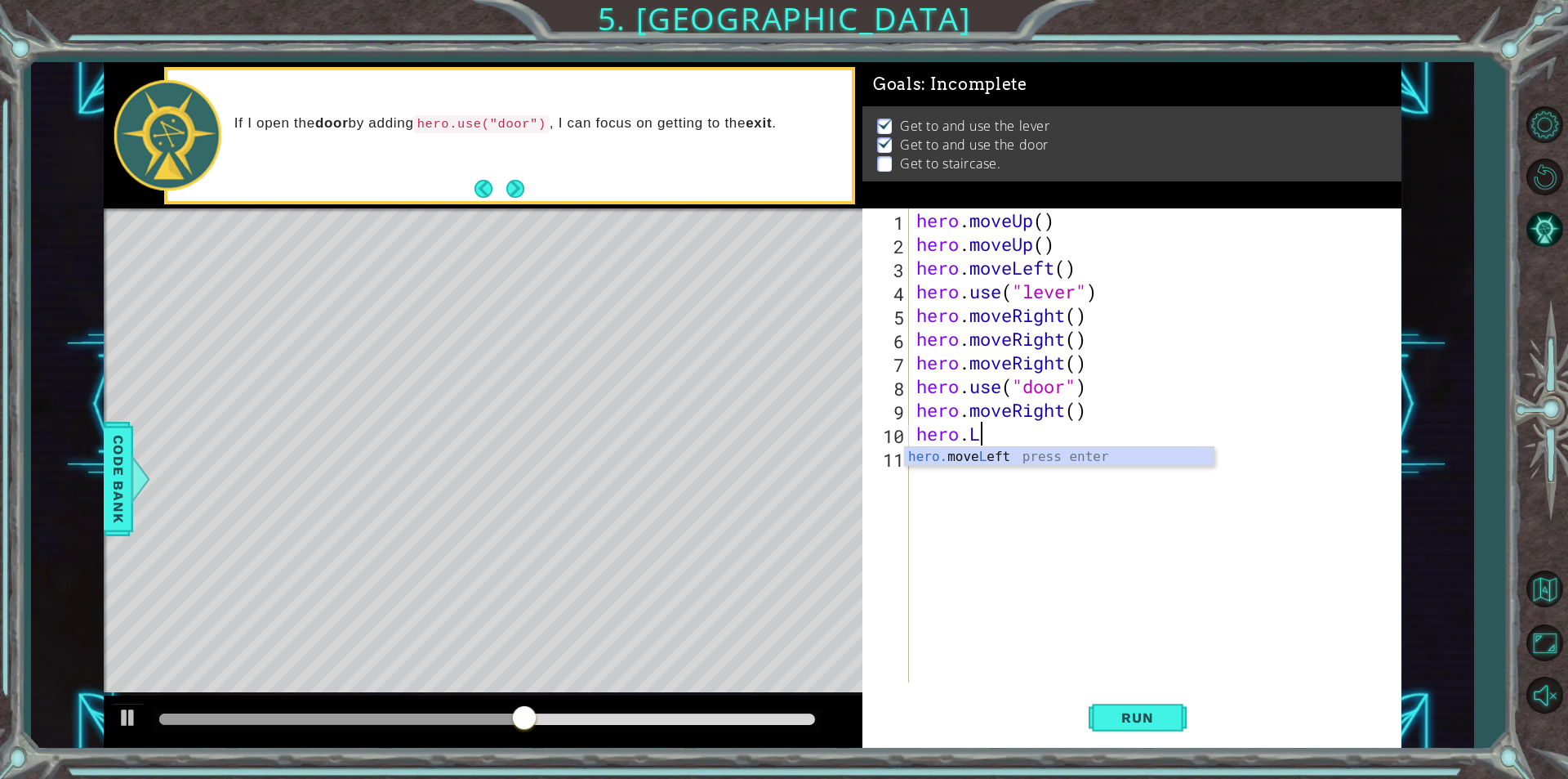
scroll to position [0, 2]
type textarea "hero.L"
click at [1023, 460] on div "hero. move L eft press enter" at bounding box center [1059, 476] width 308 height 59
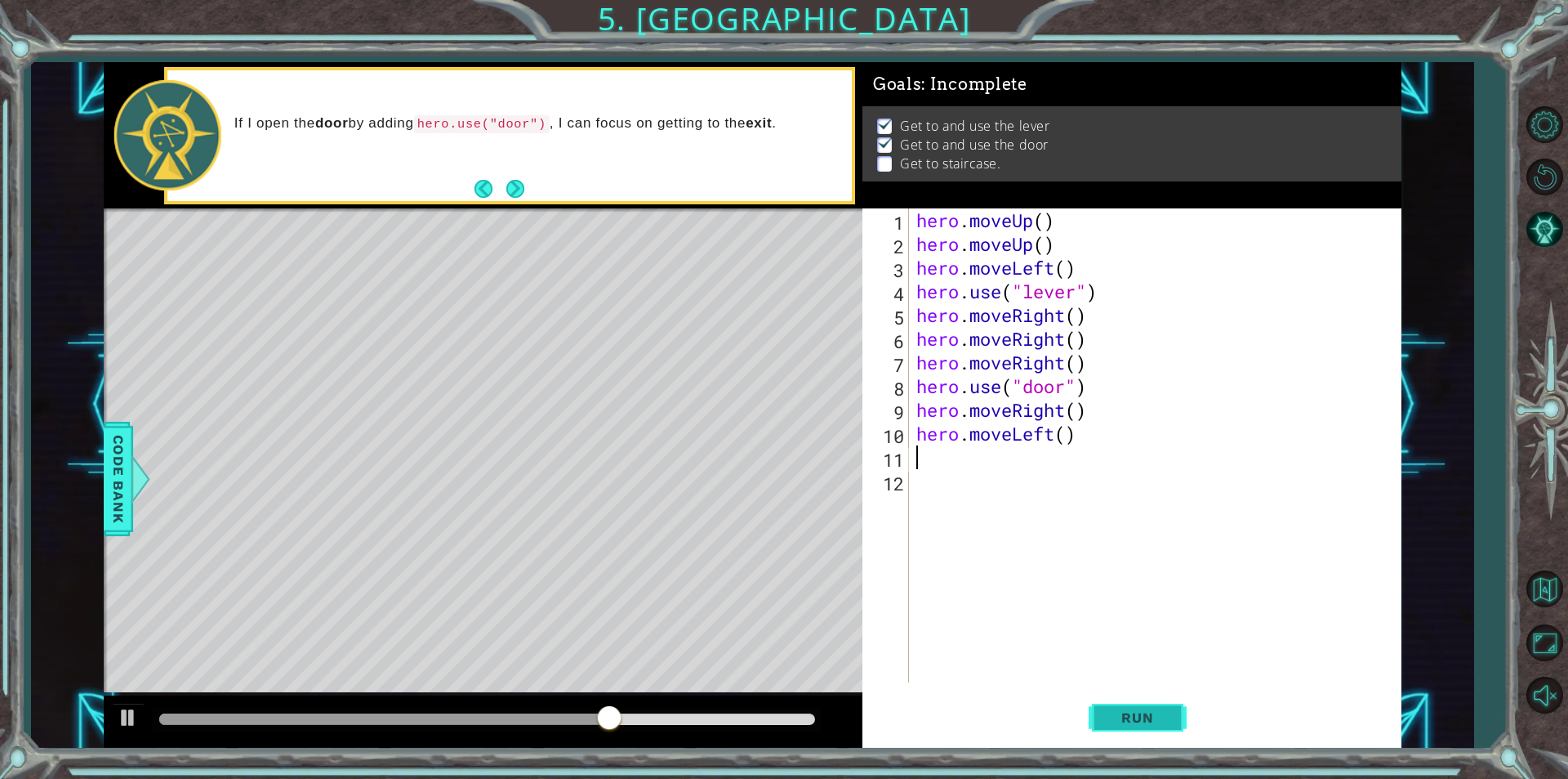
click at [1135, 732] on button "Run" at bounding box center [1138, 717] width 98 height 54
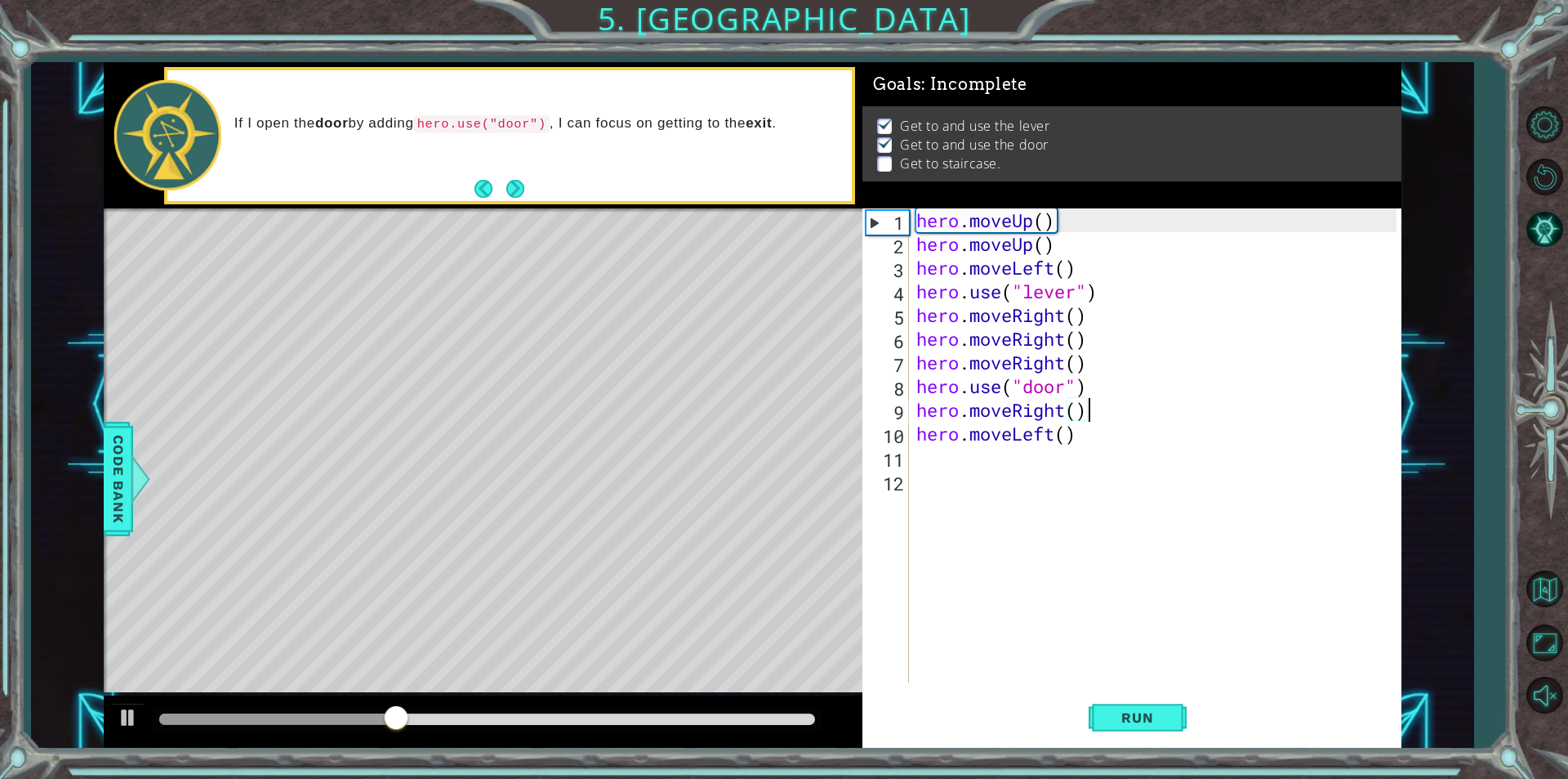
click at [1089, 413] on div "hero . moveUp ( ) hero . moveUp ( ) hero . moveLeft ( ) hero . use ( "lever" ) …" at bounding box center [1159, 469] width 492 height 522
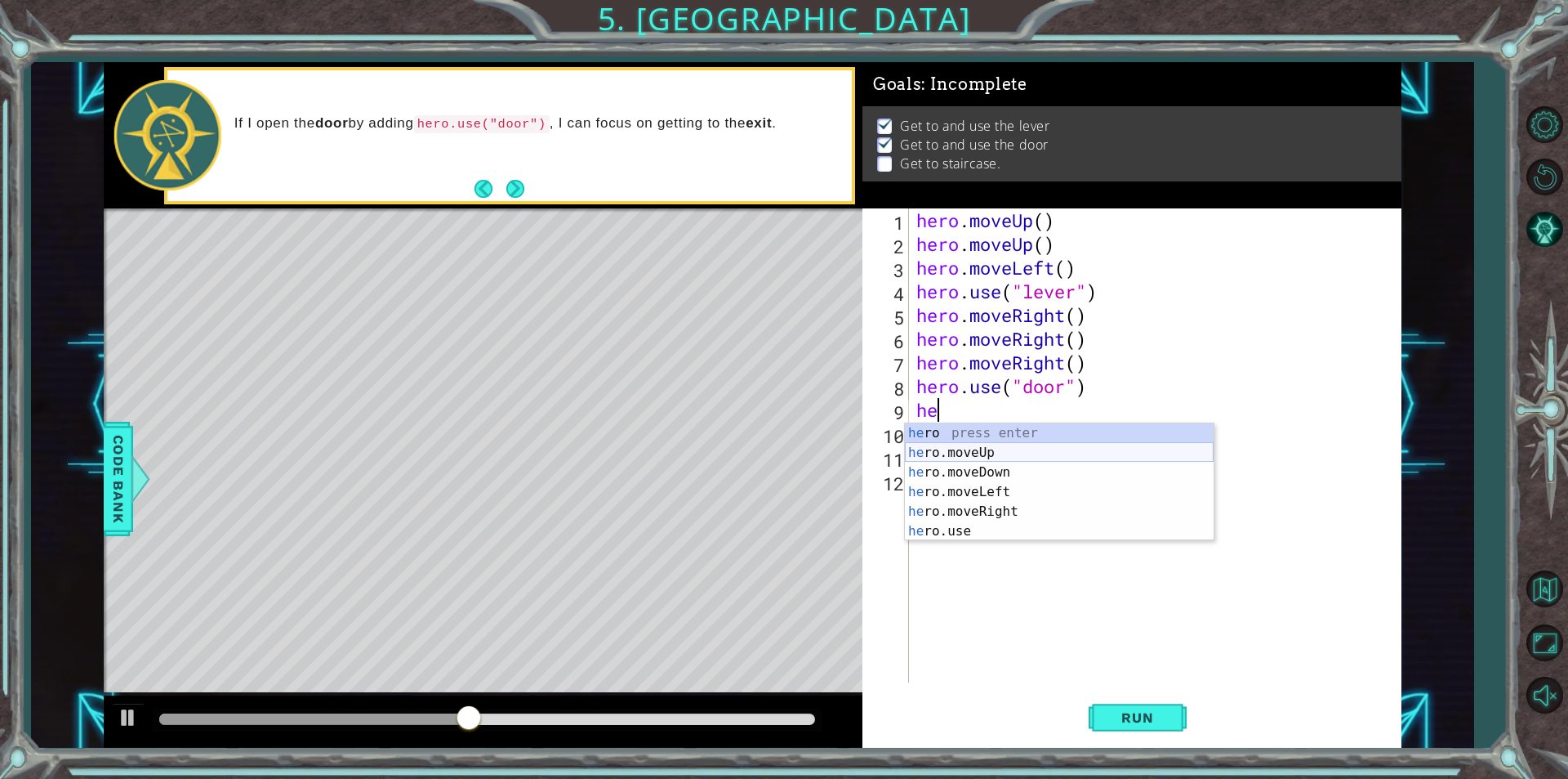
type textarea "h"
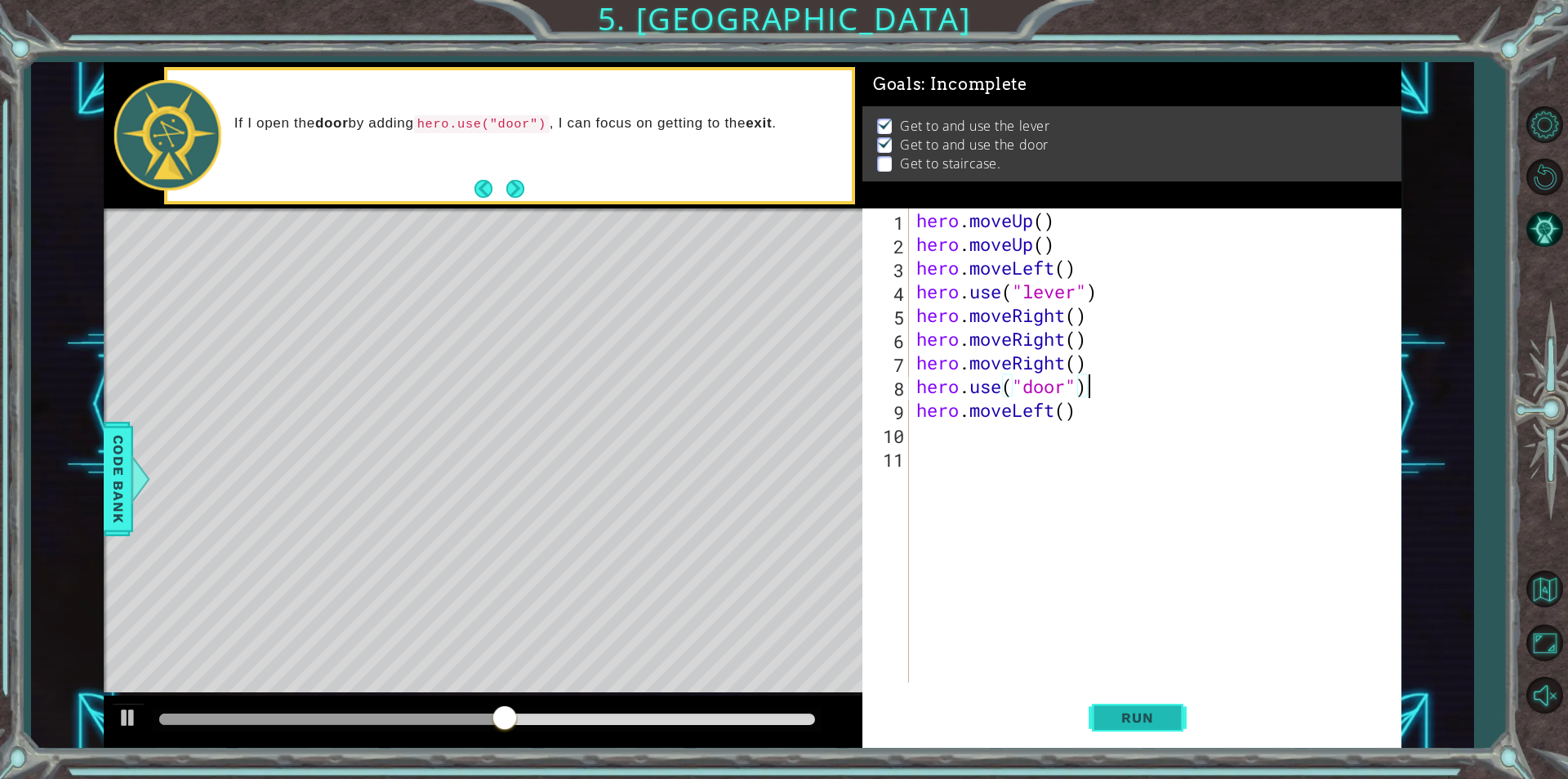
click at [1120, 721] on span "Run" at bounding box center [1138, 717] width 65 height 17
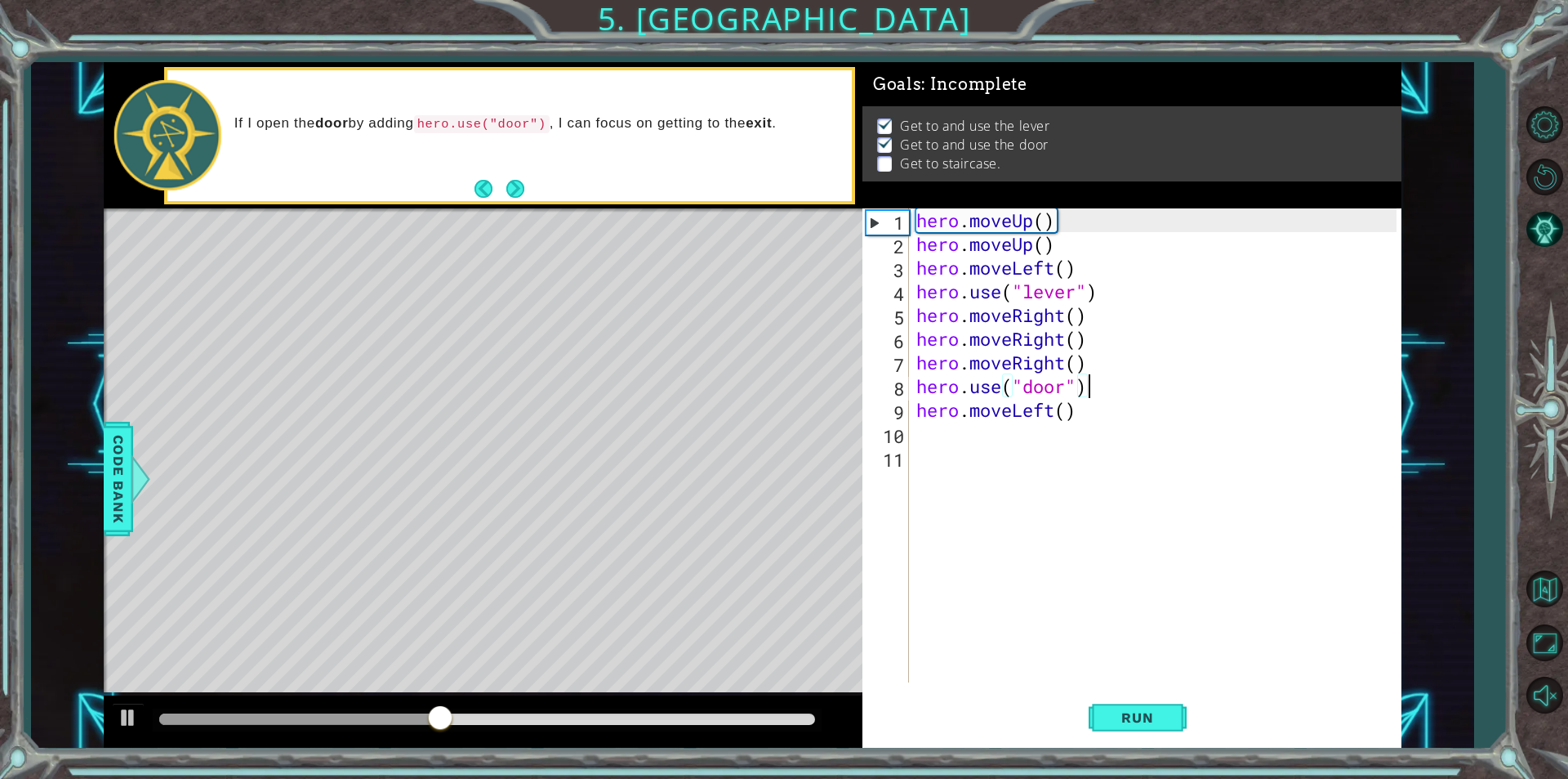
click at [1089, 420] on div "hero . moveUp ( ) hero . moveUp ( ) hero . moveLeft ( ) hero . use ( "lever" ) …" at bounding box center [1159, 469] width 492 height 522
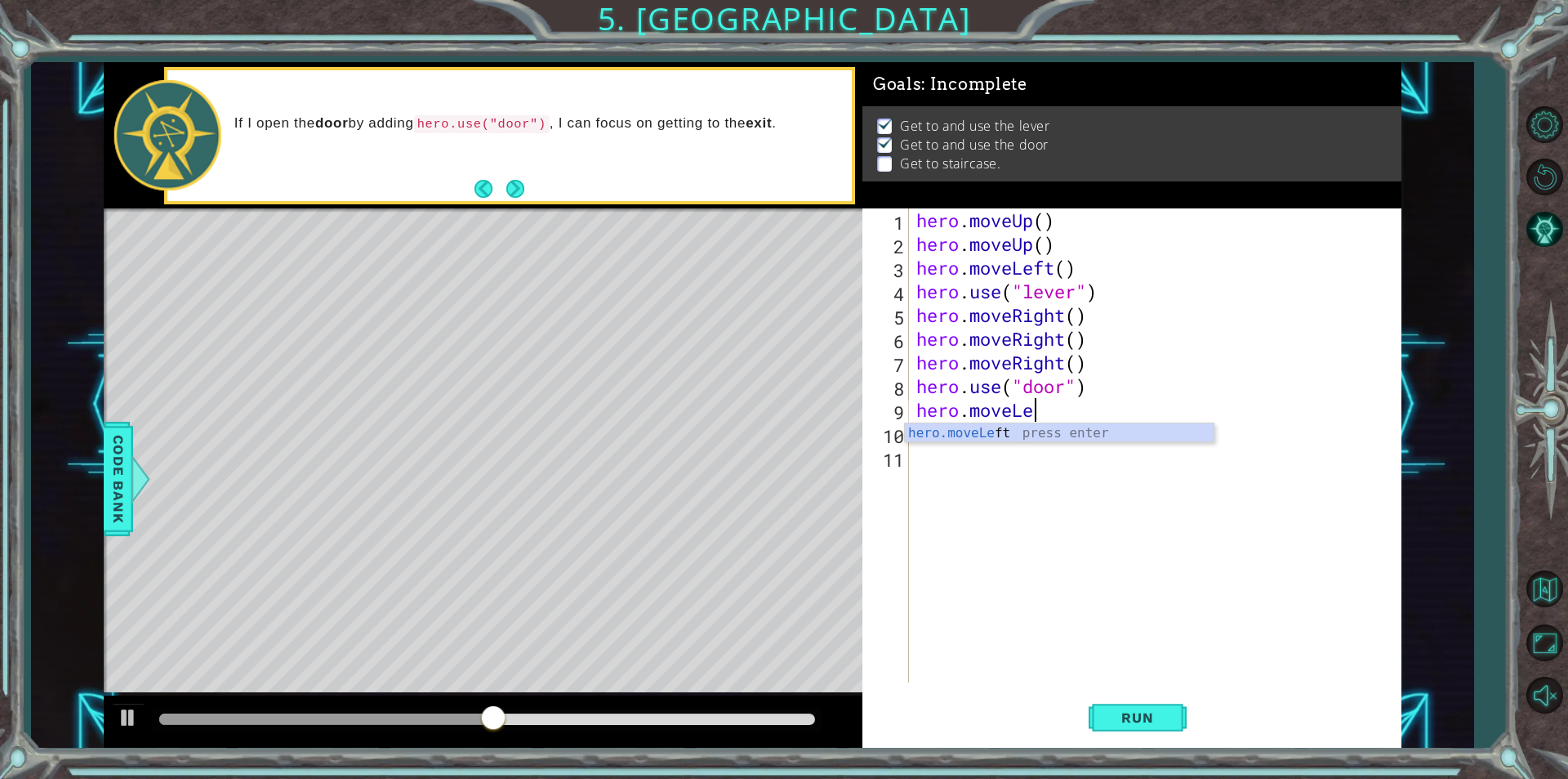
type textarea "hero.move"
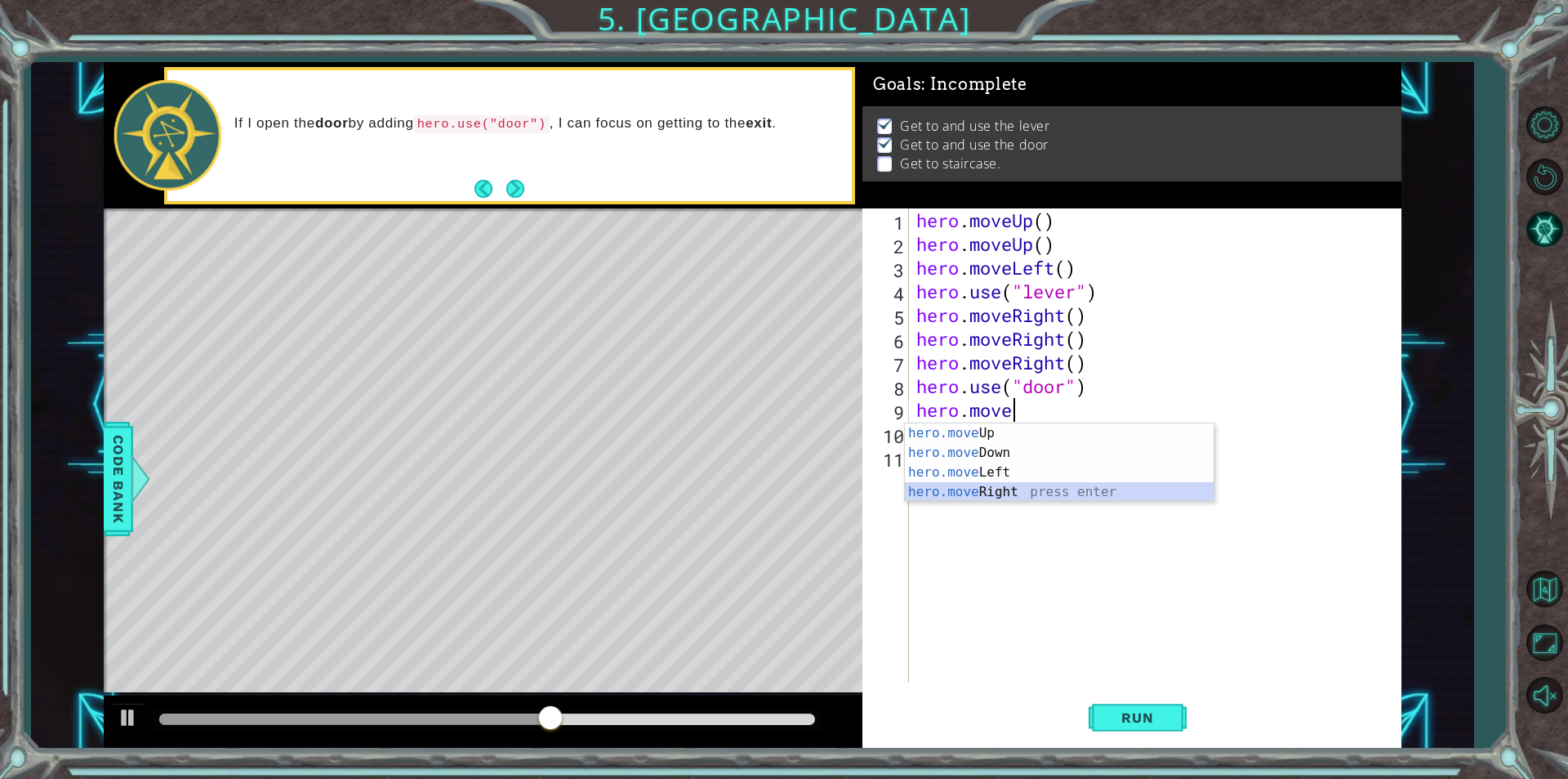
click at [1070, 493] on div "hero.move Up press enter hero.move Down press enter hero.move Left press enter …" at bounding box center [1059, 482] width 308 height 118
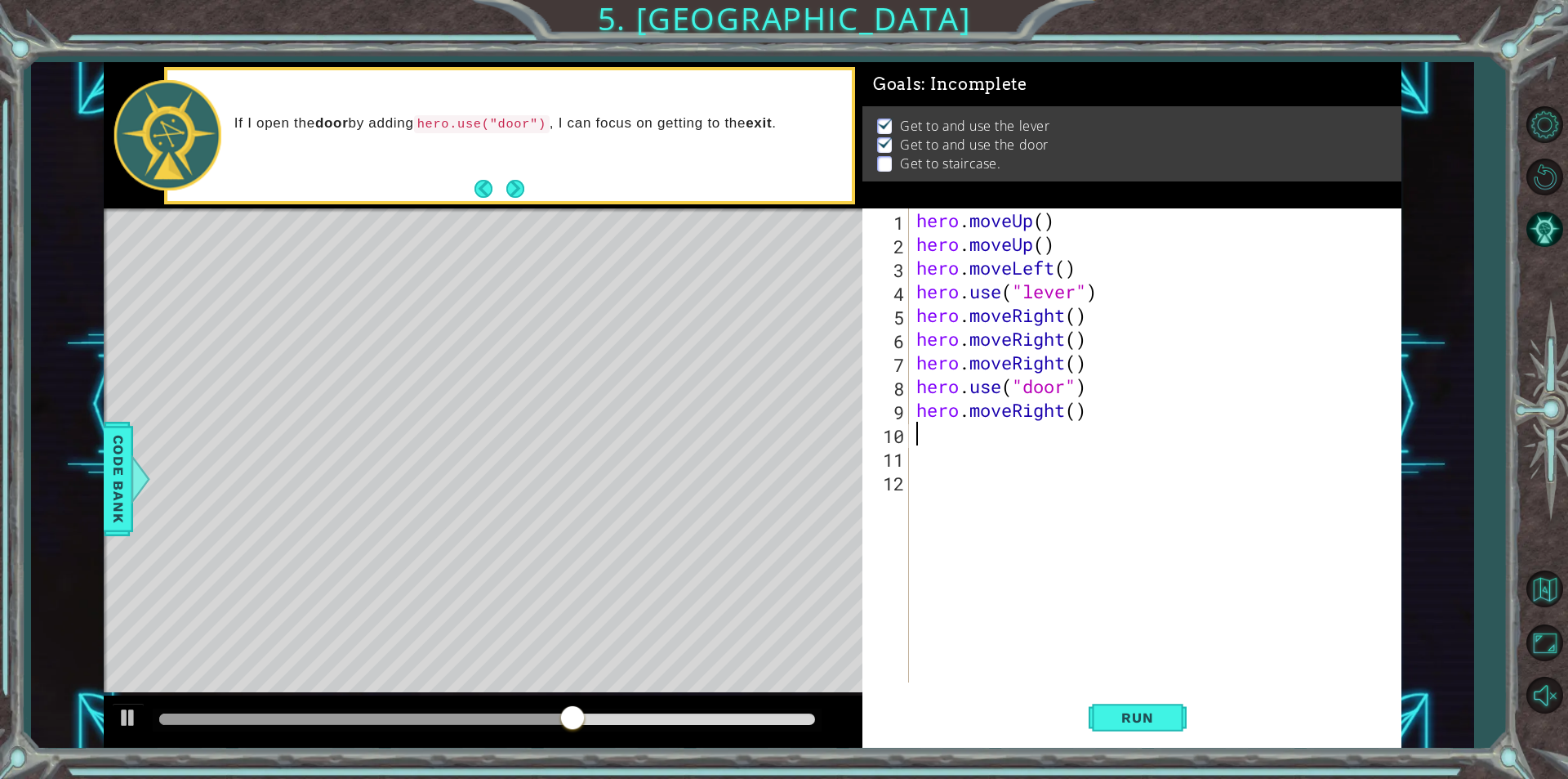
type textarea "h"
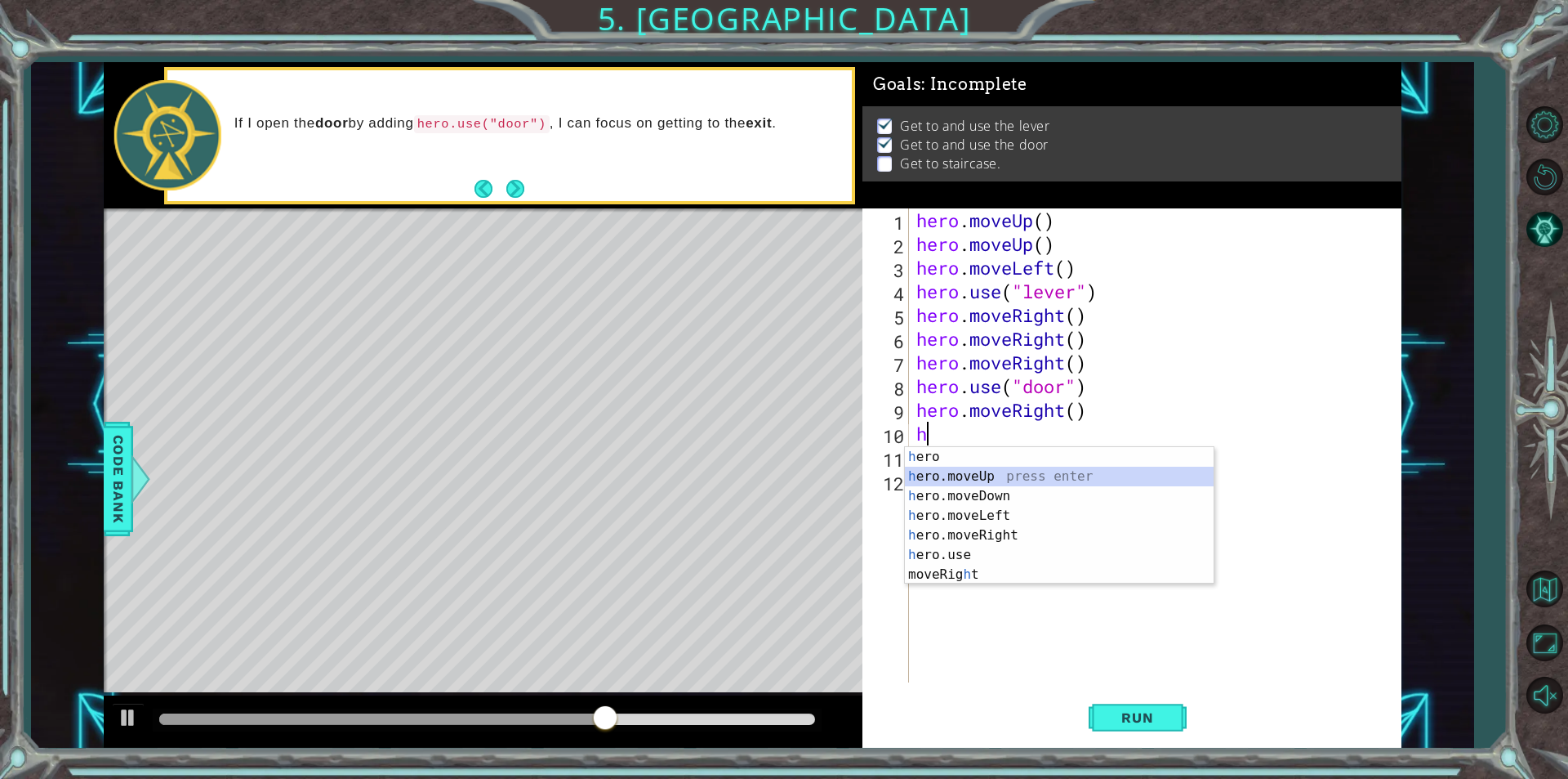
click at [1038, 477] on div "h ero press enter h ero.moveUp press enter h ero.moveDown press enter h ero.mov…" at bounding box center [1059, 535] width 308 height 177
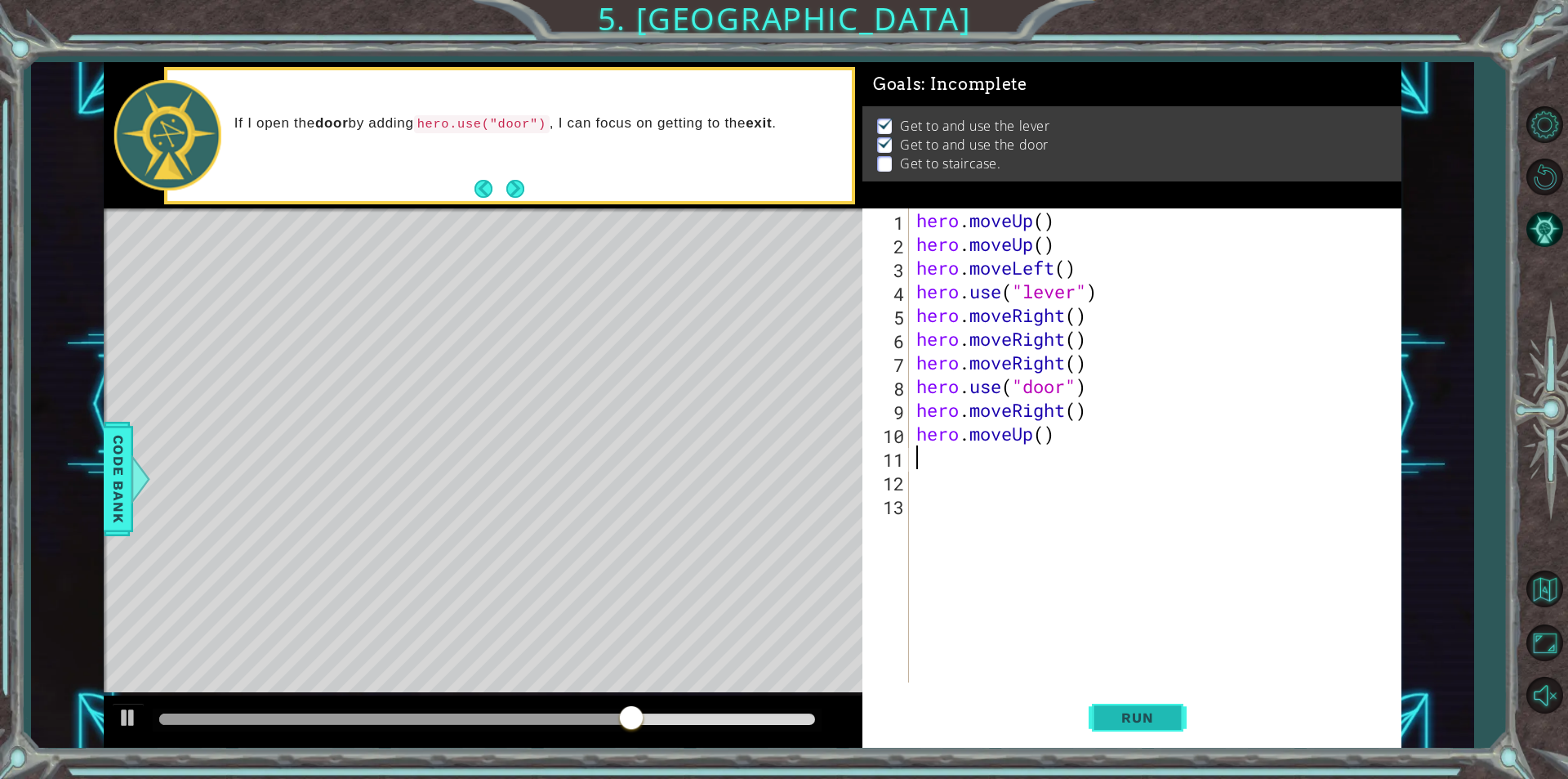
click at [1174, 710] on button "Run" at bounding box center [1138, 717] width 98 height 54
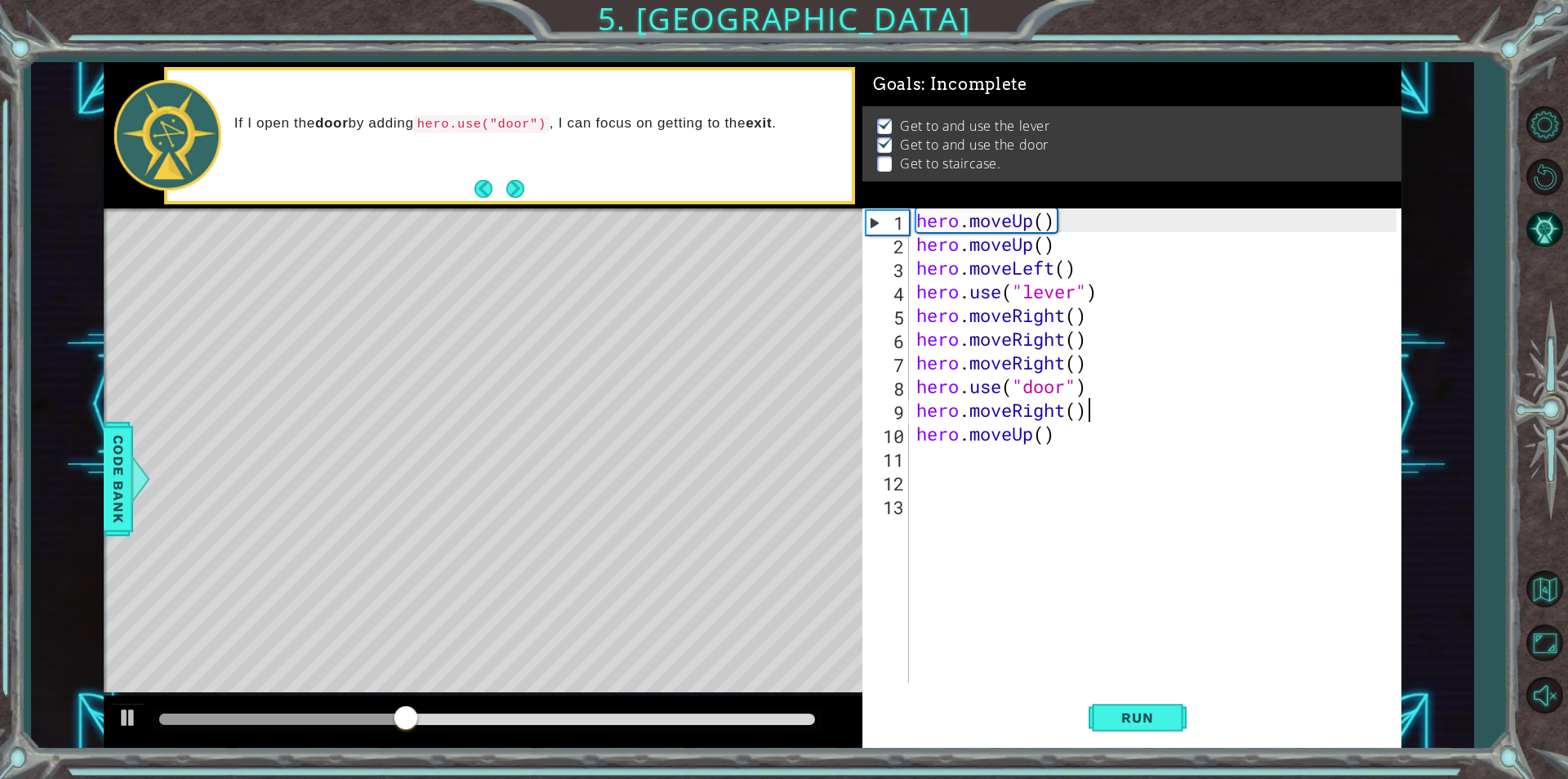
click at [1110, 410] on div "hero . moveUp ( ) hero . moveUp ( ) hero . moveLeft ( ) hero . use ( "lever" ) …" at bounding box center [1159, 469] width 492 height 522
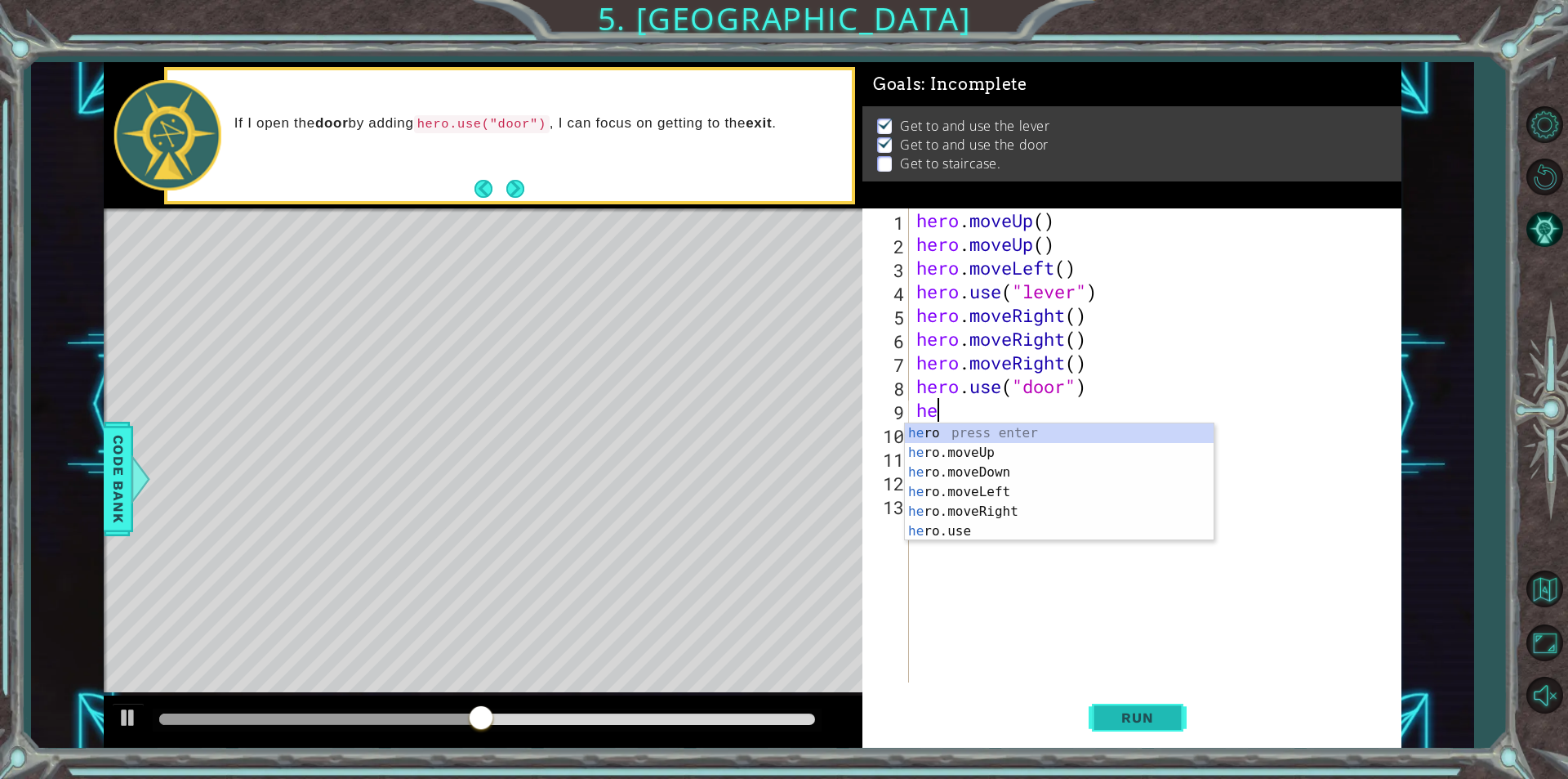
type textarea "h"
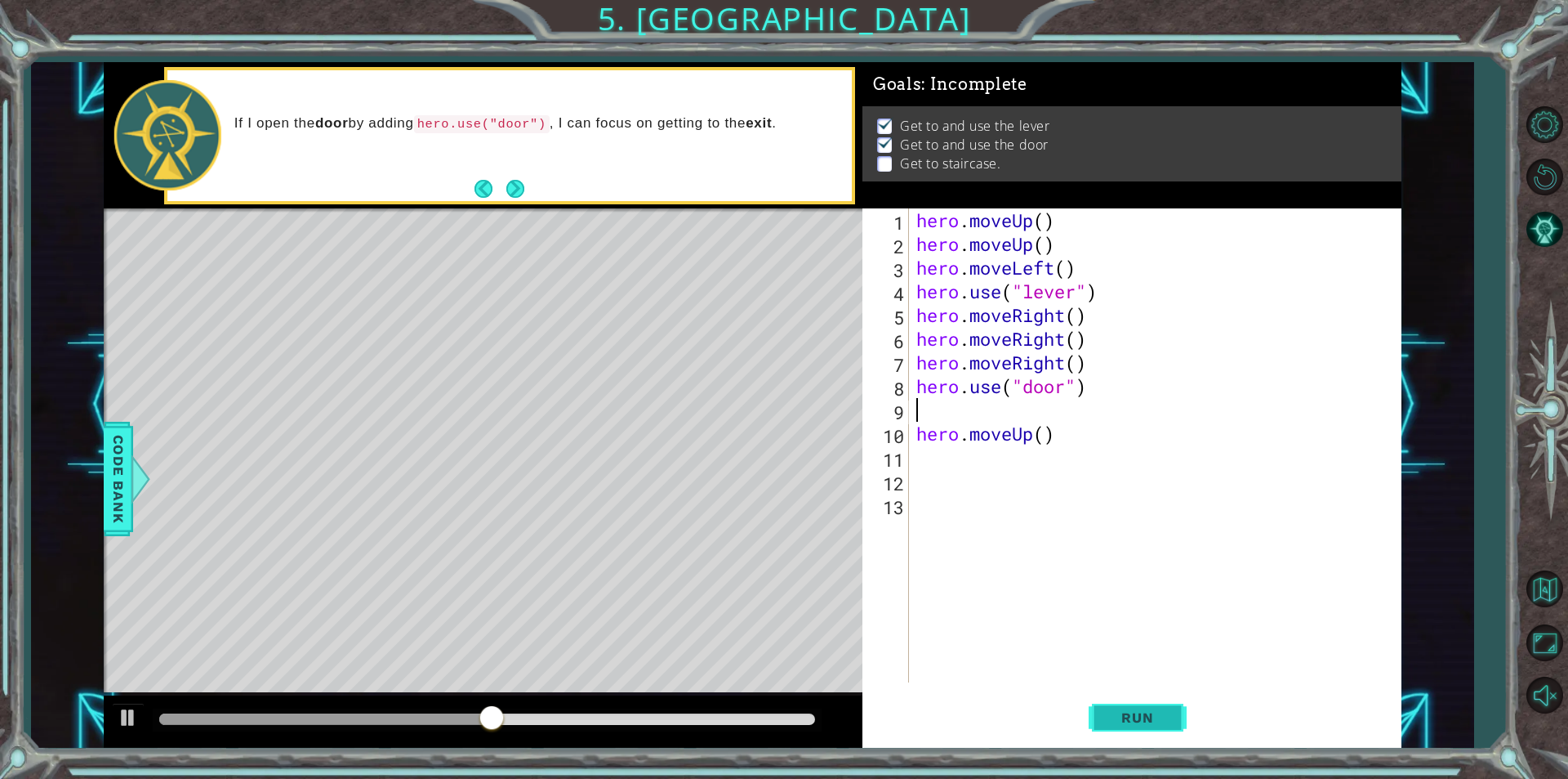
type textarea "hero.use("door")"
click at [1122, 712] on span "Run" at bounding box center [1138, 717] width 65 height 17
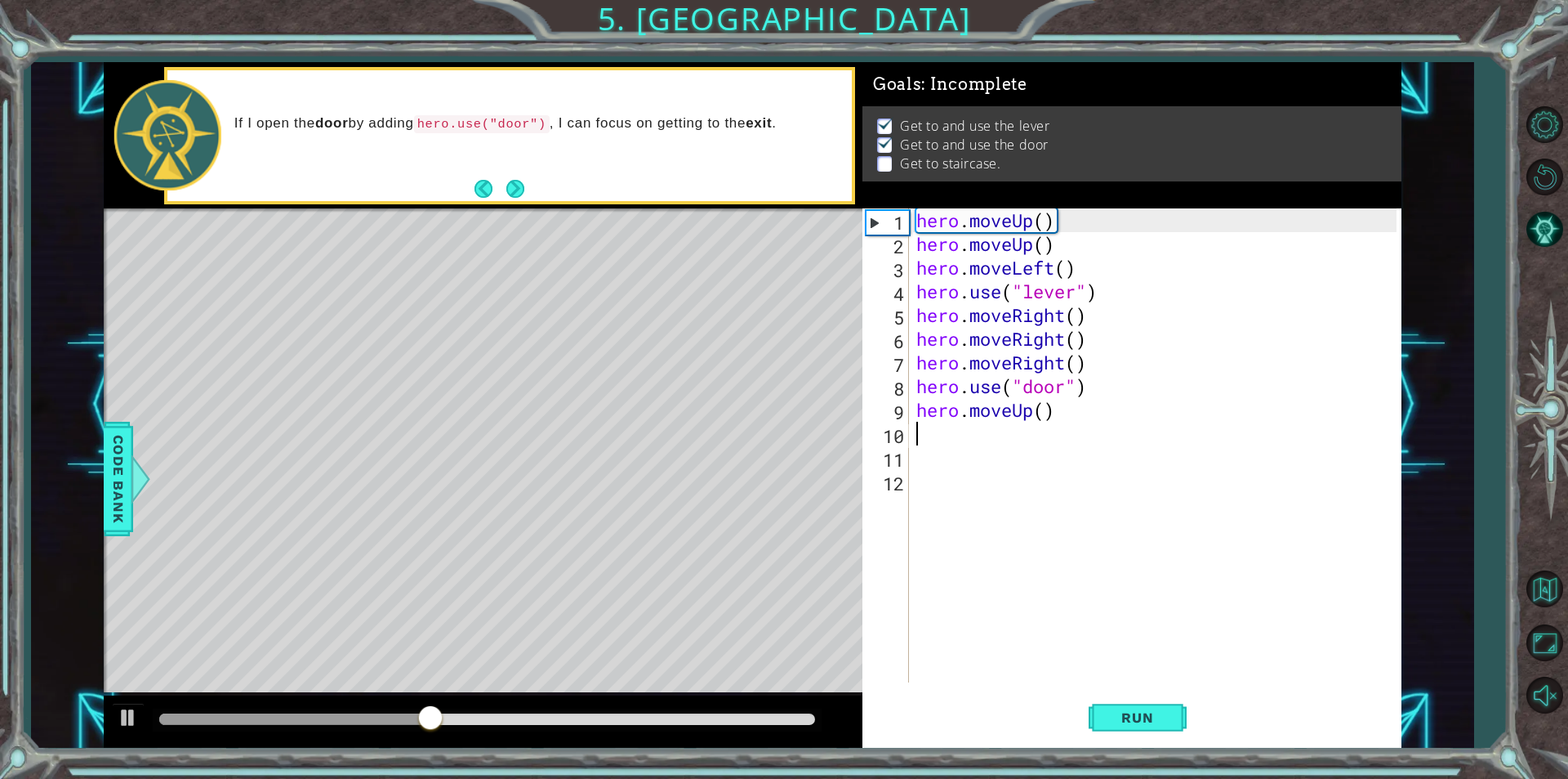
click at [982, 439] on div "hero . moveUp ( ) hero . moveUp ( ) hero . moveLeft ( ) hero . use ( "lever" ) …" at bounding box center [1159, 469] width 492 height 522
type textarea "h"
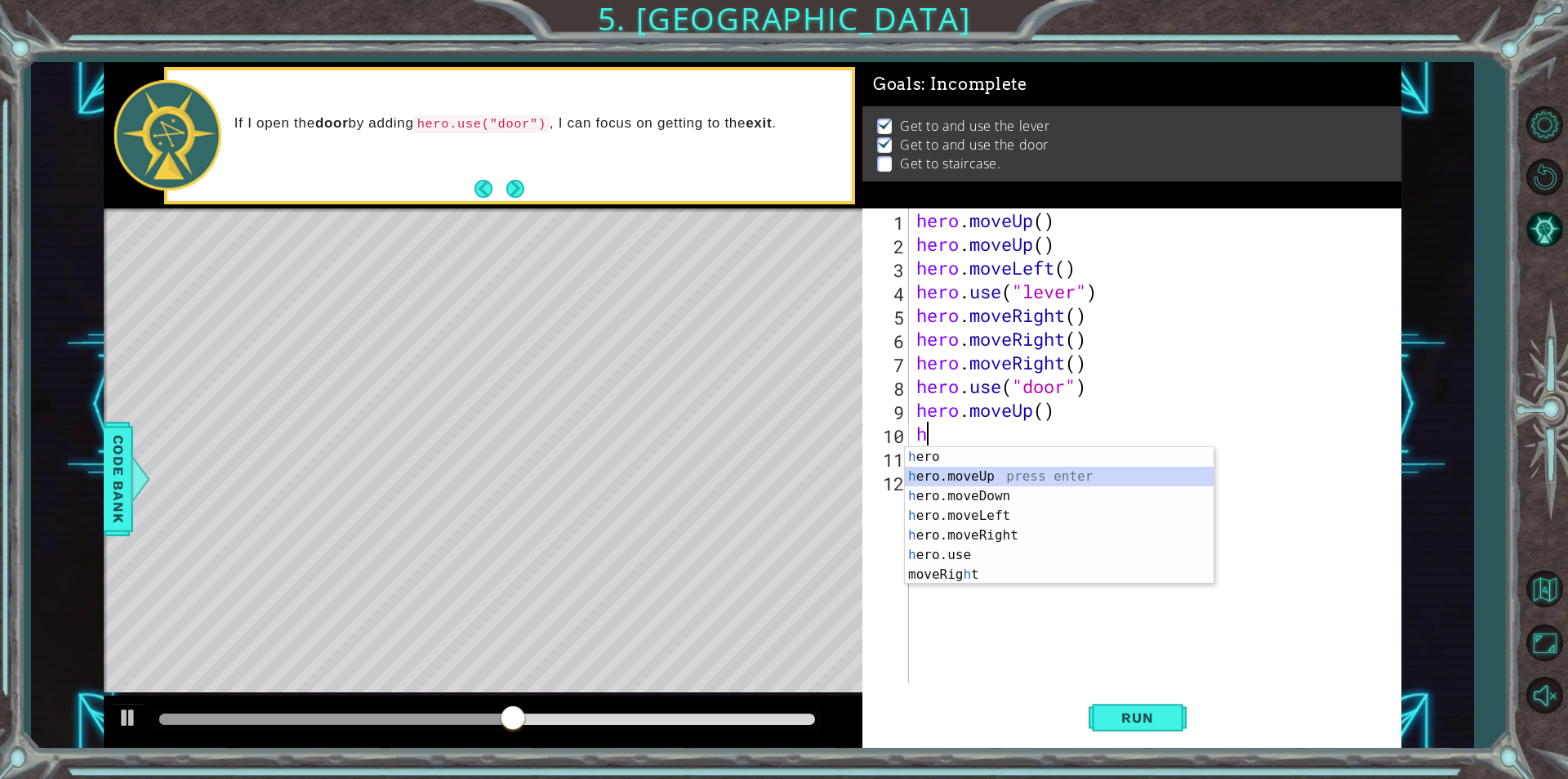
click at [987, 472] on div "h ero press enter h ero.moveUp press enter h ero.moveDown press enter h ero.mov…" at bounding box center [1059, 535] width 308 height 177
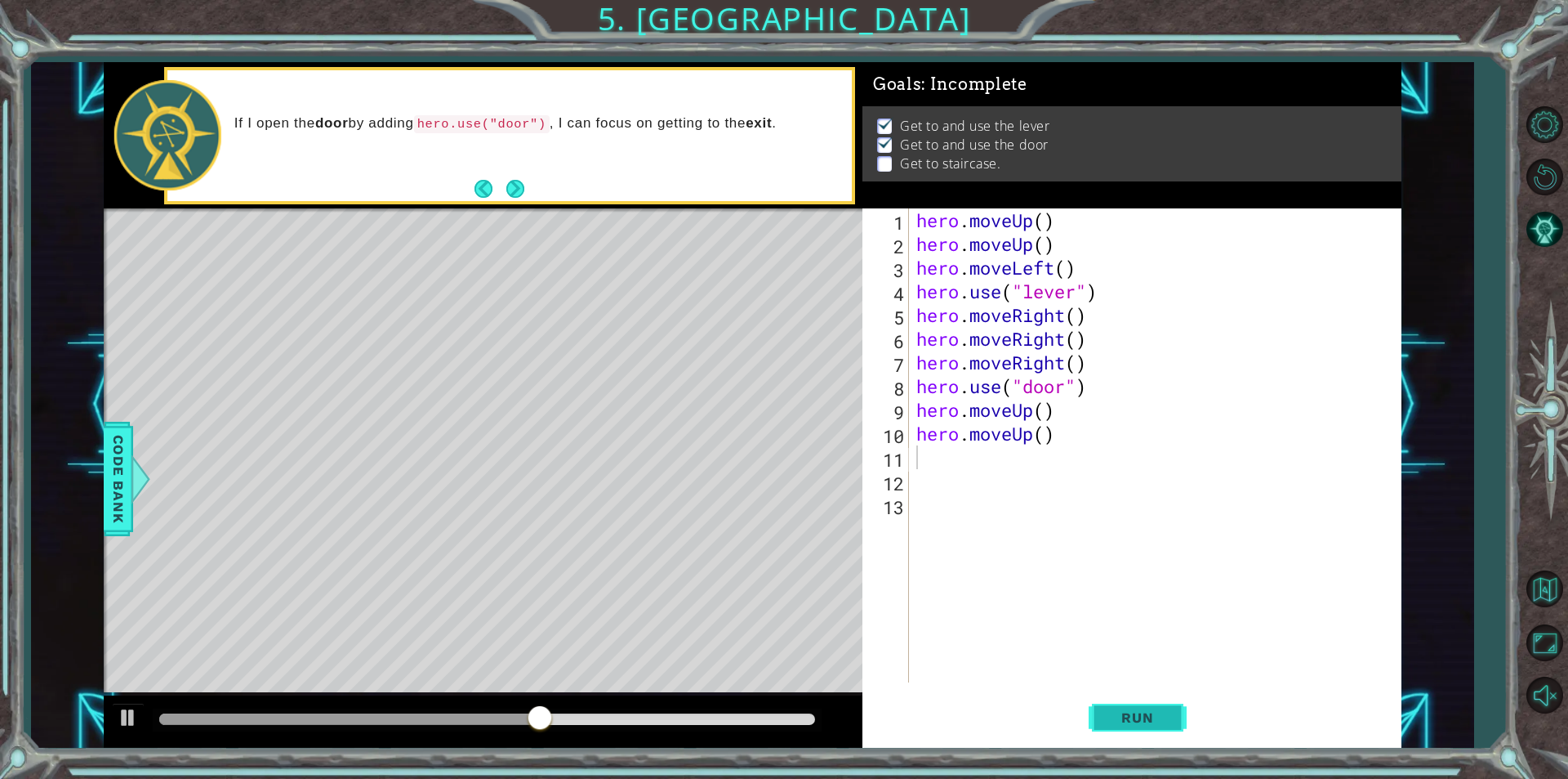
click at [1109, 712] on span "Run" at bounding box center [1138, 717] width 65 height 17
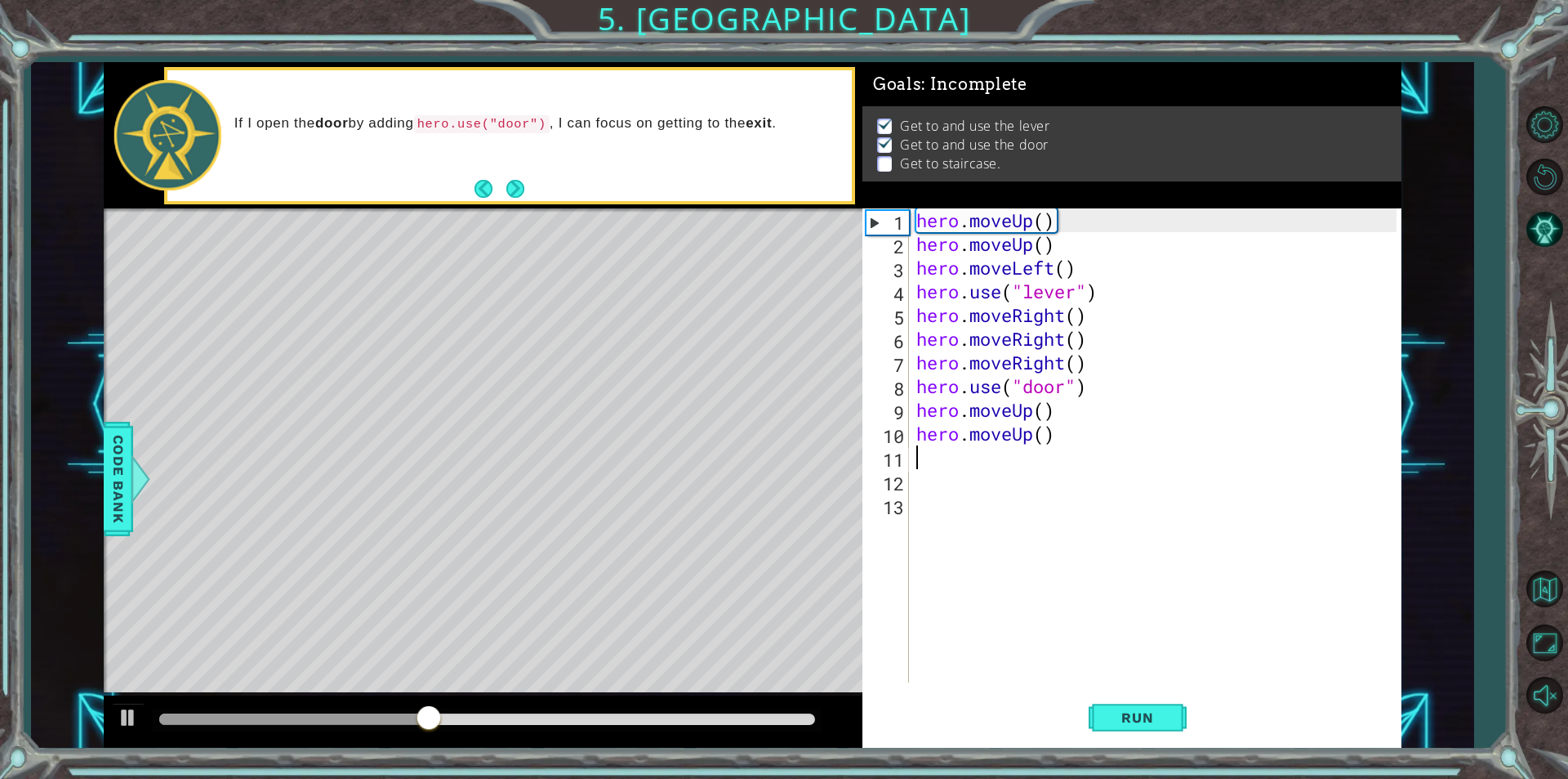
type textarea "h"
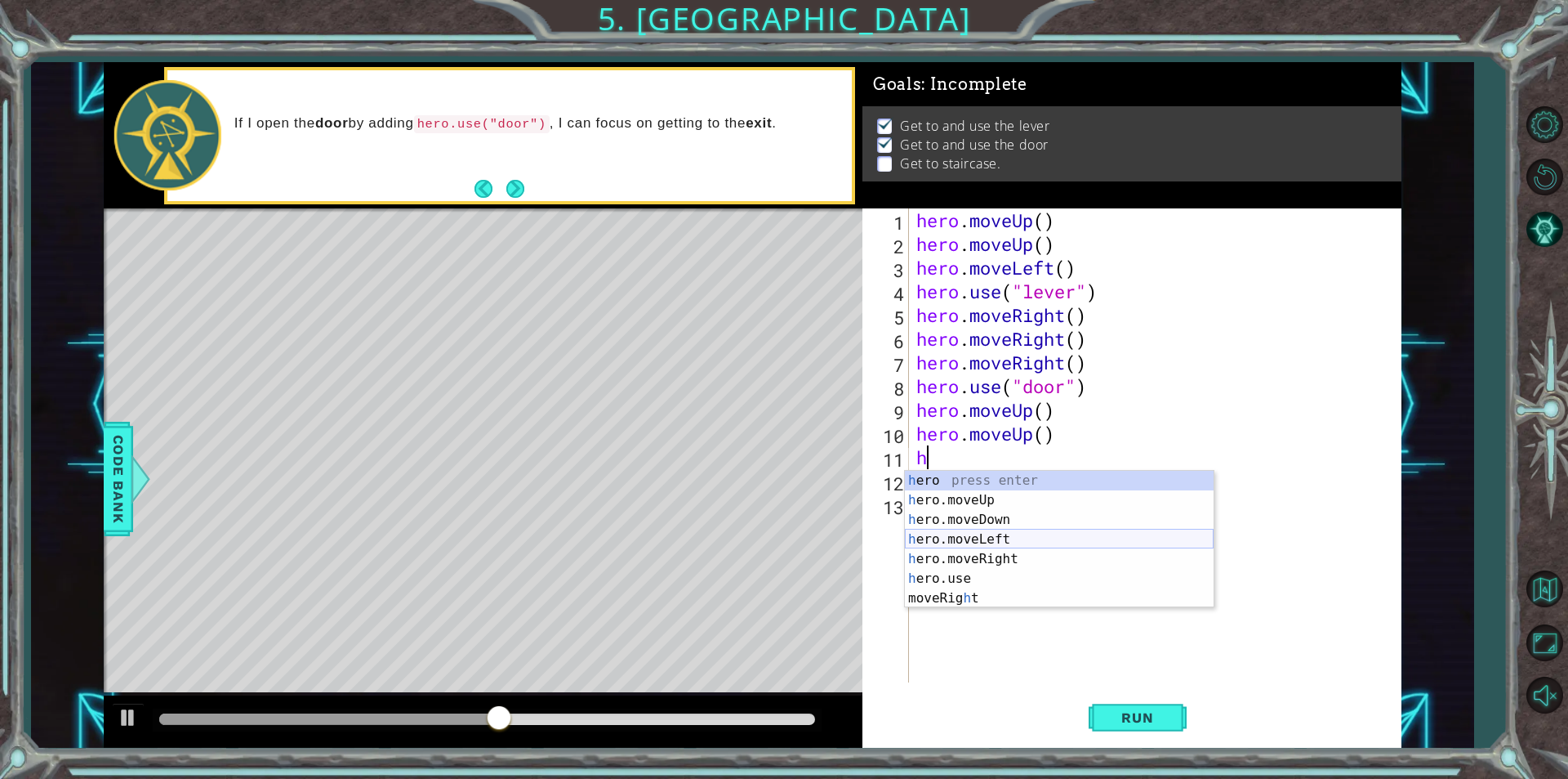
click at [999, 535] on div "h ero press enter h ero.moveUp press enter h ero.moveDown press enter h ero.mov…" at bounding box center [1059, 559] width 308 height 177
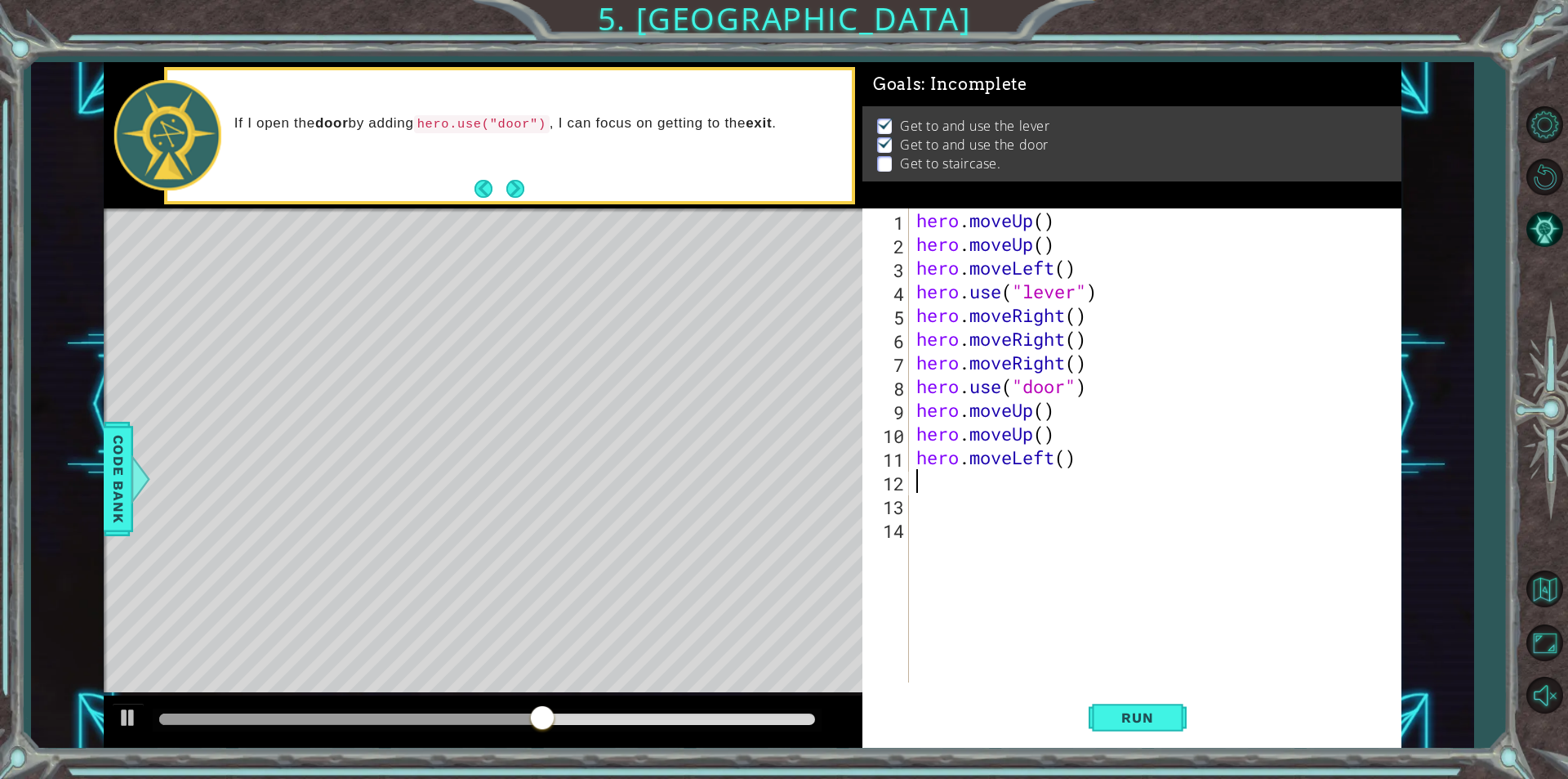
type textarea "j"
type textarea "h"
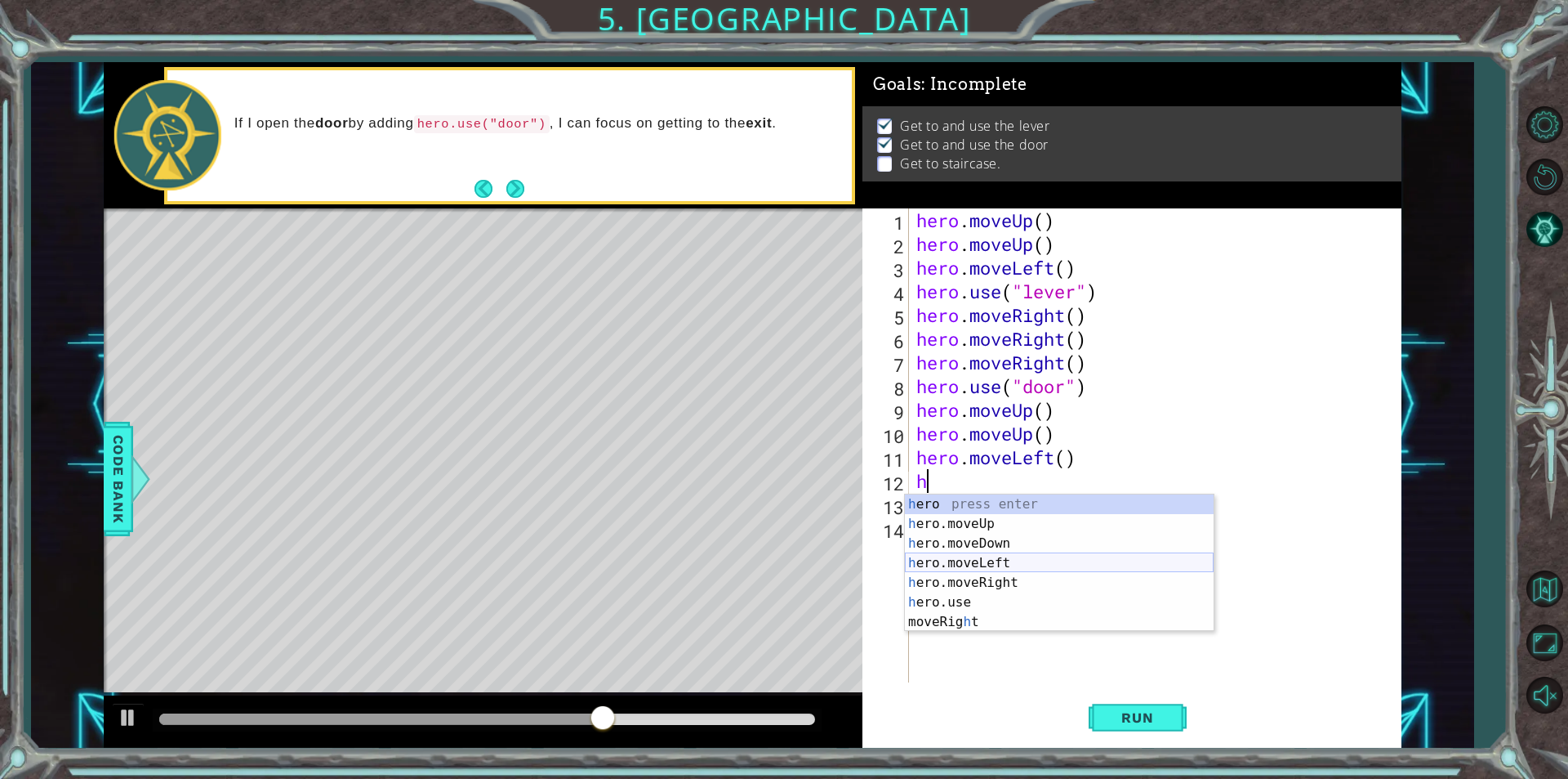
click at [993, 561] on div "h ero press enter h ero.moveUp press enter h ero.moveDown press enter h ero.mov…" at bounding box center [1059, 583] width 308 height 177
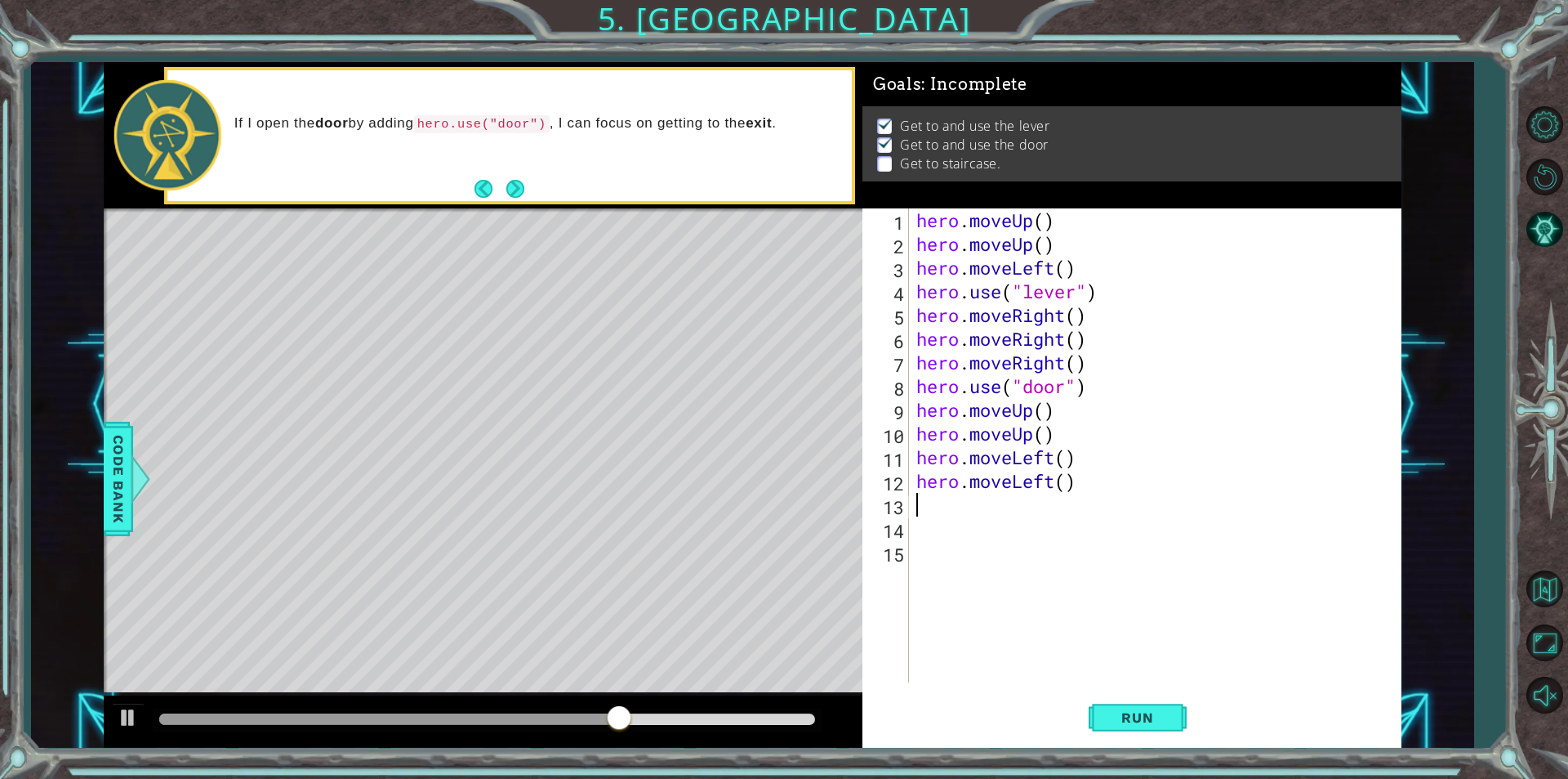
type textarea "h"
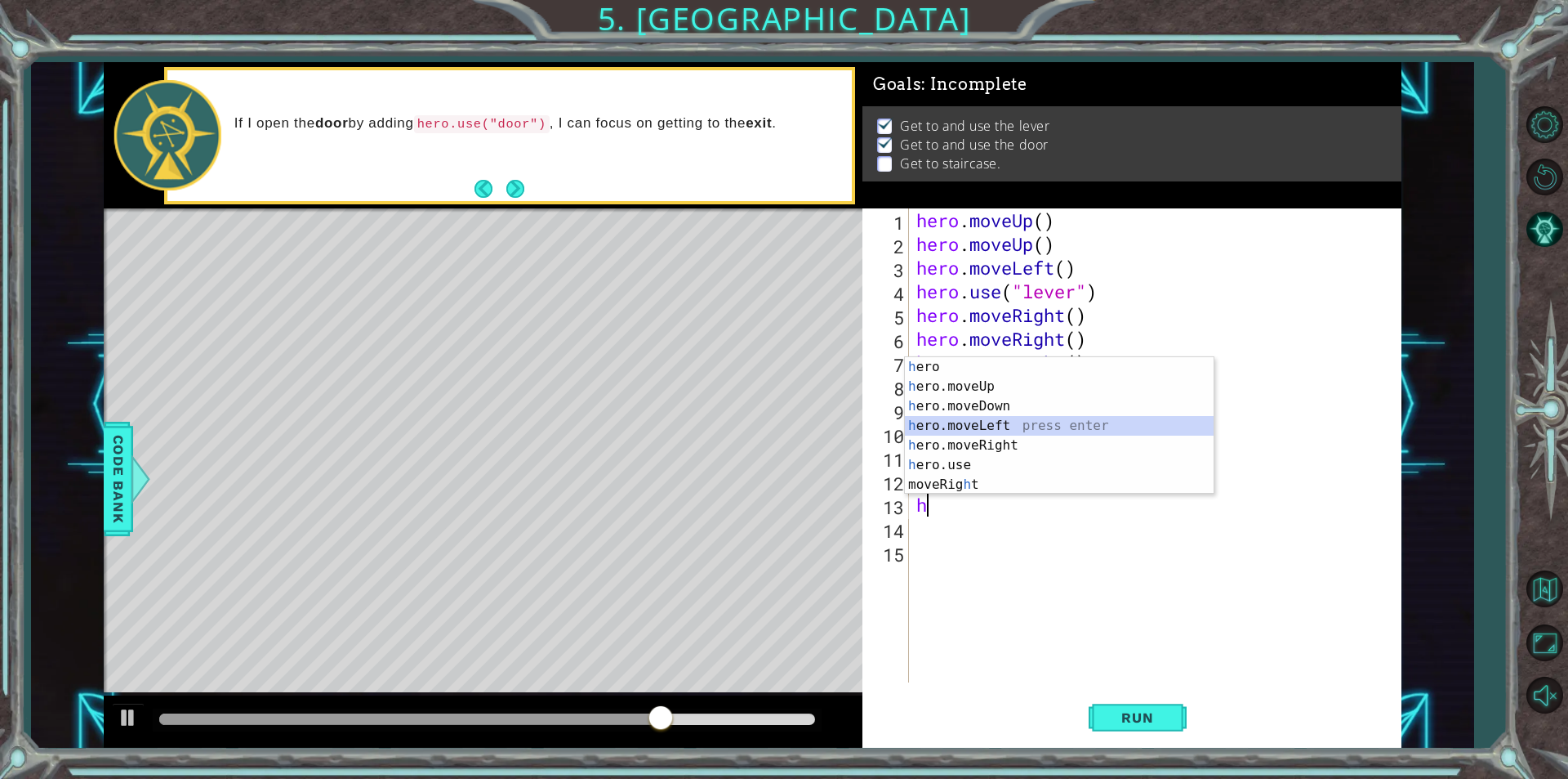
click at [1021, 430] on div "h ero press enter h ero.moveUp press enter h ero.moveDown press enter h ero.mov…" at bounding box center [1059, 446] width 308 height 177
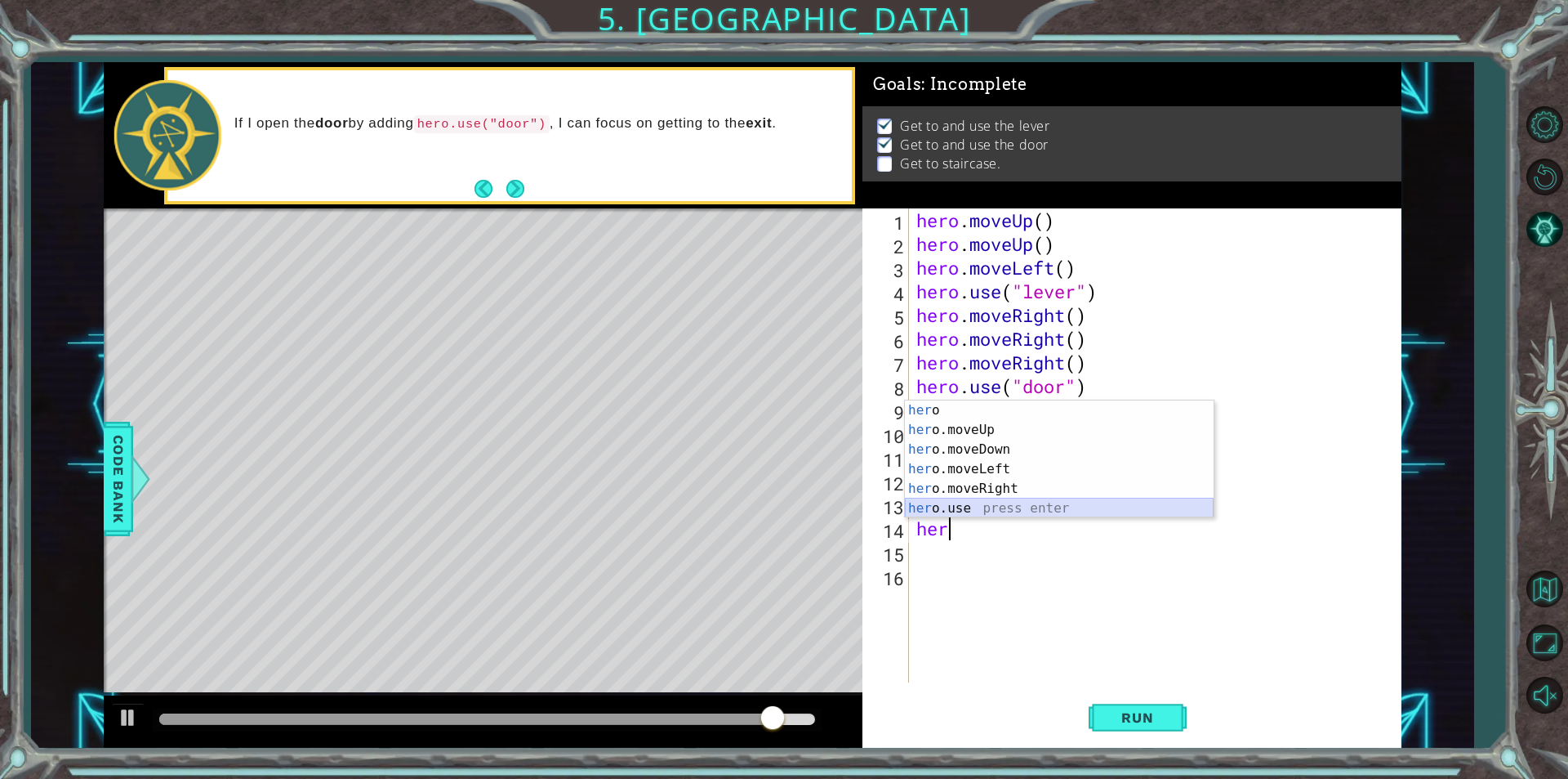
drag, startPoint x: 1008, startPoint y: 501, endPoint x: 1007, endPoint y: 514, distance: 13.0
click at [1008, 504] on div "her o press enter her o.moveUp press enter her o.moveDown press enter her o.mov…" at bounding box center [1059, 479] width 308 height 157
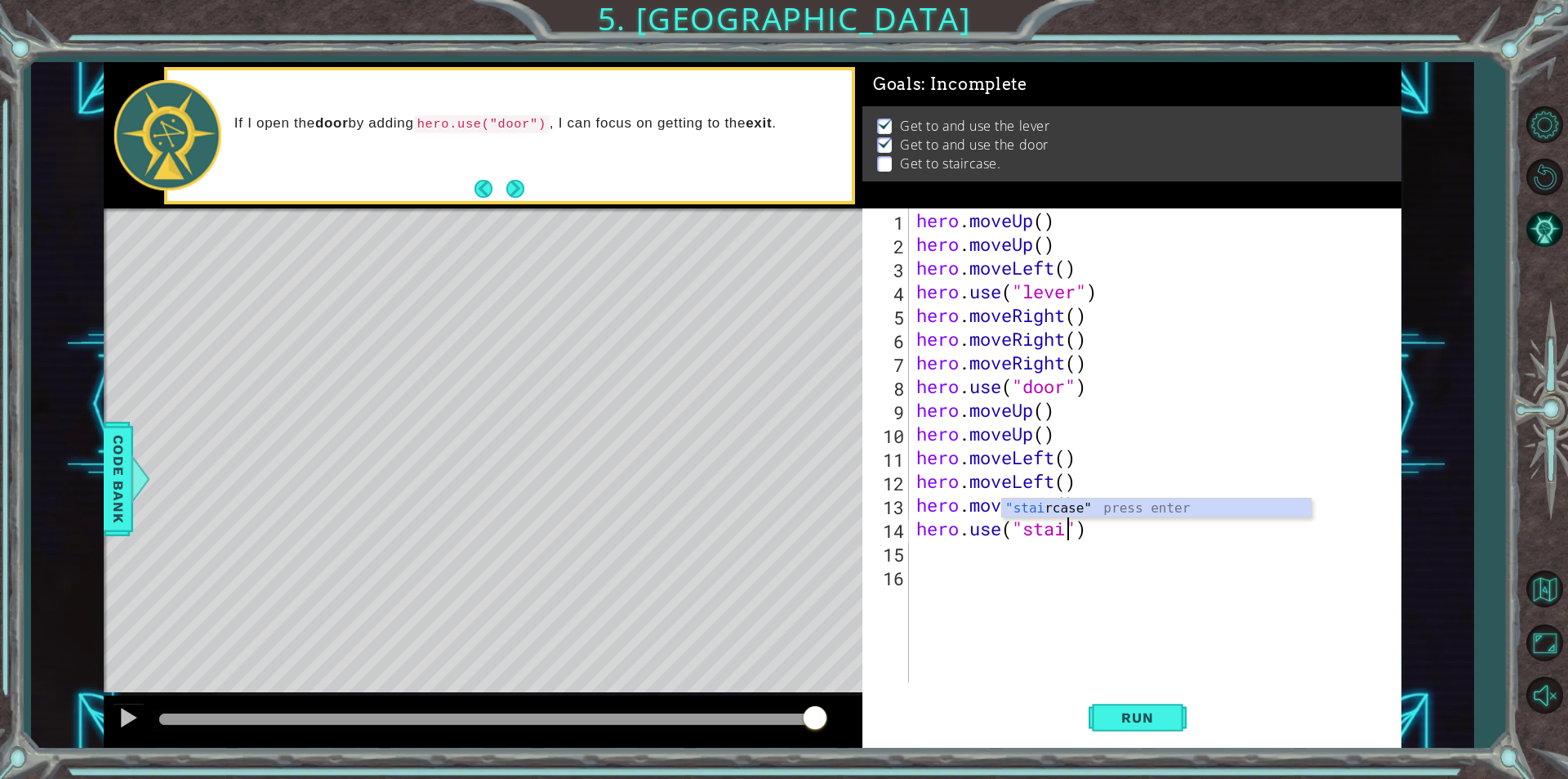
scroll to position [0, 7]
type textarea "hero.use("staircase")"
click at [1144, 707] on button "Run" at bounding box center [1138, 717] width 98 height 54
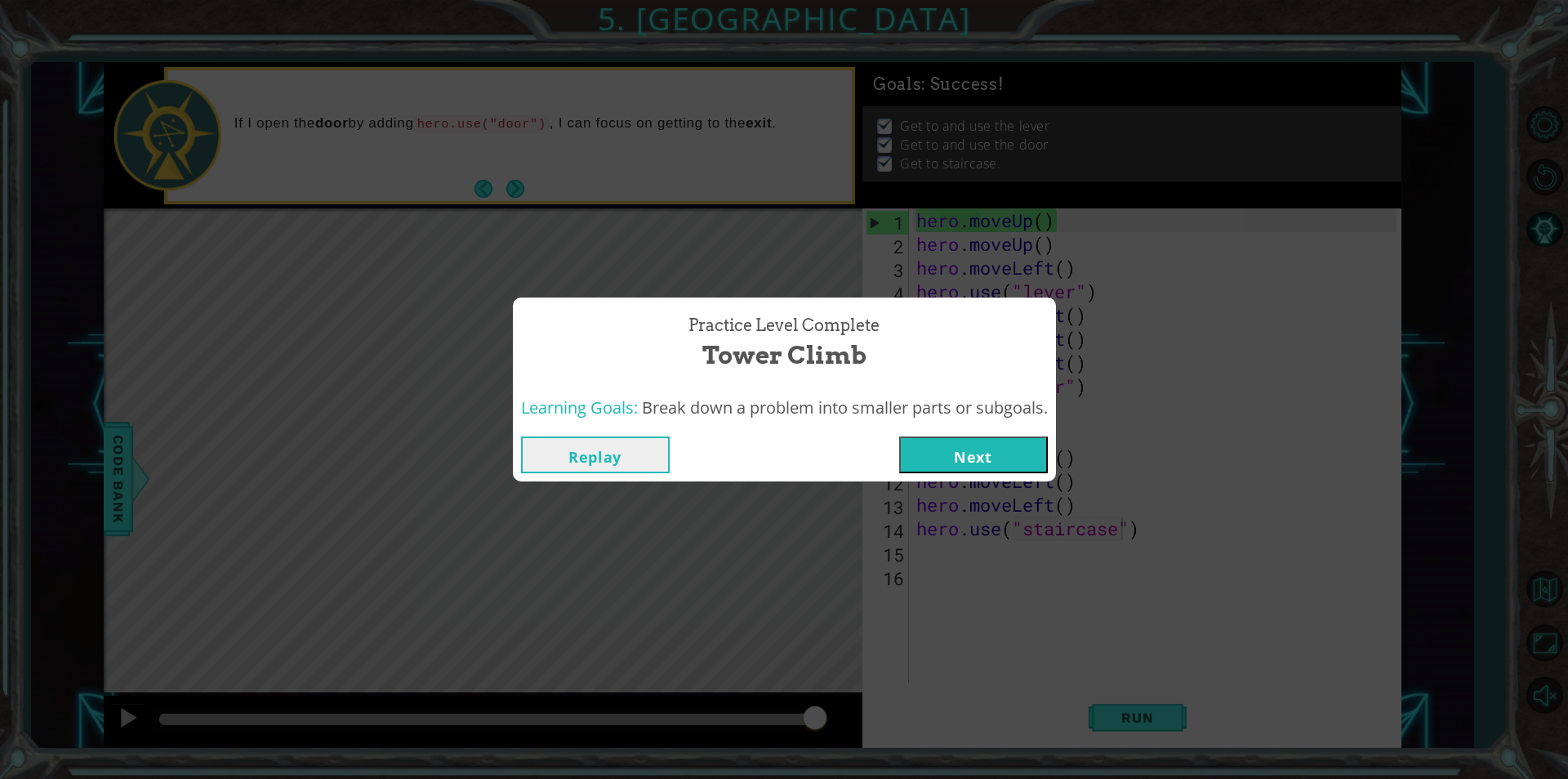
click at [968, 420] on div "Learning Goals: Break down a problem into smaller parts or subgoals." at bounding box center [784, 408] width 543 height 40
click at [962, 452] on button "Next" at bounding box center [973, 454] width 148 height 36
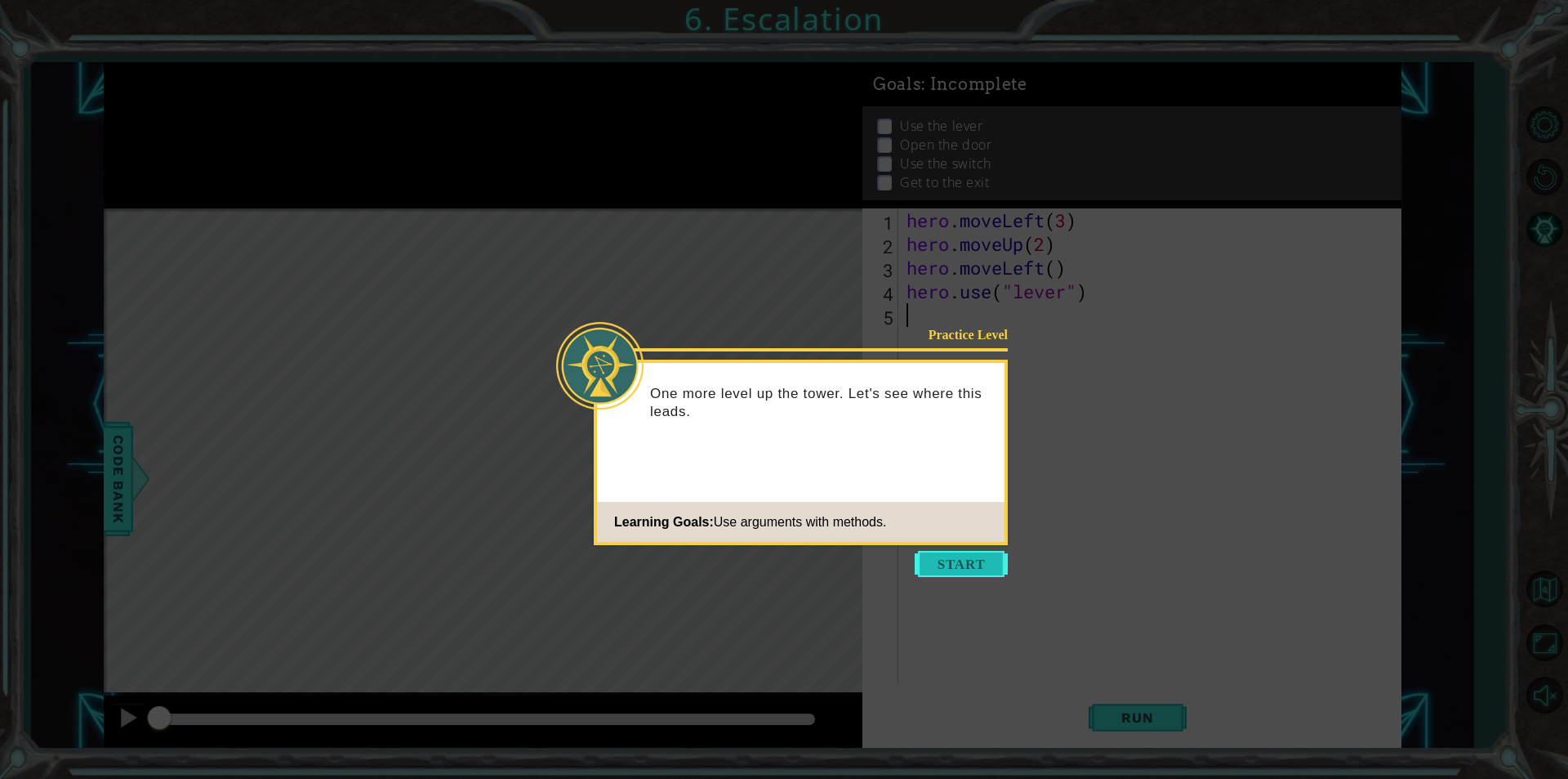
click at [973, 570] on button "Start" at bounding box center [961, 564] width 93 height 27
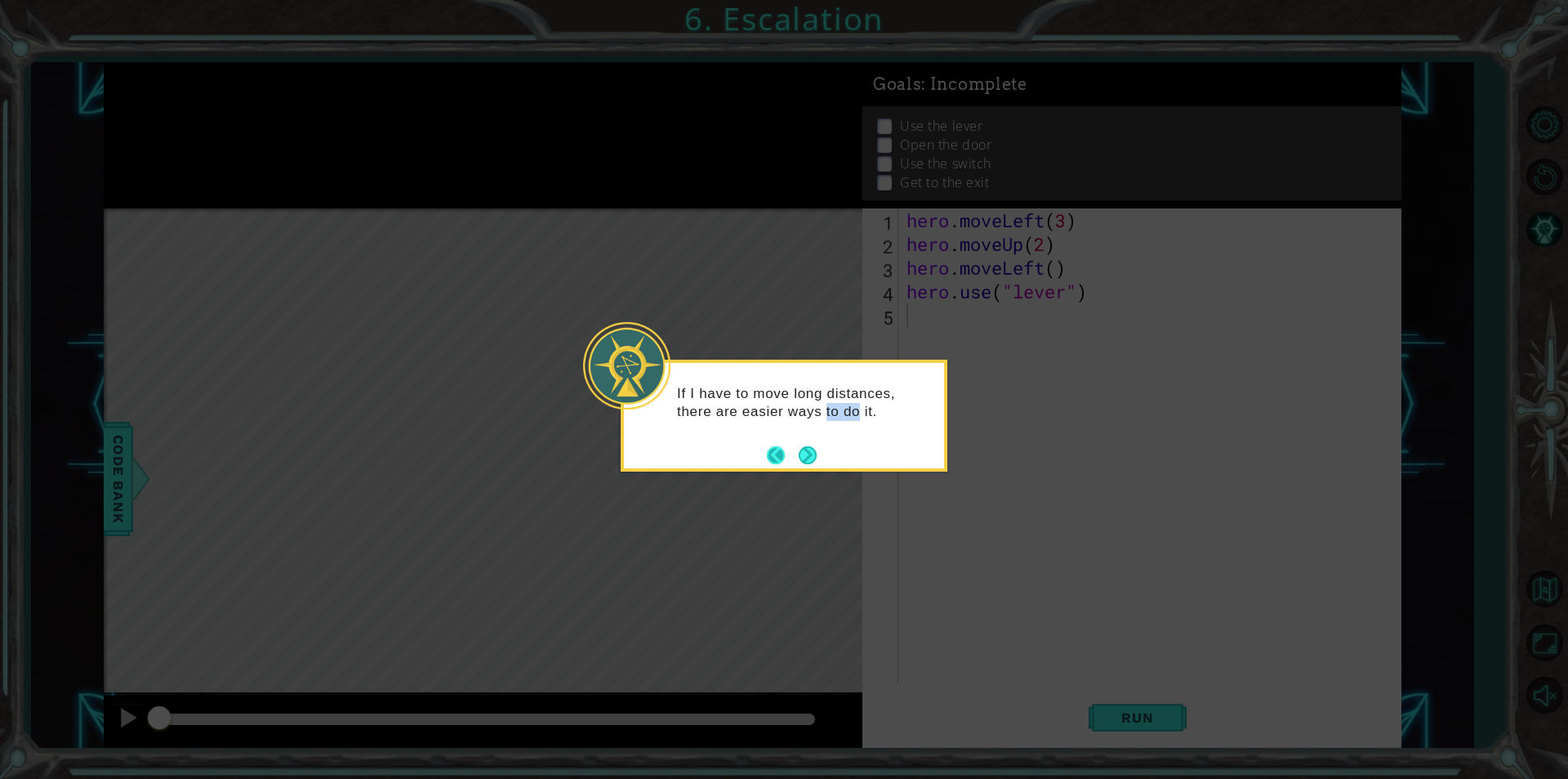
drag, startPoint x: 860, startPoint y: 462, endPoint x: 787, endPoint y: 450, distance: 74.0
click at [809, 454] on div "If I have to move long distances, there are easier ways to do it." at bounding box center [784, 416] width 327 height 112
click at [809, 451] on button "Next" at bounding box center [808, 455] width 18 height 18
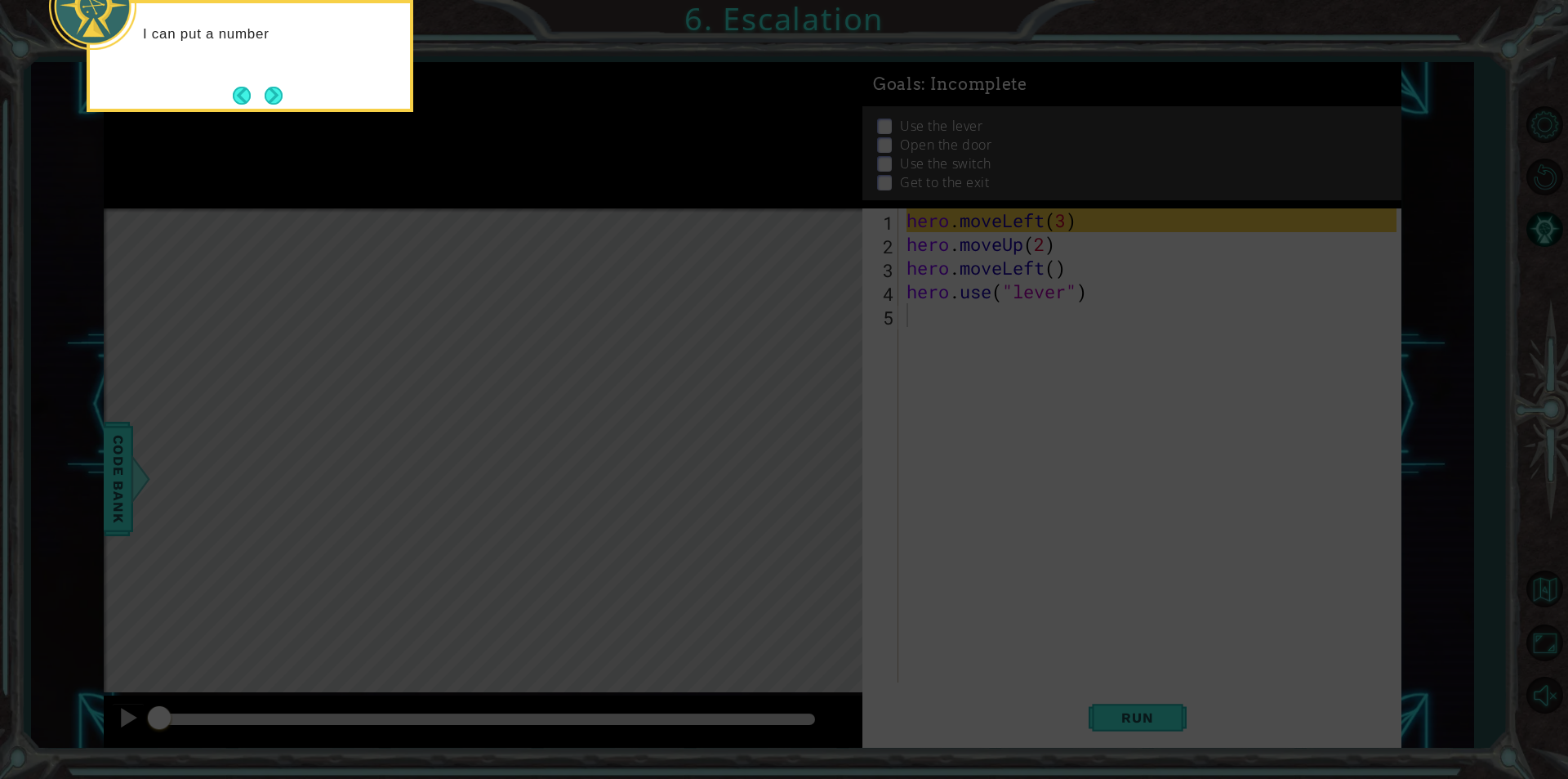
drag, startPoint x: 880, startPoint y: 406, endPoint x: 820, endPoint y: 405, distance: 60.0
click at [877, 409] on icon at bounding box center [784, 116] width 1568 height 1325
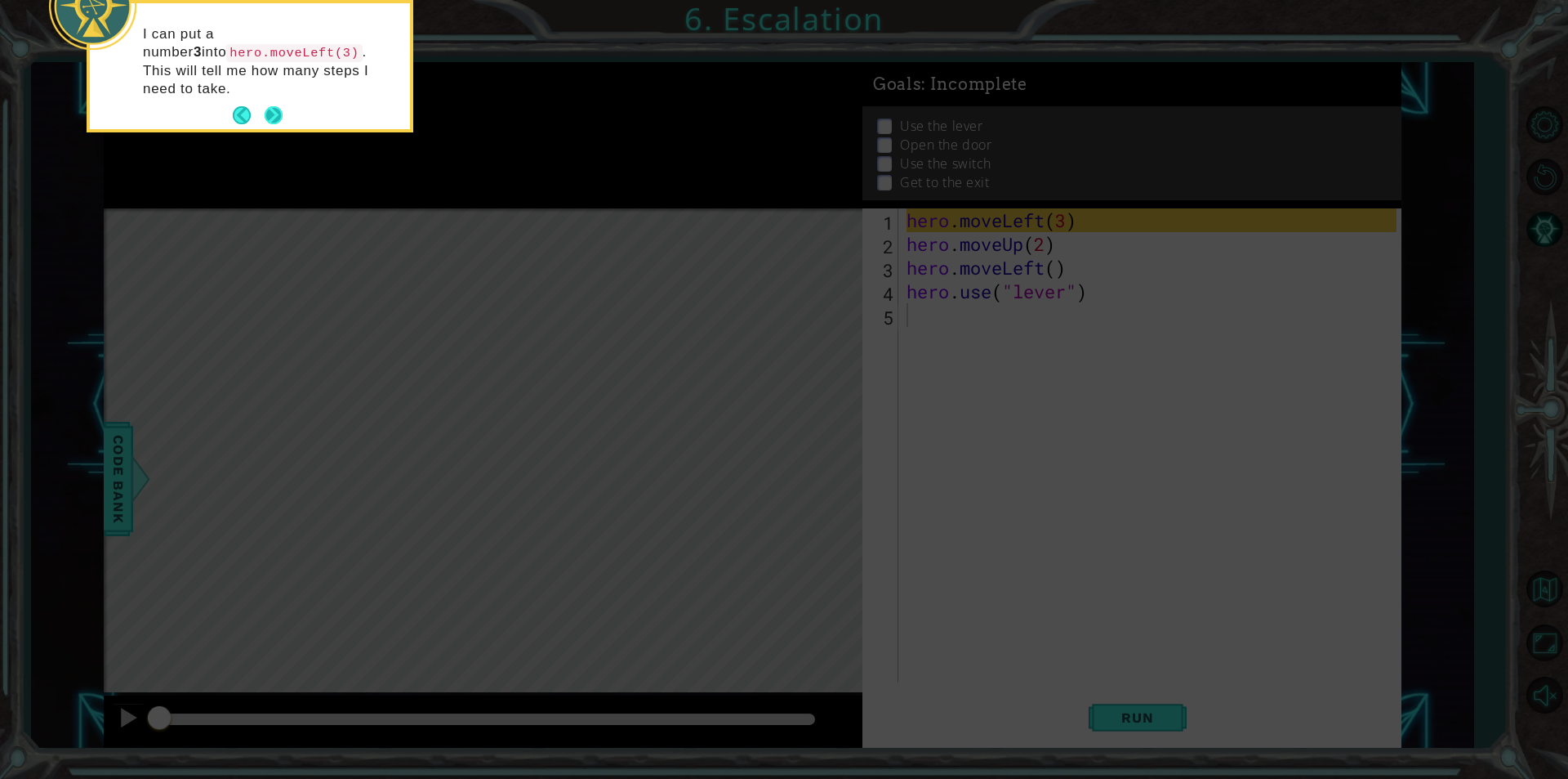
click at [278, 106] on button "Next" at bounding box center [274, 115] width 18 height 18
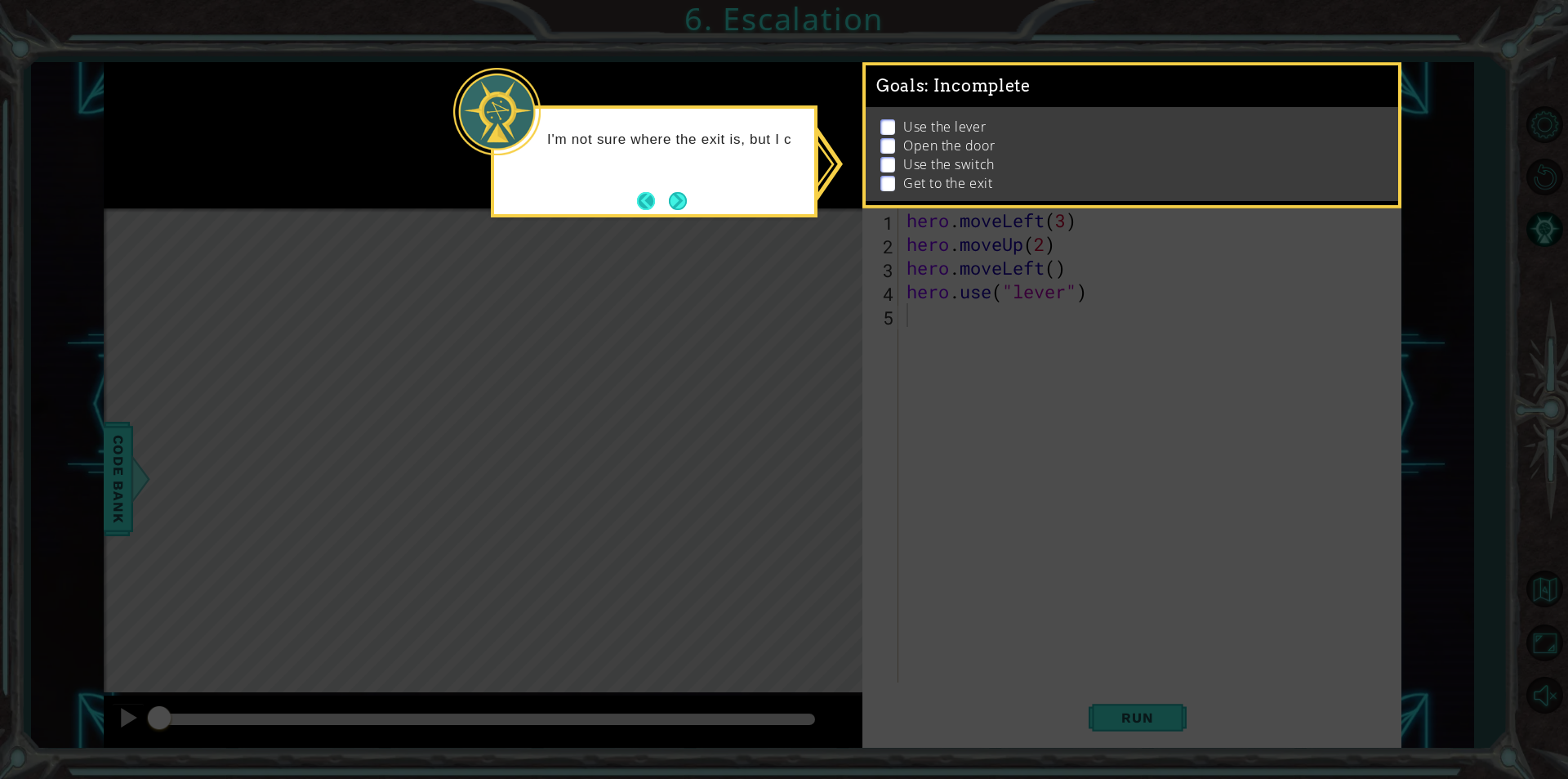
click at [656, 195] on button "Back" at bounding box center [653, 201] width 31 height 18
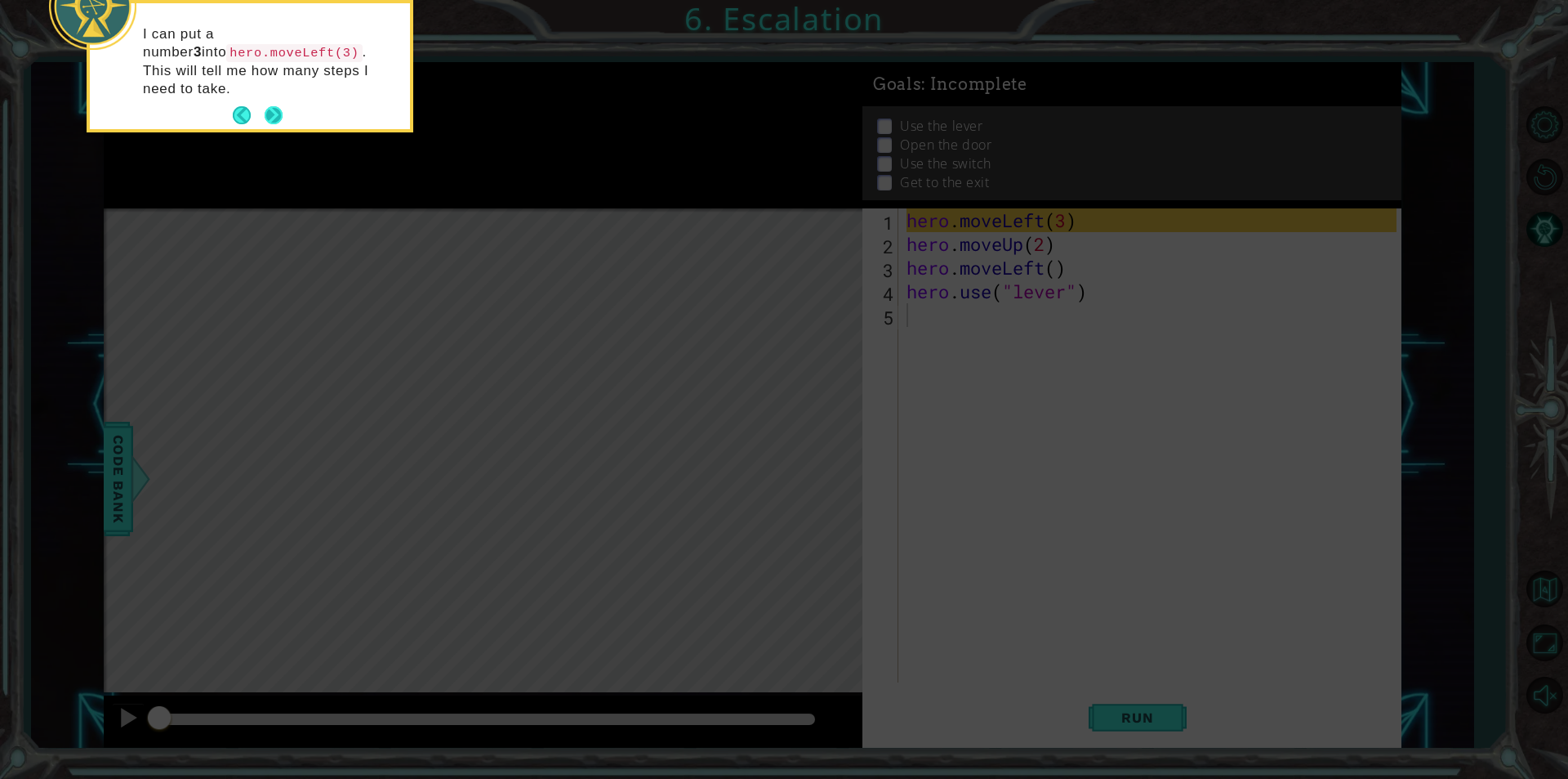
click at [275, 106] on button "Next" at bounding box center [274, 115] width 18 height 18
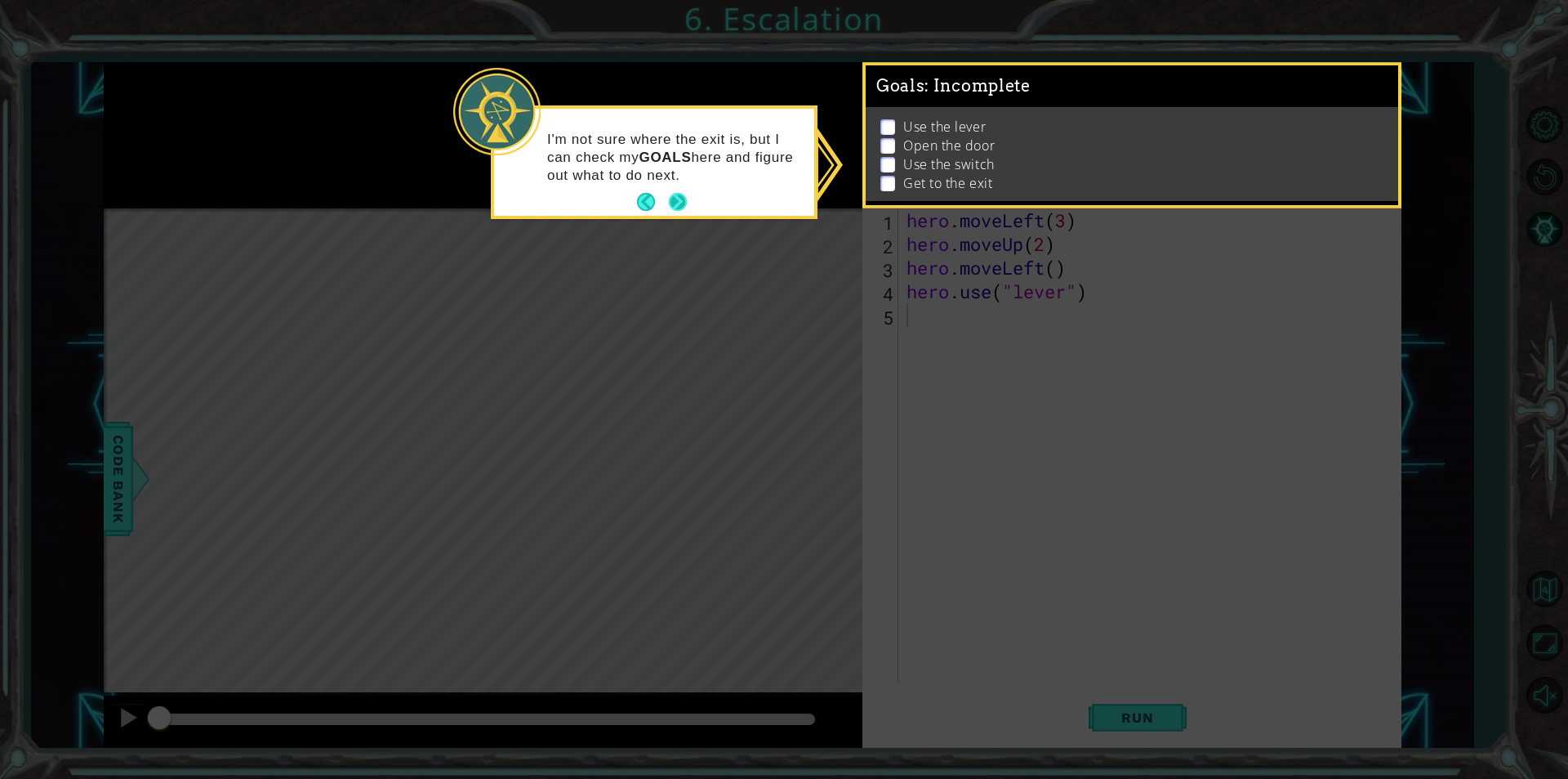
click at [678, 197] on button "Next" at bounding box center [677, 201] width 18 height 18
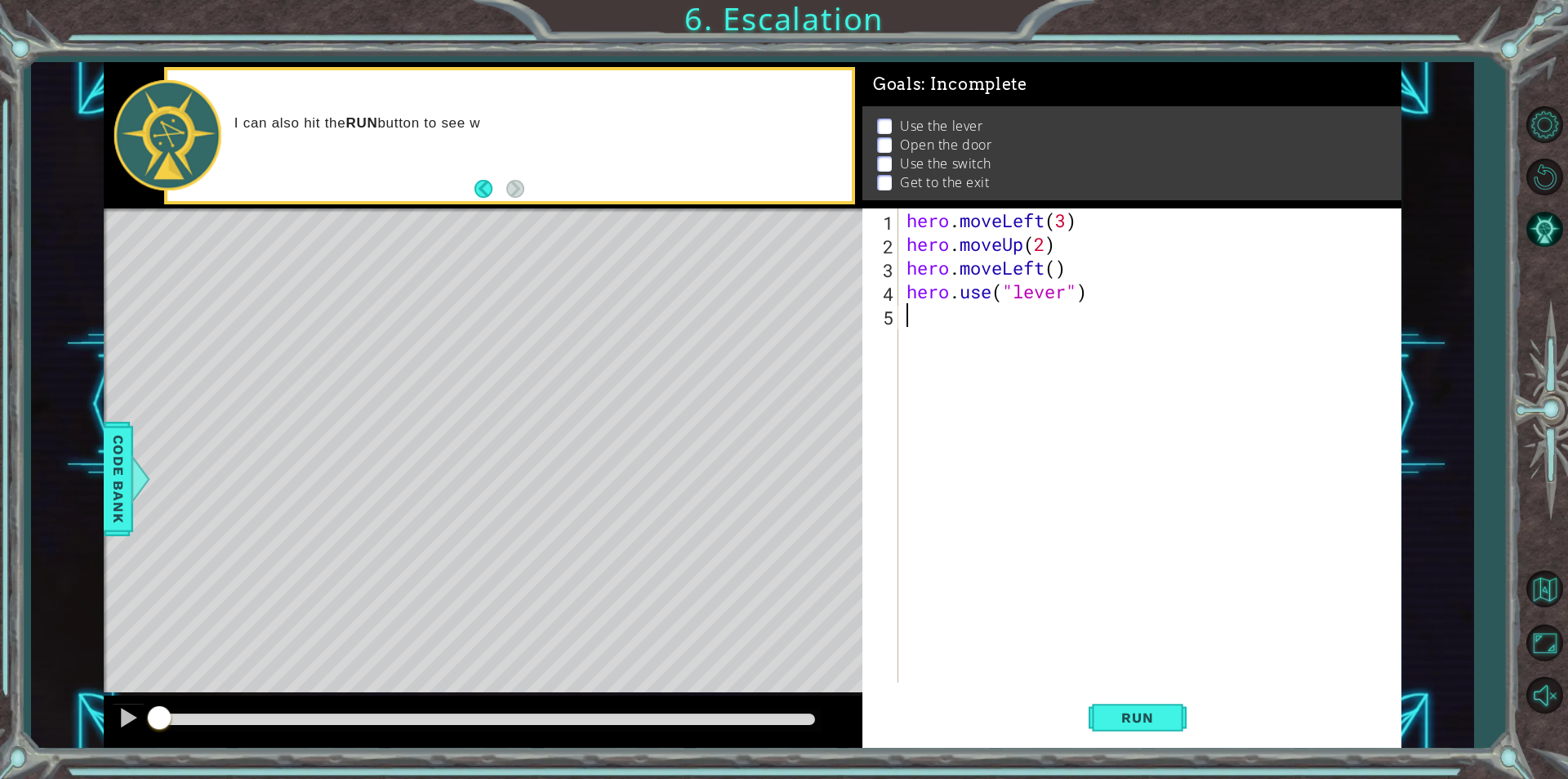
drag, startPoint x: 1075, startPoint y: 666, endPoint x: 1191, endPoint y: 793, distance: 172.0
click at [1191, 778] on html "1 ההההההההההההההההההההההההההההההההההההההההההההההההההההההההההההההההההההההההההההה…" at bounding box center [784, 389] width 1568 height 779
click at [1153, 733] on button "Run" at bounding box center [1138, 717] width 98 height 54
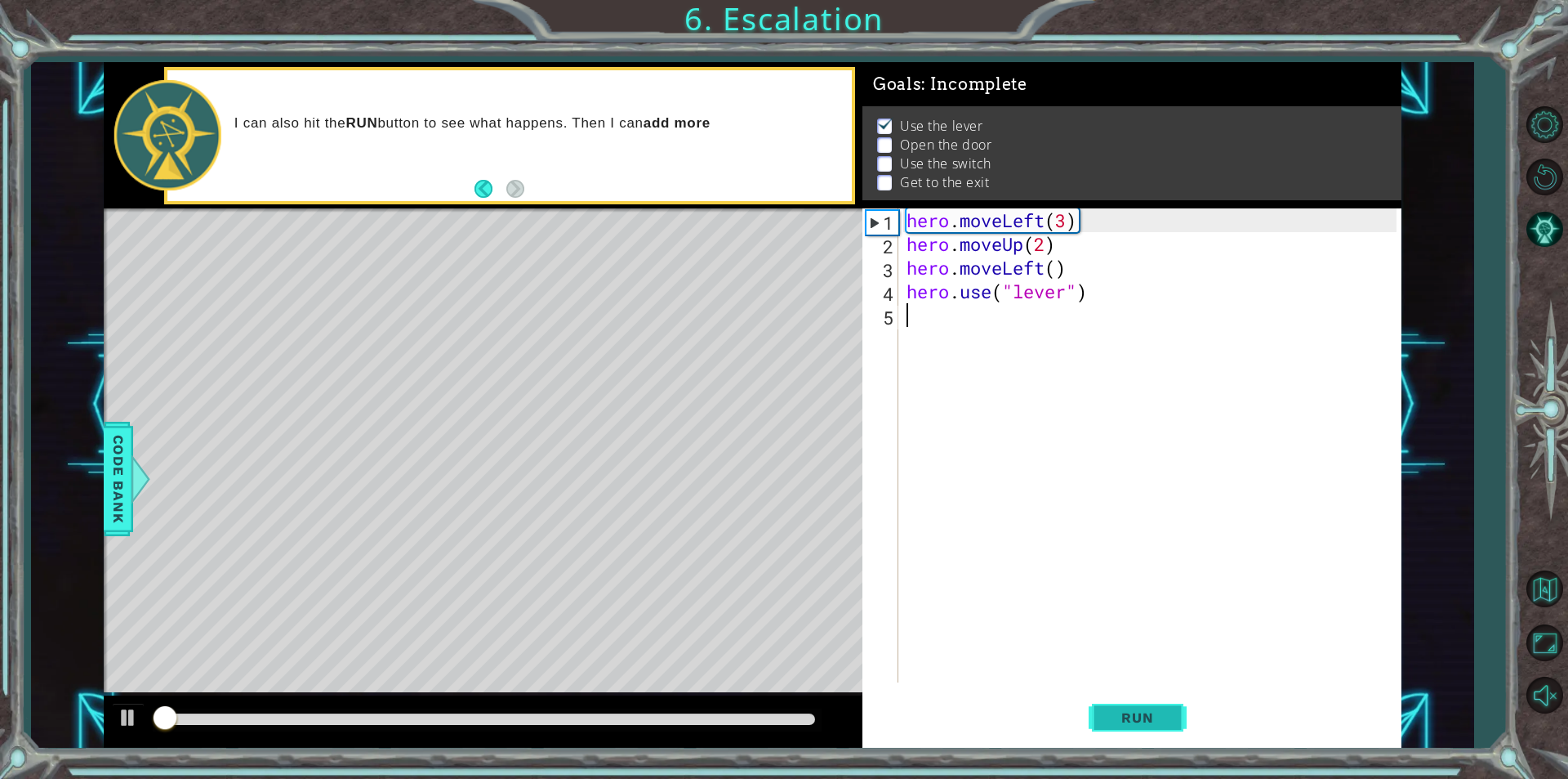
scroll to position [7, 0]
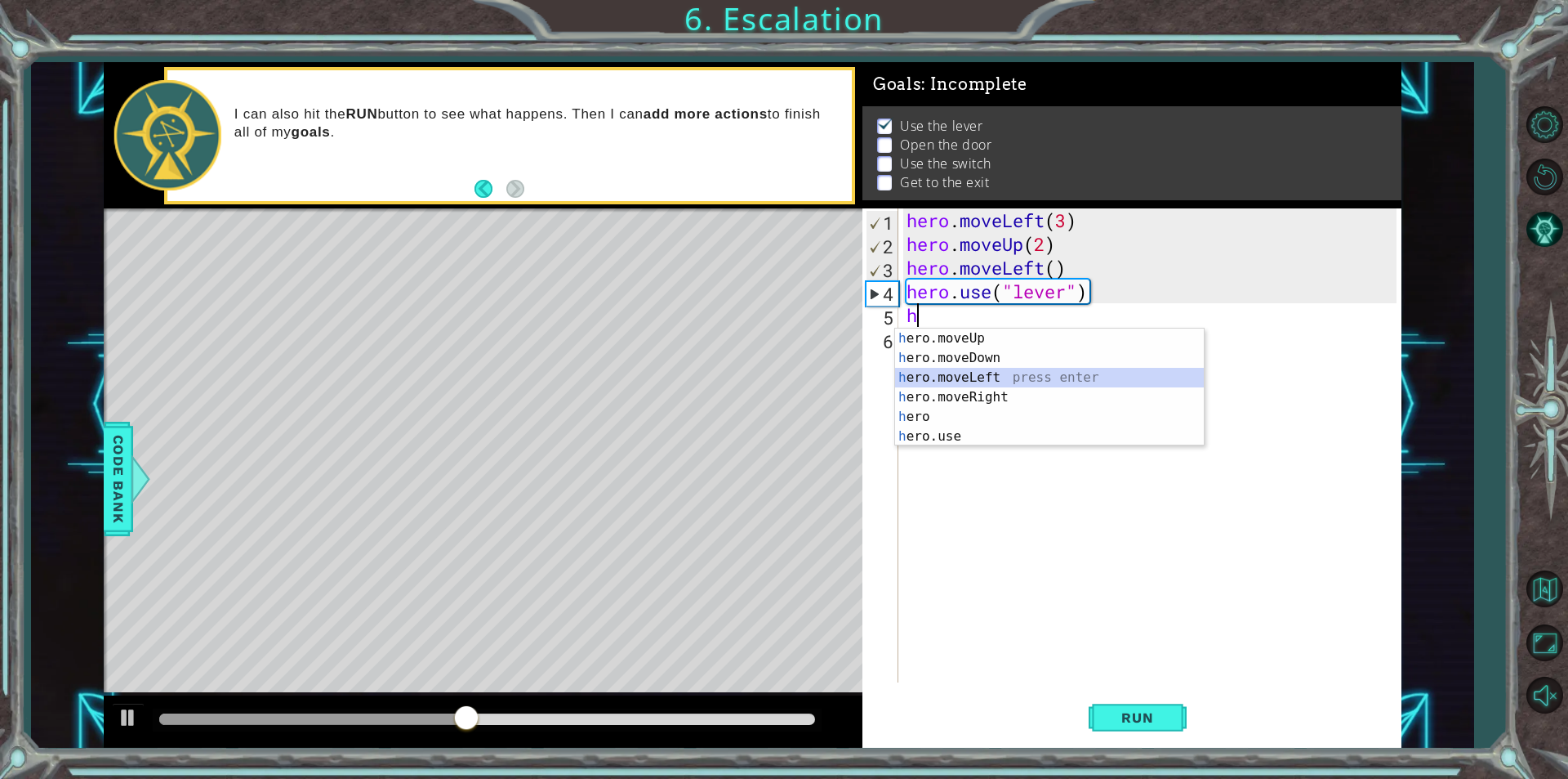
click at [1003, 377] on div "h ero.moveUp press enter h ero.moveDown press enter h ero.moveLeft press enter …" at bounding box center [1050, 407] width 308 height 157
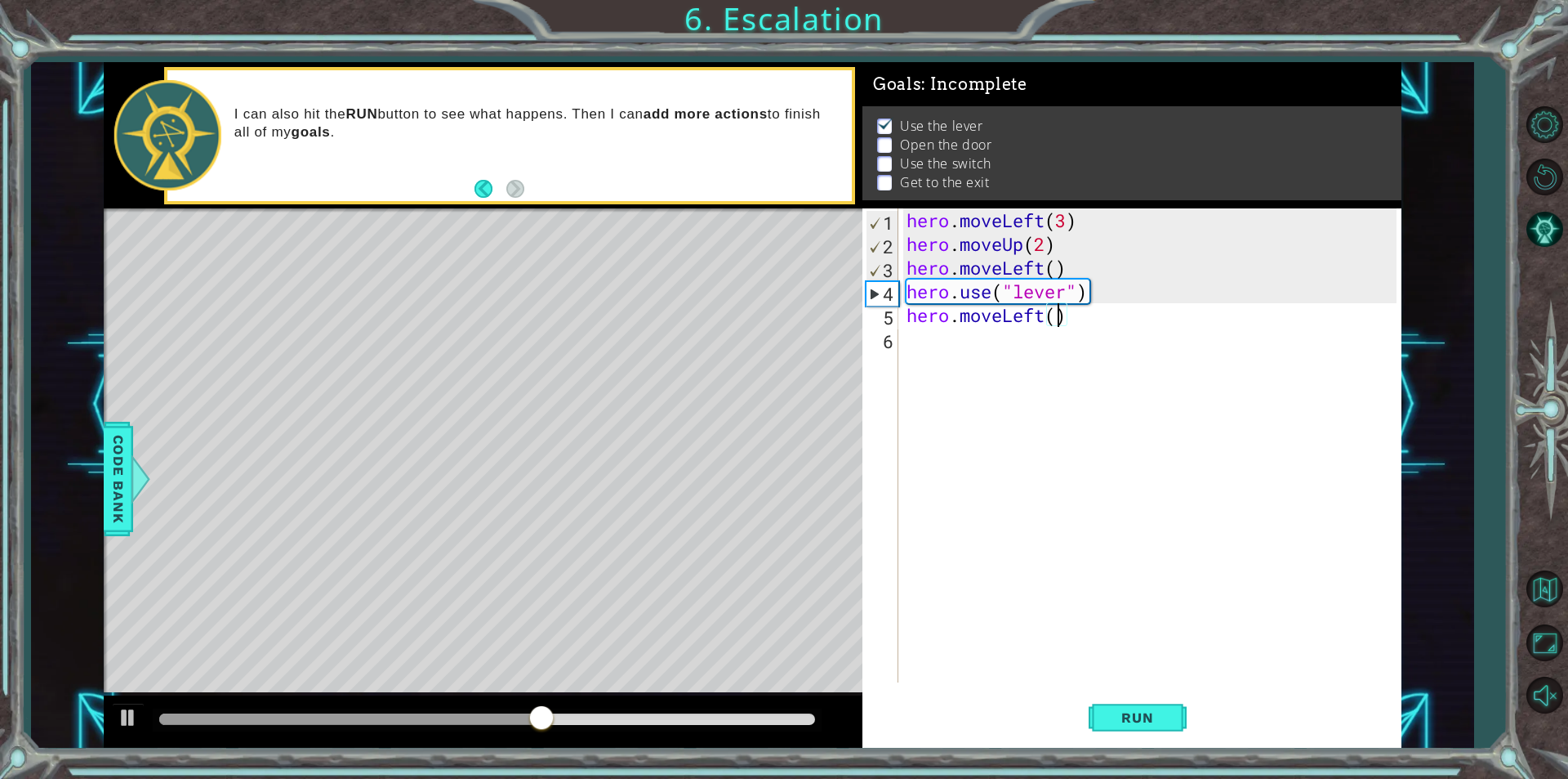
type textarea "hero.moveLeft(1)"
click at [938, 364] on div "hero . moveLeft ( 3 ) hero . moveUp ( 2 ) hero . moveLeft ( ) hero . use ( "lev…" at bounding box center [1154, 469] width 502 height 522
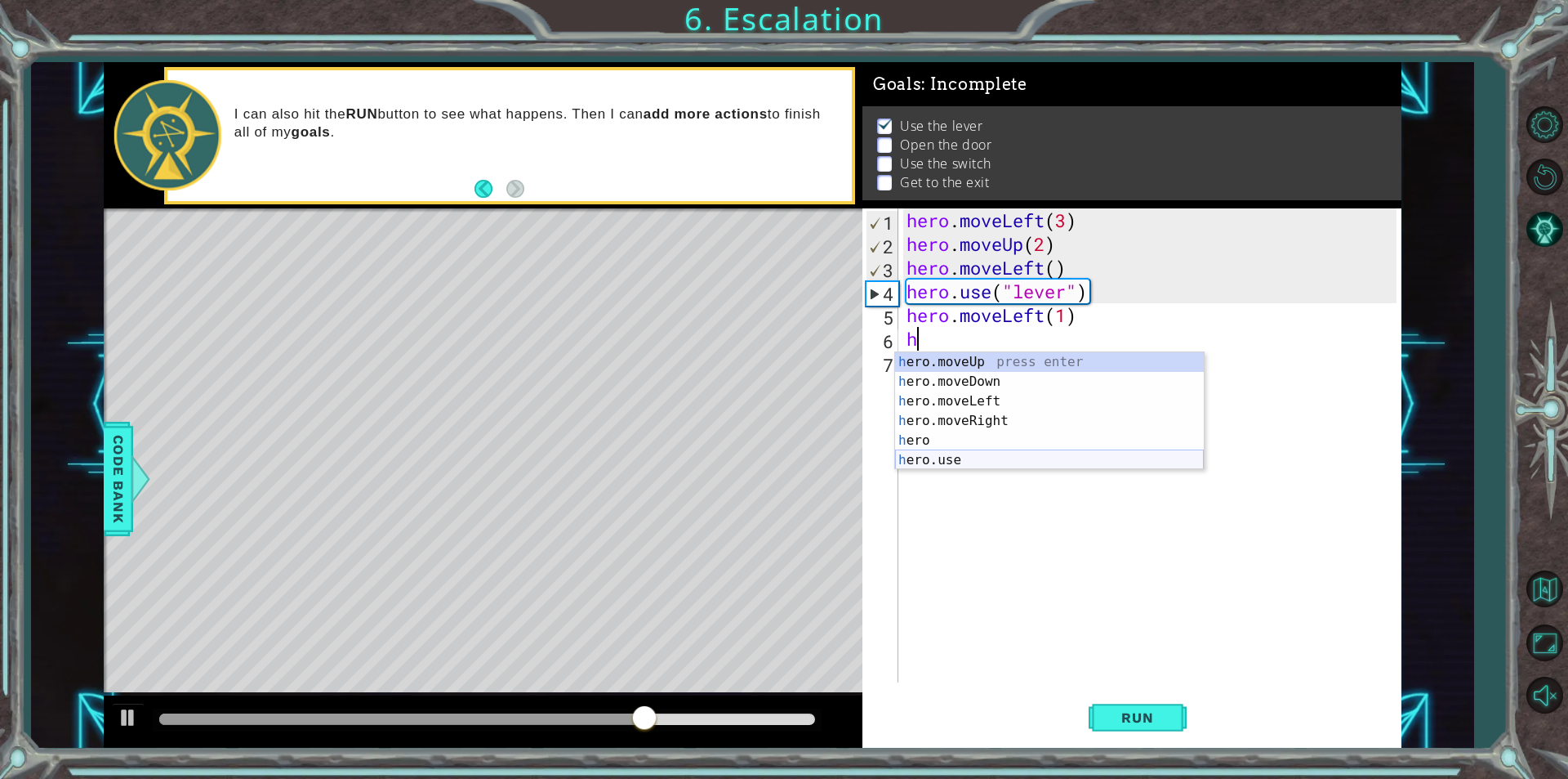
click at [955, 457] on div "h ero.moveUp press enter h ero.moveDown press enter h ero.moveLeft press enter …" at bounding box center [1050, 431] width 308 height 157
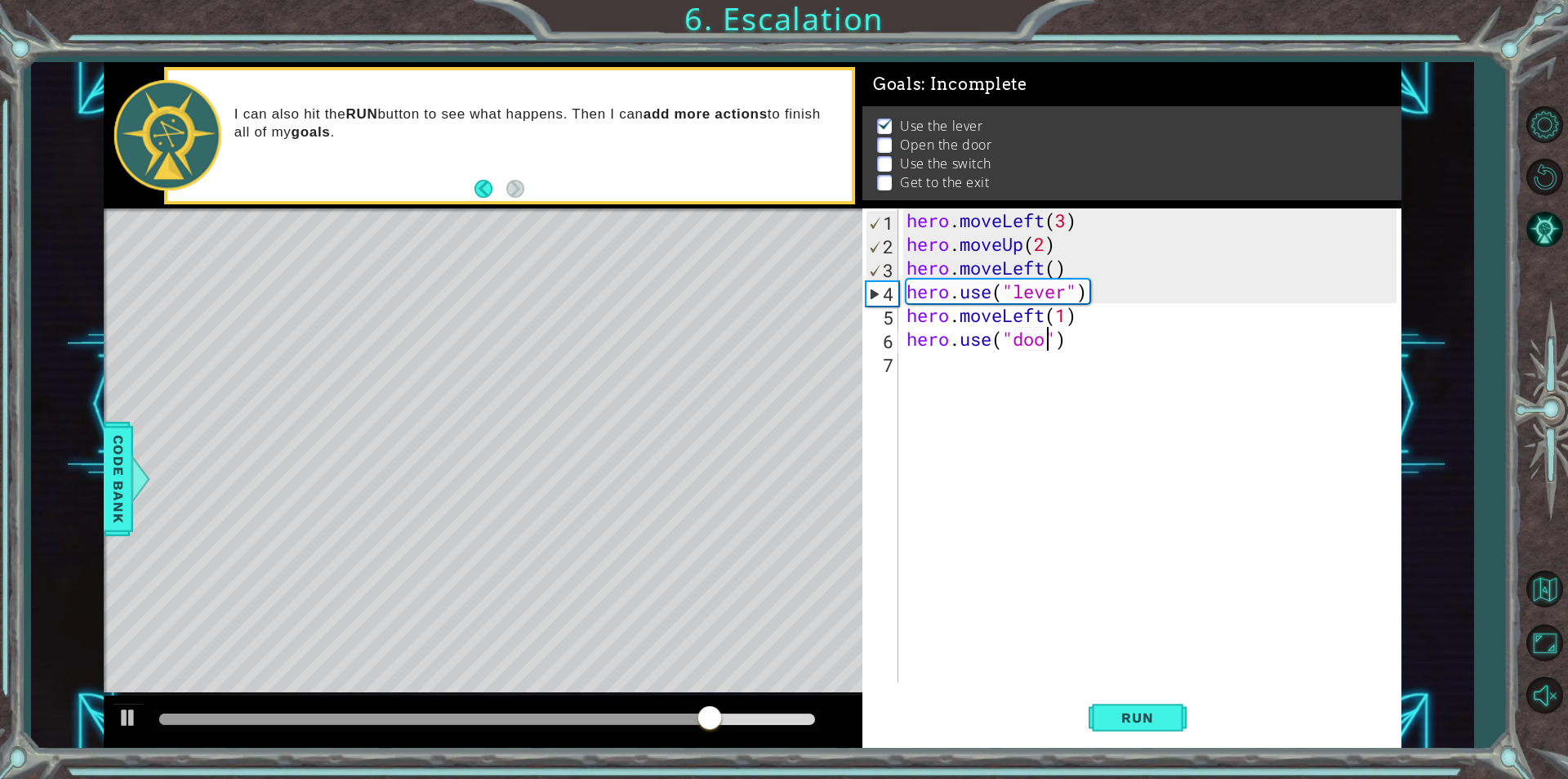
type textarea "hero.use("door")"
click at [940, 361] on div "hero . moveLeft ( 3 ) hero . moveUp ( 2 ) hero . moveLeft ( ) hero . use ( "lev…" at bounding box center [1154, 469] width 502 height 522
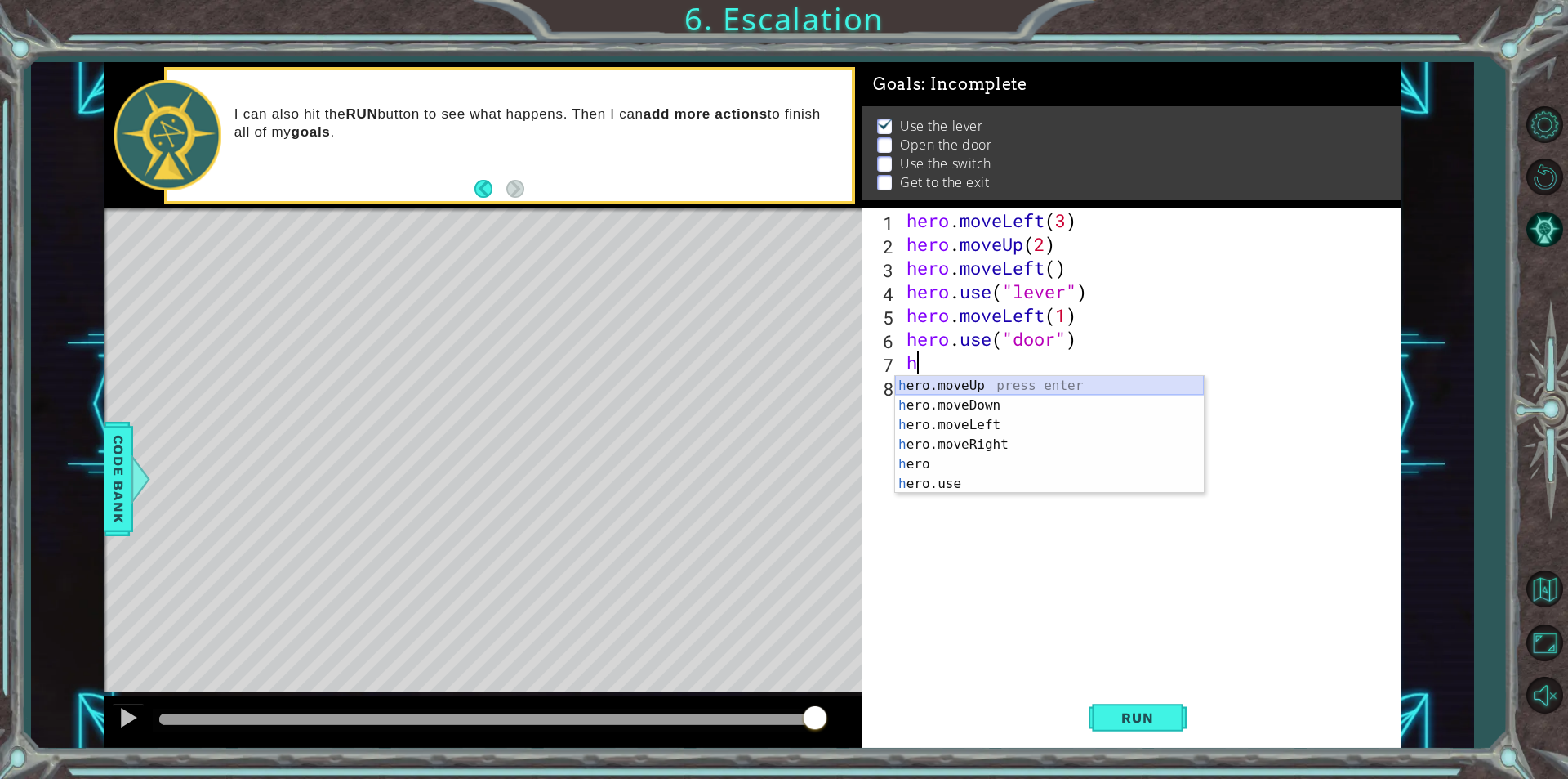
type textarea "hero.moveUp(1)"
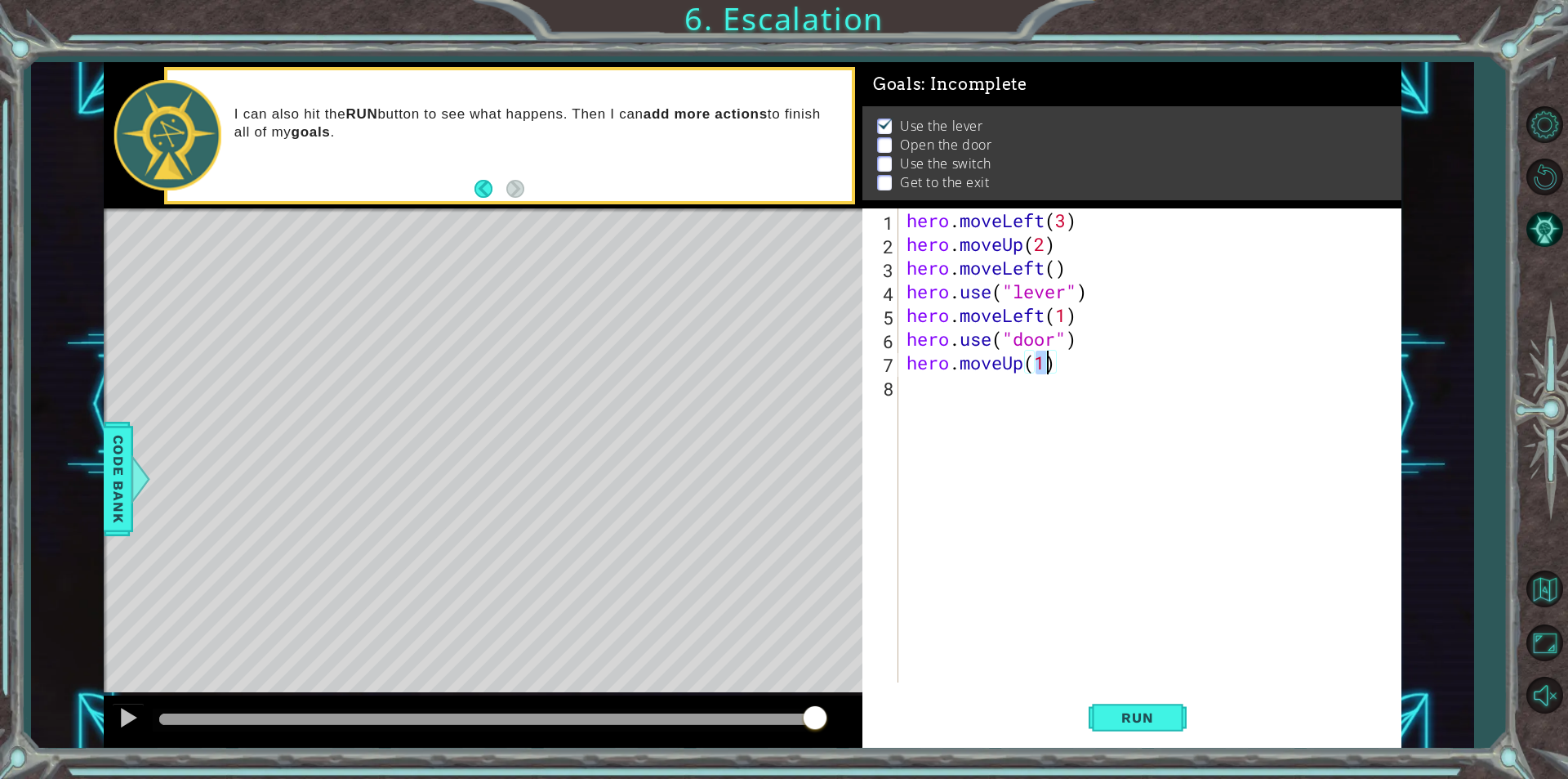
click at [982, 401] on div "hero . moveLeft ( 3 ) hero . moveUp ( 2 ) hero . moveLeft ( ) hero . use ( "lev…" at bounding box center [1154, 469] width 502 height 522
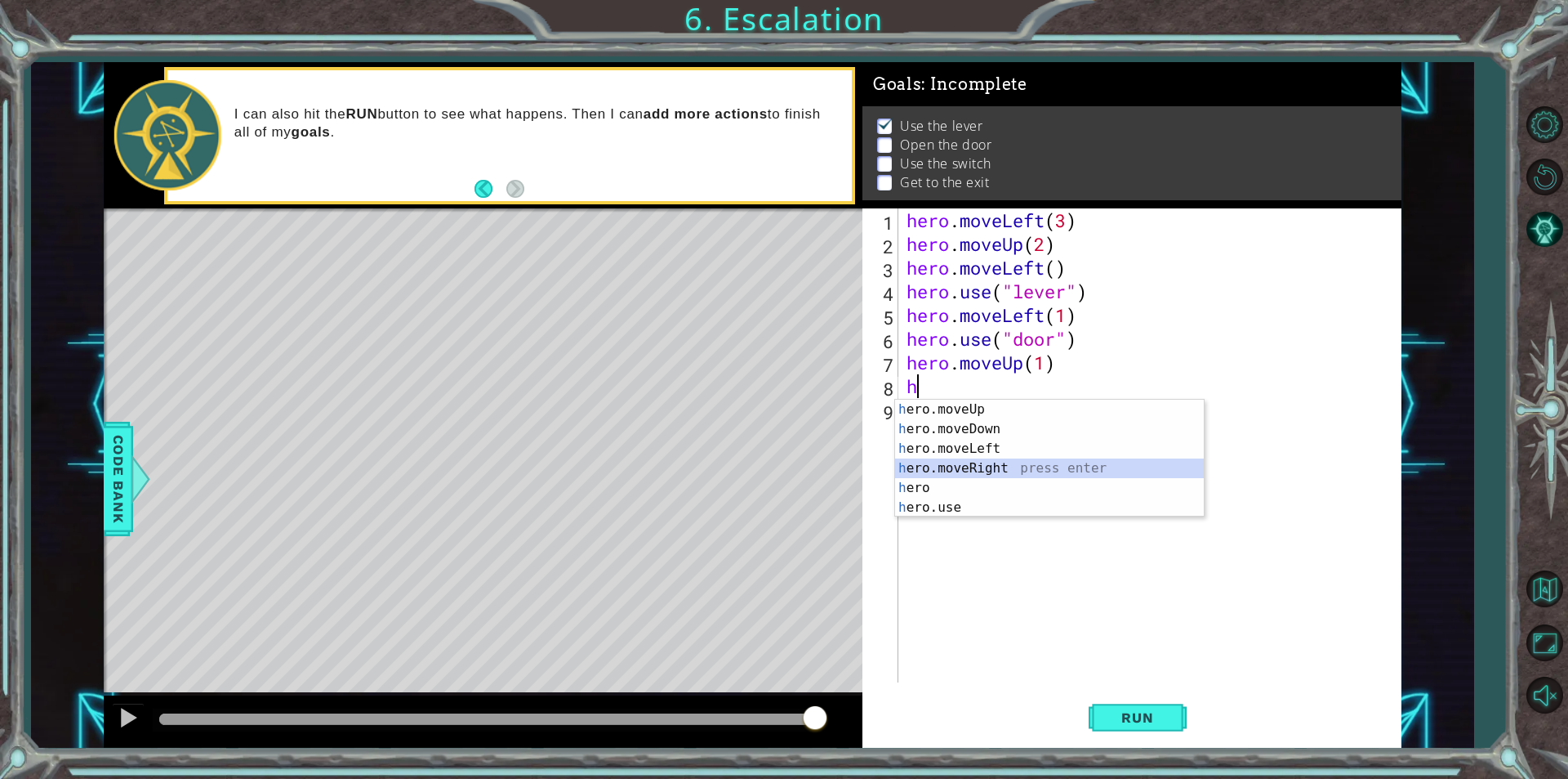
click at [965, 463] on div "h ero.moveUp press enter h ero.moveDown press enter h ero.moveLeft press enter …" at bounding box center [1050, 478] width 308 height 157
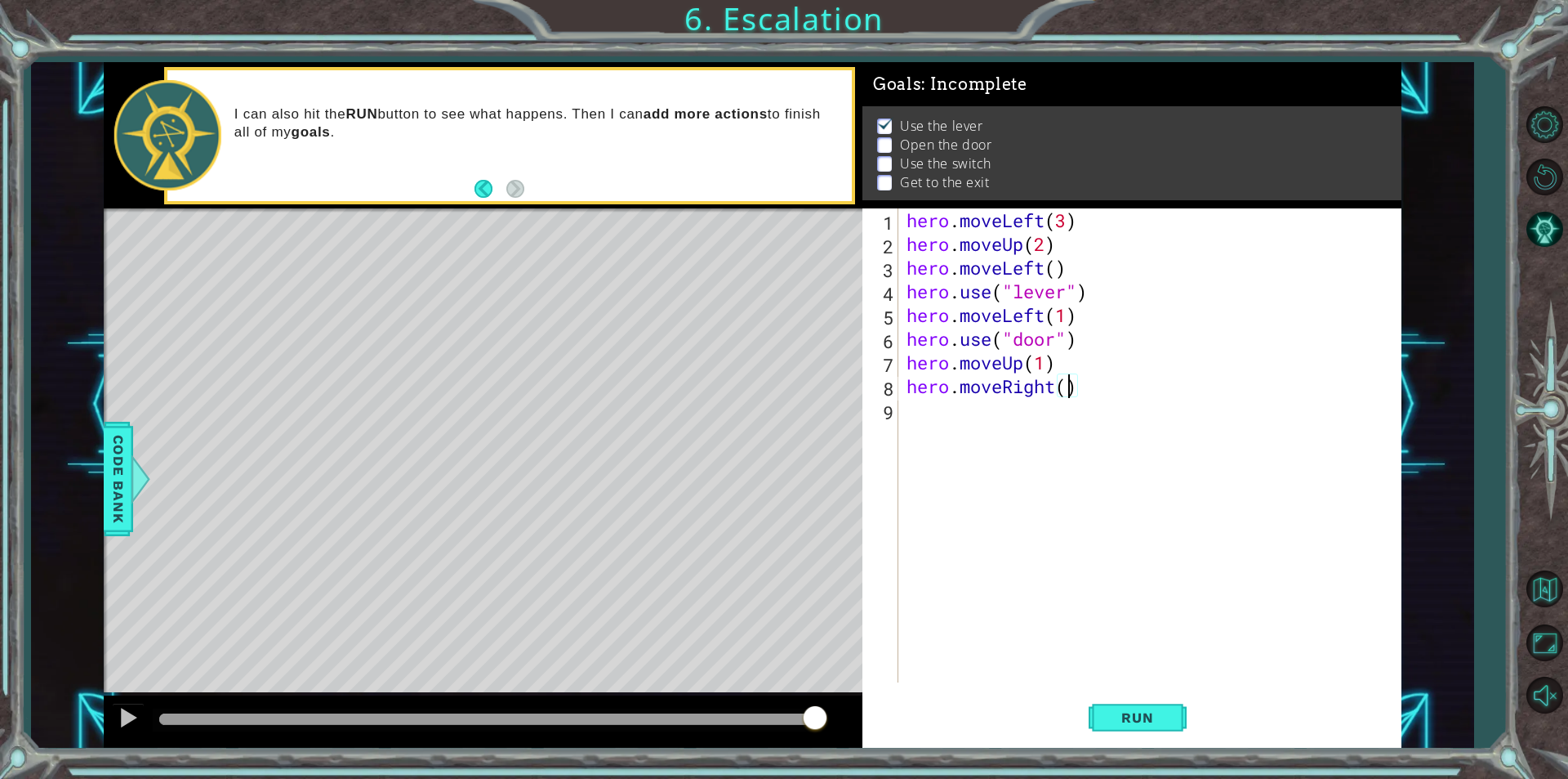
type textarea "hero.moveRight(2)"
click at [967, 424] on div "hero . moveLeft ( 3 ) hero . moveUp ( 2 ) hero . moveLeft ( ) hero . use ( "lev…" at bounding box center [1154, 469] width 502 height 522
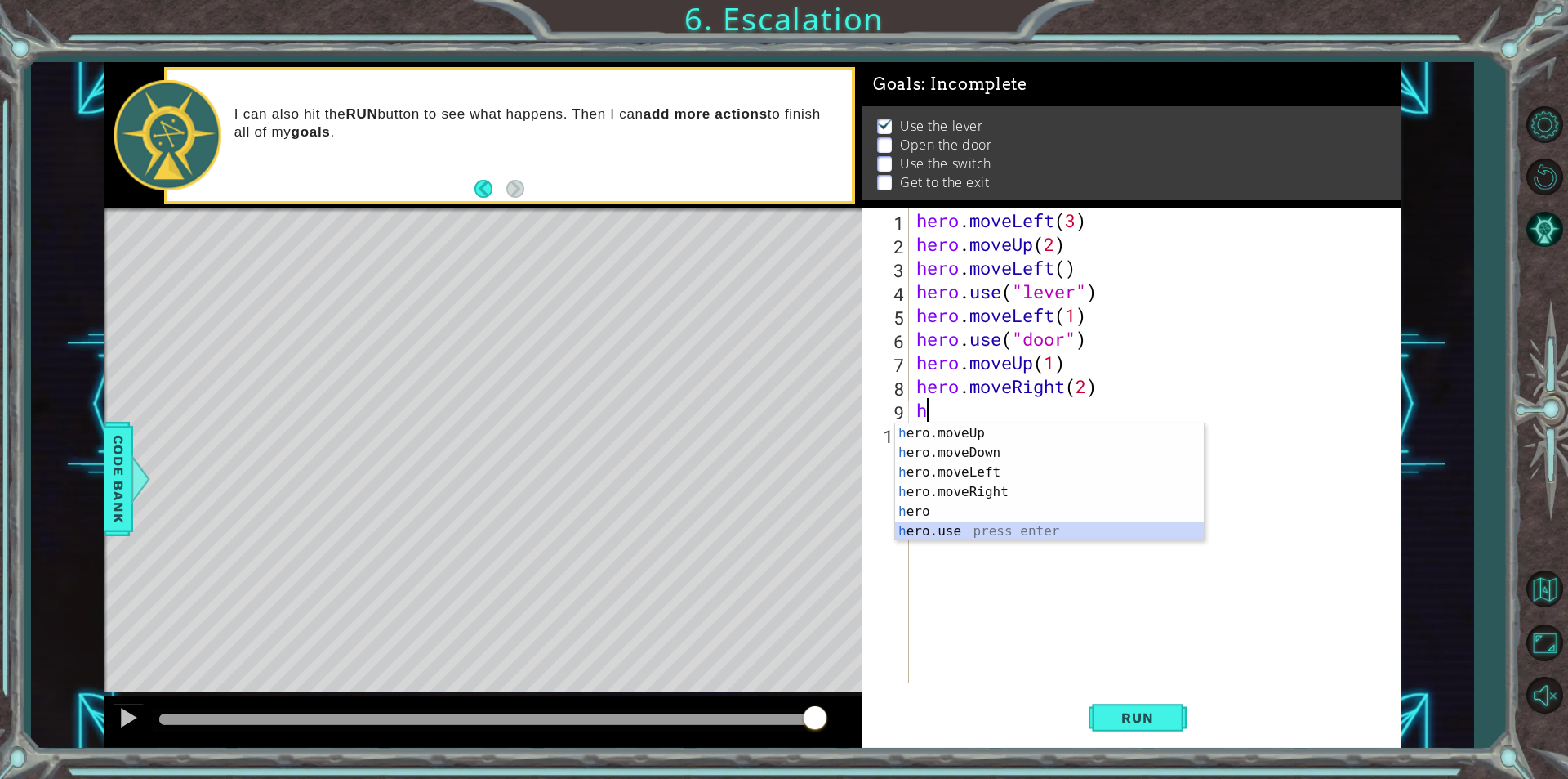
click at [978, 524] on div "h ero.moveUp press enter h ero.moveDown press enter h ero.moveLeft press enter …" at bounding box center [1050, 502] width 308 height 157
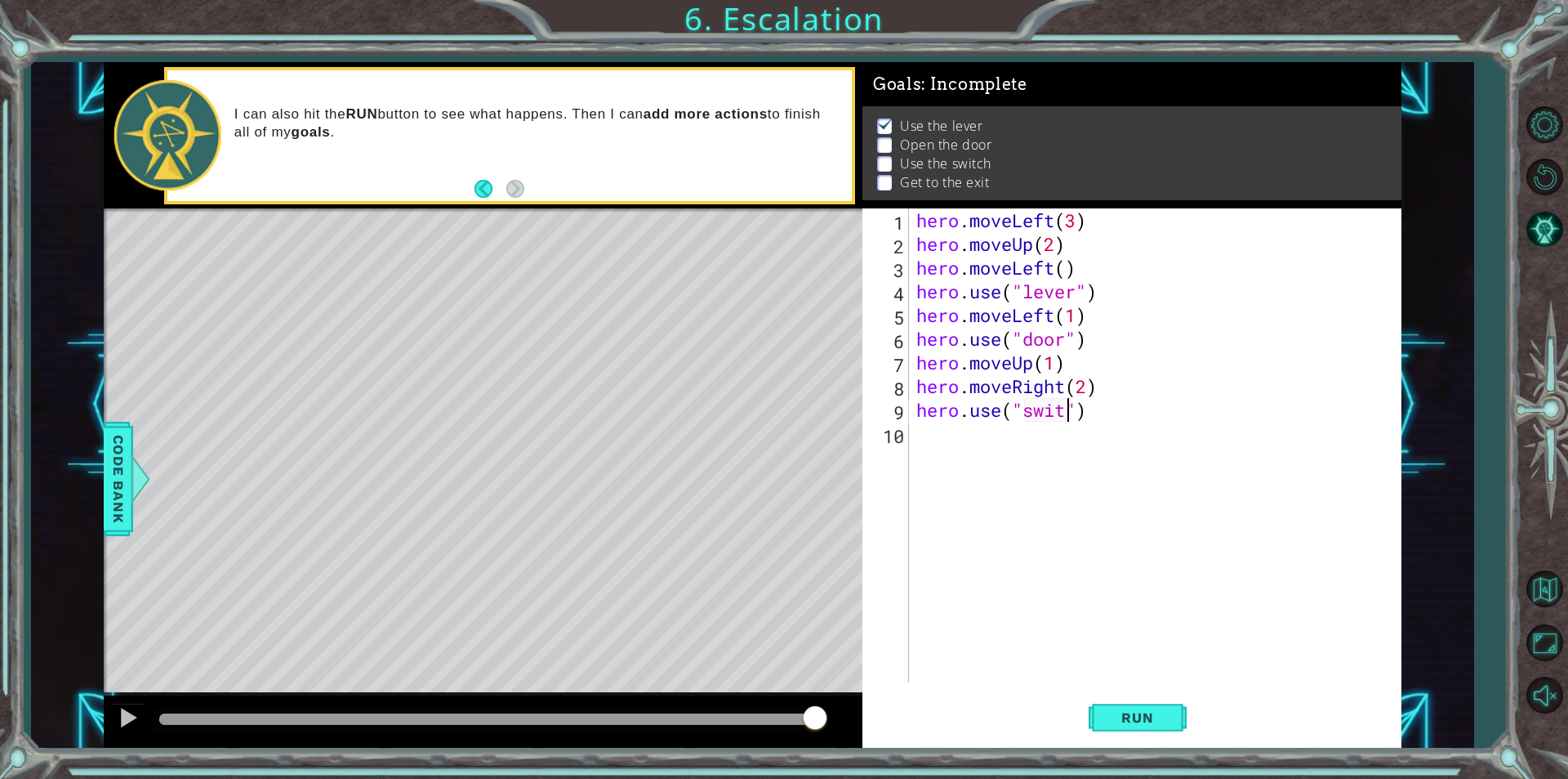
scroll to position [0, 7]
type textarea "hero.use("switch")"
click at [942, 445] on div "hero . moveLeft ( 3 ) hero . moveUp ( 2 ) hero . moveLeft ( ) hero . use ( "lev…" at bounding box center [1159, 469] width 492 height 522
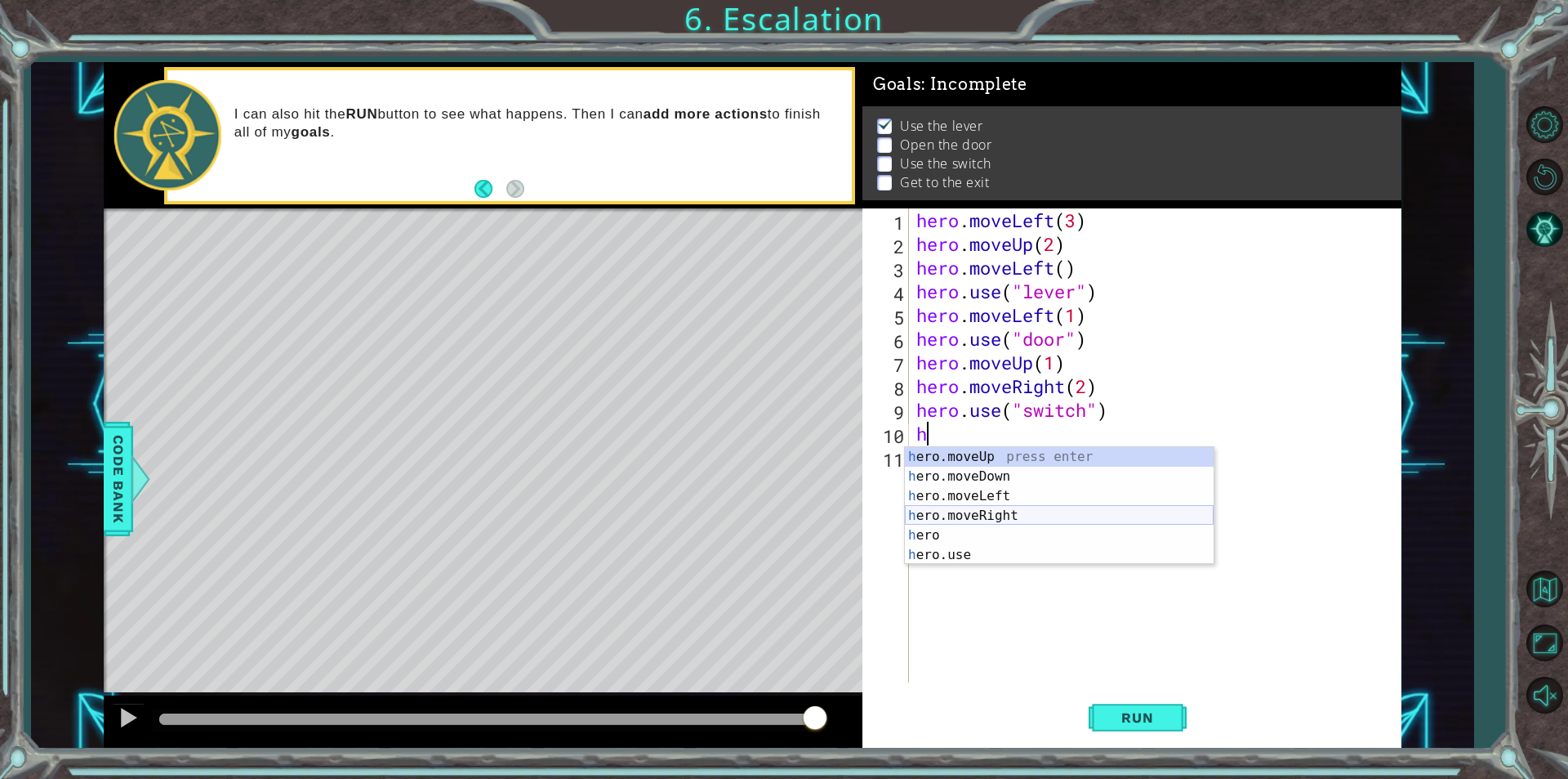
click at [975, 510] on div "h ero.moveUp press enter h ero.moveDown press enter h ero.moveLeft press enter …" at bounding box center [1059, 526] width 308 height 157
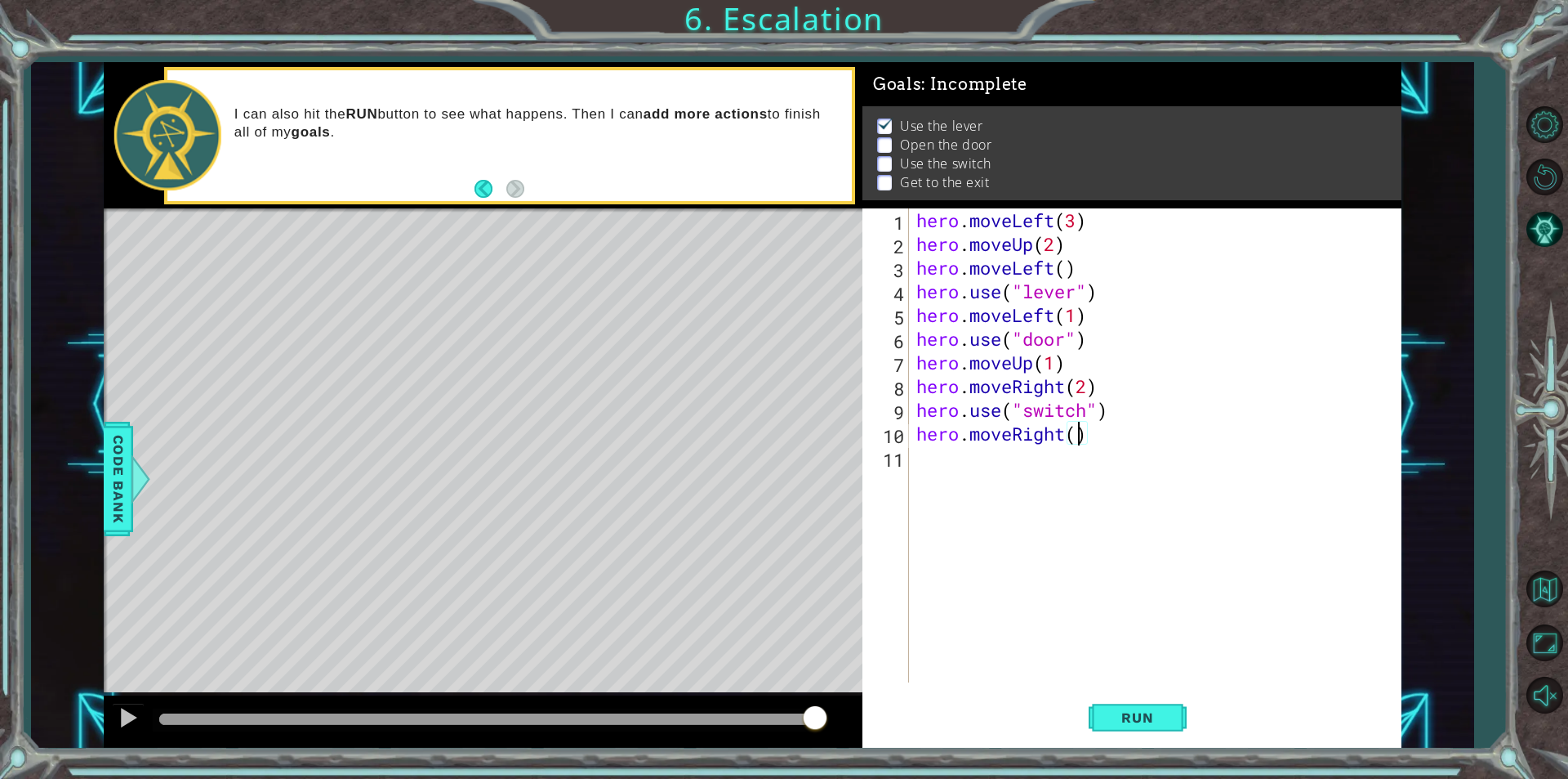
type textarea "hero.moveRight(2)"
click at [990, 460] on div "hero . moveLeft ( 3 ) hero . moveUp ( 2 ) hero . moveLeft ( ) hero . use ( "lev…" at bounding box center [1159, 469] width 492 height 522
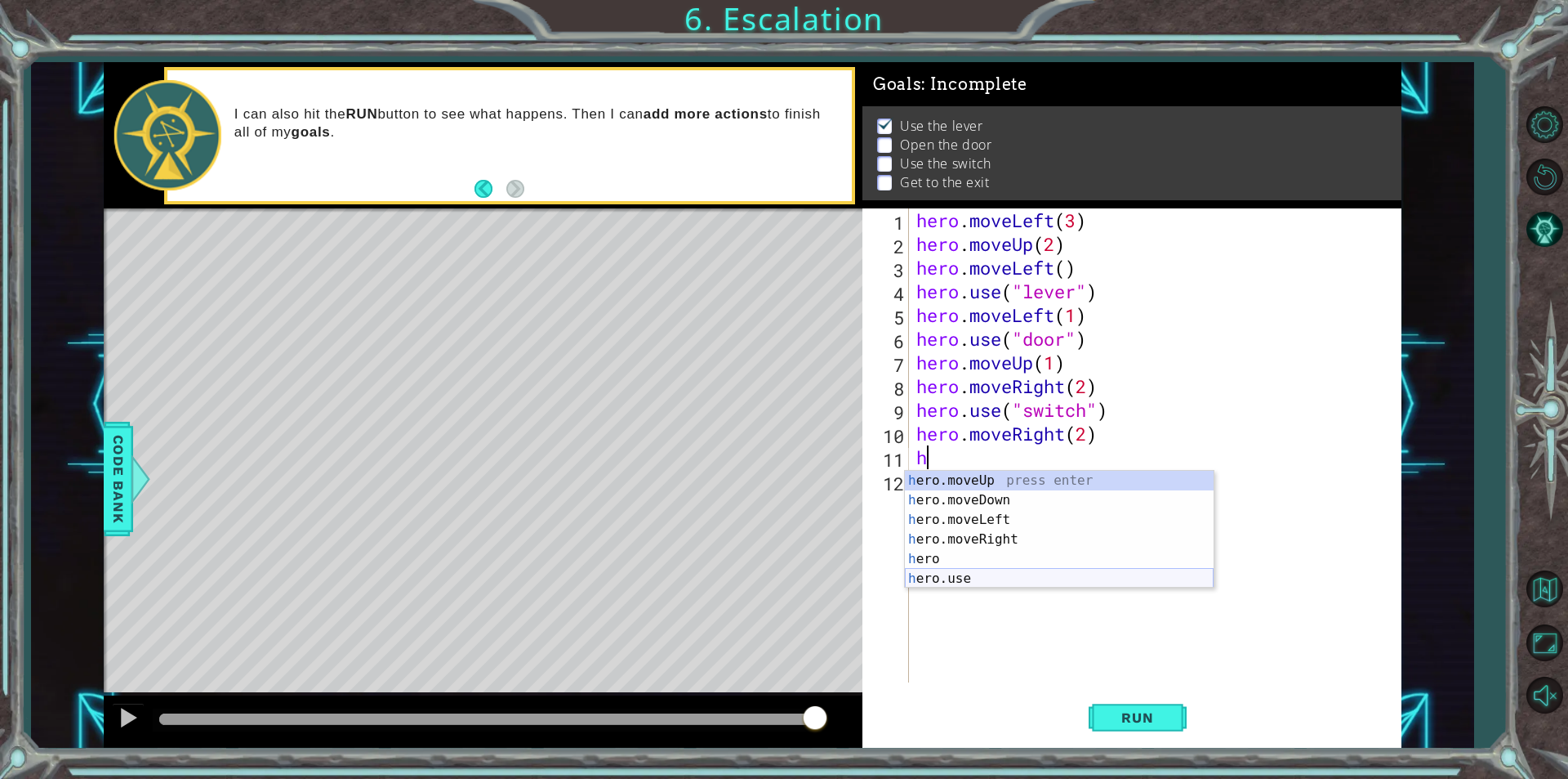
click at [990, 579] on div "h ero.moveUp press enter h ero.moveDown press enter h ero.moveLeft press enter …" at bounding box center [1059, 549] width 308 height 157
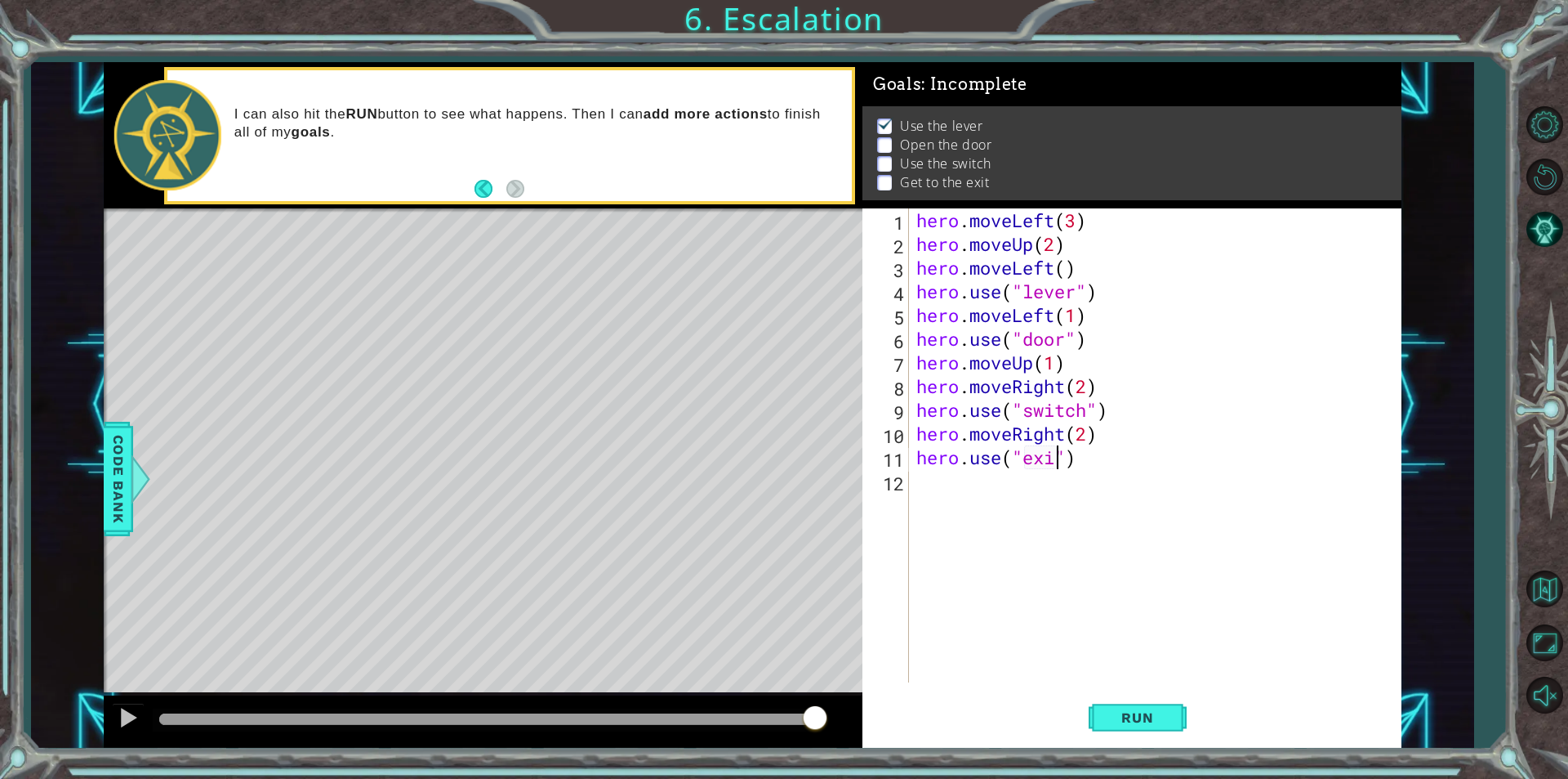
scroll to position [0, 7]
click at [1098, 705] on button "Run" at bounding box center [1138, 717] width 98 height 54
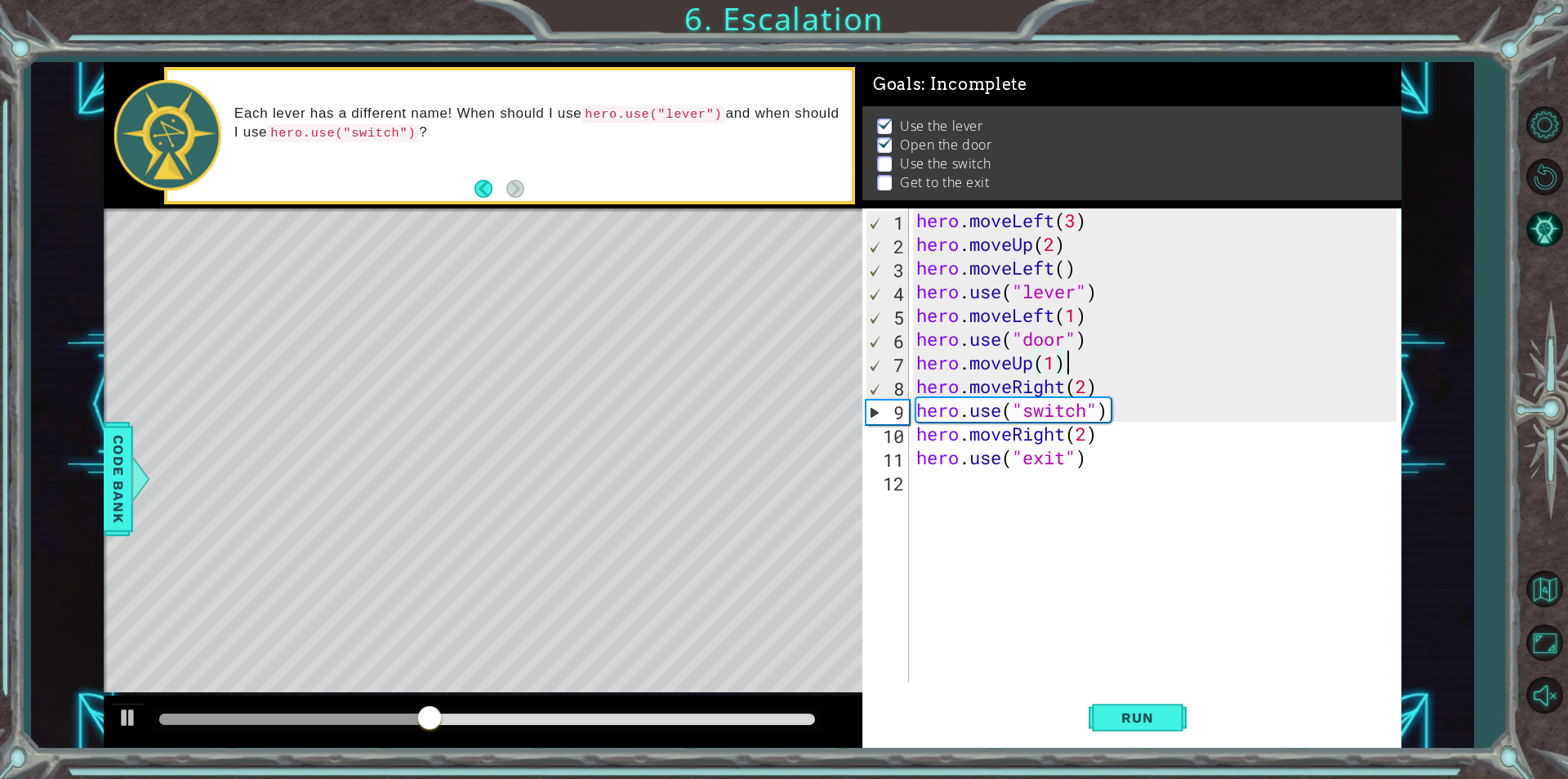
click at [1067, 358] on div "hero . moveLeft ( 3 ) hero . moveUp ( 2 ) hero . moveLeft ( ) hero . use ( "lev…" at bounding box center [1159, 469] width 492 height 522
click at [1055, 372] on div "hero . moveLeft ( 3 ) hero . moveUp ( 2 ) hero . moveLeft ( ) hero . use ( "lev…" at bounding box center [1159, 469] width 492 height 522
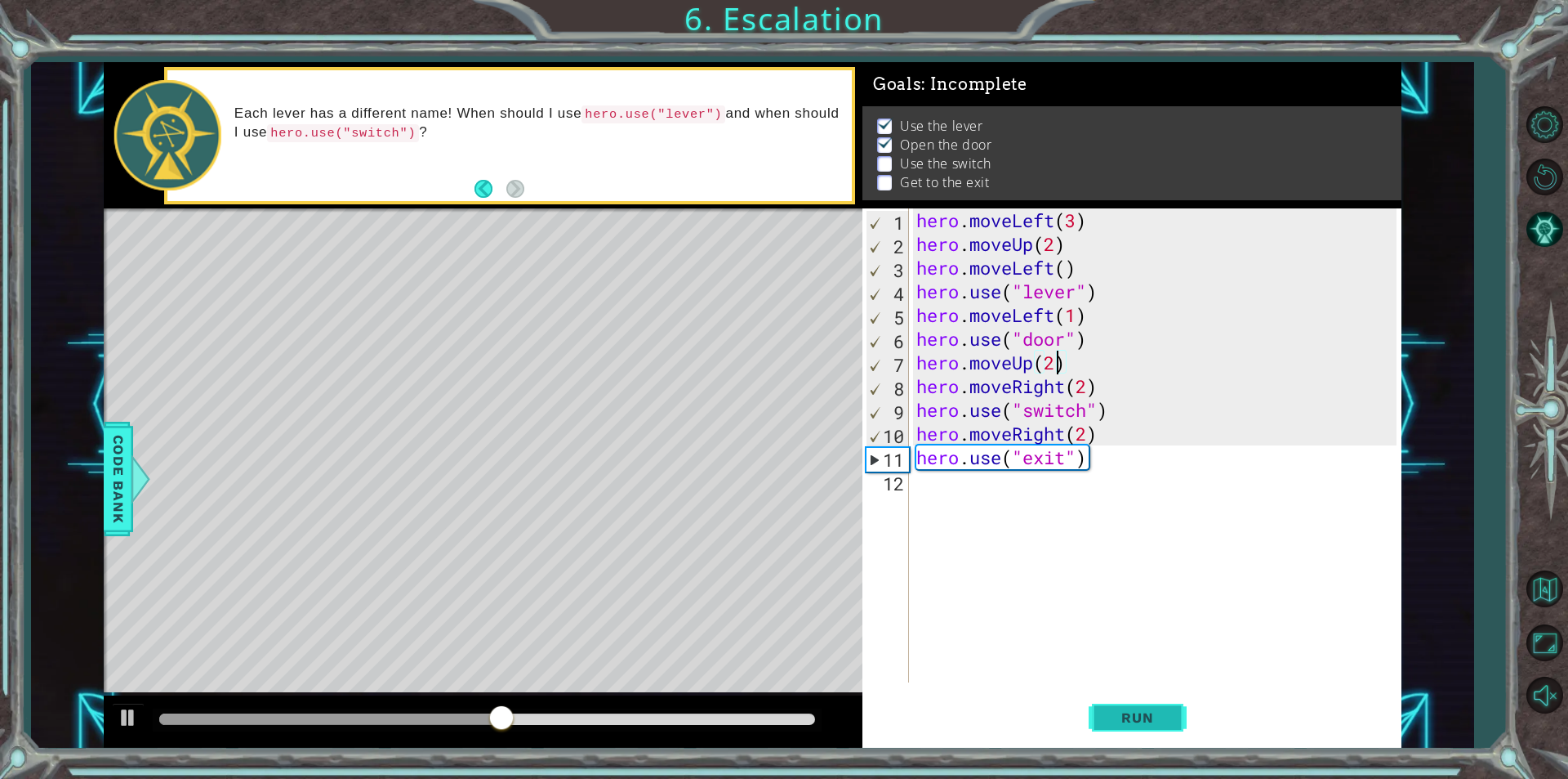
type textarea "hero.moveUp(2)"
drag, startPoint x: 1142, startPoint y: 737, endPoint x: 1133, endPoint y: 721, distance: 18.4
click at [1136, 725] on button "Run" at bounding box center [1138, 717] width 98 height 54
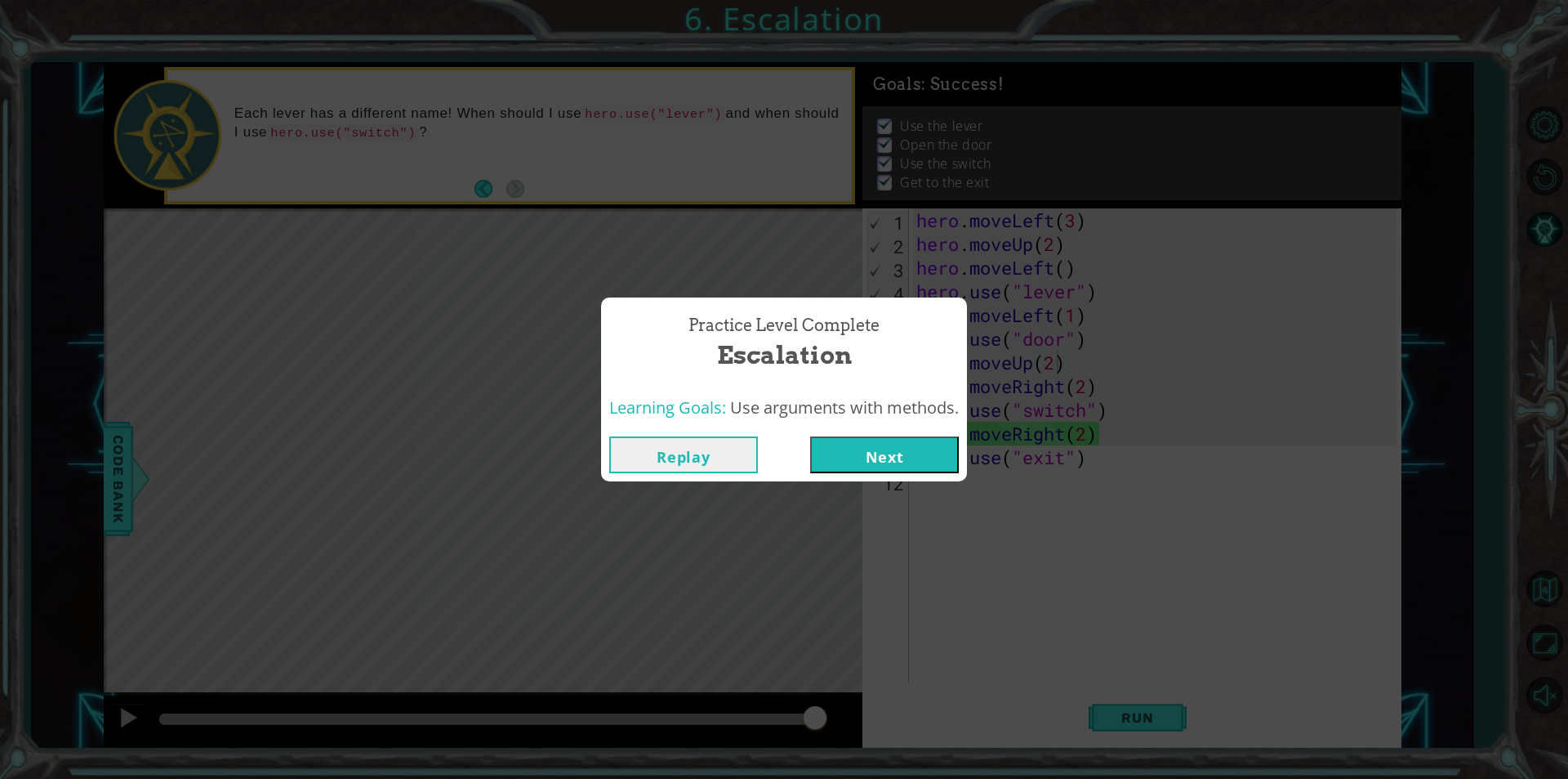
click at [931, 456] on button "Next" at bounding box center [884, 454] width 148 height 36
